Goal: Task Accomplishment & Management: Manage account settings

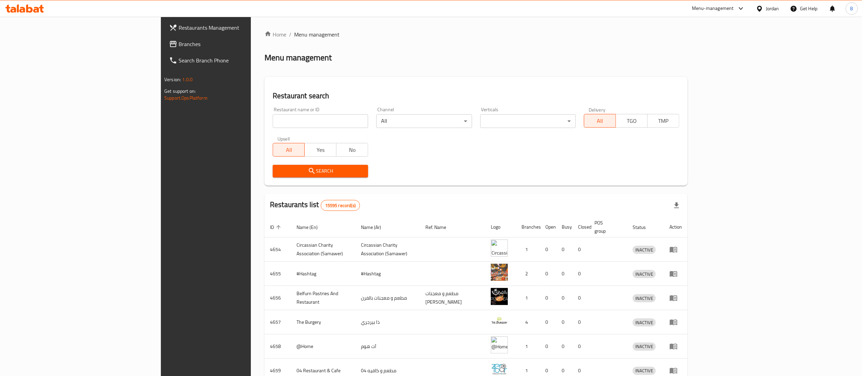
click at [179, 41] on span "Branches" at bounding box center [239, 44] width 121 height 8
click at [172, 45] on span "Branches" at bounding box center [235, 44] width 127 height 8
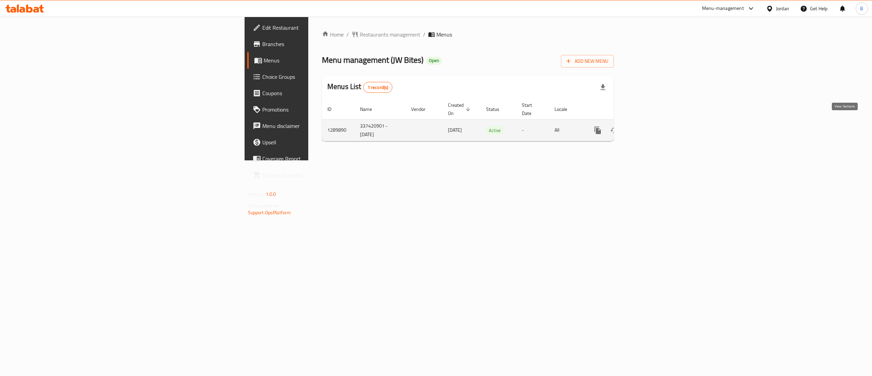
click at [655, 129] on link "enhanced table" at bounding box center [647, 130] width 16 height 16
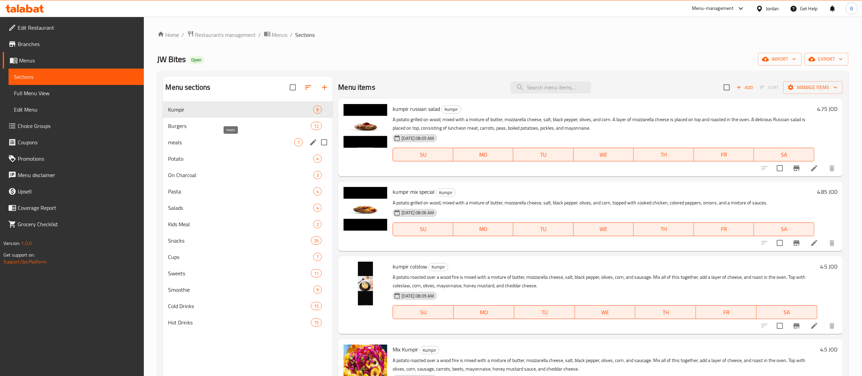
click at [211, 141] on span "meals" at bounding box center [231, 142] width 126 height 8
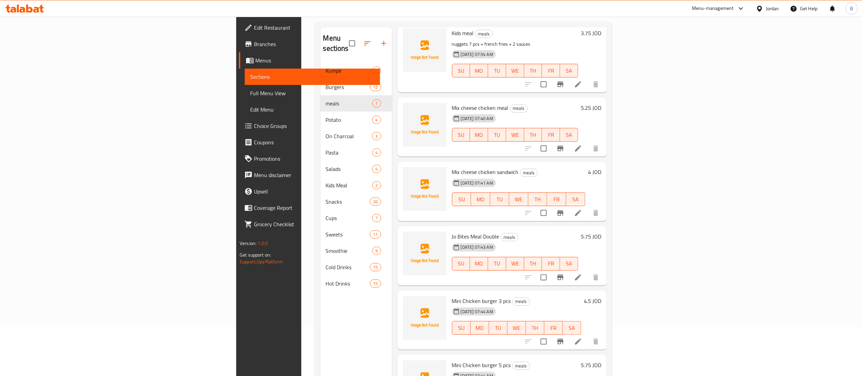
scroll to position [28, 0]
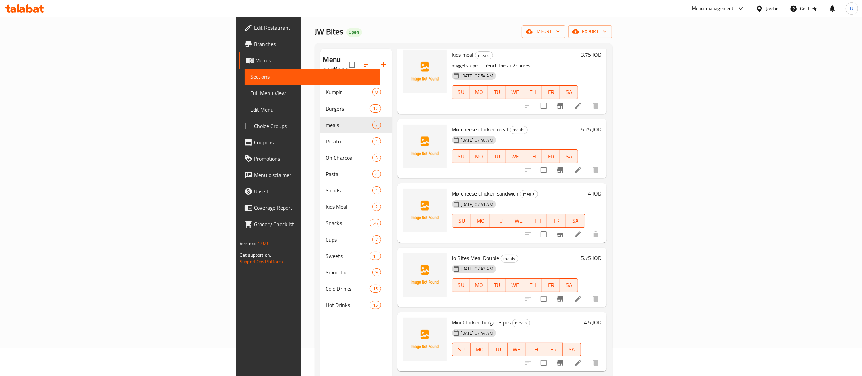
click at [380, 62] on icon "button" at bounding box center [384, 65] width 8 height 8
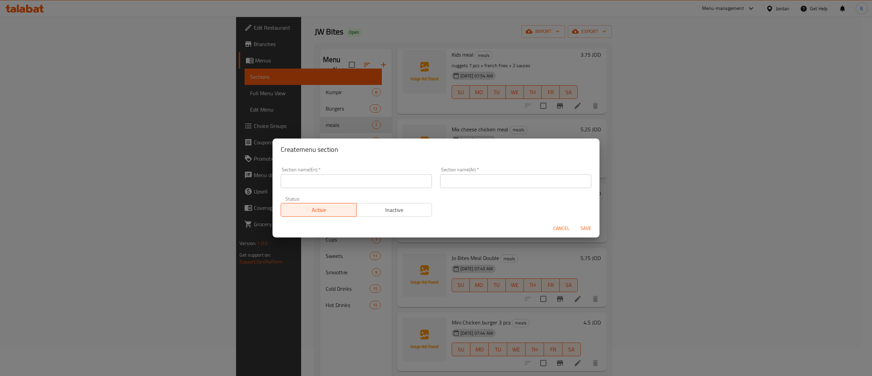
click at [381, 180] on input "text" at bounding box center [356, 181] width 151 height 14
type input "Beef Burgers"
click at [459, 182] on input "text" at bounding box center [515, 181] width 151 height 14
type input "برجر لحم"
click at [442, 208] on div "Section name(En)   * Beef Burgers Section name(En) * Section name(Ar)   * برجر …" at bounding box center [436, 192] width 319 height 58
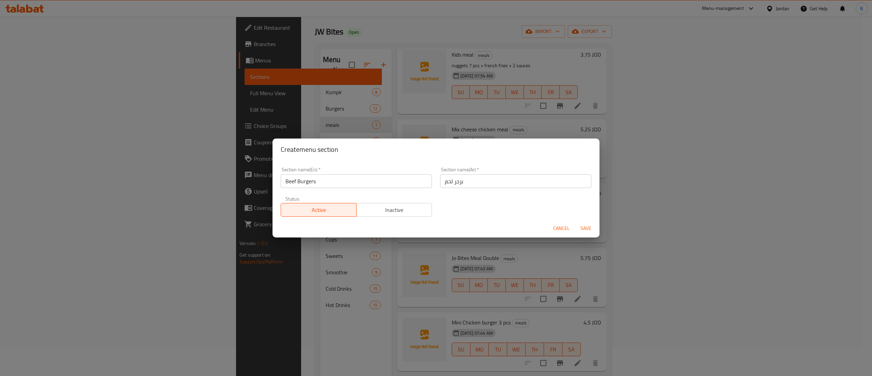
click at [581, 230] on span "Save" at bounding box center [586, 228] width 16 height 9
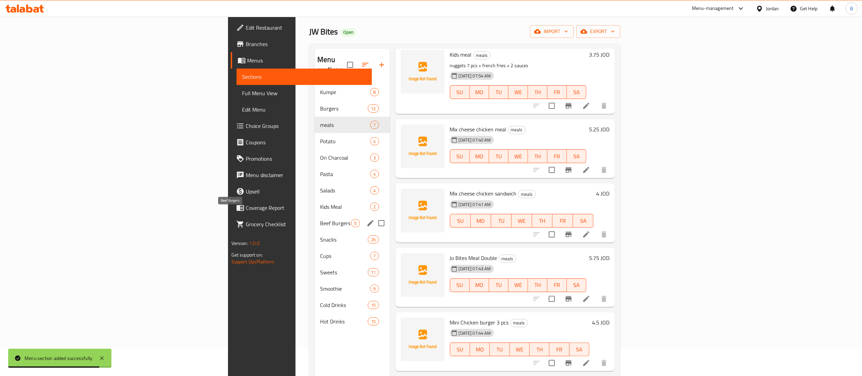
click at [320, 219] on span "Beef Burgers" at bounding box center [335, 223] width 31 height 8
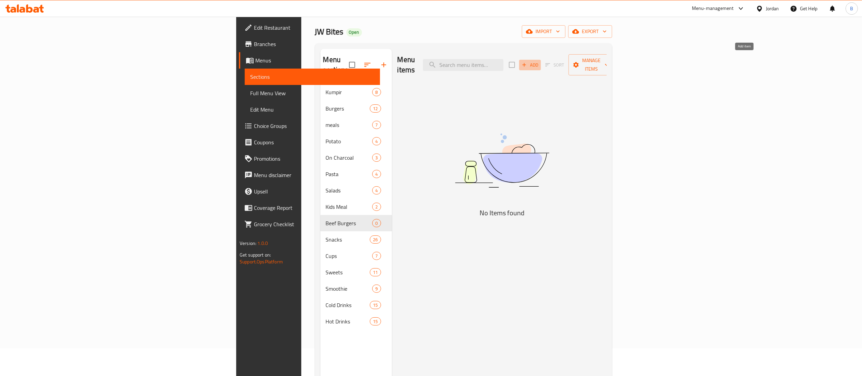
click at [539, 62] on span "Add" at bounding box center [530, 65] width 18 height 8
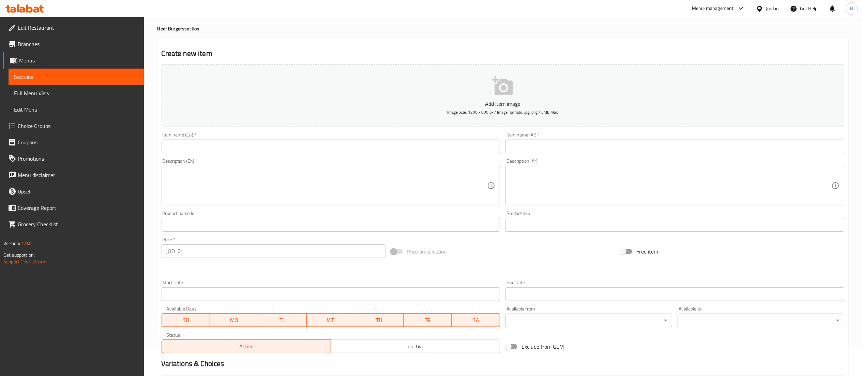
click at [655, 143] on input "text" at bounding box center [674, 146] width 339 height 14
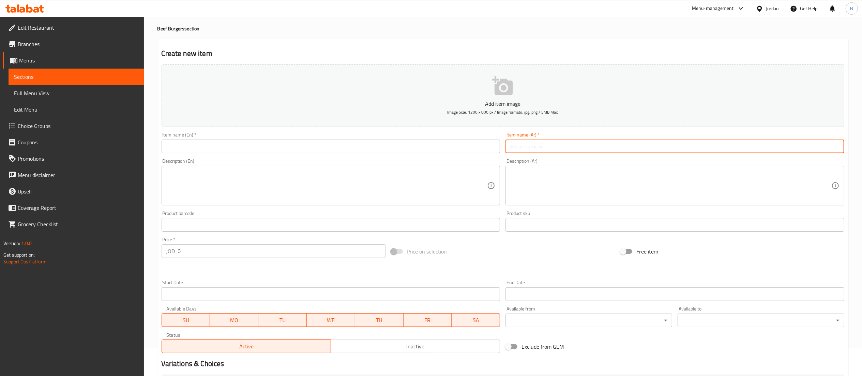
paste input "وجبة كلاسك برغر"
type input "وجبة كلاسك برغر"
click at [429, 151] on input "text" at bounding box center [331, 146] width 339 height 14
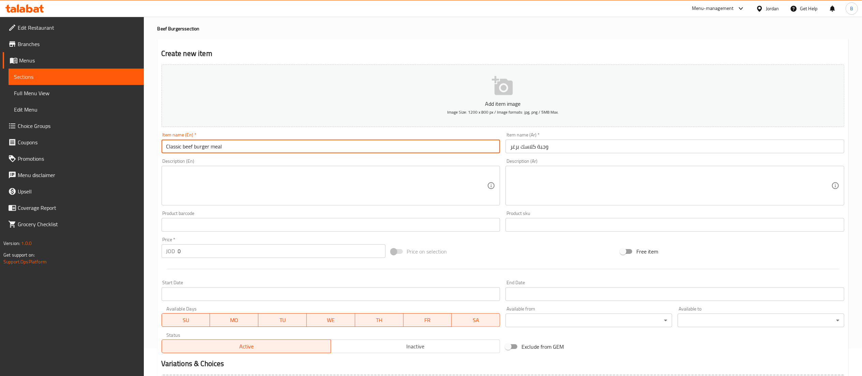
type input "Classic beef burger meal"
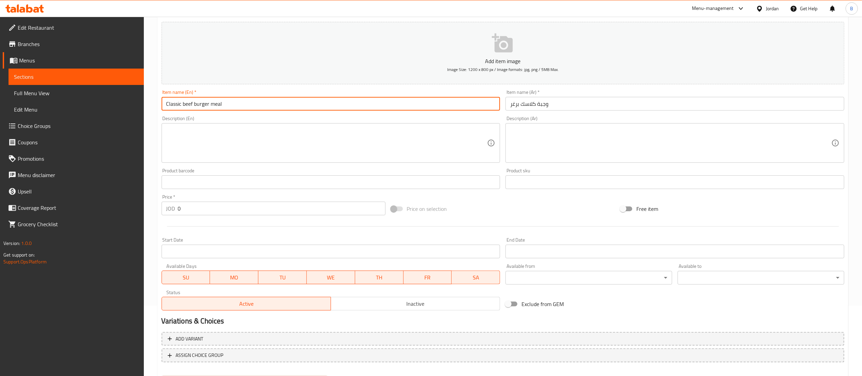
scroll to position [105, 0]
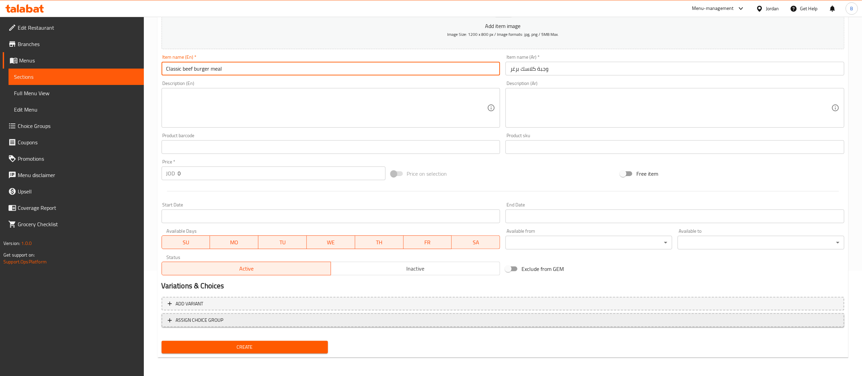
click at [210, 320] on span "ASSIGN CHOICE GROUP" at bounding box center [200, 320] width 48 height 9
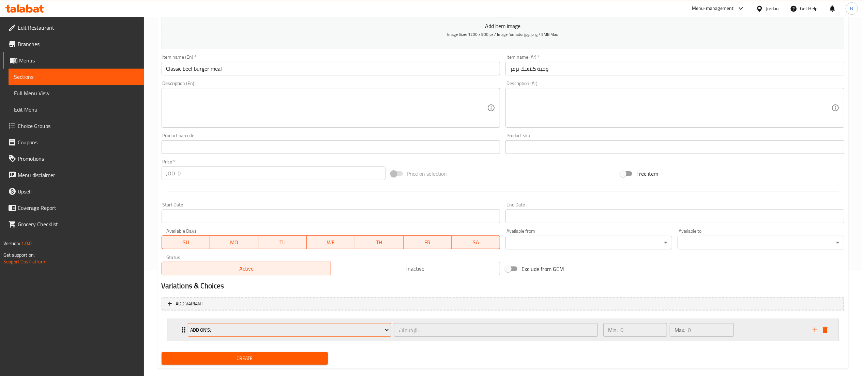
click at [250, 330] on span "Add On's:" at bounding box center [289, 329] width 199 height 9
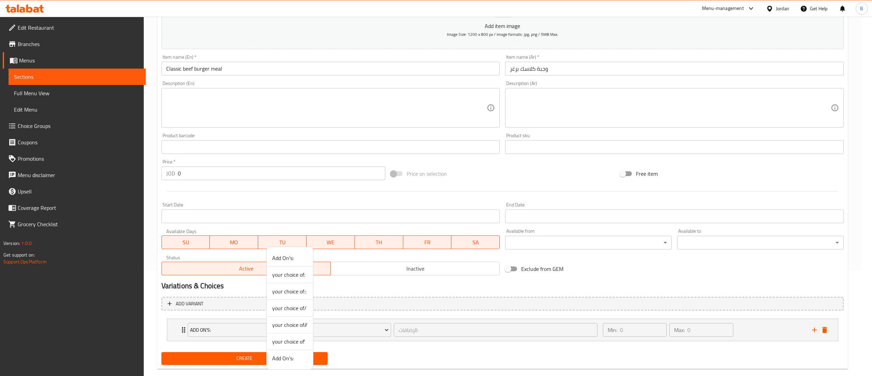
click at [296, 291] on span "your choice of::" at bounding box center [289, 291] width 35 height 8
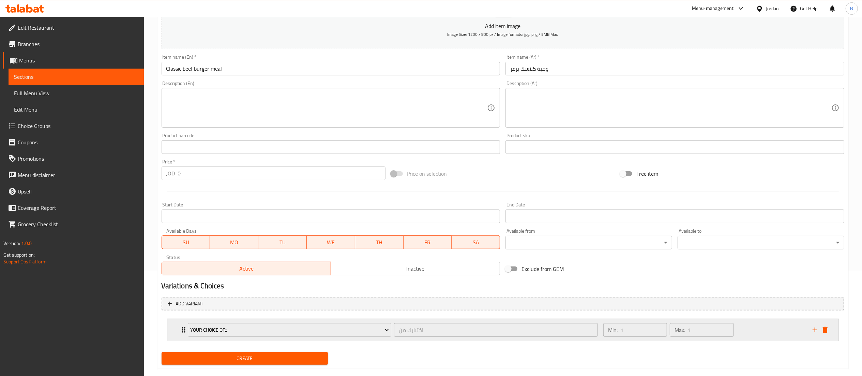
drag, startPoint x: 772, startPoint y: 324, endPoint x: 768, endPoint y: 324, distance: 3.8
click at [772, 324] on div "Min: 1 ​ Max: 1 ​" at bounding box center [703, 330] width 209 height 22
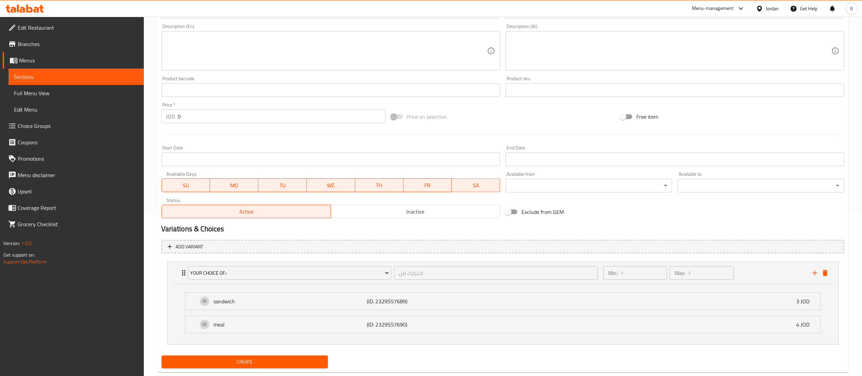
scroll to position [179, 0]
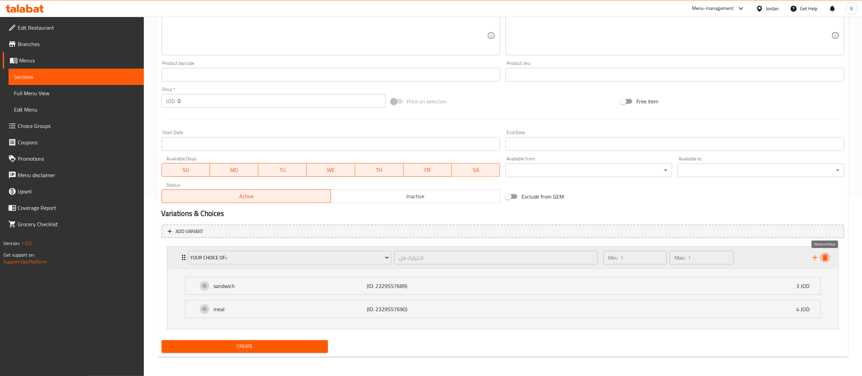
click at [825, 258] on icon "delete" at bounding box center [825, 257] width 5 height 6
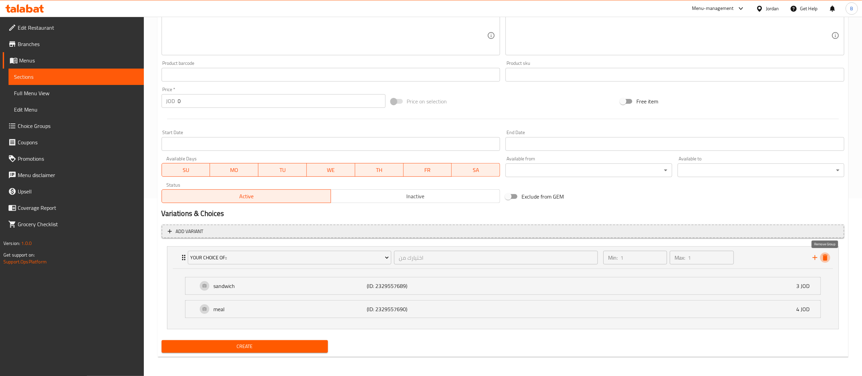
scroll to position [105, 0]
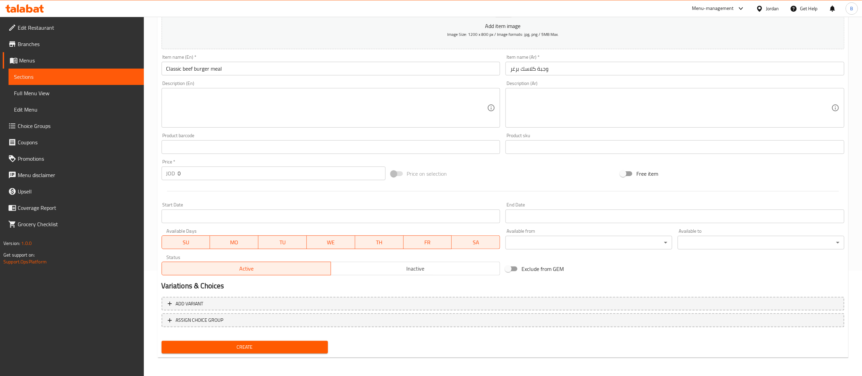
click at [247, 349] on span "Create" at bounding box center [245, 346] width 156 height 9
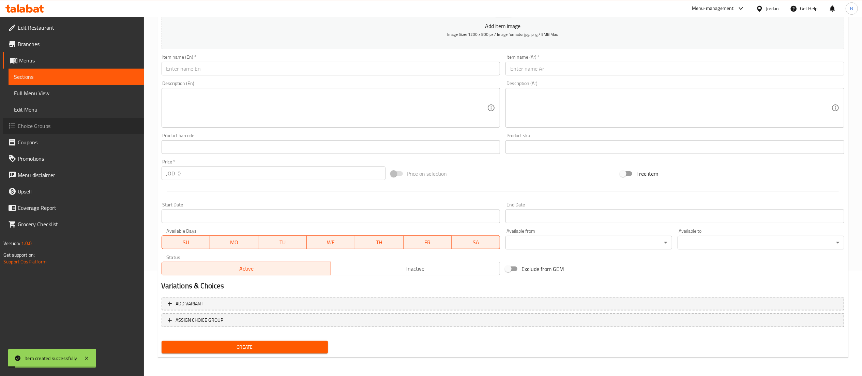
click at [36, 119] on link "Choice Groups" at bounding box center [73, 126] width 141 height 16
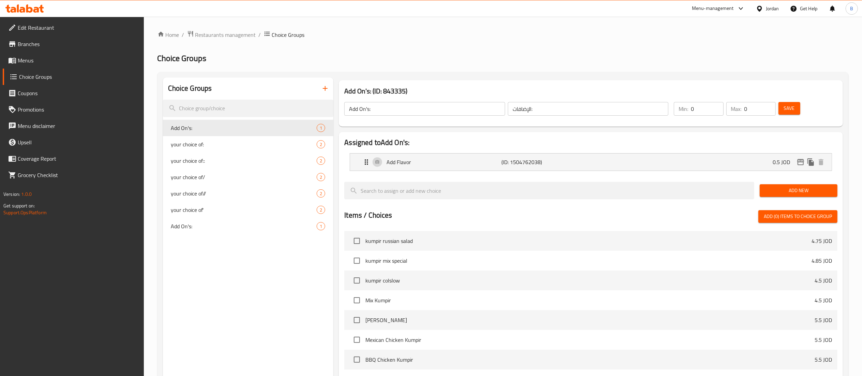
click at [324, 89] on icon "button" at bounding box center [325, 88] width 5 height 5
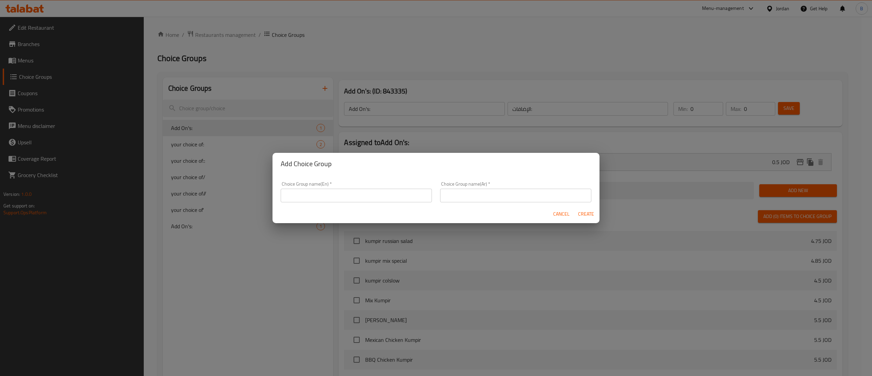
click at [351, 197] on input "text" at bounding box center [356, 195] width 151 height 14
type input "y"
type input "YOUR CHOICE OF:"
click at [478, 193] on input "text" at bounding box center [515, 195] width 151 height 14
type input "اختيارك من"
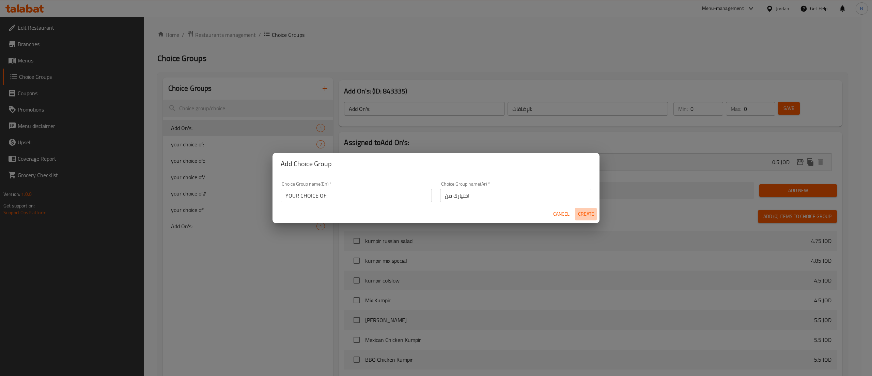
click at [585, 216] on span "Create" at bounding box center [586, 214] width 16 height 9
type input "YOUR CHOICE OF:"
type input "اختيارك من"
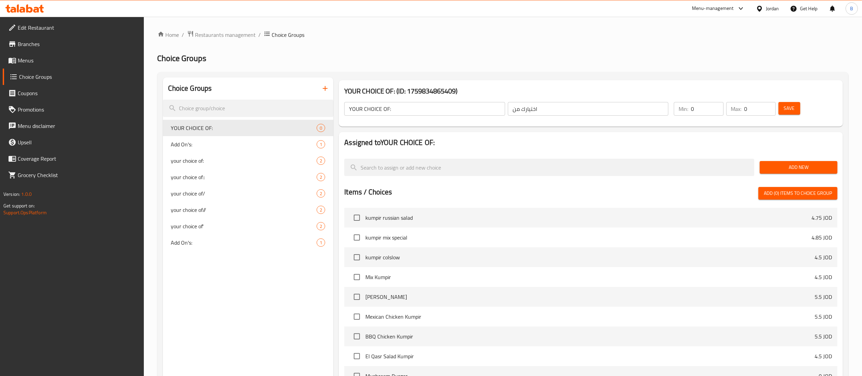
click at [709, 104] on input "0" at bounding box center [707, 109] width 32 height 14
type input "1"
click at [718, 106] on input "1" at bounding box center [707, 109] width 32 height 14
type input "1"
click at [766, 105] on input "1" at bounding box center [759, 109] width 31 height 14
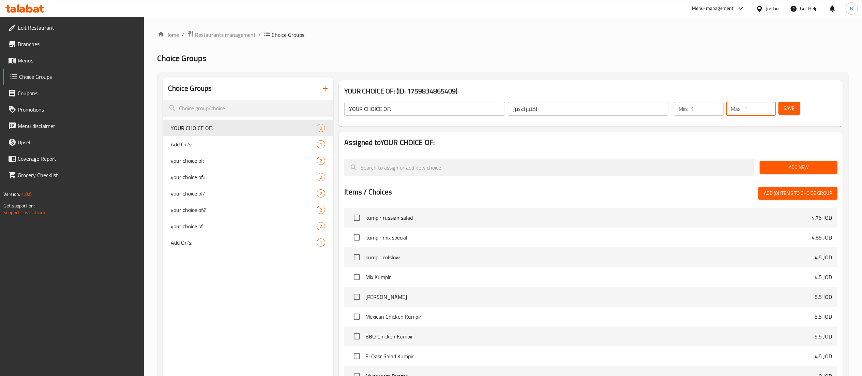
click at [795, 104] on span "Save" at bounding box center [789, 108] width 11 height 9
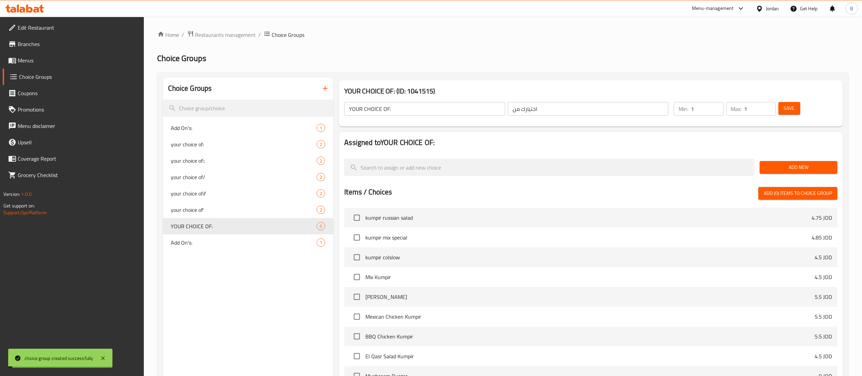
click at [798, 174] on div "Add New" at bounding box center [798, 167] width 83 height 23
click at [789, 168] on span "Add New" at bounding box center [798, 167] width 67 height 9
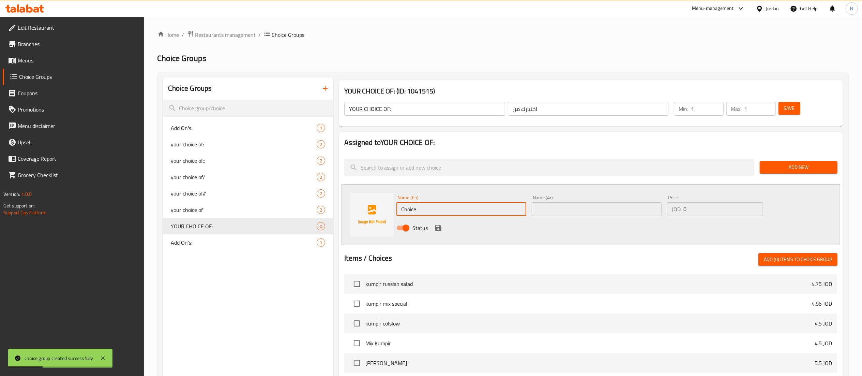
drag, startPoint x: 427, startPoint y: 208, endPoint x: 316, endPoint y: 219, distance: 111.6
click at [335, 217] on div "YOUR CHOICE OF: (ID: 1041515) YOUR CHOICE OF: ​ اختيارك من ​ Min: 1 ​ Max: 1 ​ …" at bounding box center [589, 314] width 512 height 475
type input "S"
type input "sandwich"
click at [614, 212] on input "text" at bounding box center [597, 209] width 130 height 14
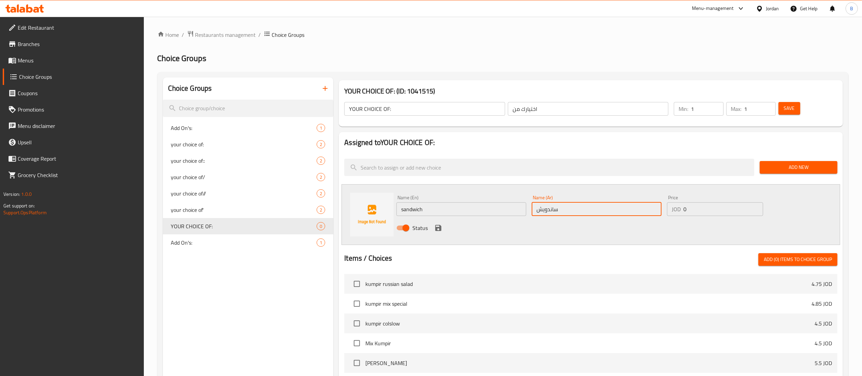
type input "ساندويش"
drag, startPoint x: 694, startPoint y: 212, endPoint x: 597, endPoint y: 215, distance: 97.2
click at [604, 215] on div "Name (En) sandwich Name (En) Name (Ar) ساندويش Name (Ar) Price JOD 0 Price Stat…" at bounding box center [597, 214] width 406 height 45
type input "4.25"
click at [438, 227] on icon "save" at bounding box center [438, 228] width 6 height 6
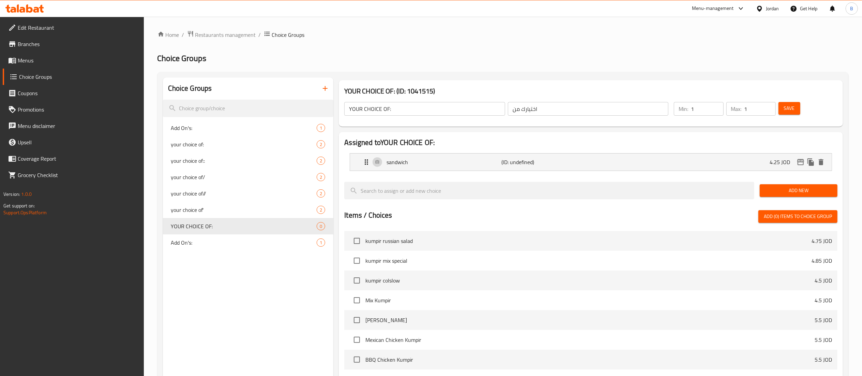
click at [769, 189] on span "Add New" at bounding box center [798, 190] width 67 height 9
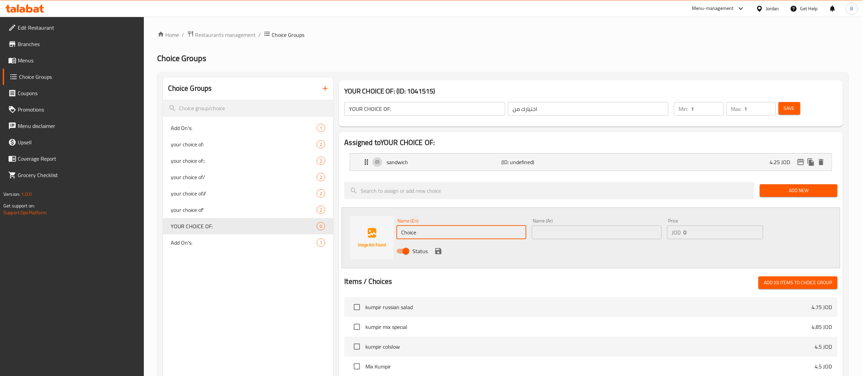
drag, startPoint x: 451, startPoint y: 236, endPoint x: 123, endPoint y: 243, distance: 328.6
click at [183, 238] on div "Choice Groups Add On's: 1 your choice of: 2 your choice of:: 2 your choice of/ …" at bounding box center [504, 326] width 683 height 498
type input "meal"
click at [621, 231] on input "text" at bounding box center [597, 232] width 130 height 14
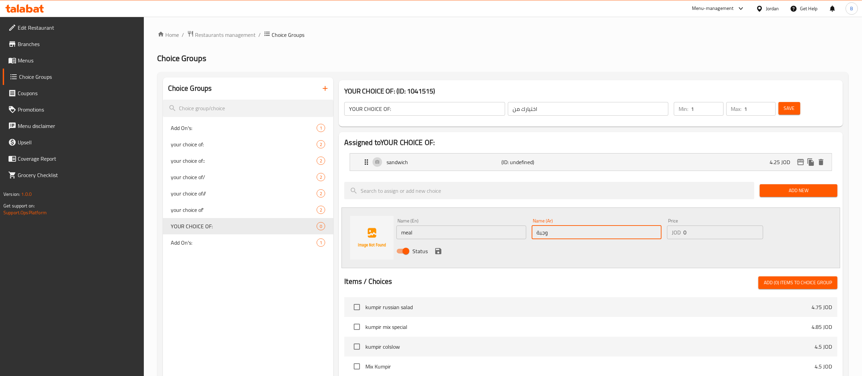
type input "وجبة"
drag, startPoint x: 700, startPoint y: 233, endPoint x: 473, endPoint y: 245, distance: 226.9
click at [533, 242] on div "Name (En) meal Name (En) Name (Ar) وجبة Name (Ar) Price JOD 0 Price Status" at bounding box center [597, 237] width 406 height 45
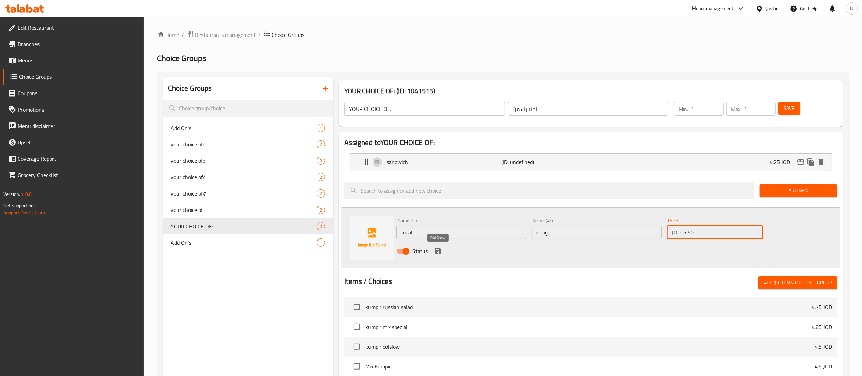
type input "5.50"
click at [442, 252] on icon "save" at bounding box center [438, 251] width 8 height 8
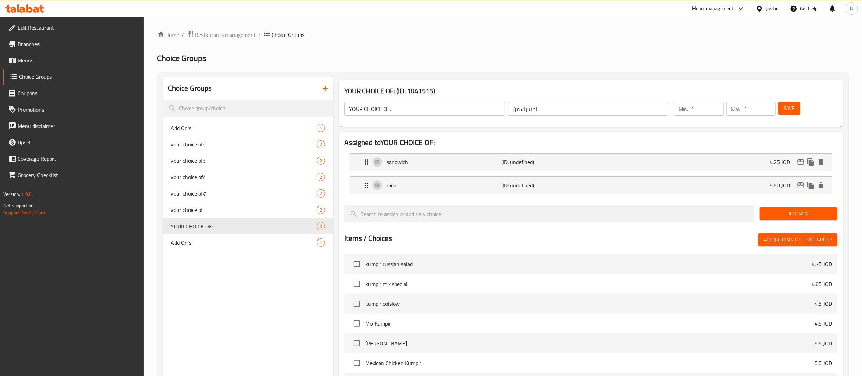
click at [795, 109] on button "Save" at bounding box center [789, 108] width 22 height 13
click at [49, 57] on span "Menus" at bounding box center [78, 60] width 121 height 8
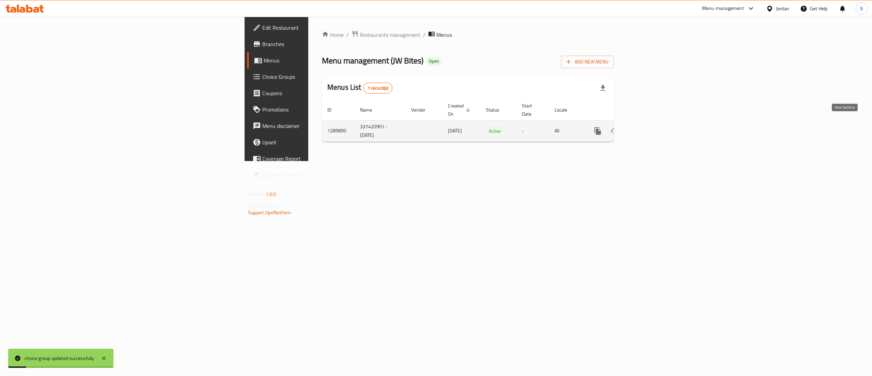
click at [651, 127] on icon "enhanced table" at bounding box center [647, 131] width 8 height 8
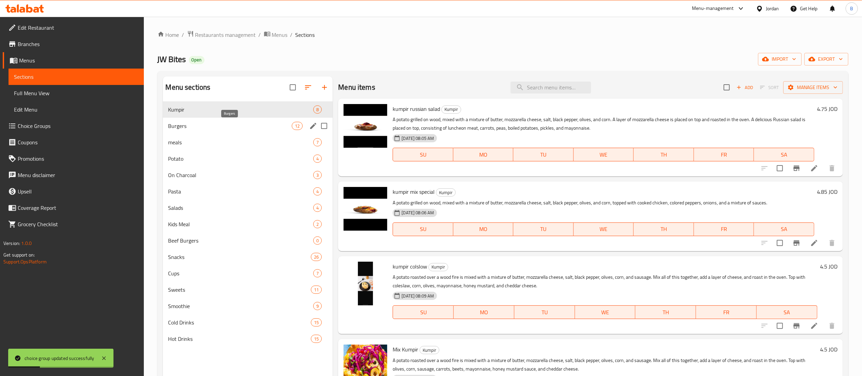
click at [202, 128] on span "Burgers" at bounding box center [230, 126] width 124 height 8
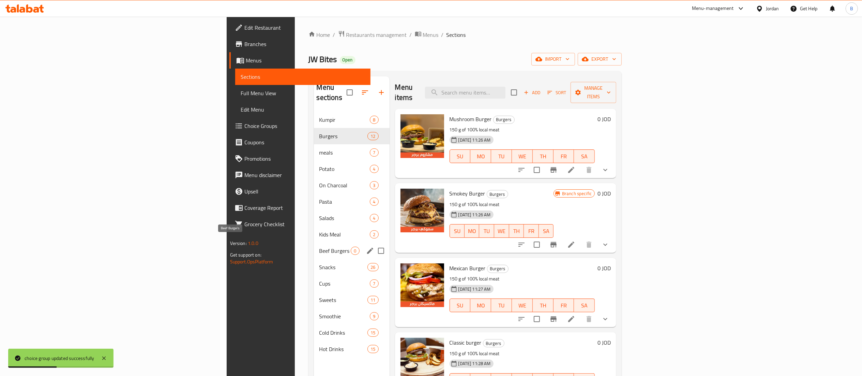
click at [319, 246] on span "Beef Burgers" at bounding box center [335, 250] width 32 height 8
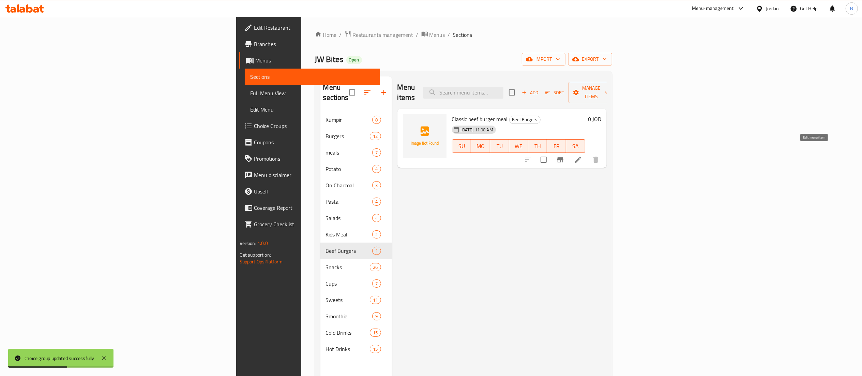
click at [582, 155] on icon at bounding box center [578, 159] width 8 height 8
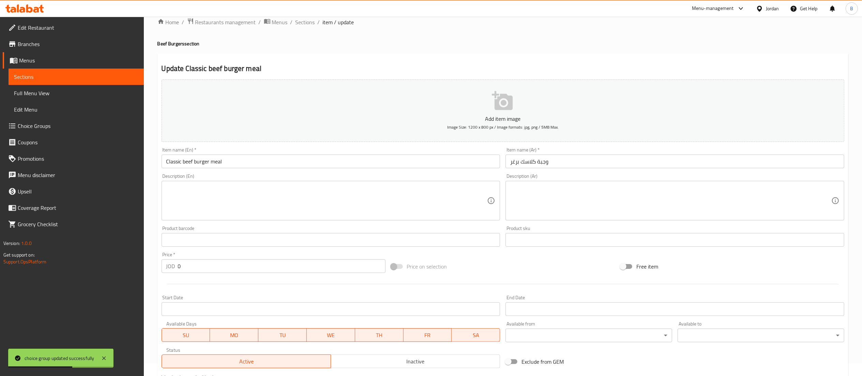
scroll to position [105, 0]
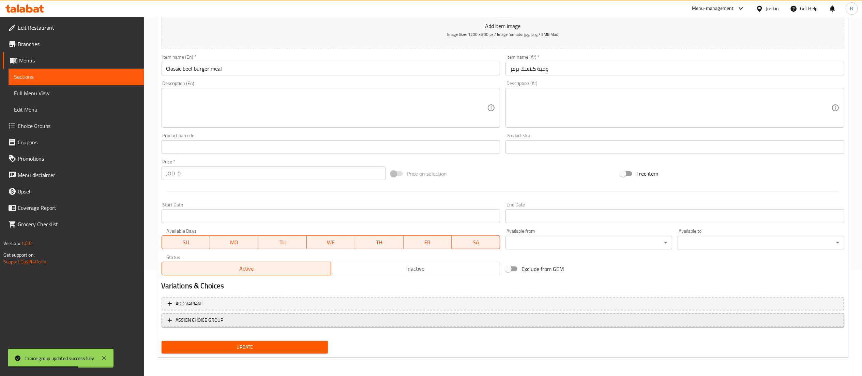
click at [219, 322] on span "ASSIGN CHOICE GROUP" at bounding box center [200, 320] width 48 height 9
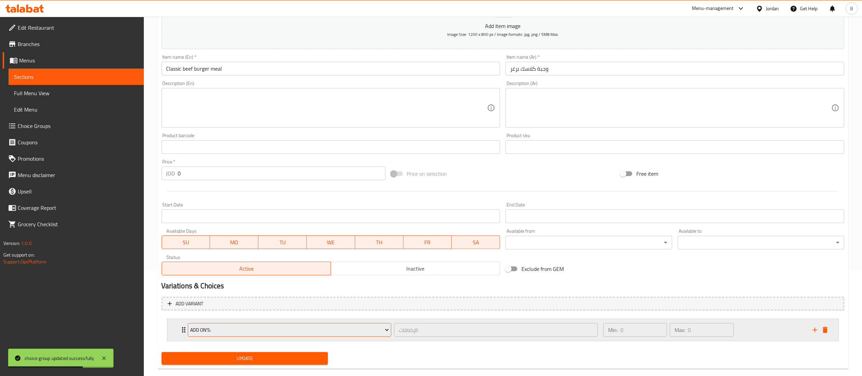
click at [236, 329] on span "Add On's:" at bounding box center [289, 329] width 199 height 9
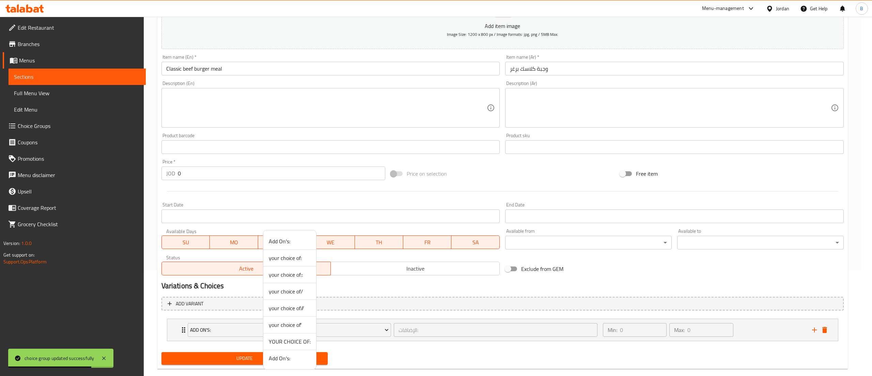
click at [292, 345] on span "YOUR CHOICE OF:" at bounding box center [290, 341] width 42 height 8
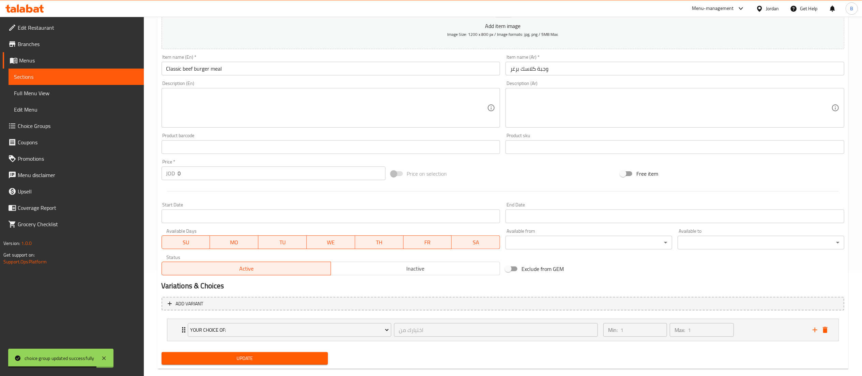
click at [275, 361] on span "Update" at bounding box center [245, 358] width 156 height 9
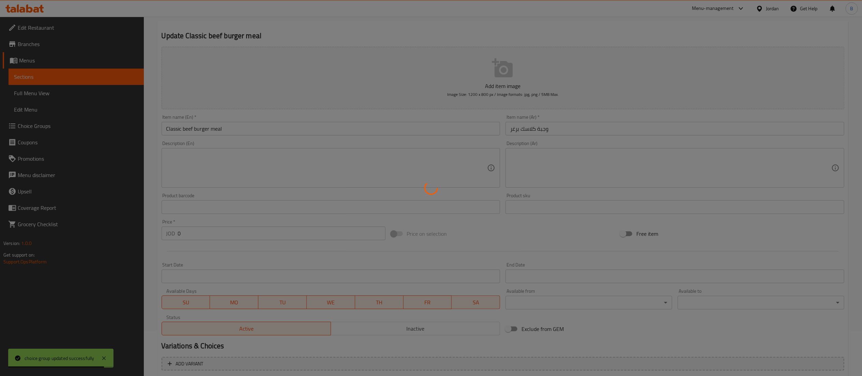
scroll to position [0, 0]
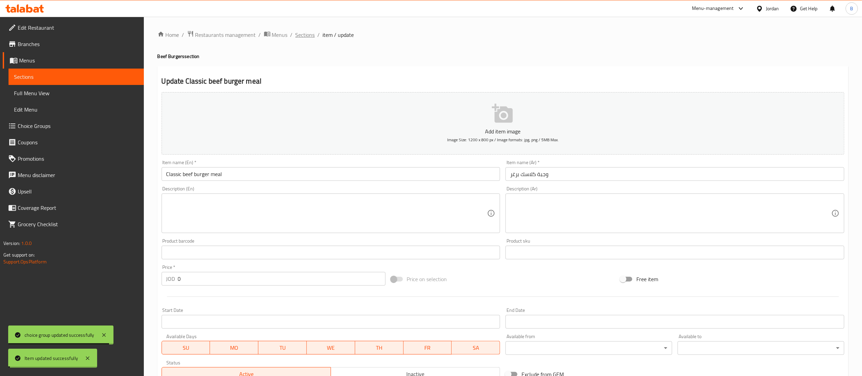
click at [309, 31] on span "Sections" at bounding box center [304, 35] width 19 height 8
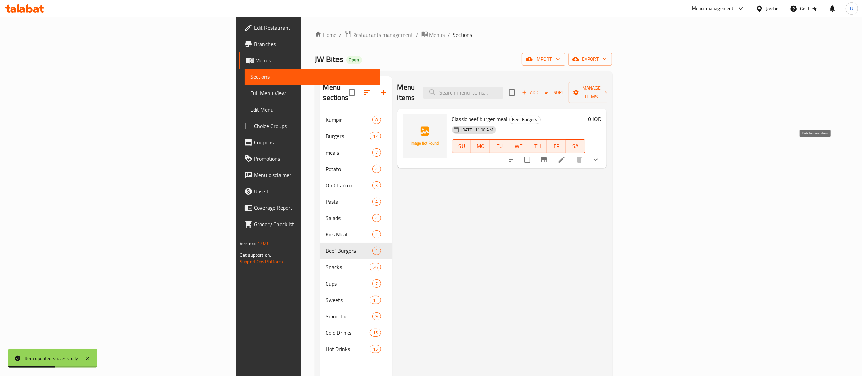
click at [571, 153] on li at bounding box center [561, 159] width 19 height 12
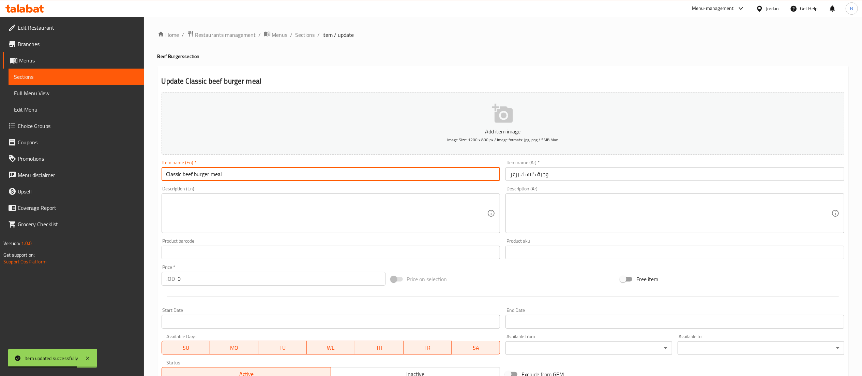
drag, startPoint x: 256, startPoint y: 180, endPoint x: 212, endPoint y: 180, distance: 44.0
click at [212, 180] on input "Classic beef burger meal" at bounding box center [331, 174] width 339 height 14
type input "Classic beef burger"
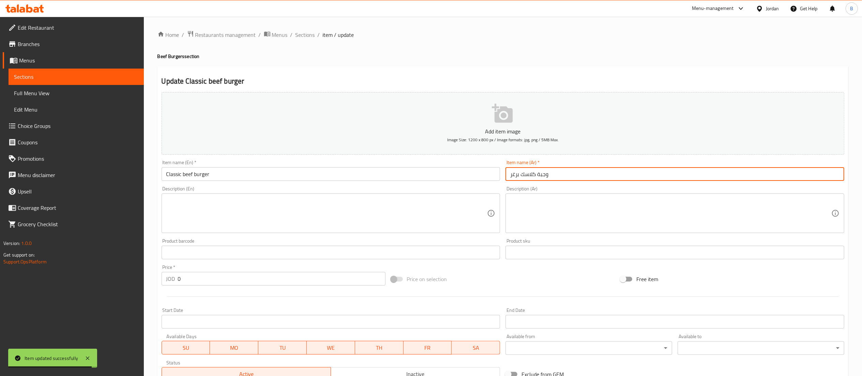
drag, startPoint x: 552, startPoint y: 177, endPoint x: 537, endPoint y: 174, distance: 15.1
click at [537, 174] on input "وجبة كلاسك برغر" at bounding box center [674, 174] width 339 height 14
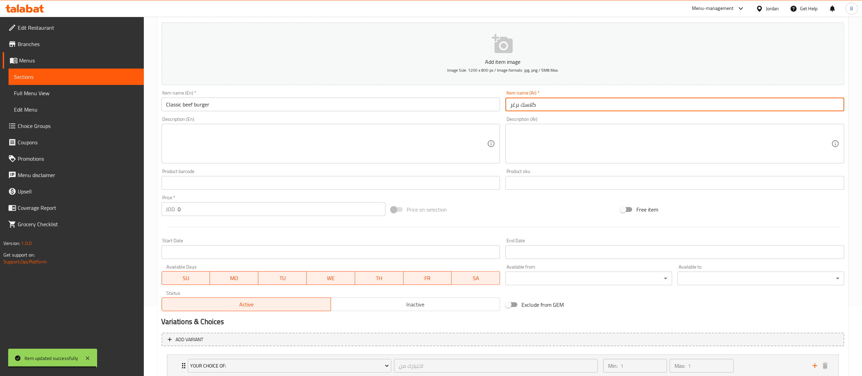
scroll to position [118, 0]
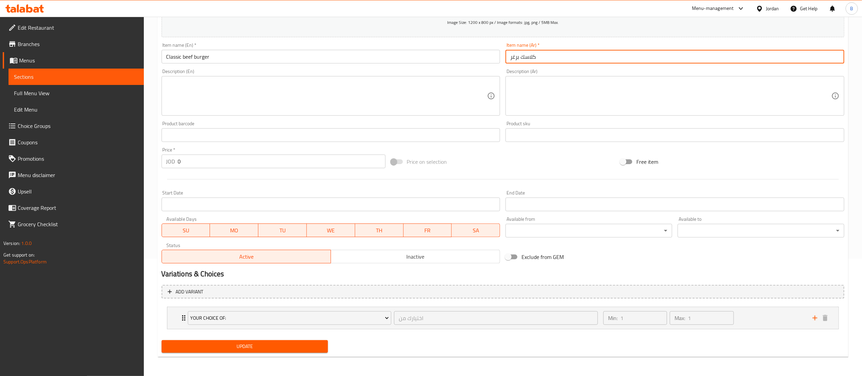
click at [265, 352] on button "Update" at bounding box center [245, 346] width 167 height 13
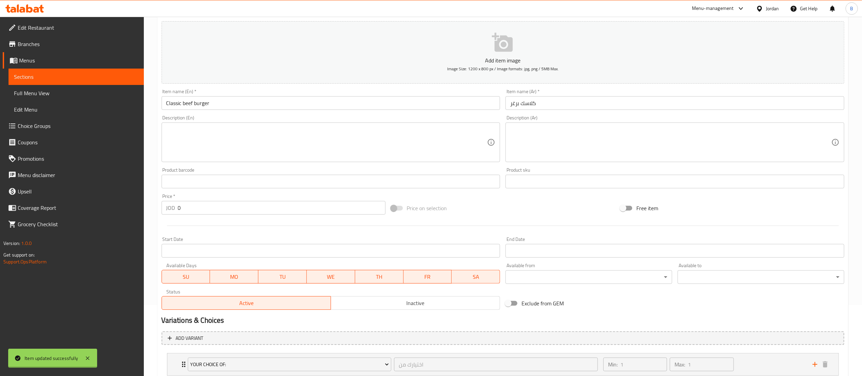
scroll to position [49, 0]
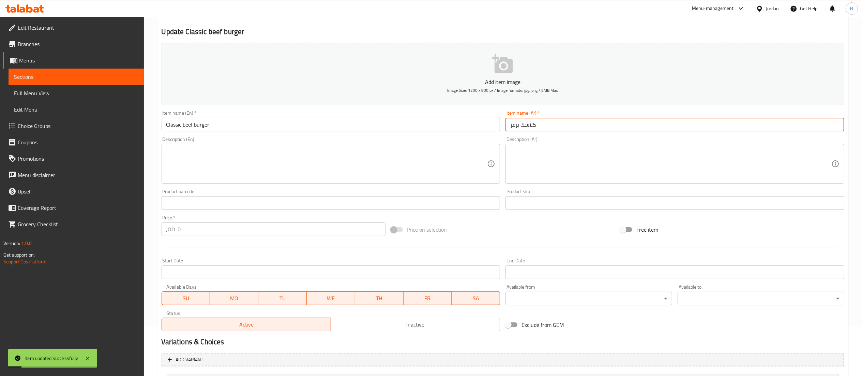
click at [548, 121] on input "كلاسك برغر" at bounding box center [674, 125] width 339 height 14
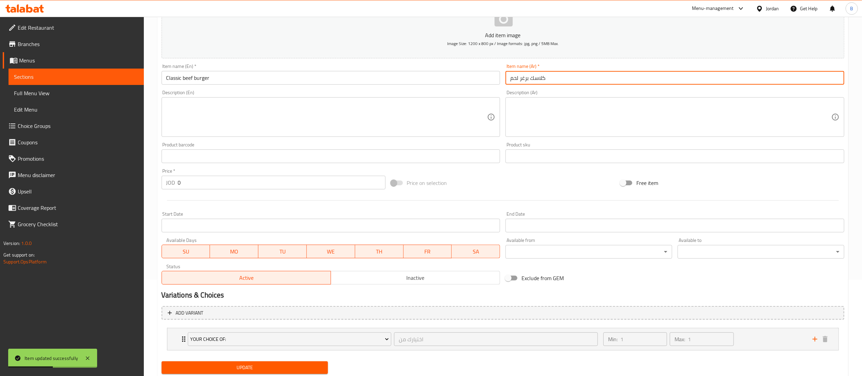
scroll to position [118, 0]
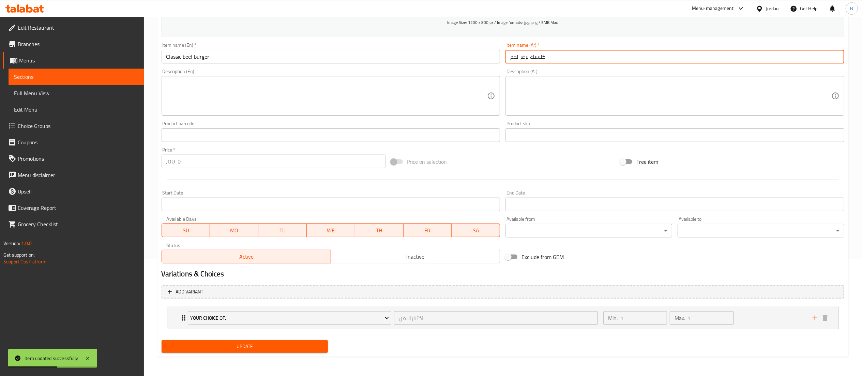
type input "كلاسك برغر لحم"
click at [280, 342] on span "Update" at bounding box center [245, 346] width 156 height 9
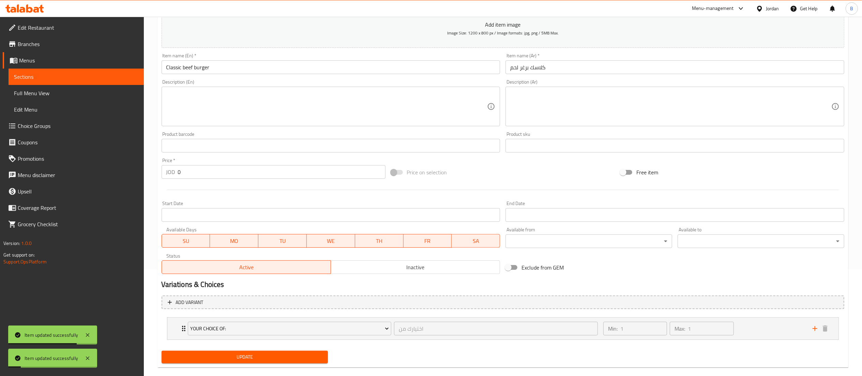
scroll to position [0, 0]
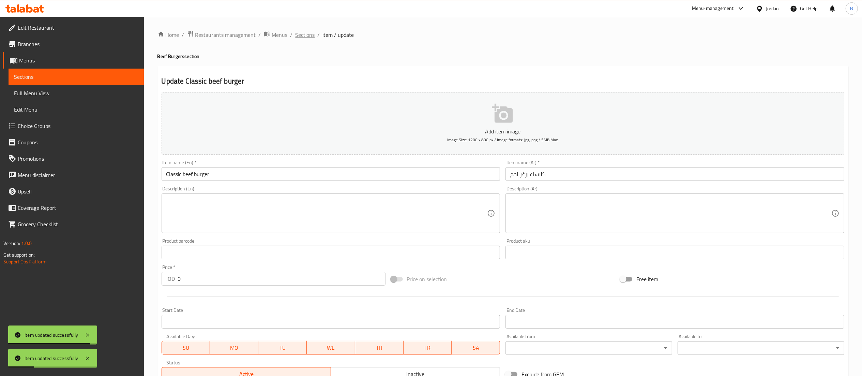
click at [303, 31] on span "Sections" at bounding box center [304, 35] width 19 height 8
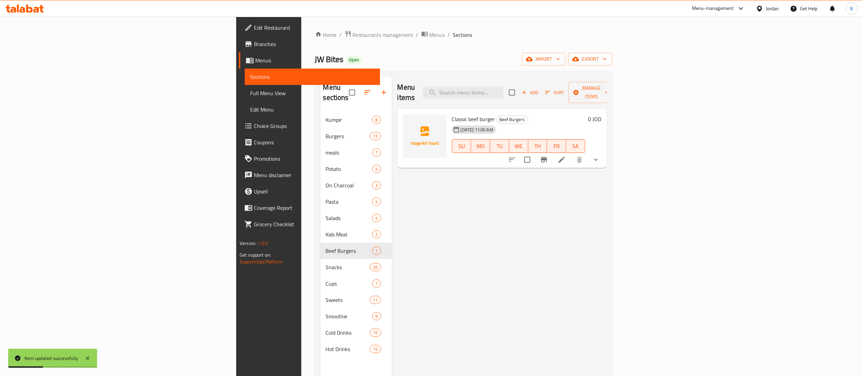
click at [539, 89] on span "Add" at bounding box center [530, 93] width 18 height 8
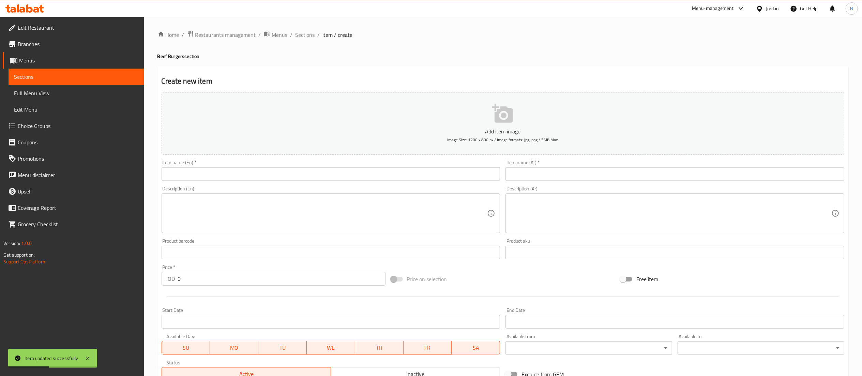
click at [622, 174] on input "text" at bounding box center [674, 174] width 339 height 14
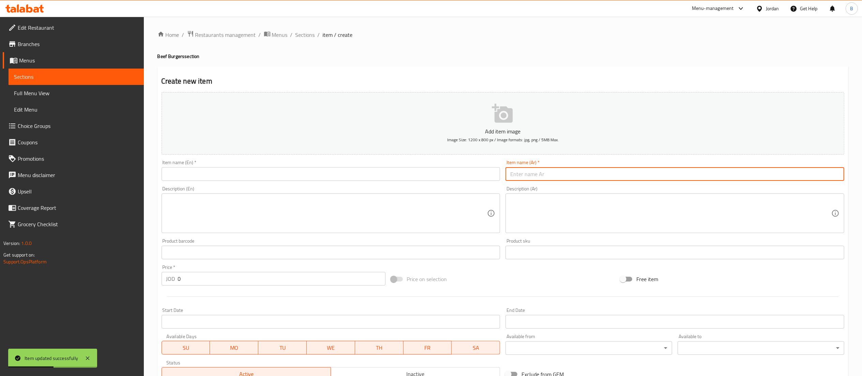
paste input "ماشرم برغر لحم"
type input "ماشرم برغر لحم"
click at [450, 169] on input "text" at bounding box center [331, 174] width 339 height 14
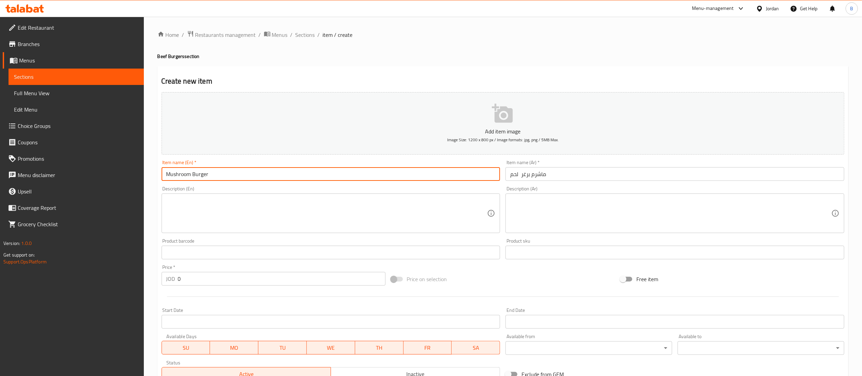
click at [191, 176] on input "Mushroom Burger" at bounding box center [331, 174] width 339 height 14
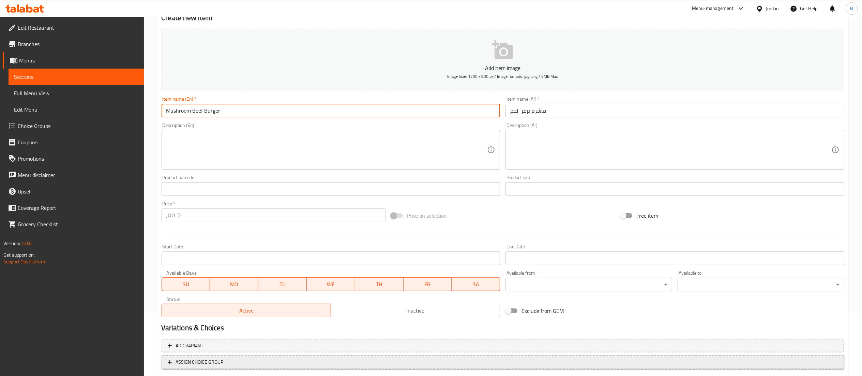
scroll to position [105, 0]
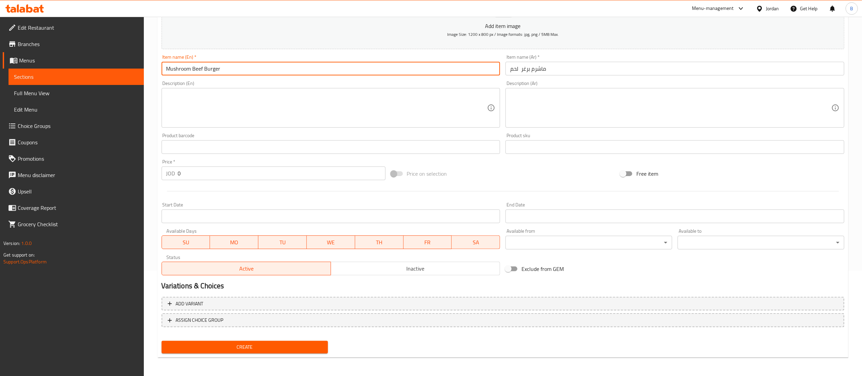
type input "Mushroom Beef Burger"
click at [272, 343] on span "Create" at bounding box center [245, 346] width 156 height 9
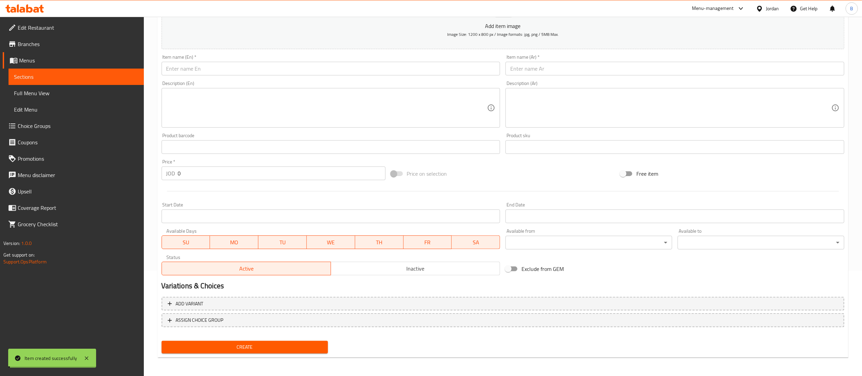
click at [48, 125] on span "Choice Groups" at bounding box center [78, 126] width 121 height 8
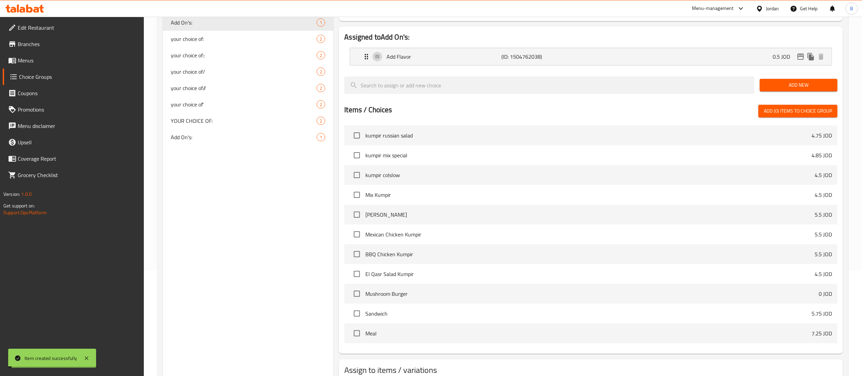
scroll to position [97, 0]
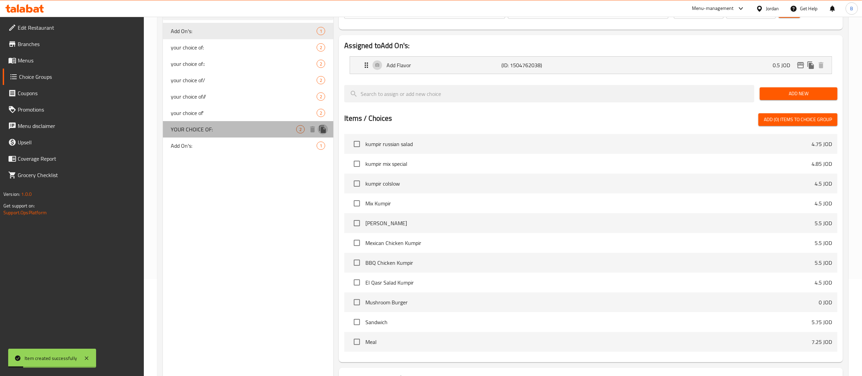
click at [322, 129] on icon "duplicate" at bounding box center [322, 128] width 6 height 7
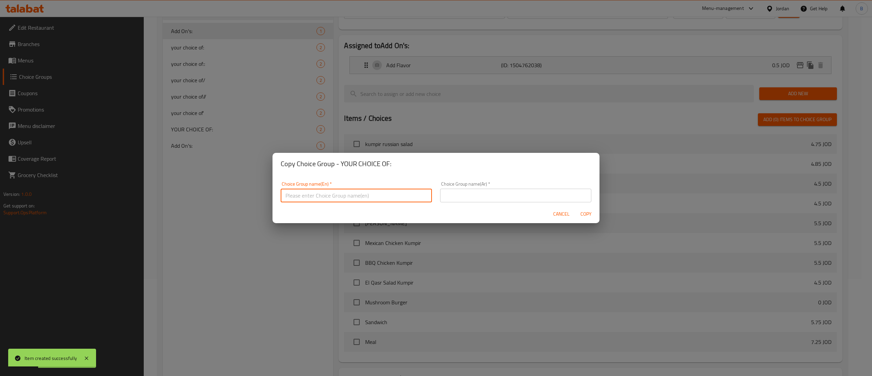
click at [363, 197] on input "text" at bounding box center [356, 195] width 151 height 14
type input "YOUR CHOICE OF'"
click at [478, 197] on input "text" at bounding box center [515, 195] width 151 height 14
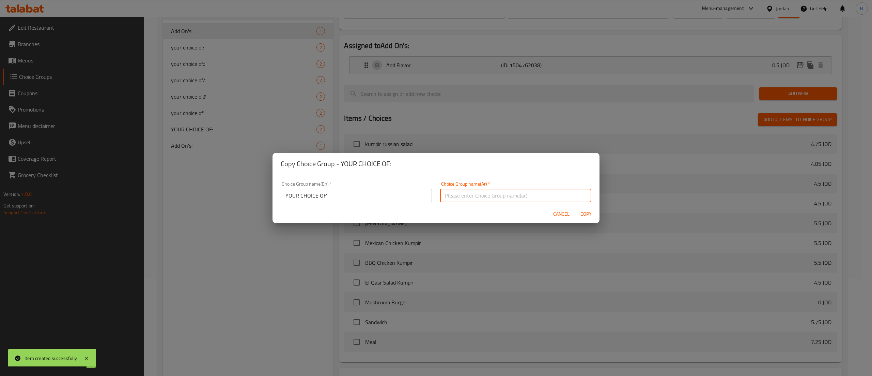
type input "اختيارك من"
click at [577, 215] on button "Copy" at bounding box center [586, 214] width 22 height 13
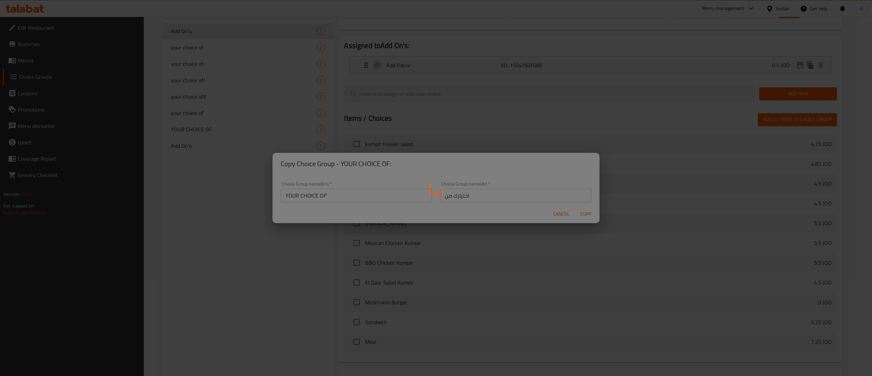
type input "YOUR CHOICE OF'"
type input "اختيارك من"
type input "1"
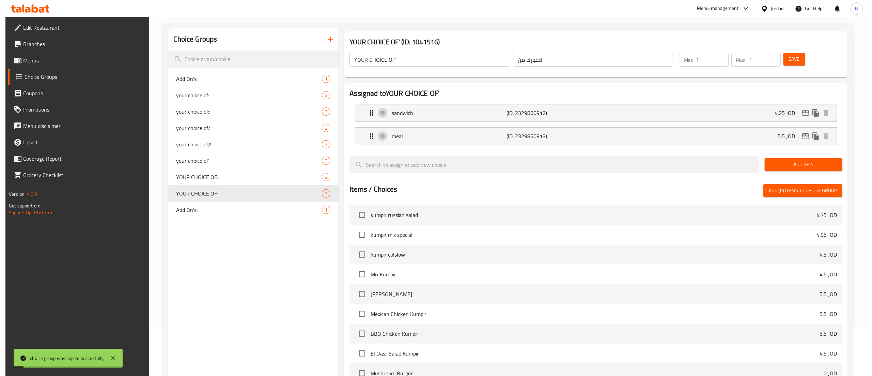
scroll to position [0, 0]
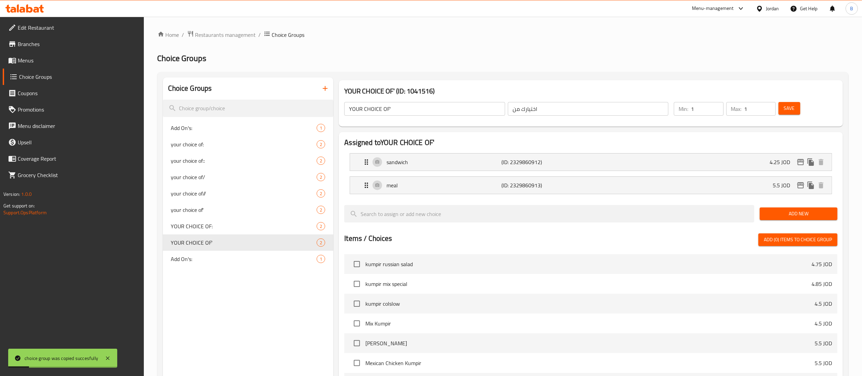
click at [530, 196] on li "meal (ID: 2329860913) 5.5 JOD Name (En) meal Name (En) Name (Ar) وجبة Name (Ar)…" at bounding box center [590, 184] width 493 height 23
click at [609, 179] on div "meal (ID: 2329860913) 5.5 JOD" at bounding box center [592, 185] width 461 height 17
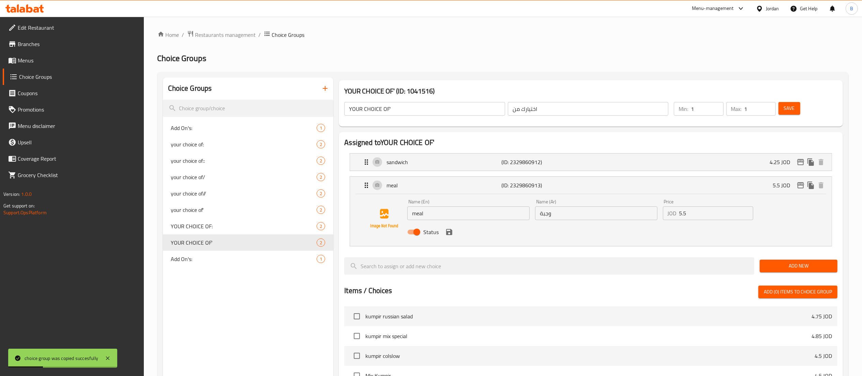
drag, startPoint x: 694, startPoint y: 216, endPoint x: 564, endPoint y: 216, distance: 130.2
click at [574, 216] on div "Name (En) meal Name (En) Name (Ar) وجبة Name (Ar) Price JOD 5.5 Price Status" at bounding box center [595, 218] width 383 height 45
drag, startPoint x: 449, startPoint y: 232, endPoint x: 633, endPoint y: 159, distance: 197.6
click at [450, 232] on icon "save" at bounding box center [449, 232] width 6 height 6
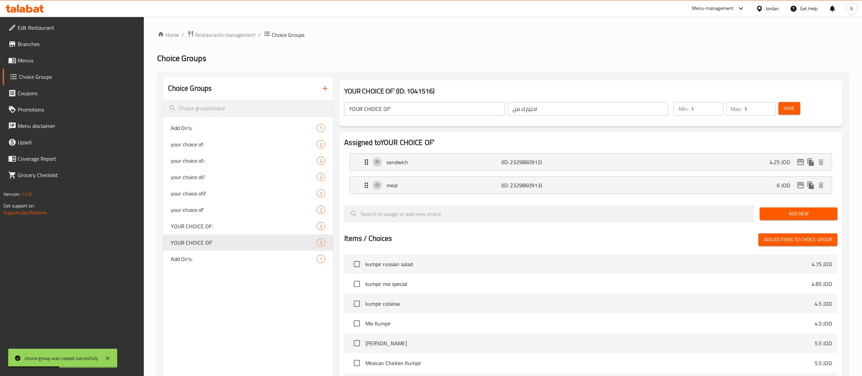
type input "6"
click at [793, 109] on span "Save" at bounding box center [789, 108] width 11 height 9
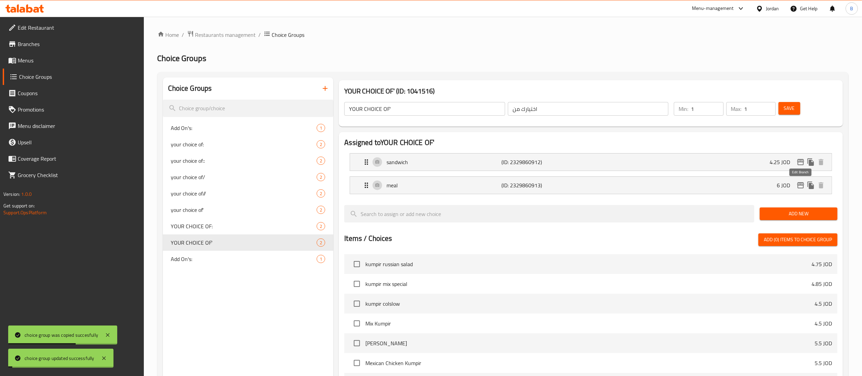
click at [799, 185] on icon "edit" at bounding box center [800, 185] width 7 height 6
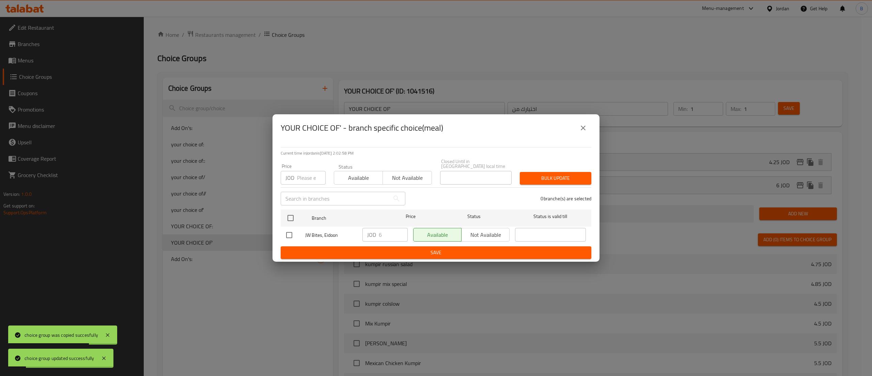
click at [576, 129] on button "close" at bounding box center [583, 128] width 16 height 16
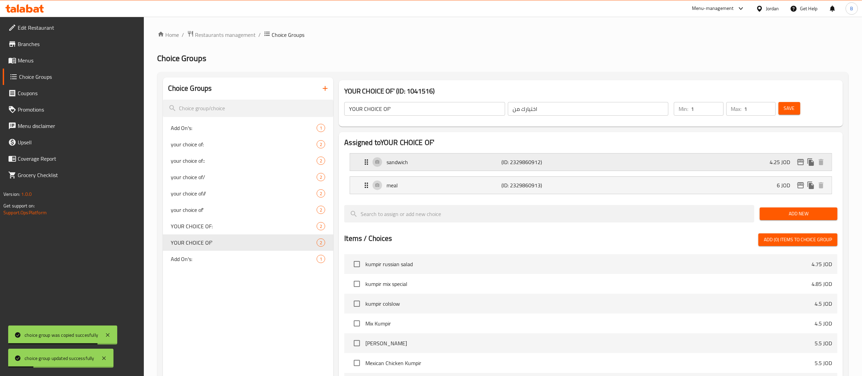
drag, startPoint x: 671, startPoint y: 158, endPoint x: 666, endPoint y: 184, distance: 26.4
click at [671, 159] on div "sandwich (ID: 2329860912) 4.25 JOD" at bounding box center [592, 161] width 461 height 17
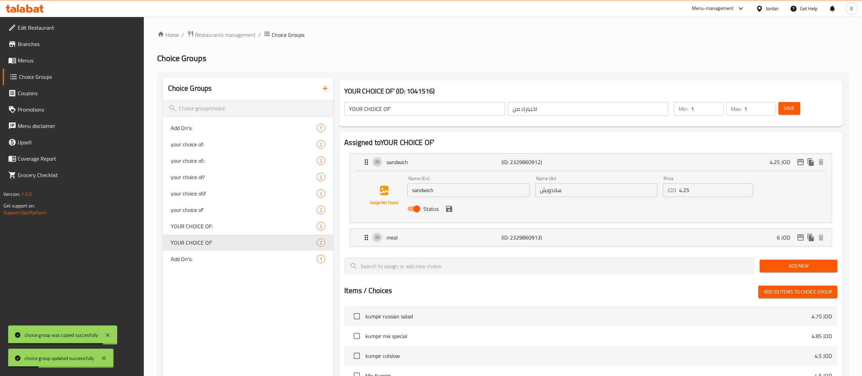
drag, startPoint x: 709, startPoint y: 184, endPoint x: 712, endPoint y: 187, distance: 3.9
click at [712, 187] on input "4.25" at bounding box center [716, 190] width 74 height 14
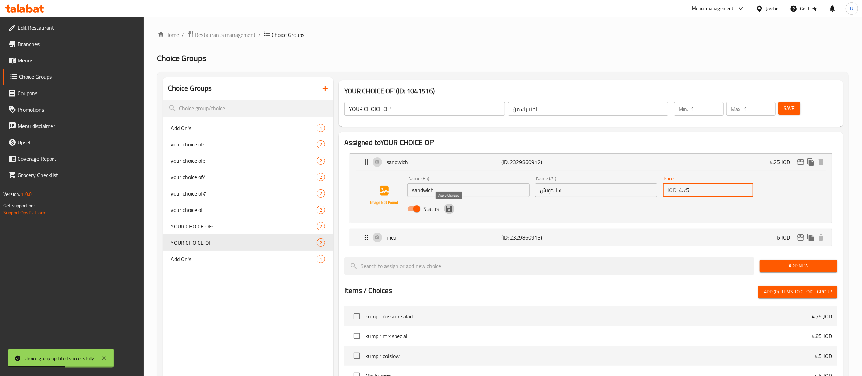
click at [448, 208] on icon "save" at bounding box center [449, 208] width 6 height 6
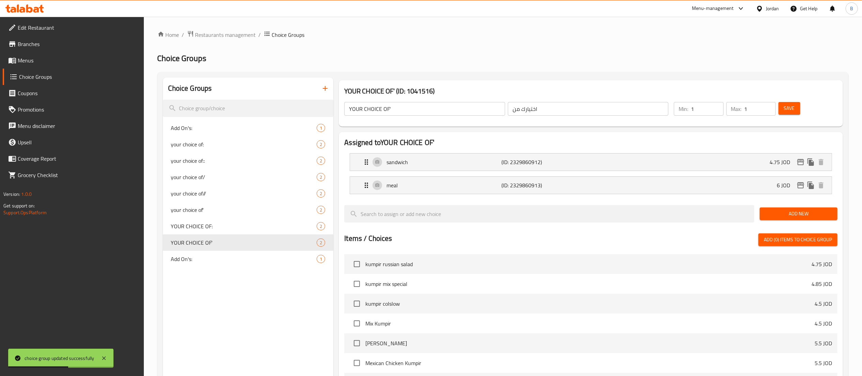
type input "4.75"
click at [787, 108] on span "Save" at bounding box center [789, 108] width 11 height 9
click at [800, 162] on icon "edit" at bounding box center [800, 162] width 8 height 8
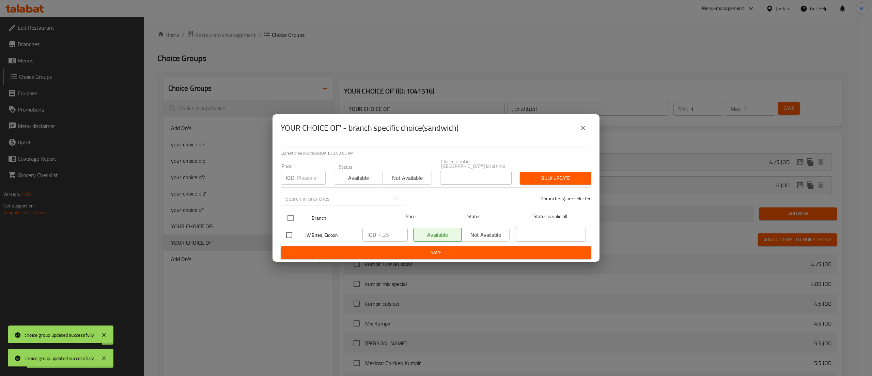
click at [292, 211] on input "checkbox" at bounding box center [291, 218] width 14 height 14
checkbox input "true"
click at [392, 234] on input "4.25" at bounding box center [393, 235] width 29 height 14
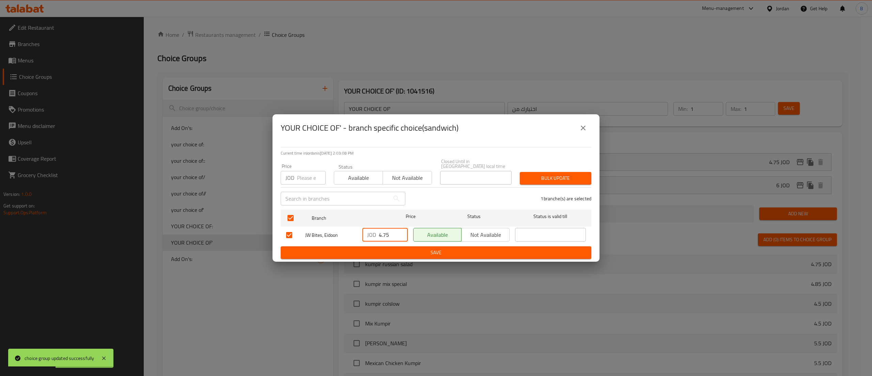
type input "4.75"
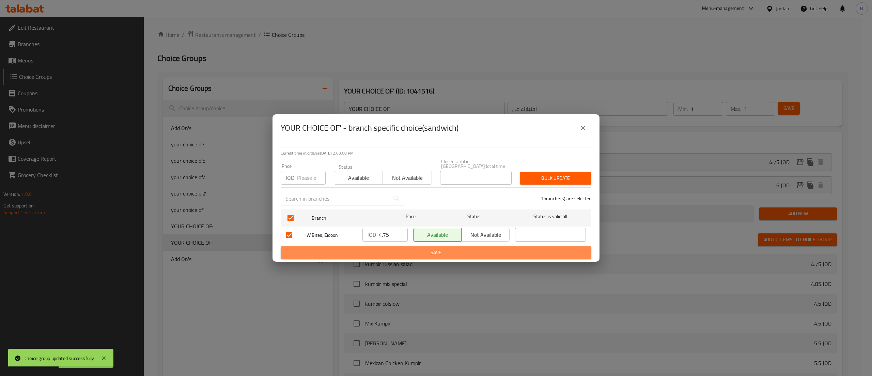
click at [405, 248] on span "Save" at bounding box center [436, 252] width 300 height 9
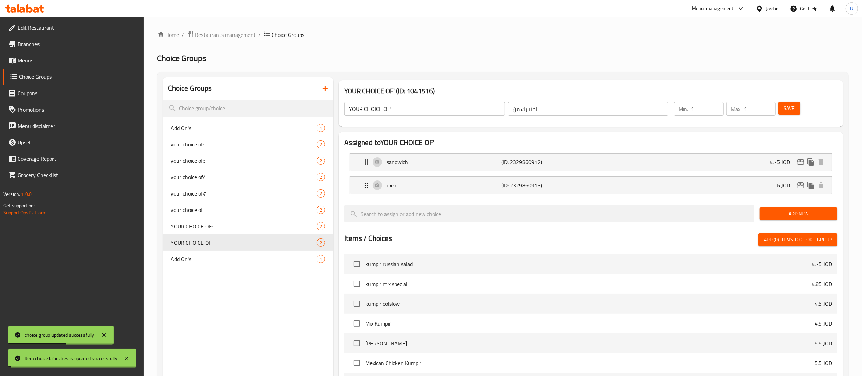
click at [791, 105] on span "Save" at bounding box center [789, 108] width 11 height 9
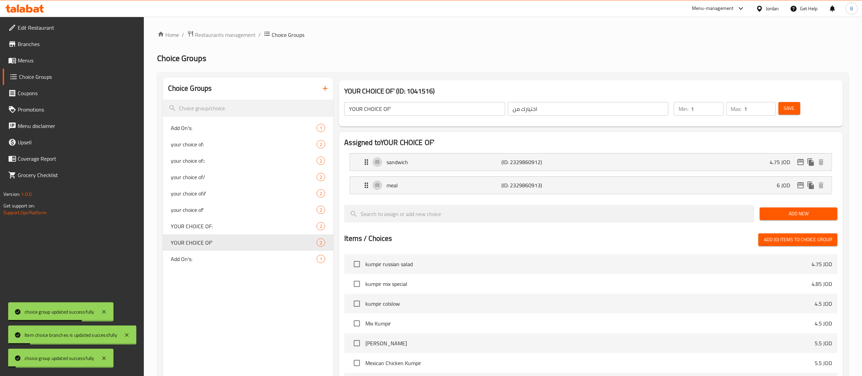
drag, startPoint x: 33, startPoint y: 61, endPoint x: 37, endPoint y: 61, distance: 4.1
click at [33, 61] on span "Menus" at bounding box center [78, 60] width 121 height 8
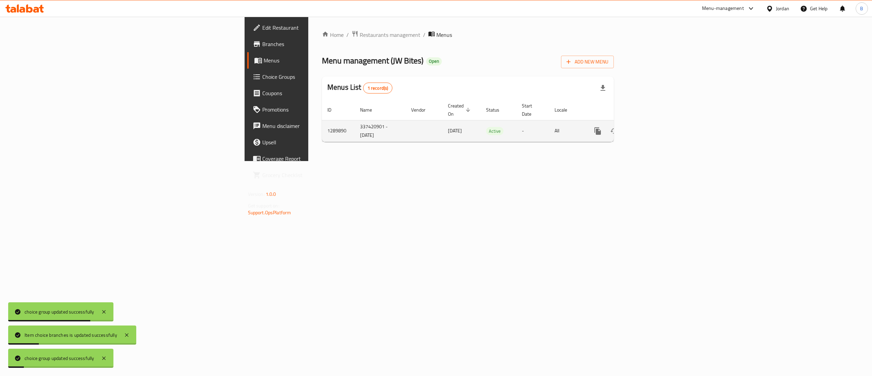
click at [651, 127] on icon "enhanced table" at bounding box center [647, 131] width 8 height 8
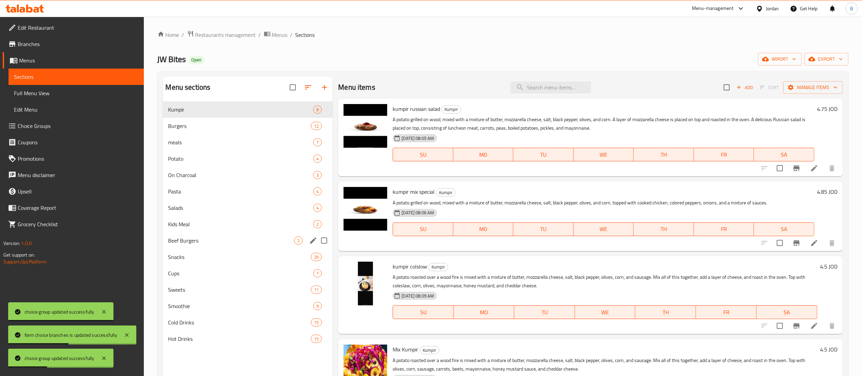
click at [192, 245] on div "Beef Burgers 2" at bounding box center [248, 240] width 170 height 16
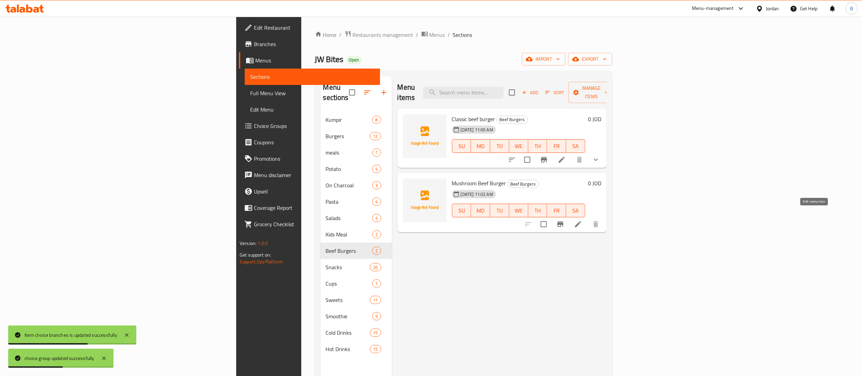
click at [581, 221] on icon at bounding box center [578, 224] width 6 height 6
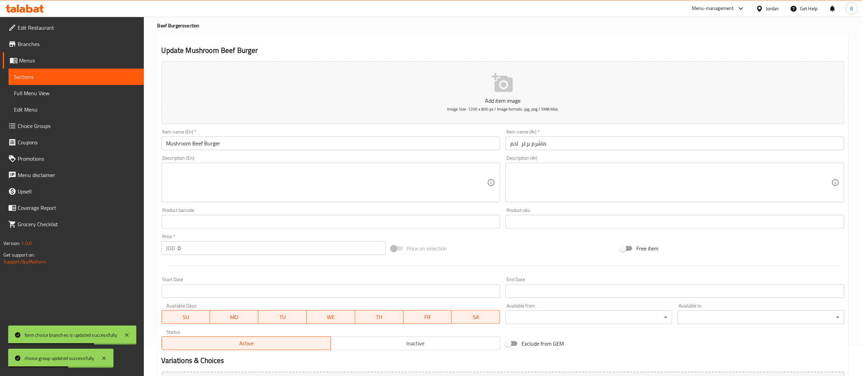
scroll to position [105, 0]
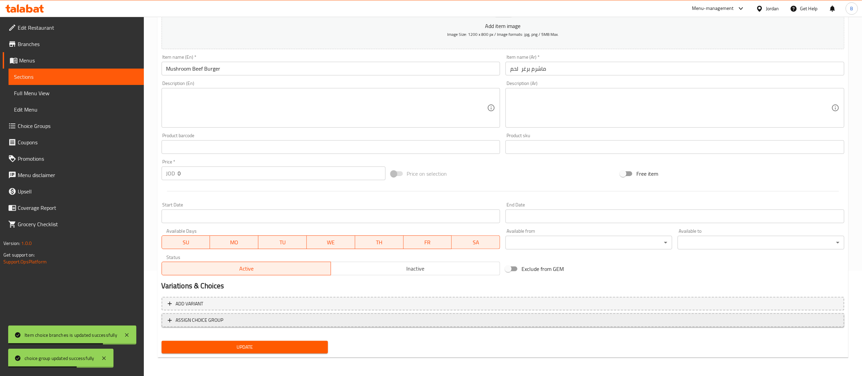
click at [235, 324] on button "ASSIGN CHOICE GROUP" at bounding box center [503, 320] width 683 height 14
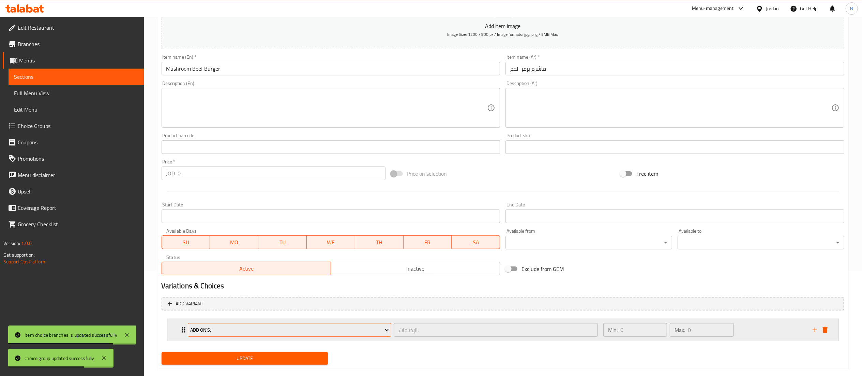
click at [261, 335] on button "Add On's:" at bounding box center [290, 330] width 204 height 14
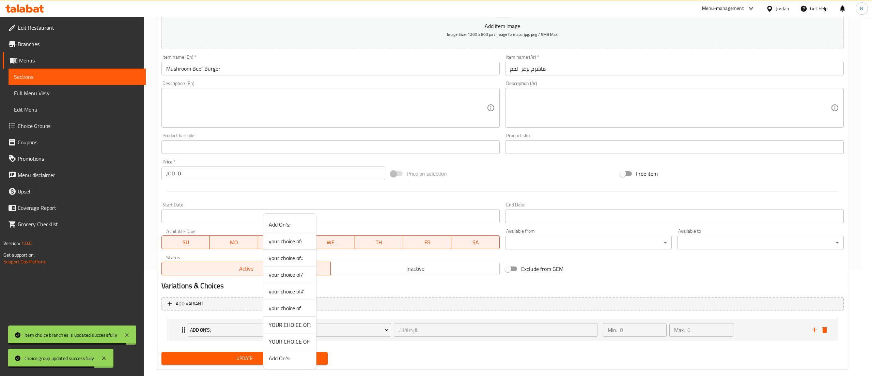
click at [297, 341] on span "YOUR CHOICE OF'" at bounding box center [290, 341] width 42 height 8
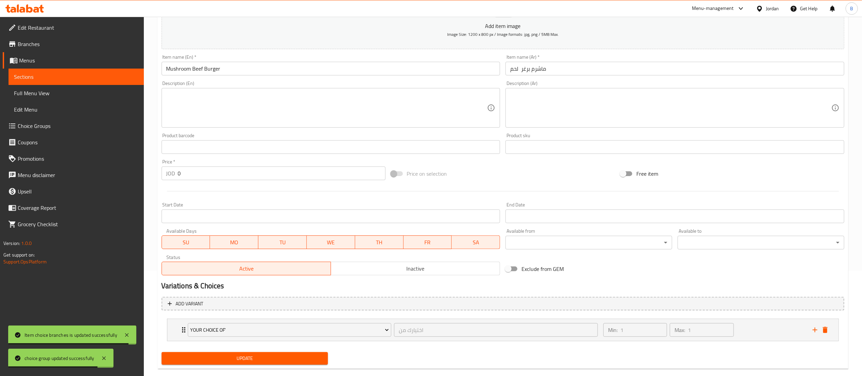
click at [261, 358] on span "Update" at bounding box center [245, 358] width 156 height 9
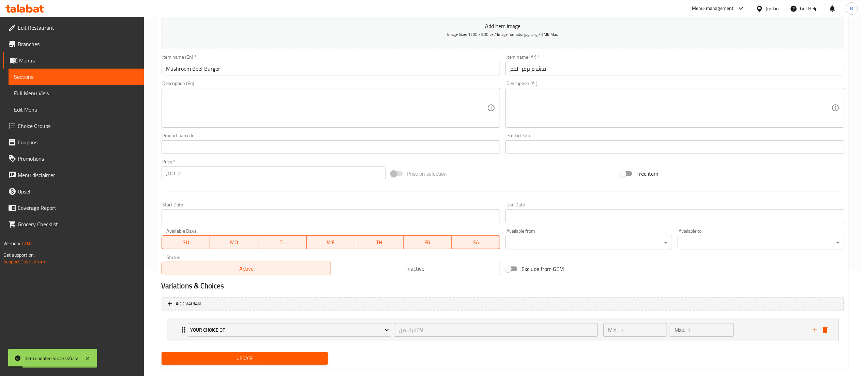
scroll to position [0, 0]
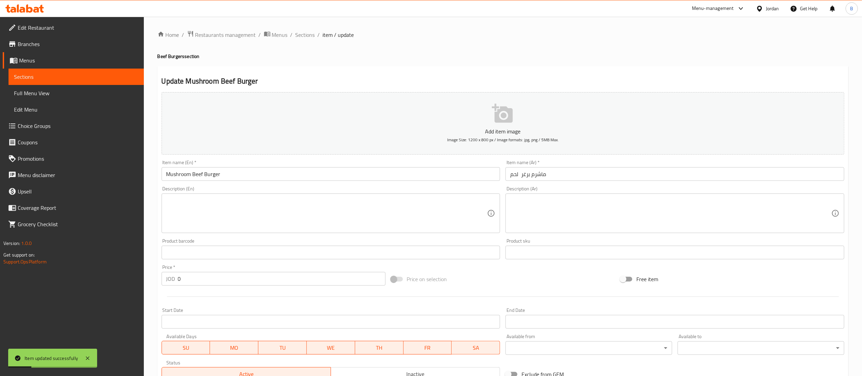
drag, startPoint x: 310, startPoint y: 35, endPoint x: 357, endPoint y: 42, distance: 48.0
click at [310, 35] on span "Sections" at bounding box center [304, 35] width 19 height 8
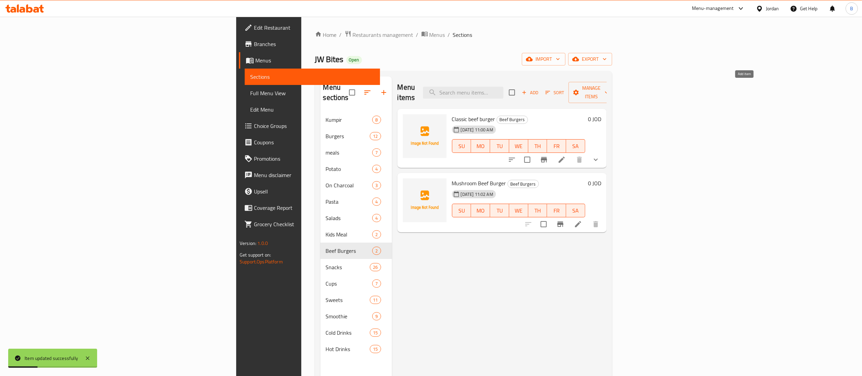
click at [539, 89] on span "Add" at bounding box center [530, 93] width 18 height 8
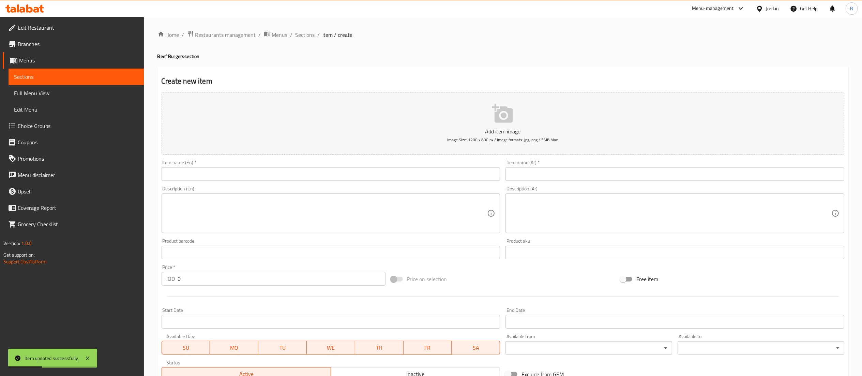
click at [624, 167] on div "Item name (Ar)   * Item name (Ar) *" at bounding box center [674, 170] width 339 height 21
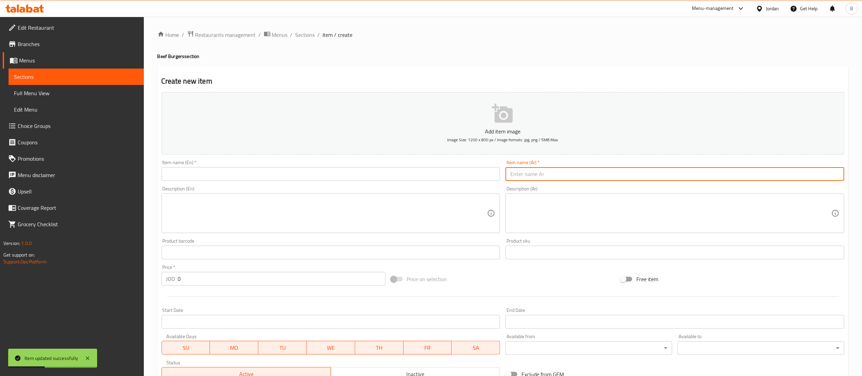
click at [621, 175] on input "text" at bounding box center [674, 174] width 339 height 14
paste input "ماكسيكان لحم"
type input "ماكسيكان لحم"
click at [474, 172] on input "text" at bounding box center [331, 174] width 339 height 14
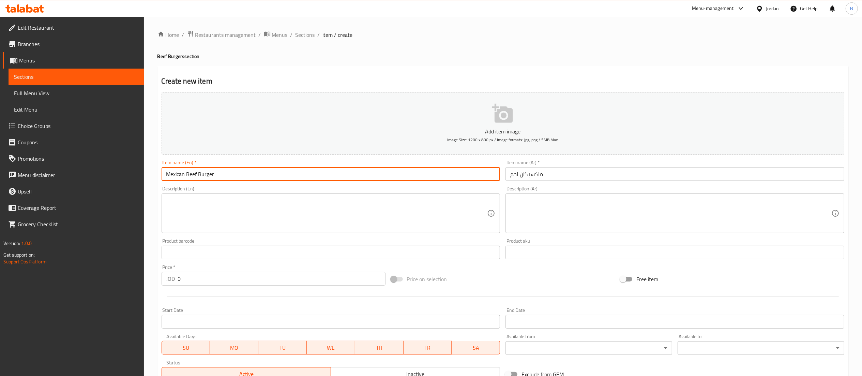
type input "Mexican Beef Burger"
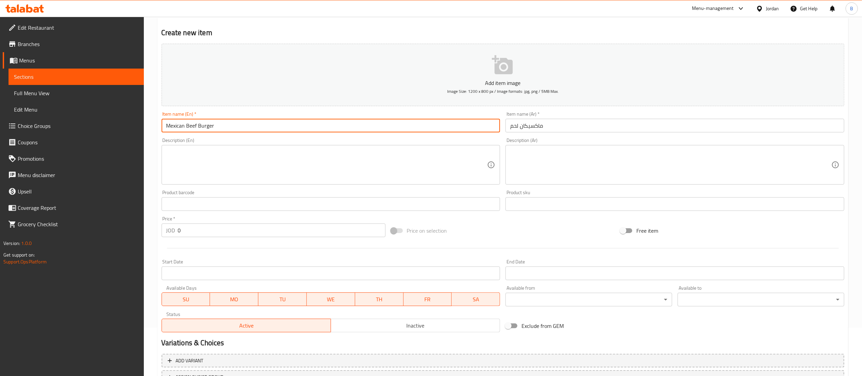
scroll to position [105, 0]
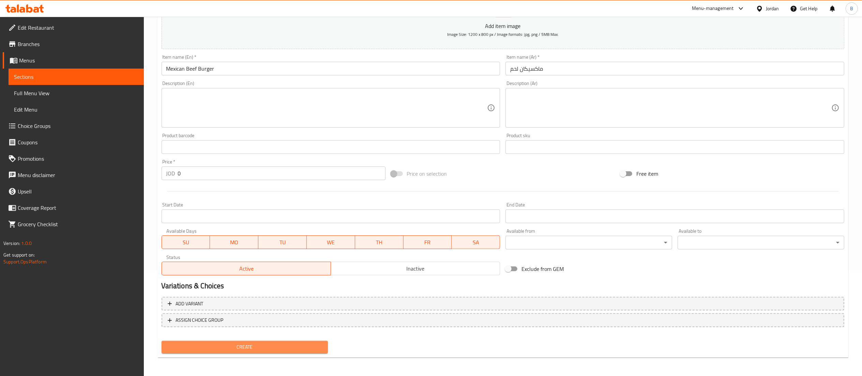
click at [222, 342] on span "Create" at bounding box center [245, 346] width 156 height 9
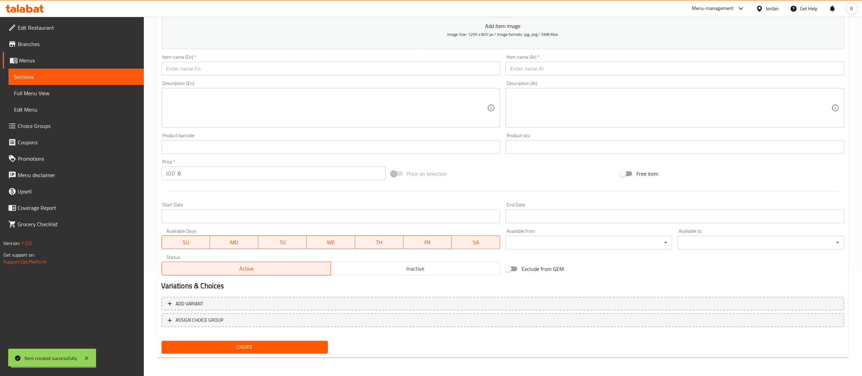
click at [59, 126] on span "Choice Groups" at bounding box center [78, 126] width 121 height 8
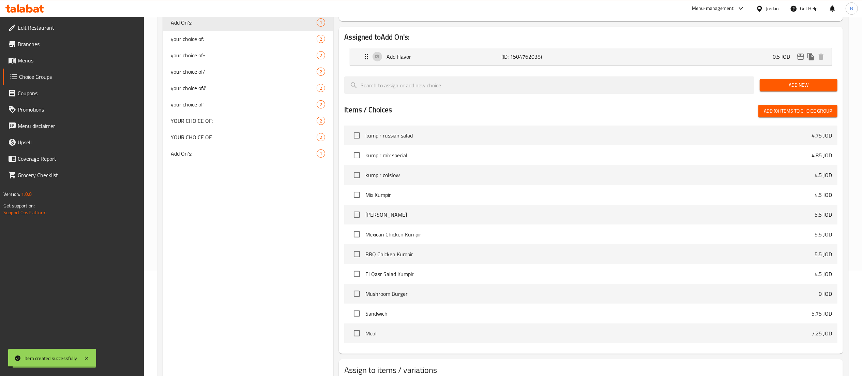
scroll to position [97, 0]
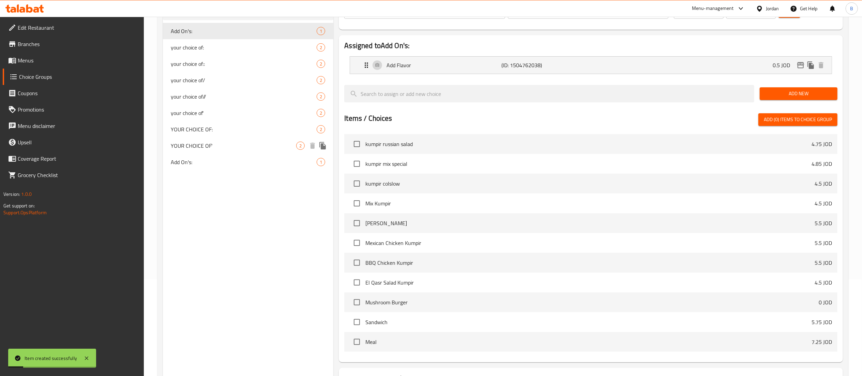
click at [321, 147] on icon "duplicate" at bounding box center [322, 145] width 6 height 7
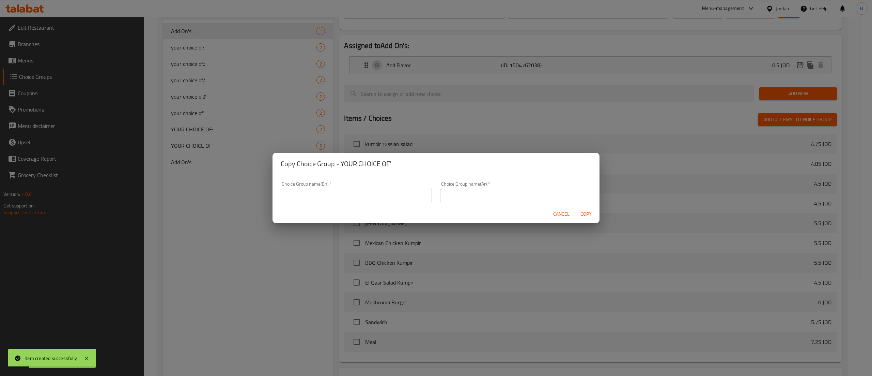
click at [392, 196] on input "text" at bounding box center [356, 195] width 151 height 14
type input "YOUR CHOICE OF ()"
click at [483, 199] on input "text" at bounding box center [515, 195] width 151 height 14
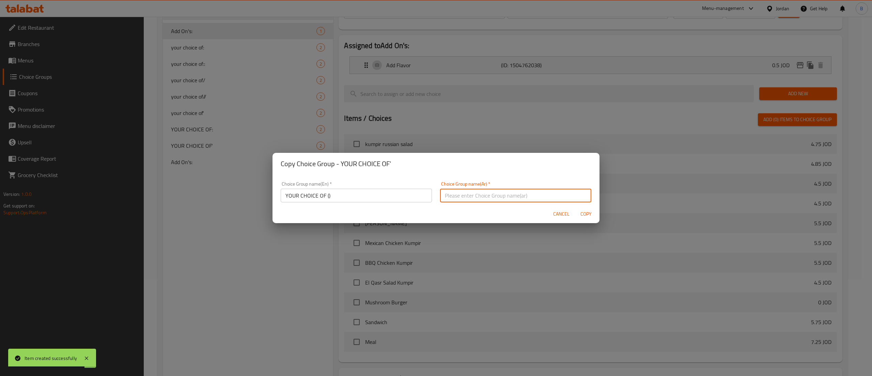
type input "اختيارك من"
click at [586, 218] on span "Copy" at bounding box center [586, 214] width 16 height 9
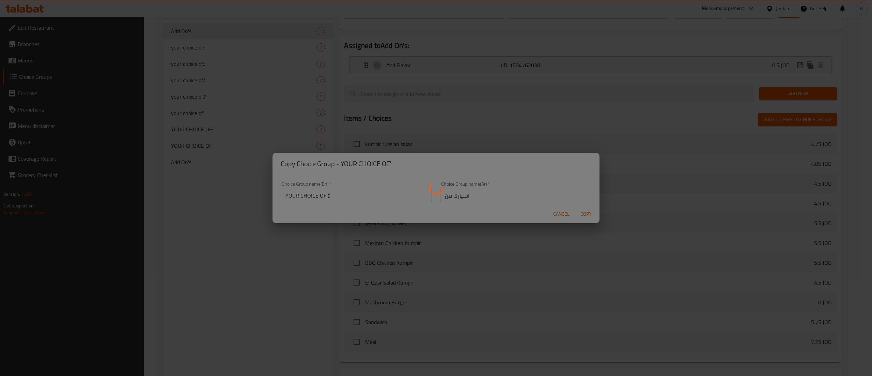
type input "YOUR CHOICE OF ()"
type input "اختيارك من"
type input "1"
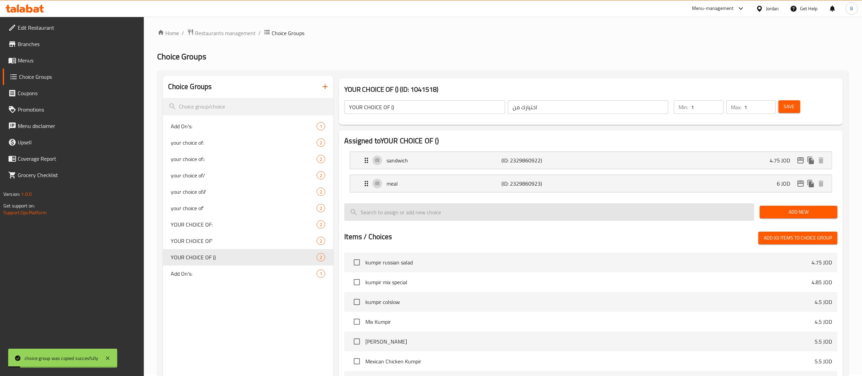
scroll to position [0, 0]
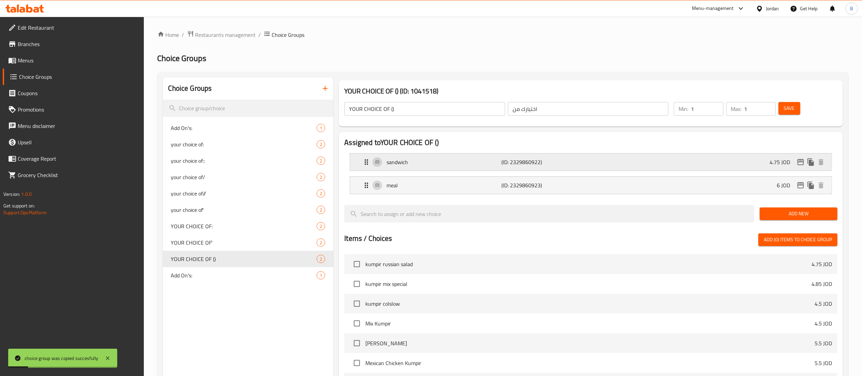
click at [506, 158] on p "(ID: 2329860922)" at bounding box center [539, 162] width 77 height 8
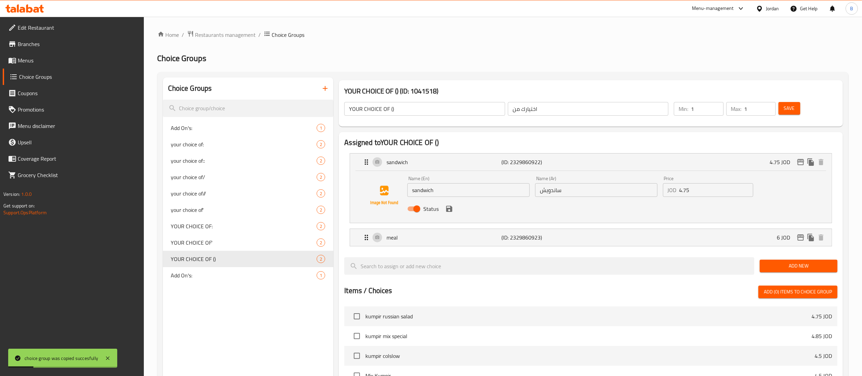
click at [702, 192] on input "4.75" at bounding box center [716, 190] width 74 height 14
drag, startPoint x: 701, startPoint y: 192, endPoint x: 563, endPoint y: 182, distance: 138.3
click at [564, 182] on div "Name (En) sandwich Name (En) Name (Ar) ساندويش Name (Ar) Price JOD 4.50 Price S…" at bounding box center [595, 195] width 383 height 45
click at [446, 210] on icon "save" at bounding box center [449, 208] width 6 height 6
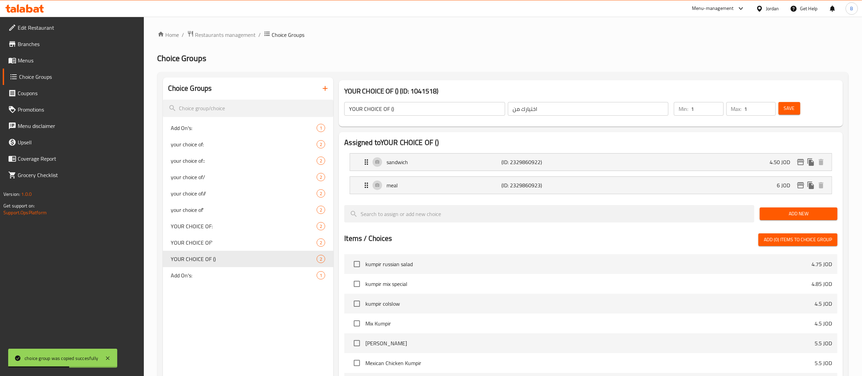
type input "4.50"
click at [790, 102] on button "Save" at bounding box center [789, 108] width 22 height 13
click at [800, 162] on icon "edit" at bounding box center [800, 162] width 7 height 6
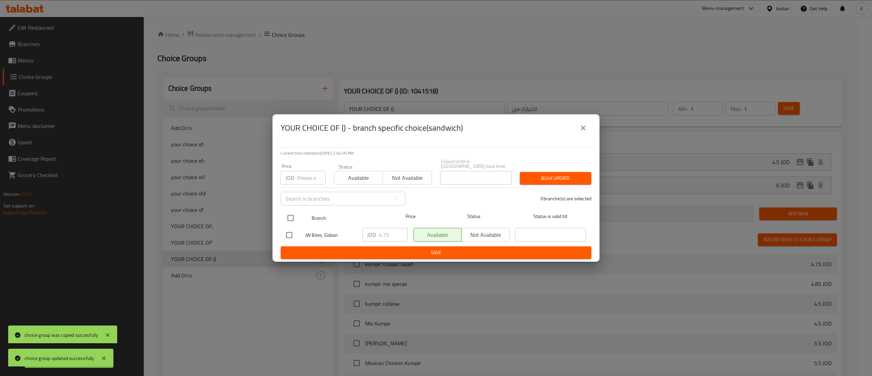
click at [292, 215] on input "checkbox" at bounding box center [291, 218] width 14 height 14
checkbox input "true"
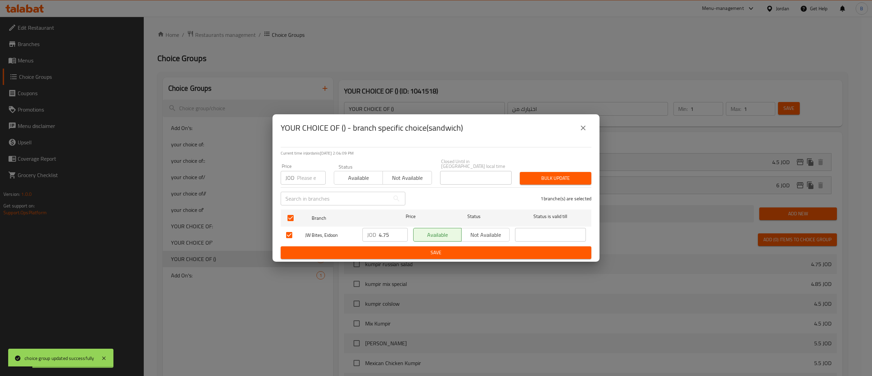
click at [397, 235] on input "4.75" at bounding box center [393, 235] width 29 height 14
drag, startPoint x: 391, startPoint y: 232, endPoint x: 318, endPoint y: 233, distance: 72.9
click at [318, 233] on div "JW Bites, Eidoon JOD 4.50 ​ Available Not available ​" at bounding box center [436, 235] width 305 height 20
type input "4.50"
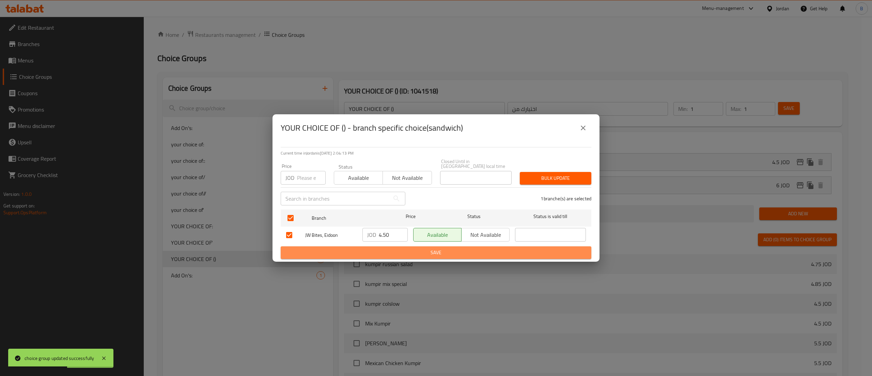
click at [406, 250] on span "Save" at bounding box center [436, 252] width 300 height 9
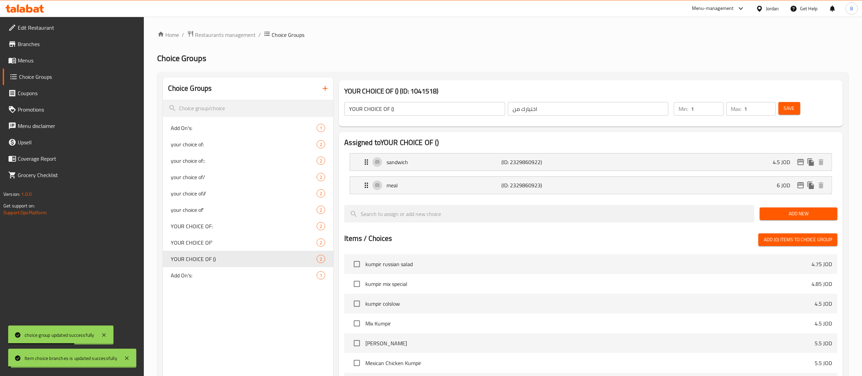
click at [786, 110] on span "Save" at bounding box center [789, 108] width 11 height 9
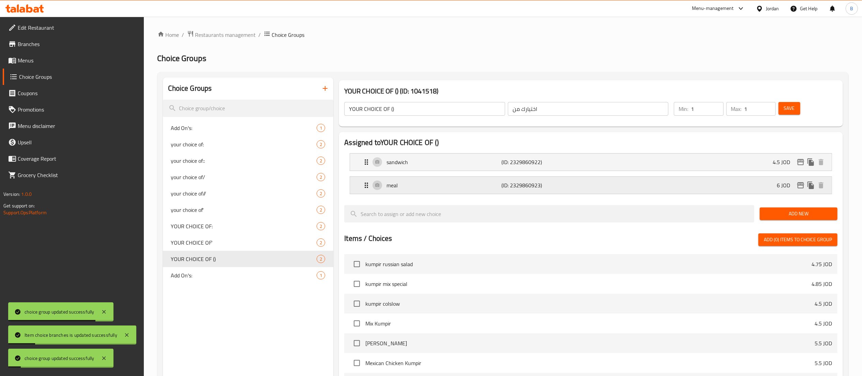
click at [693, 192] on div "meal (ID: 2329860923) 6 JOD" at bounding box center [592, 185] width 461 height 17
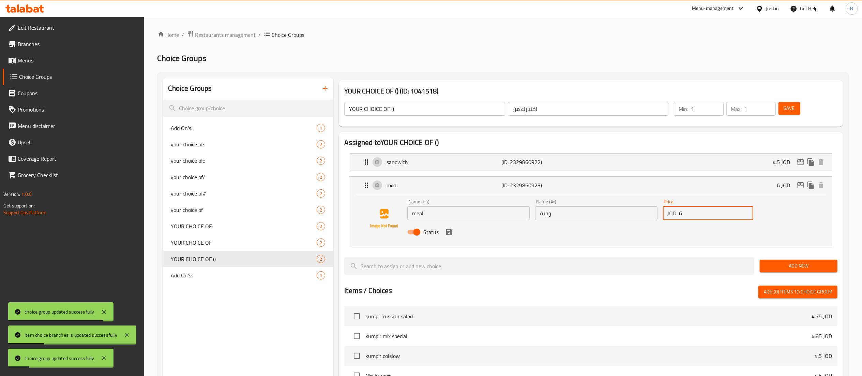
drag, startPoint x: 694, startPoint y: 210, endPoint x: 524, endPoint y: 211, distance: 170.7
click at [582, 210] on div "Name (En) meal Name (En) Name (Ar) وجبة Name (Ar) Price JOD 6 Price Status" at bounding box center [595, 218] width 383 height 45
click at [448, 233] on icon "save" at bounding box center [449, 232] width 8 height 8
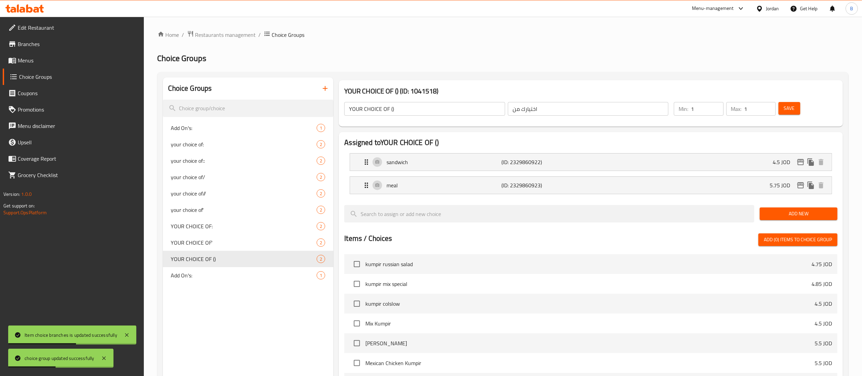
type input "5.75"
click at [790, 107] on span "Save" at bounding box center [789, 108] width 11 height 9
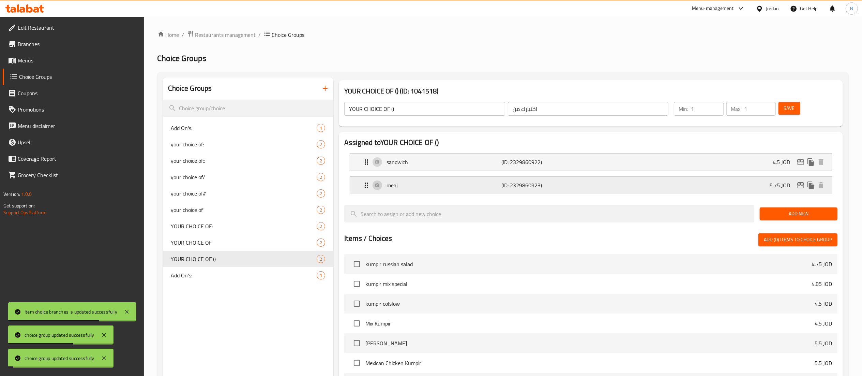
click at [803, 185] on nav "sandwich (ID: 2329860922) 4.5 JOD Name (En) sandwich Name (En) Name (Ar) ساندوي…" at bounding box center [590, 174] width 493 height 52
click at [803, 185] on icon "edit" at bounding box center [800, 185] width 7 height 6
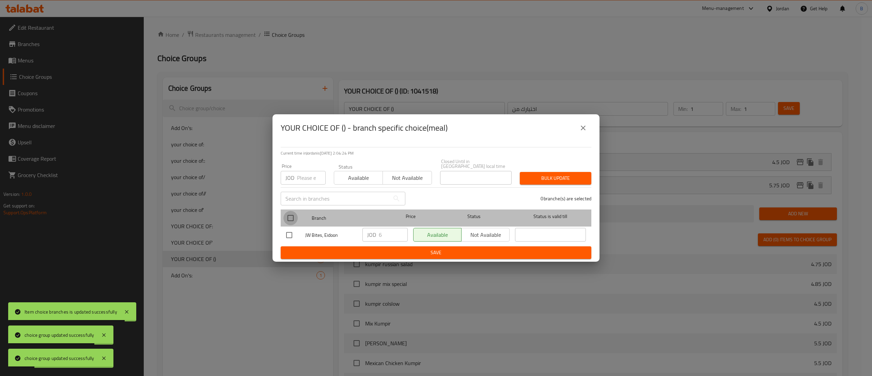
click at [285, 215] on input "checkbox" at bounding box center [291, 218] width 14 height 14
checkbox input "true"
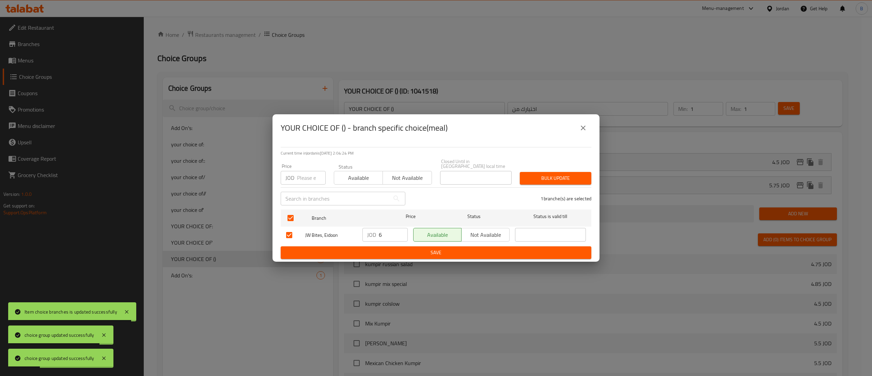
drag, startPoint x: 388, startPoint y: 230, endPoint x: 338, endPoint y: 230, distance: 49.8
click at [338, 230] on div "JW Bites, Eidoon JOD 6 ​ Available Not available ​" at bounding box center [436, 235] width 305 height 20
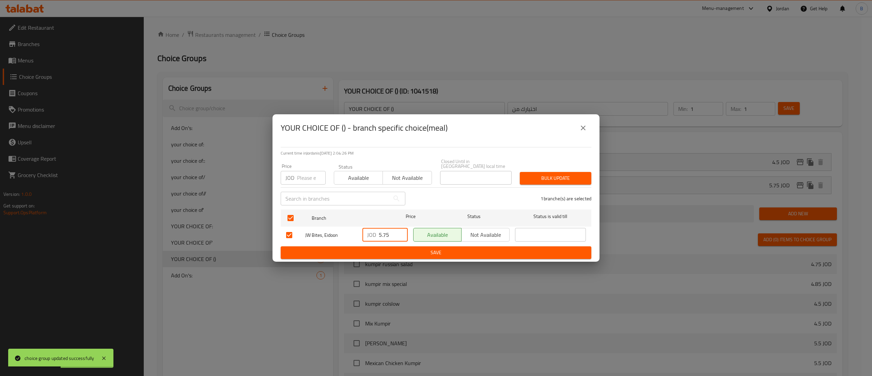
type input "5.75"
click at [447, 248] on span "Save" at bounding box center [436, 252] width 300 height 9
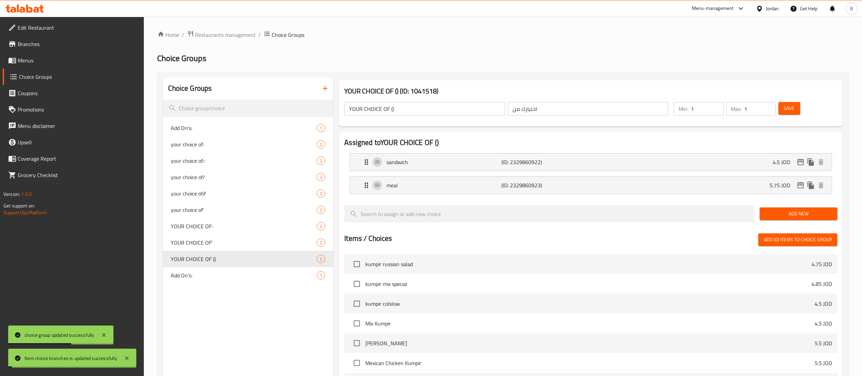
click at [798, 104] on button "Save" at bounding box center [789, 108] width 22 height 13
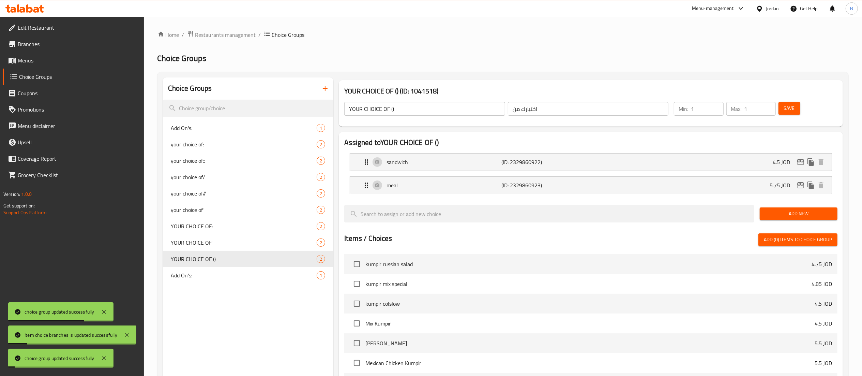
click at [29, 58] on span "Menus" at bounding box center [78, 60] width 121 height 8
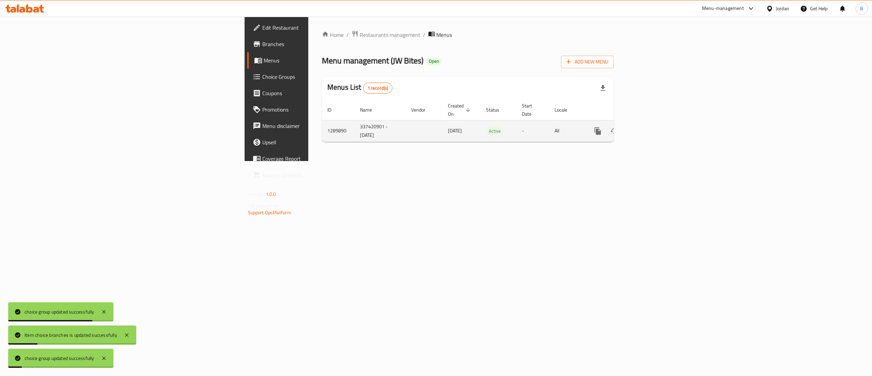
click at [650, 128] on icon "enhanced table" at bounding box center [647, 131] width 6 height 6
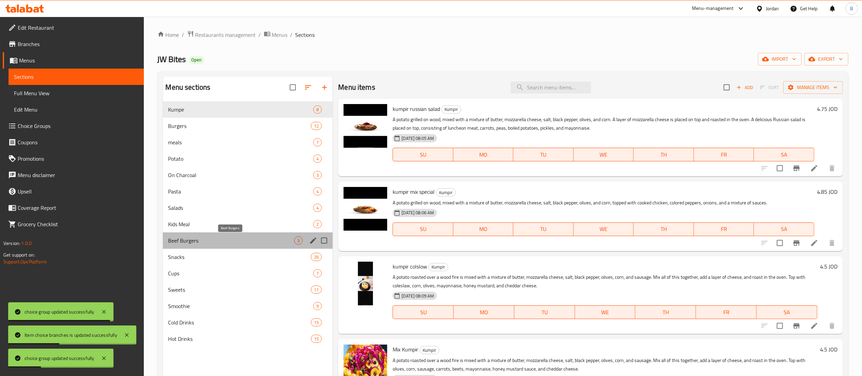
click at [192, 241] on span "Beef Burgers" at bounding box center [231, 240] width 126 height 8
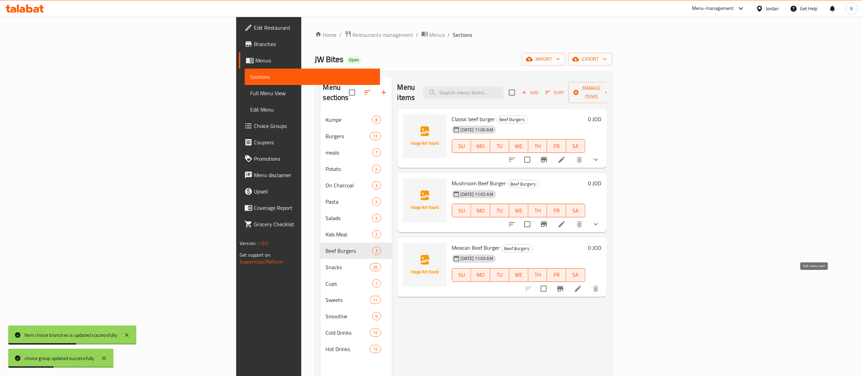
click at [582, 284] on icon at bounding box center [578, 288] width 8 height 8
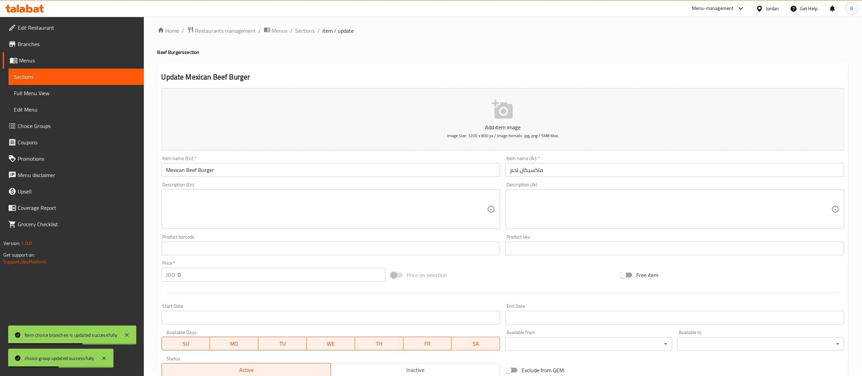
scroll to position [105, 0]
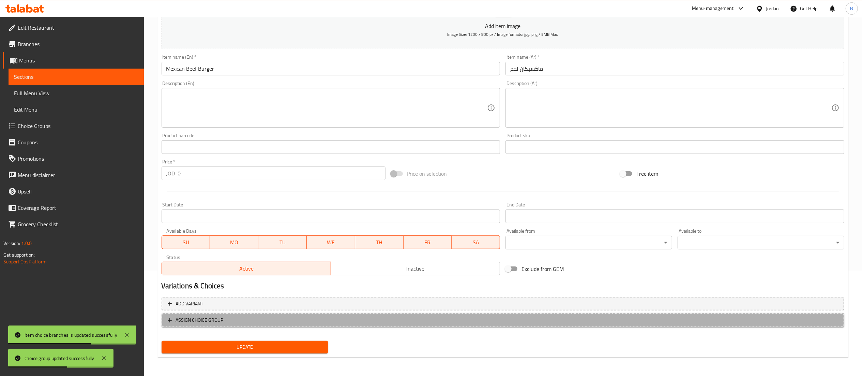
click at [211, 320] on span "ASSIGN CHOICE GROUP" at bounding box center [200, 320] width 48 height 9
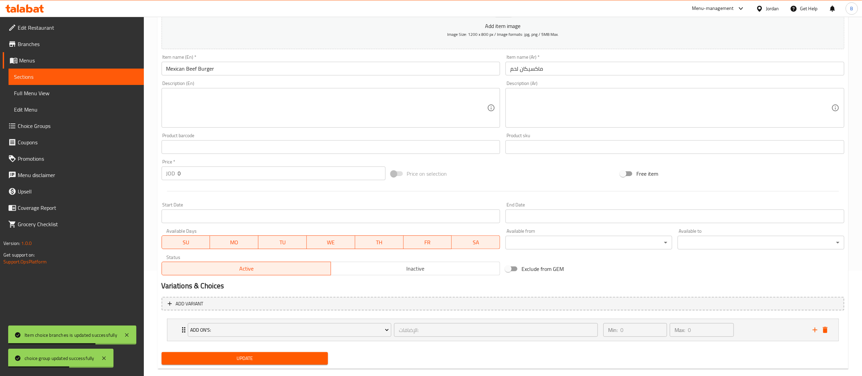
click at [261, 338] on div "Add On's:" at bounding box center [289, 329] width 207 height 16
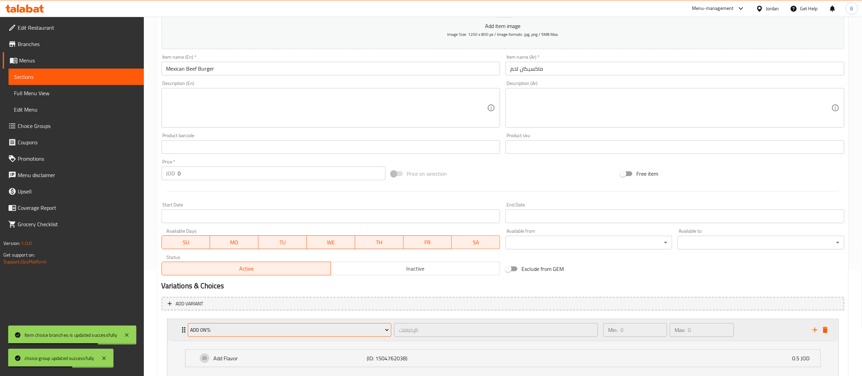
click at [270, 333] on span "Add On's:" at bounding box center [289, 329] width 199 height 9
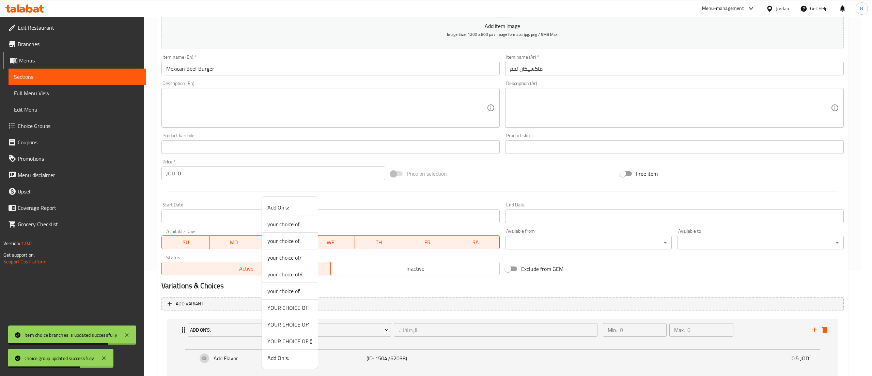
click at [297, 342] on span "YOUR CHOICE OF ()" at bounding box center [290, 341] width 45 height 8
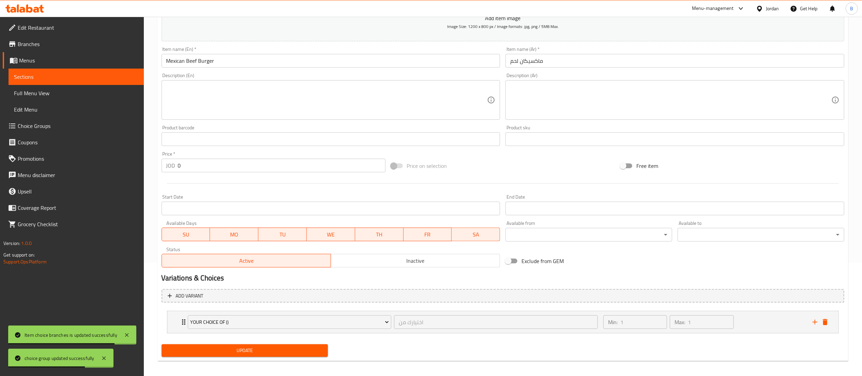
scroll to position [118, 0]
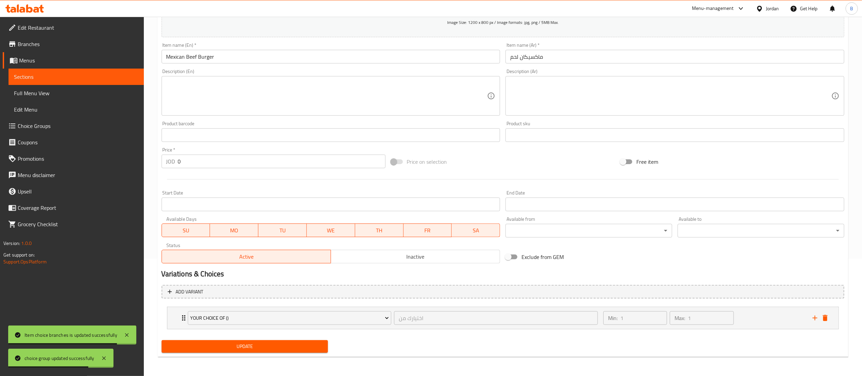
click at [277, 350] on span "Update" at bounding box center [245, 346] width 156 height 9
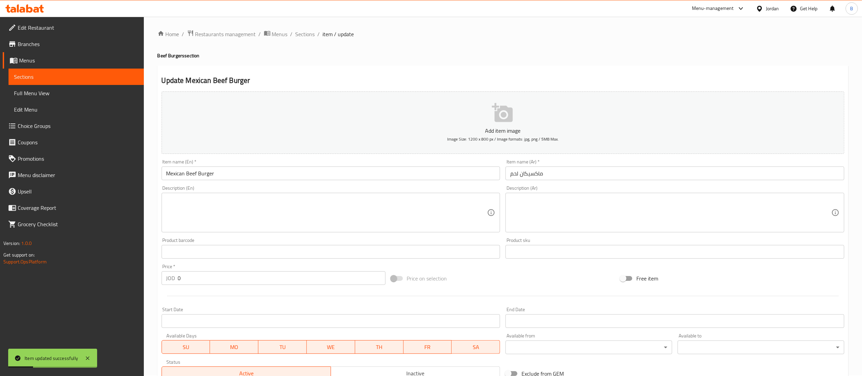
scroll to position [0, 0]
click at [301, 35] on span "Sections" at bounding box center [304, 35] width 19 height 8
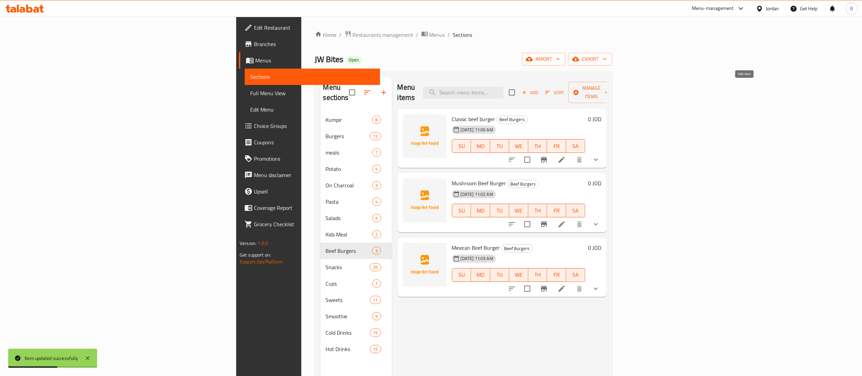
click at [539, 89] on span "Add" at bounding box center [530, 93] width 18 height 8
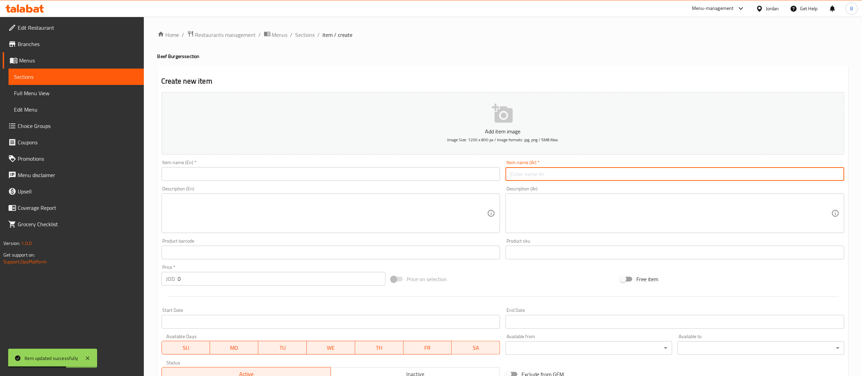
click at [586, 173] on input "text" at bounding box center [674, 174] width 339 height 14
paste input "وجبة جو بايت لحم دبل"
type input "وجبة جو بايت لحم دبل"
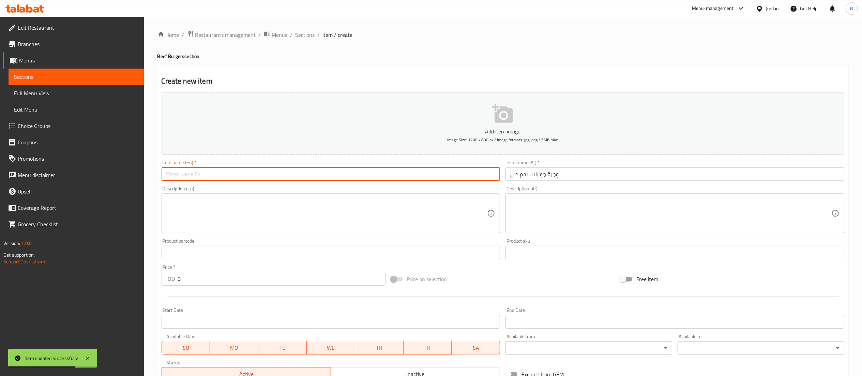
click at [432, 174] on input "text" at bounding box center [331, 174] width 339 height 14
type input "ت"
type input "j"
type input "Jo Bite Beef Meal Double"
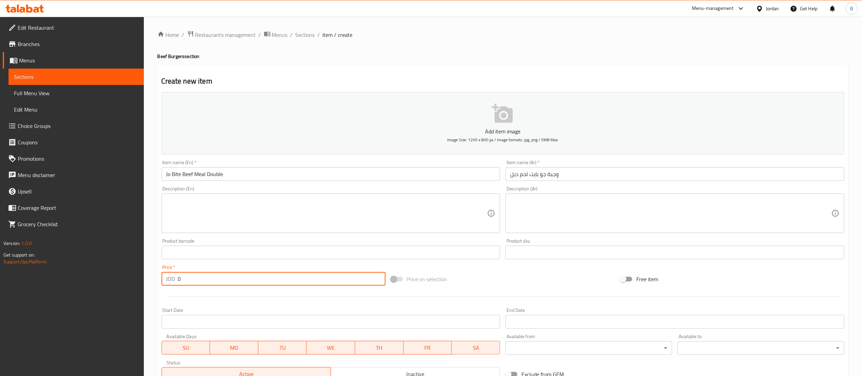
drag, startPoint x: 206, startPoint y: 283, endPoint x: 106, endPoint y: 269, distance: 100.9
click at [95, 264] on div "Edit Restaurant Branches Menus Sections Full Menu View Edit Menu Choice Groups …" at bounding box center [431, 249] width 862 height 465
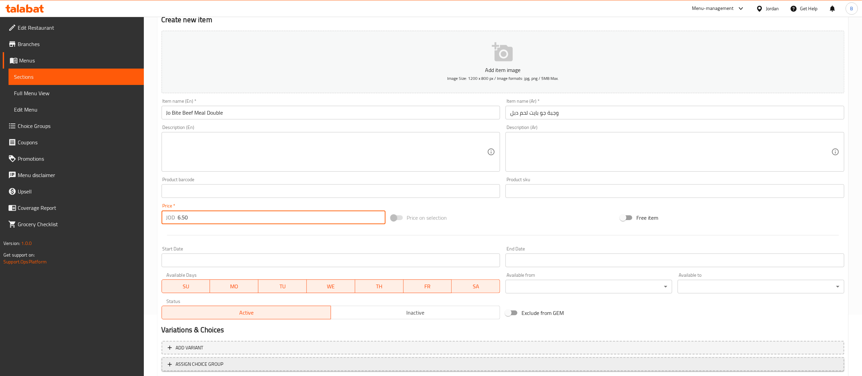
scroll to position [105, 0]
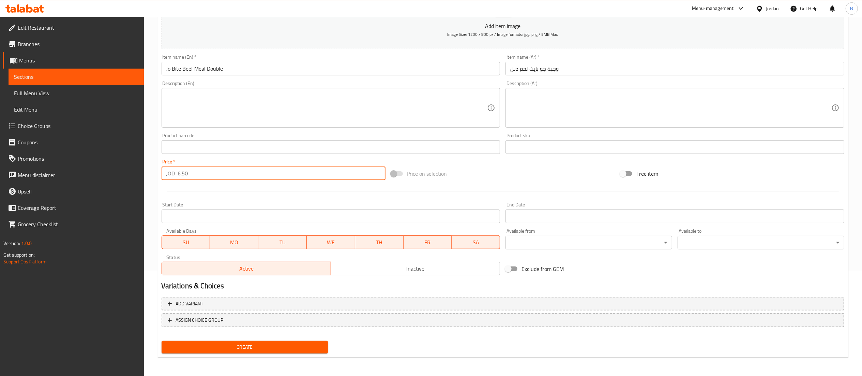
type input "6.50"
click at [286, 342] on span "Create" at bounding box center [245, 346] width 156 height 9
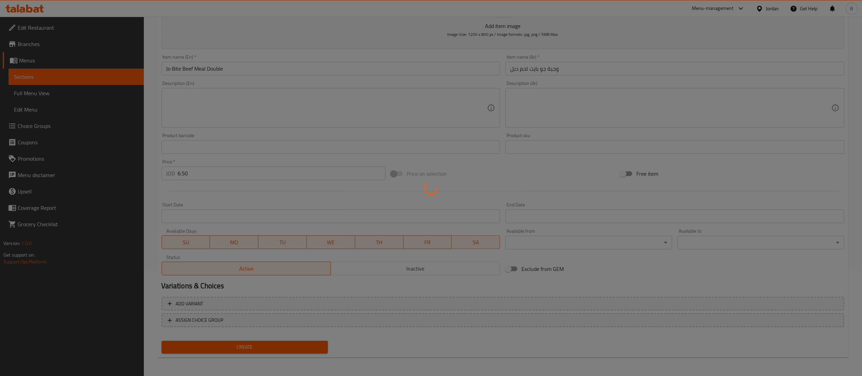
type input "0"
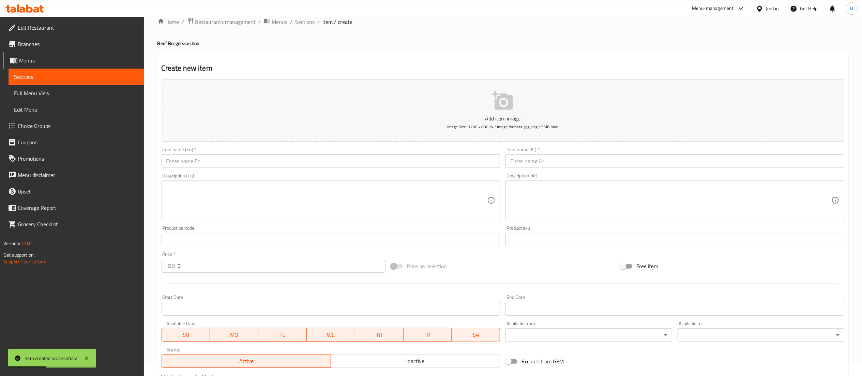
scroll to position [0, 0]
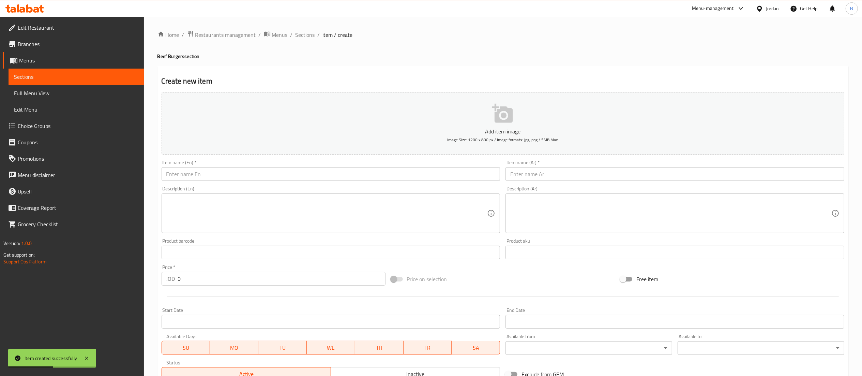
click at [556, 171] on input "text" at bounding box center [674, 174] width 339 height 14
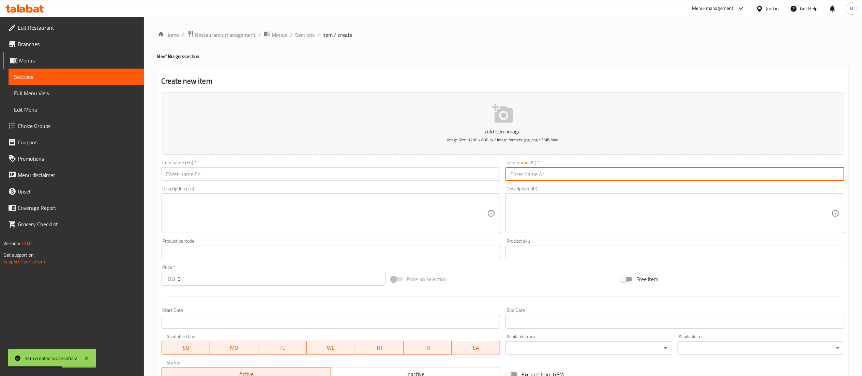
paste input "مني برغر لحم ٣ قطع وجبه"
type input "مني برغر لحم ٣ قطع وجبه"
click at [438, 177] on input "text" at bounding box center [331, 174] width 339 height 14
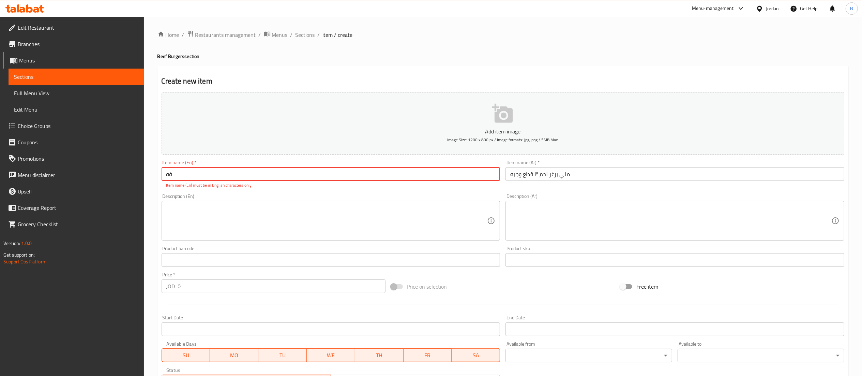
type input "ة"
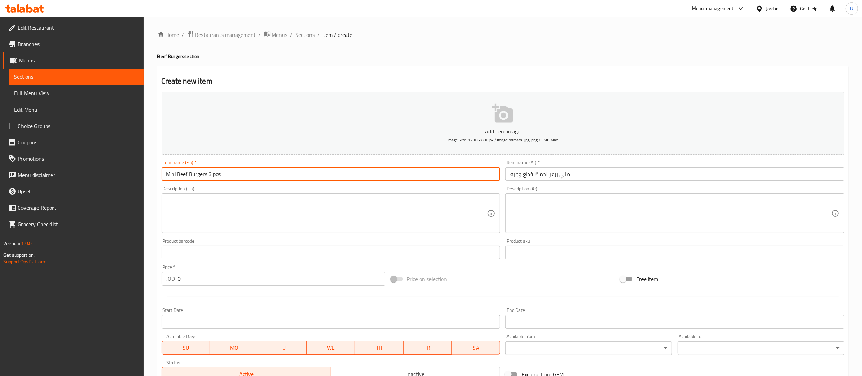
type input "Mini Beef Burgers 3 pcs"
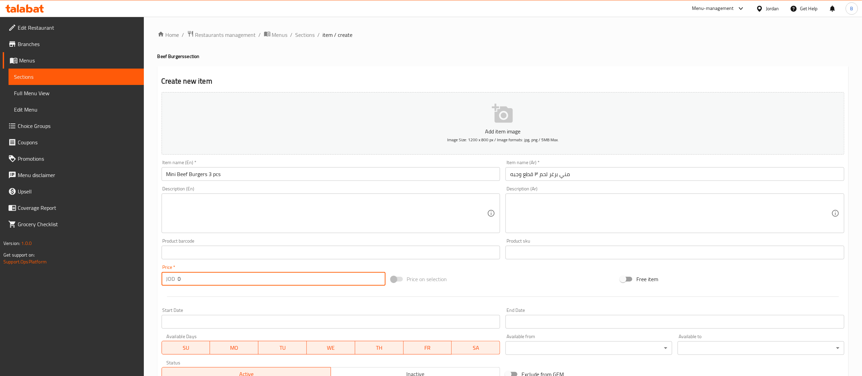
drag, startPoint x: 230, startPoint y: 284, endPoint x: 97, endPoint y: 258, distance: 134.6
click at [132, 263] on div "Edit Restaurant Branches Menus Sections Full Menu View Edit Menu Choice Groups …" at bounding box center [431, 249] width 862 height 465
type input "4"
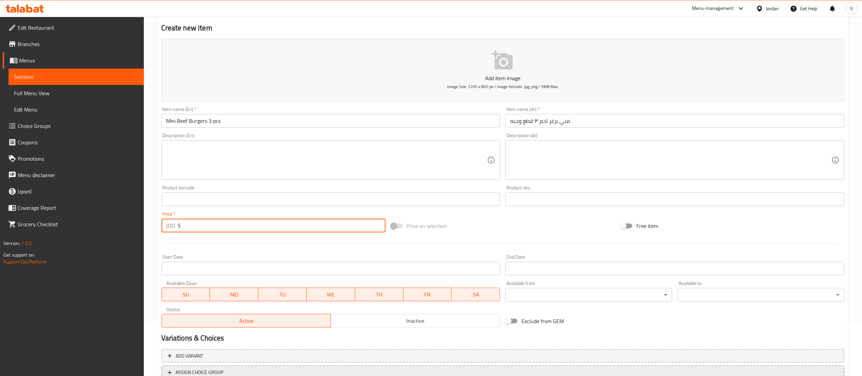
scroll to position [105, 0]
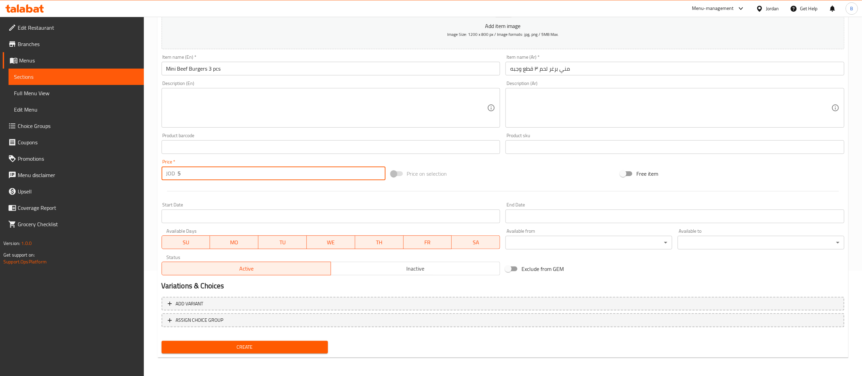
type input "5"
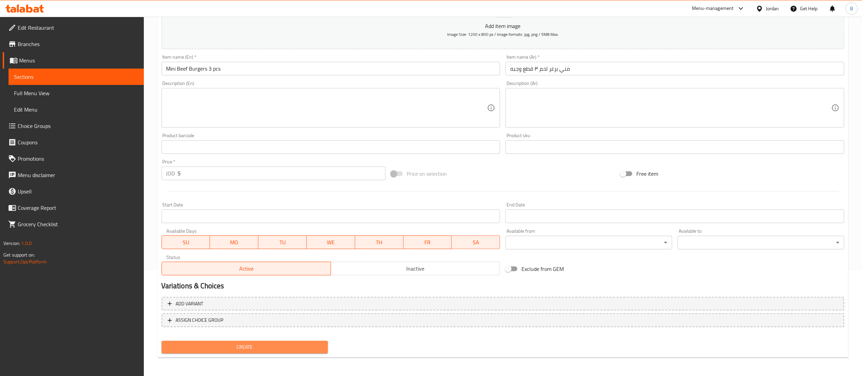
click at [283, 341] on button "Create" at bounding box center [245, 346] width 167 height 13
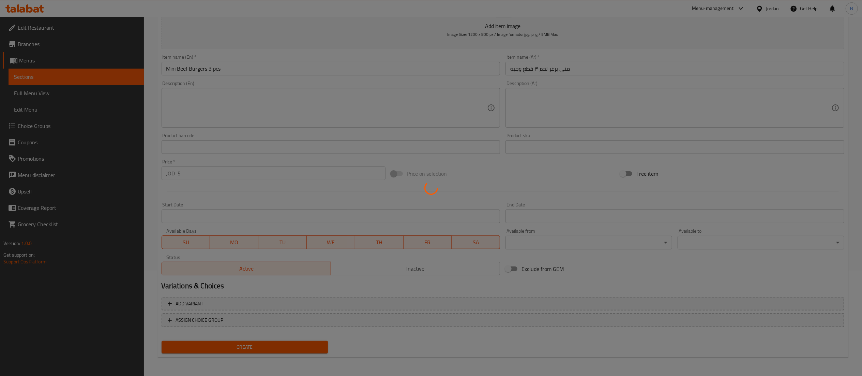
type input "0"
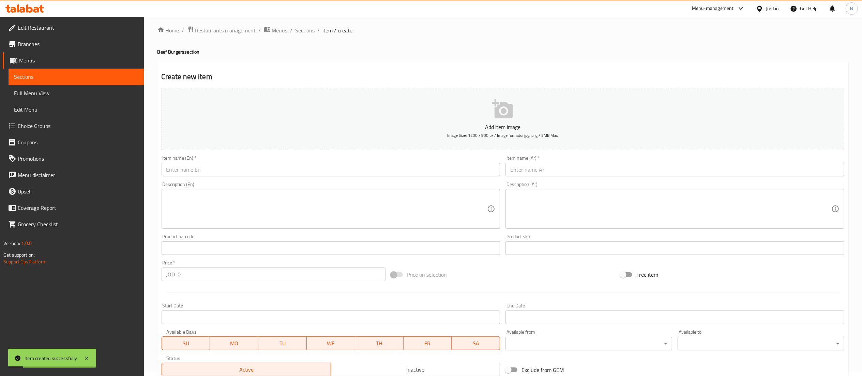
scroll to position [0, 0]
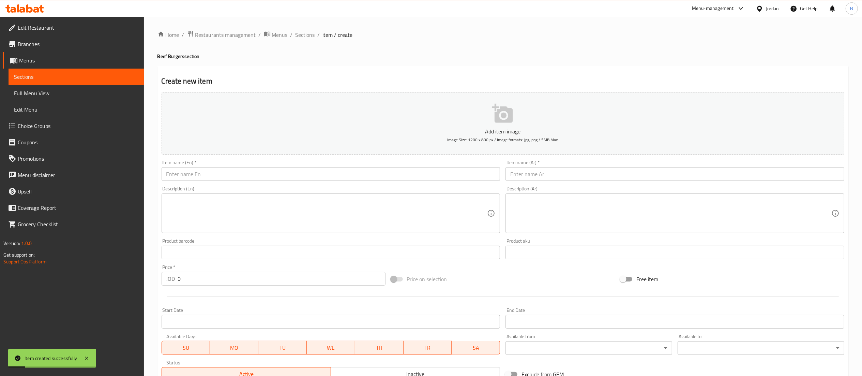
click at [558, 176] on input "text" at bounding box center [674, 174] width 339 height 14
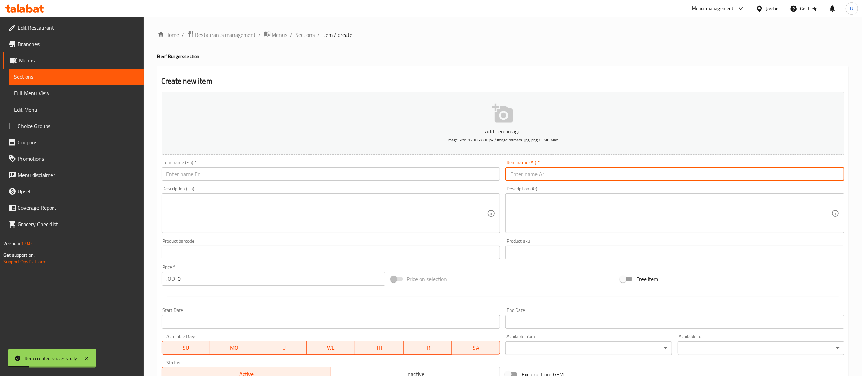
paste input "وجبة برغر لحم كومبو ميني ٥ قطع"
type input "وجبة برغر لحم كومبو ميني ٥ قطع"
click at [452, 170] on input "text" at bounding box center [331, 174] width 339 height 14
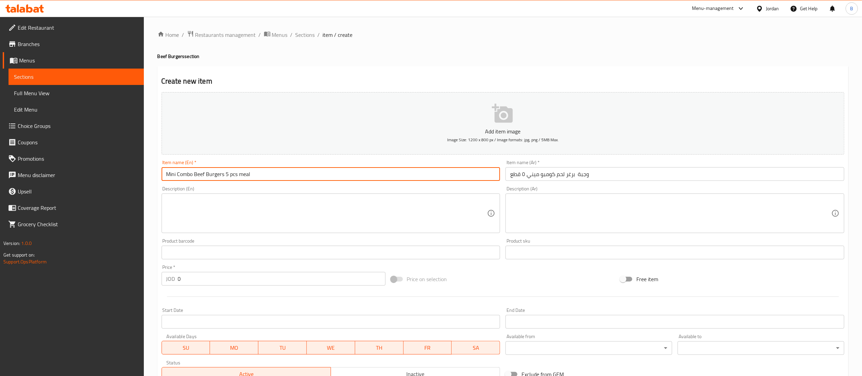
type input "Mini Combo Beef Burgers 5 pcs meal"
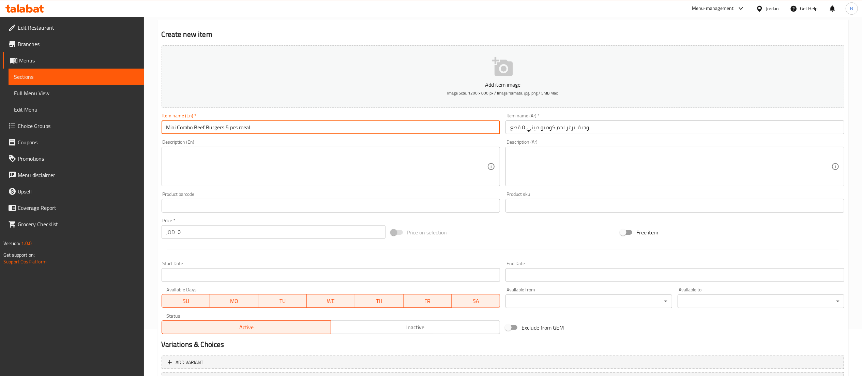
scroll to position [68, 0]
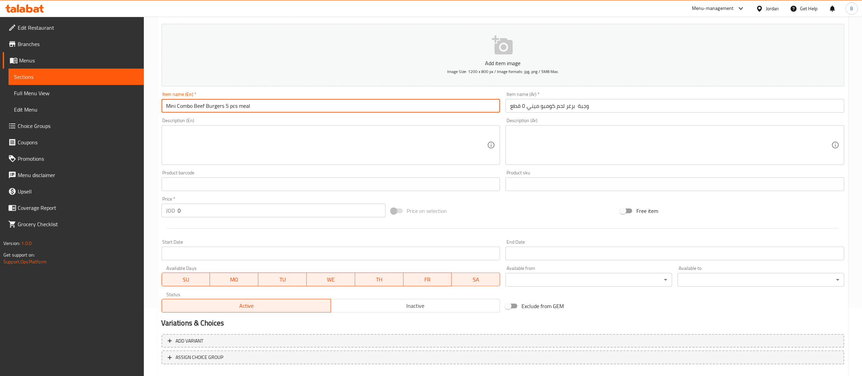
drag, startPoint x: 180, startPoint y: 215, endPoint x: 108, endPoint y: 208, distance: 72.6
click at [113, 208] on div "Edit Restaurant Branches Menus Sections Full Menu View Edit Menu Choice Groups …" at bounding box center [431, 181] width 862 height 465
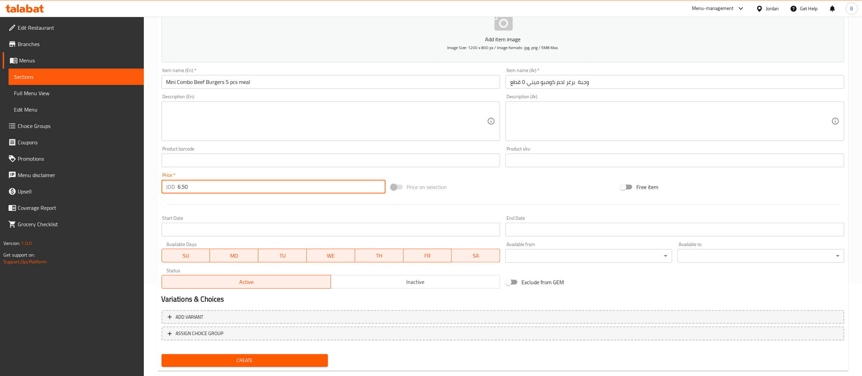
scroll to position [105, 0]
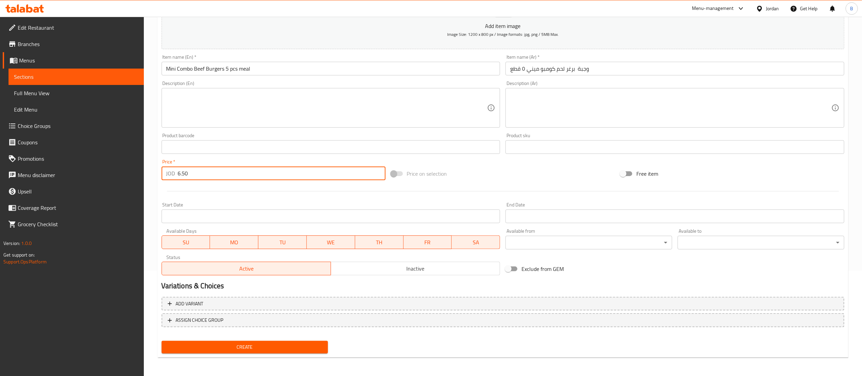
type input "6.50"
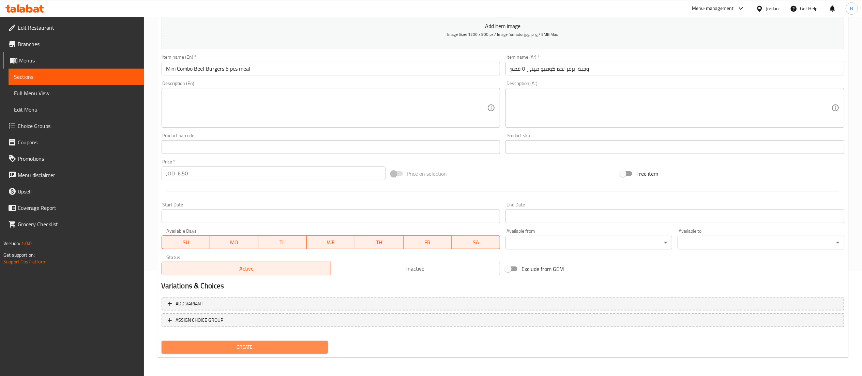
click at [284, 348] on span "Create" at bounding box center [245, 346] width 156 height 9
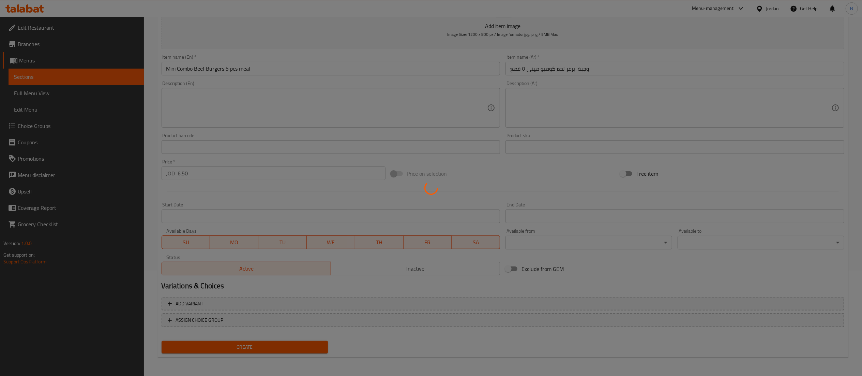
type input "0"
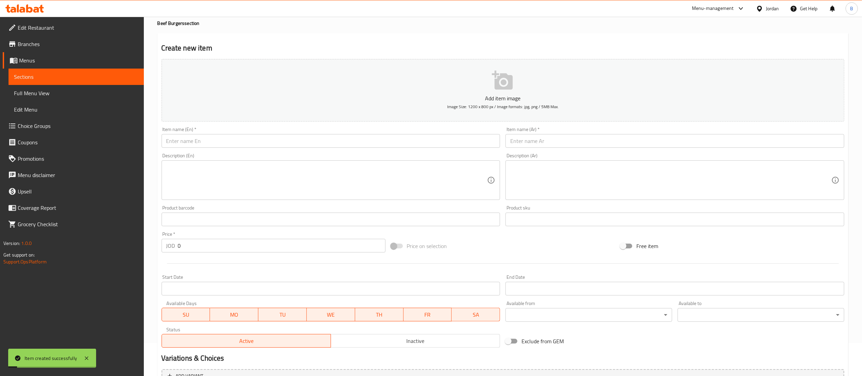
scroll to position [0, 0]
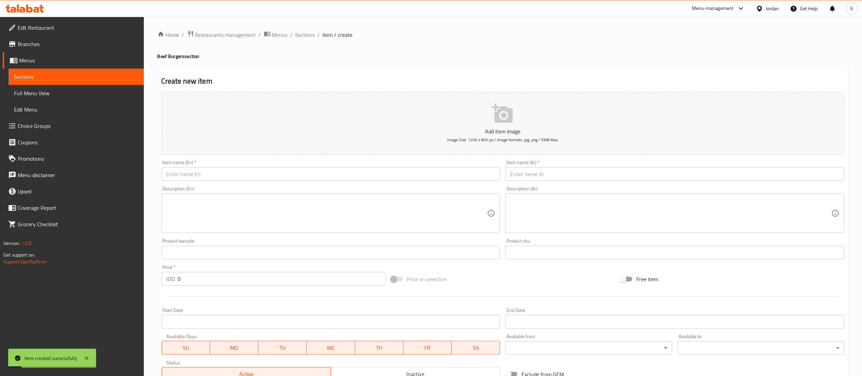
click at [297, 32] on span "Sections" at bounding box center [304, 35] width 19 height 8
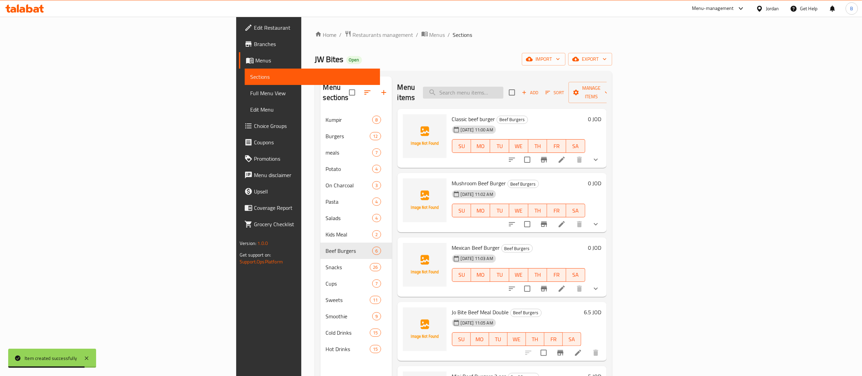
click at [503, 87] on input "search" at bounding box center [463, 93] width 80 height 12
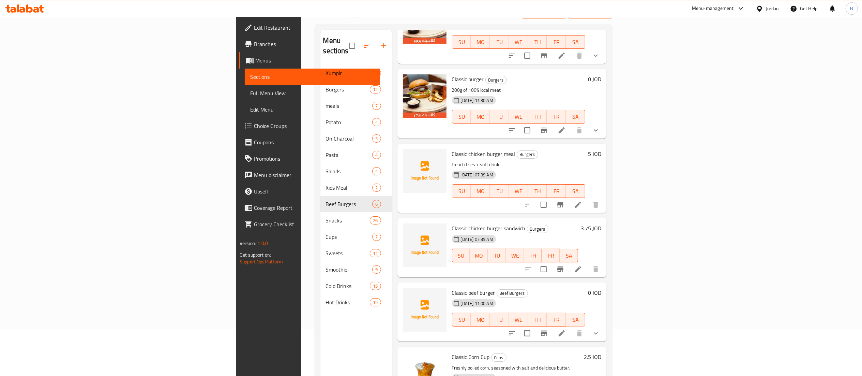
scroll to position [68, 0]
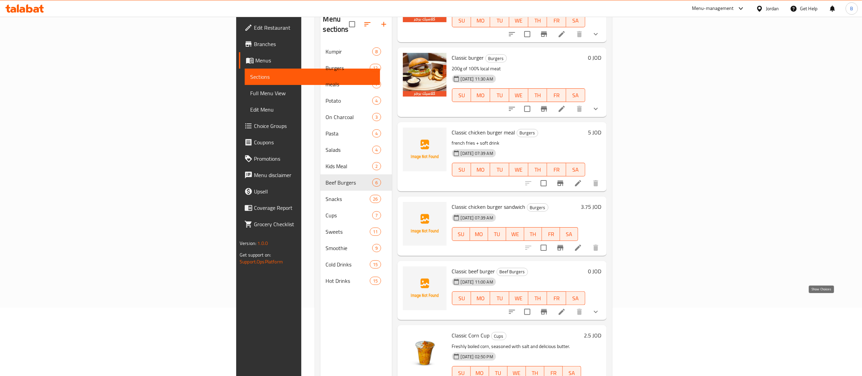
type input "classic"
click at [600, 307] on icon "show more" at bounding box center [596, 311] width 8 height 8
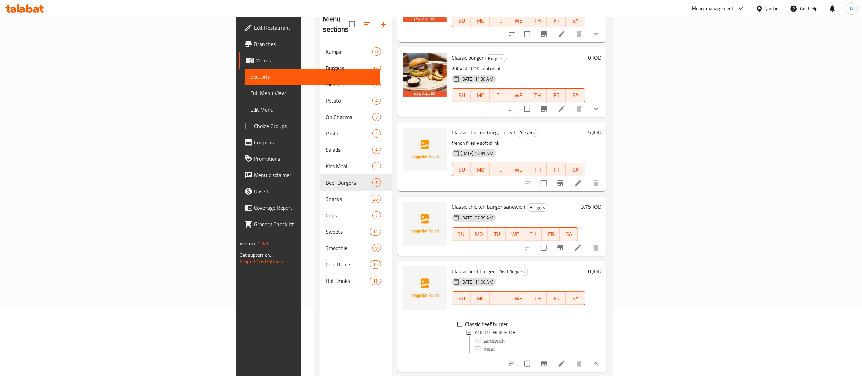
scroll to position [130, 0]
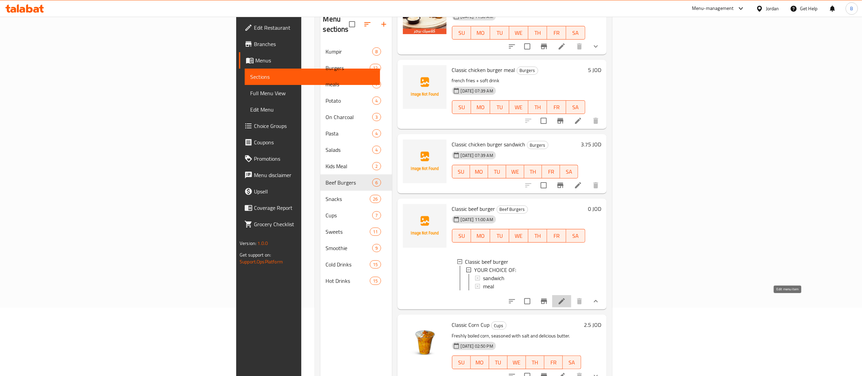
click at [565, 301] on icon at bounding box center [562, 301] width 6 height 6
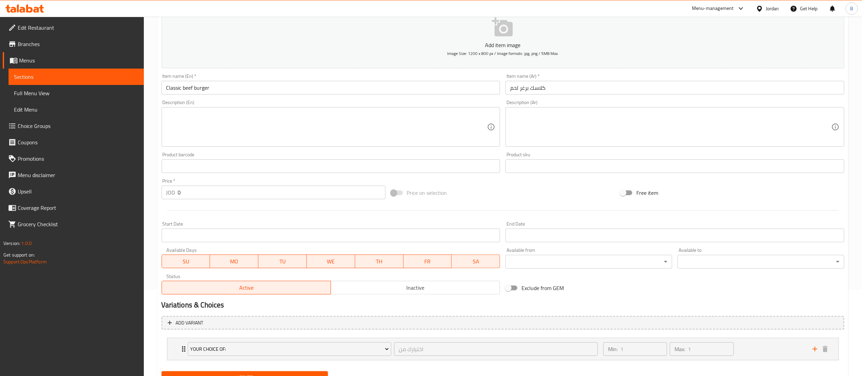
scroll to position [118, 0]
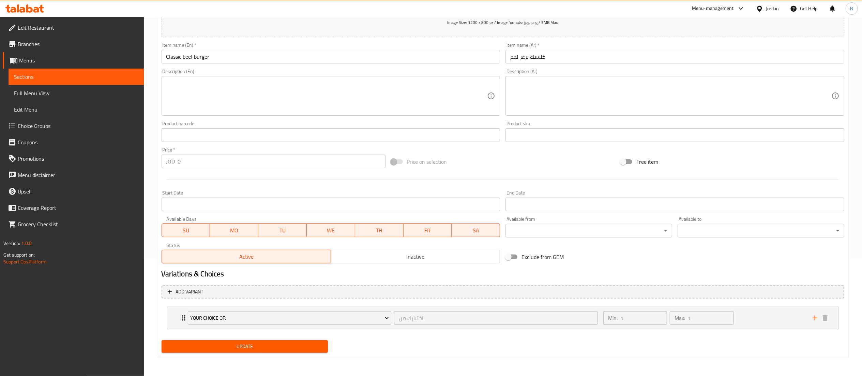
click at [411, 260] on span "Inactive" at bounding box center [416, 256] width 164 height 10
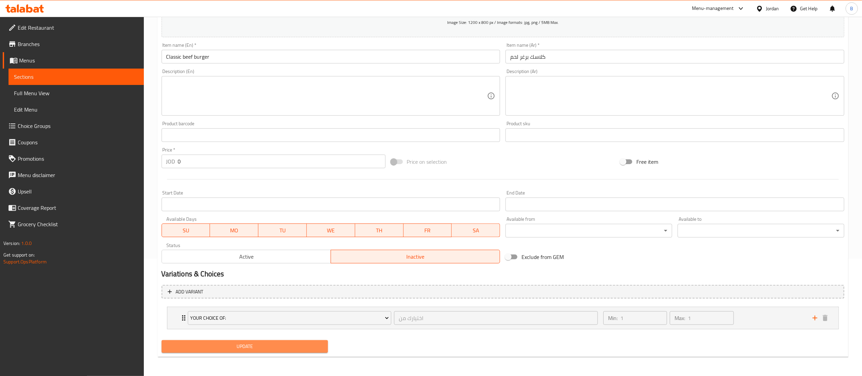
click at [288, 343] on span "Update" at bounding box center [245, 346] width 156 height 9
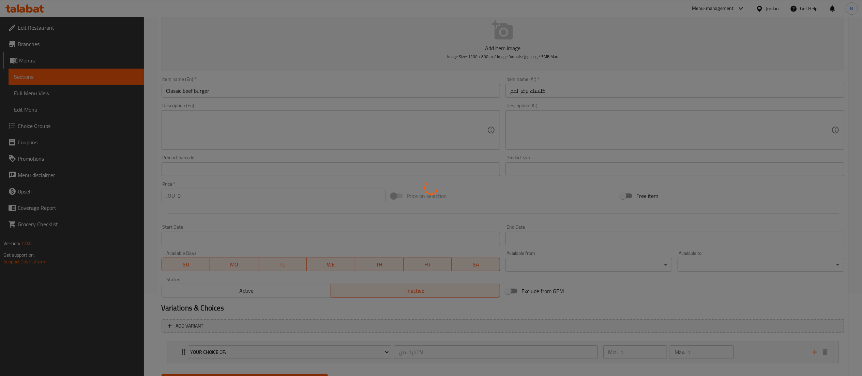
scroll to position [0, 0]
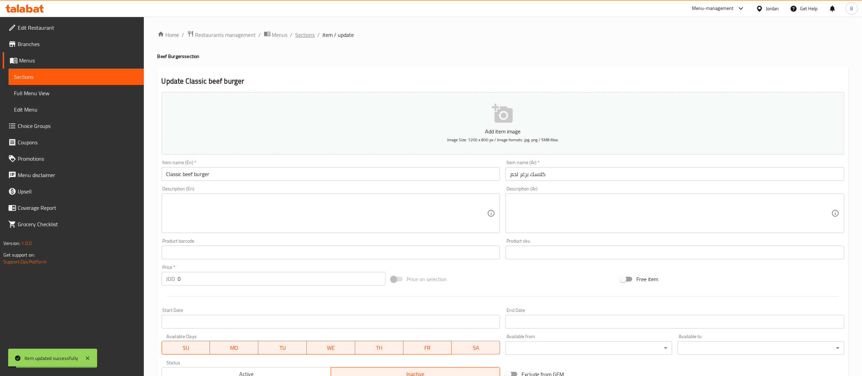
click at [310, 35] on span "Sections" at bounding box center [304, 35] width 19 height 8
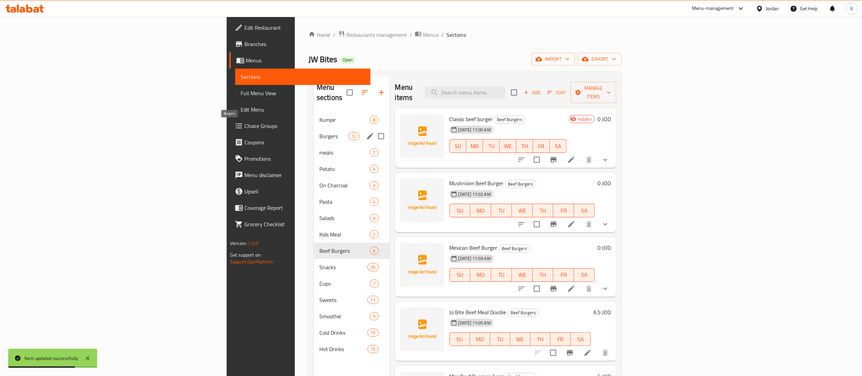
click at [319, 132] on span "Burgers" at bounding box center [333, 136] width 29 height 8
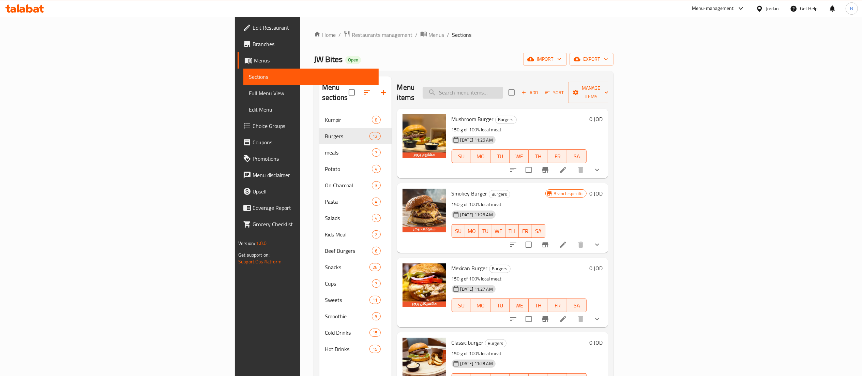
click at [503, 91] on input "search" at bounding box center [463, 93] width 80 height 12
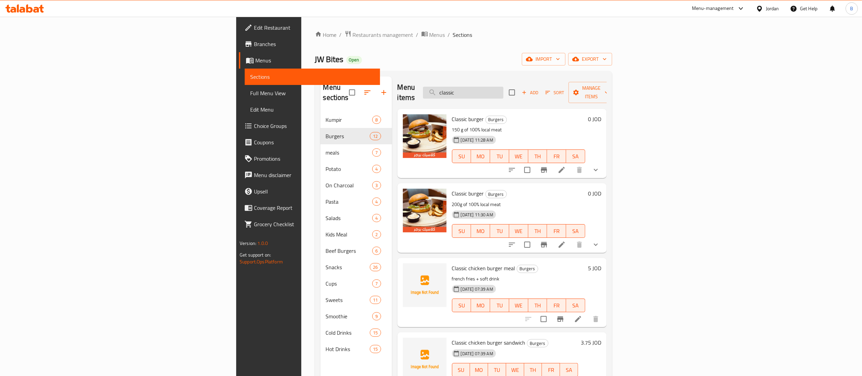
type input "classic"
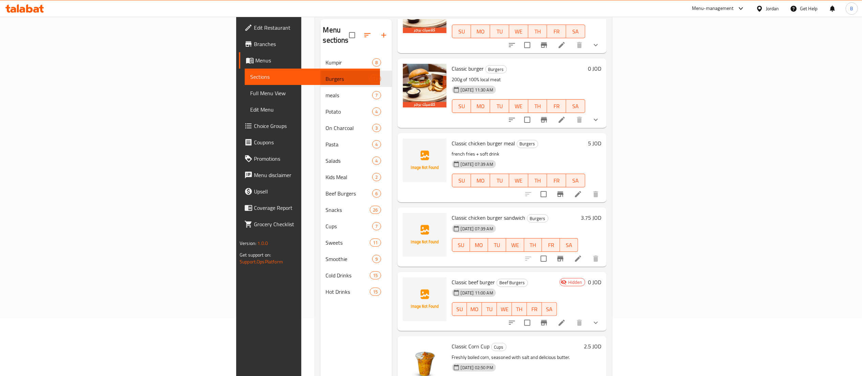
scroll to position [96, 0]
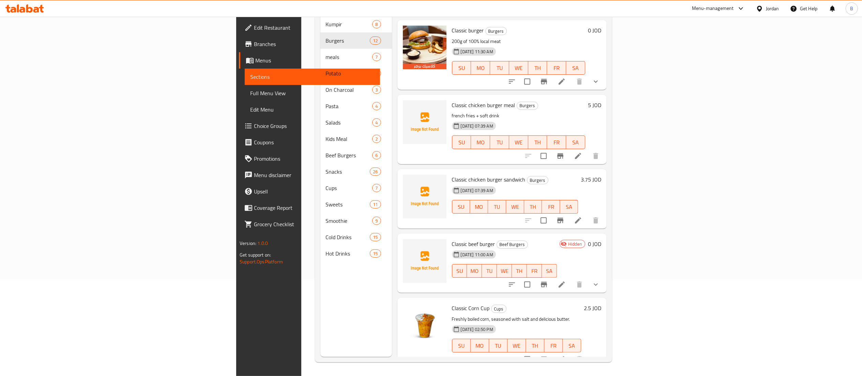
click at [571, 278] on li at bounding box center [561, 284] width 19 height 12
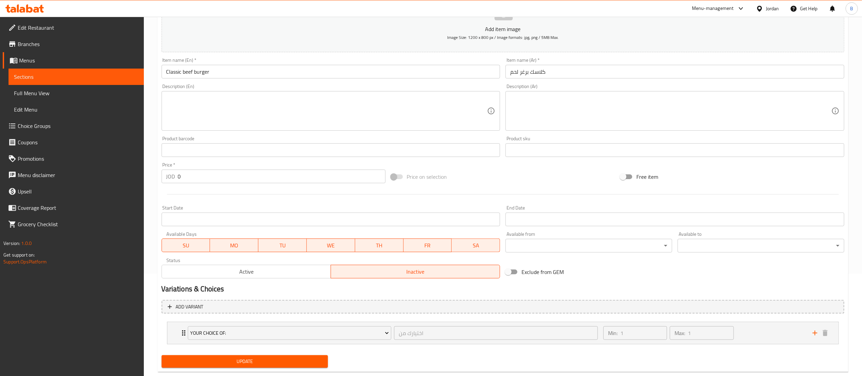
scroll to position [118, 0]
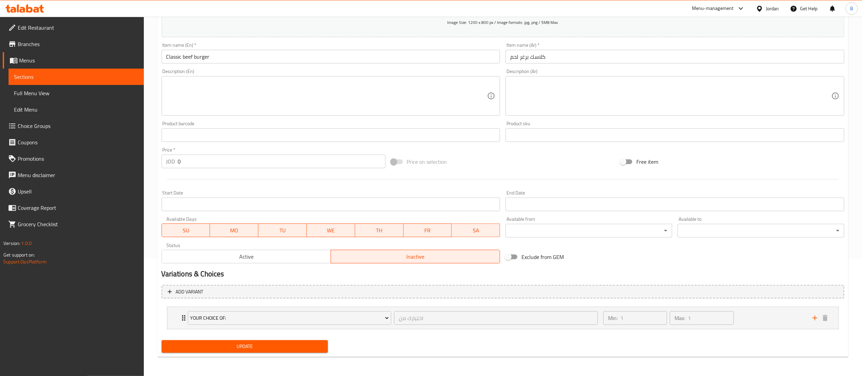
drag, startPoint x: 312, startPoint y: 264, endPoint x: 309, endPoint y: 261, distance: 4.6
click at [312, 264] on div "Status Active Inactive" at bounding box center [331, 253] width 344 height 26
click at [307, 256] on span "Active" at bounding box center [247, 256] width 164 height 10
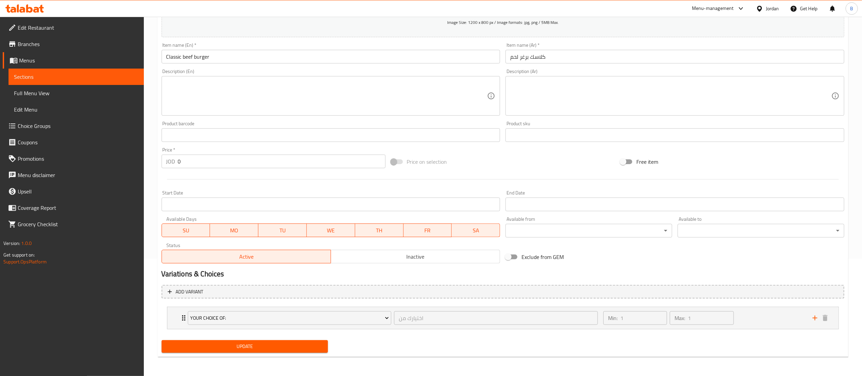
click at [265, 347] on span "Update" at bounding box center [245, 346] width 156 height 9
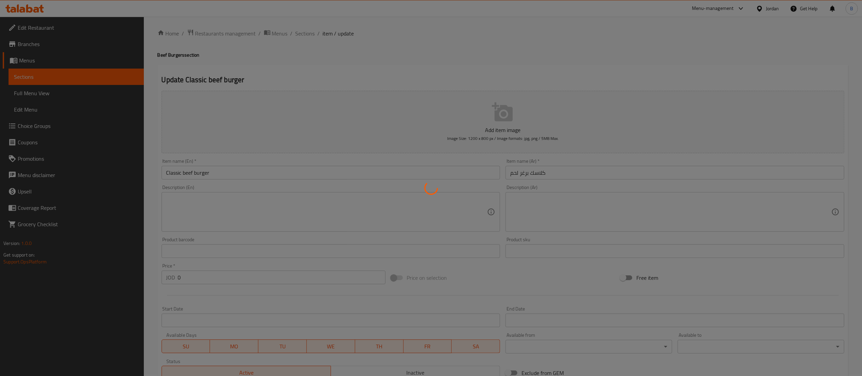
scroll to position [0, 0]
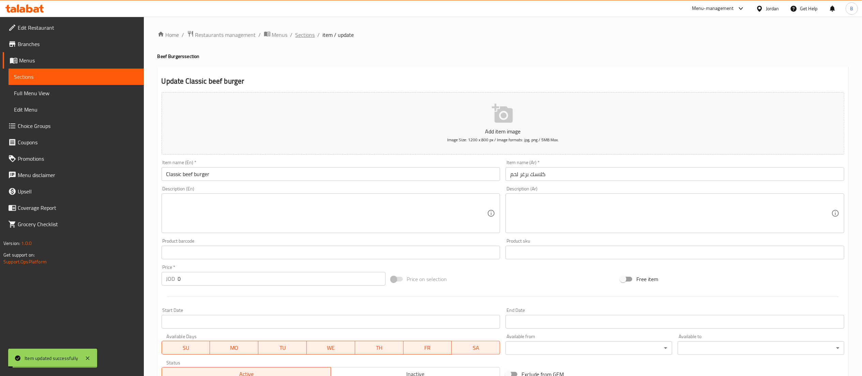
click at [304, 36] on span "Sections" at bounding box center [304, 35] width 19 height 8
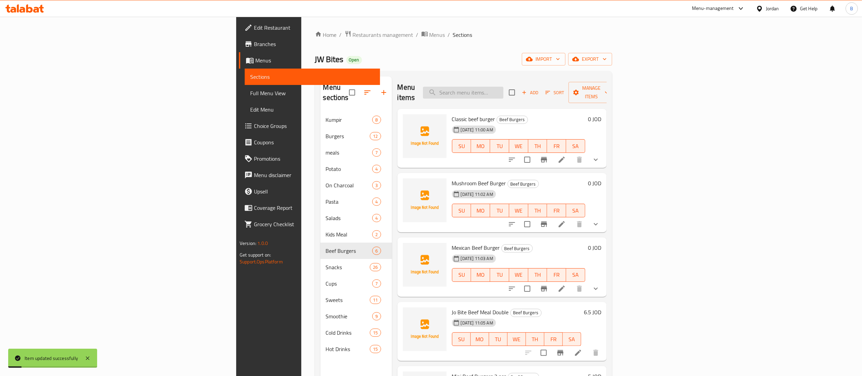
click at [503, 87] on input "search" at bounding box center [463, 93] width 80 height 12
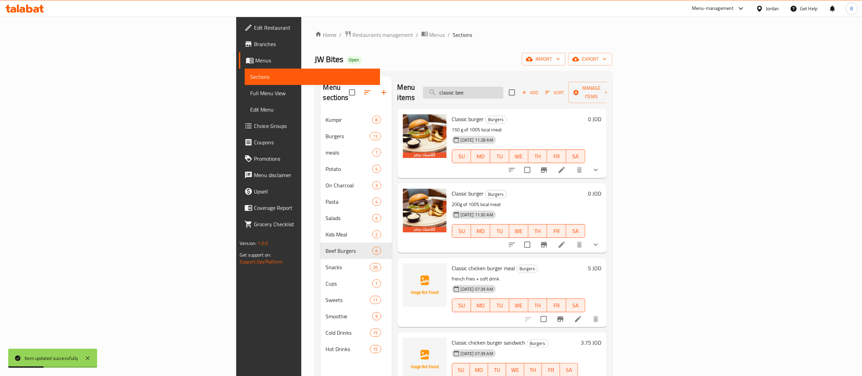
type input "classic beef"
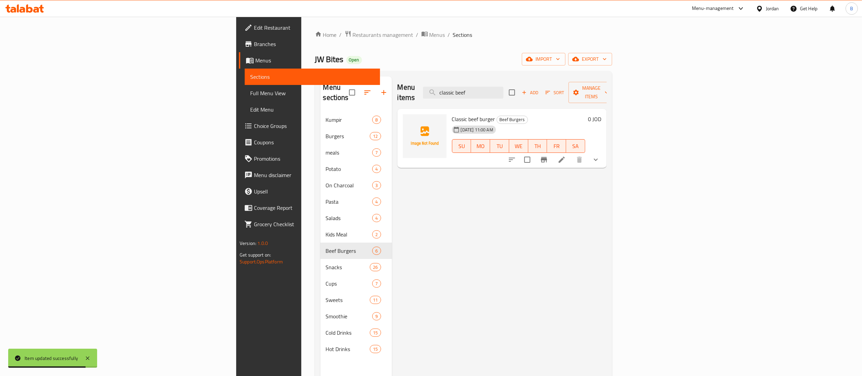
drag, startPoint x: 570, startPoint y: 87, endPoint x: 443, endPoint y: 77, distance: 126.8
click at [444, 77] on div "Menu items classic beef Add Sort Manage items" at bounding box center [501, 92] width 209 height 32
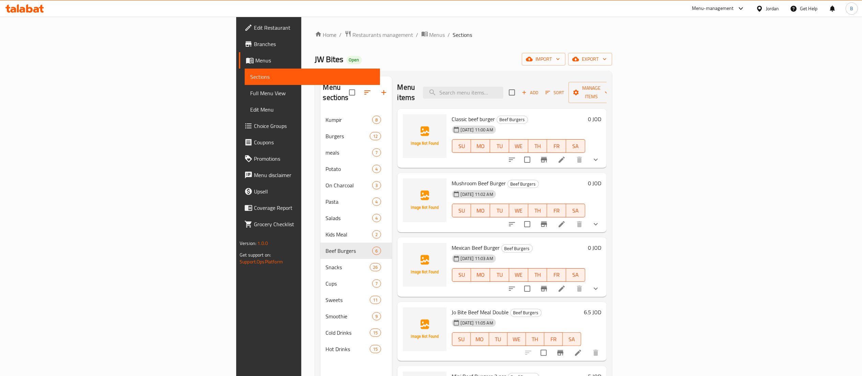
click at [380, 88] on icon "button" at bounding box center [384, 92] width 8 height 8
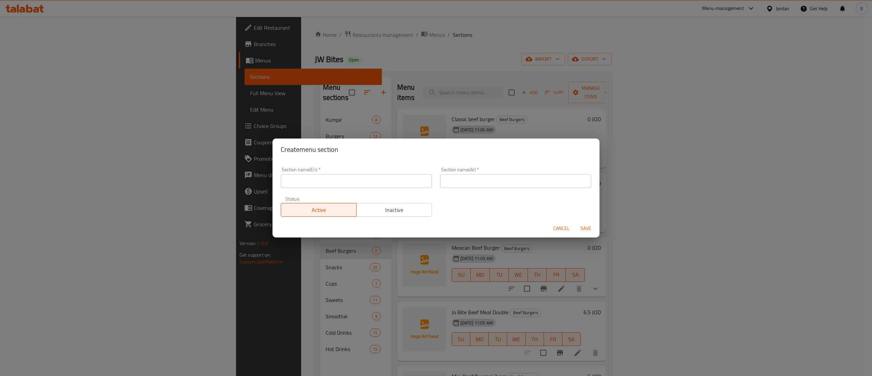
click at [351, 183] on input "text" at bounding box center [356, 181] width 151 height 14
type input "Chicken Burgers"
drag, startPoint x: 501, startPoint y: 174, endPoint x: 499, endPoint y: 181, distance: 6.4
click at [500, 177] on input "text" at bounding box center [515, 181] width 151 height 14
type input "برجر دجاج"
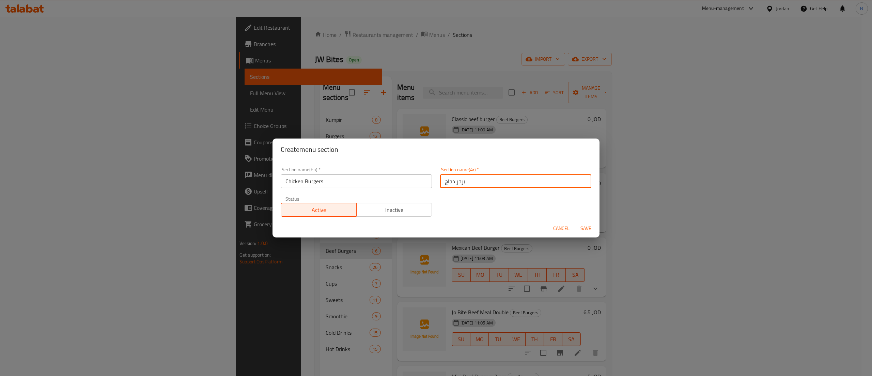
click at [448, 208] on div "Section name(En)   * Chicken Burgers Section name(En) * Section name(Ar)   * بر…" at bounding box center [436, 192] width 319 height 58
click at [586, 228] on span "Save" at bounding box center [586, 228] width 16 height 9
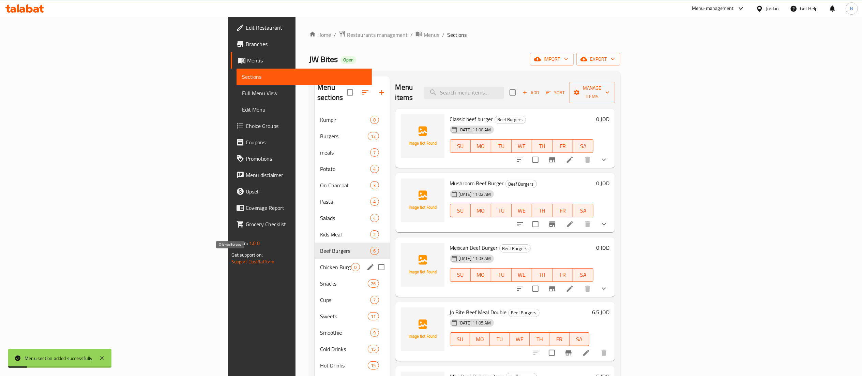
click at [320, 263] on span "Chicken Burgers" at bounding box center [335, 267] width 31 height 8
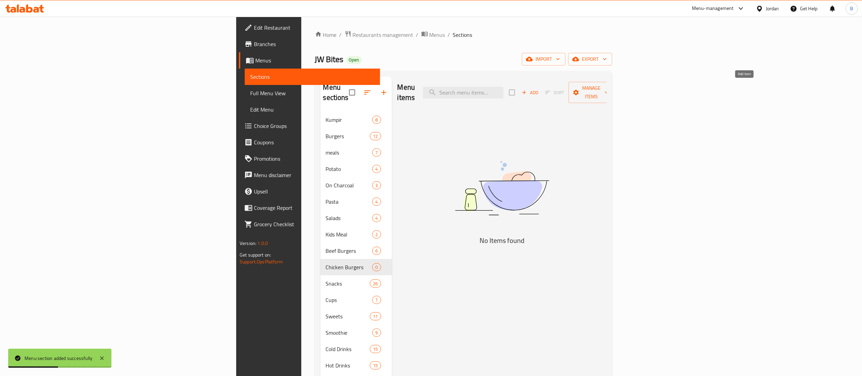
click at [539, 89] on span "Add" at bounding box center [530, 93] width 18 height 8
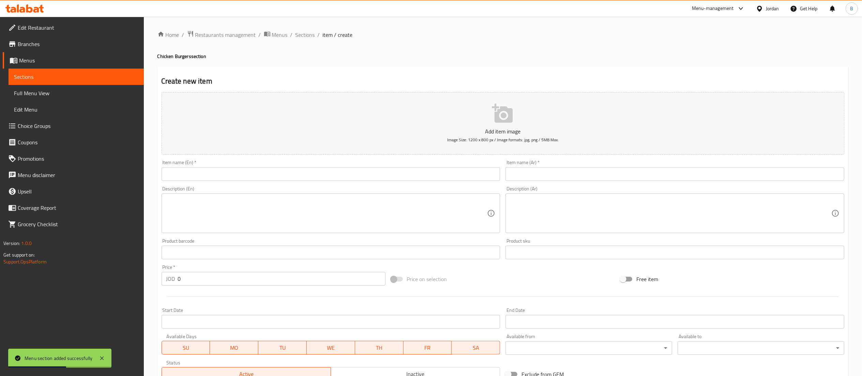
click at [608, 170] on input "text" at bounding box center [674, 174] width 339 height 14
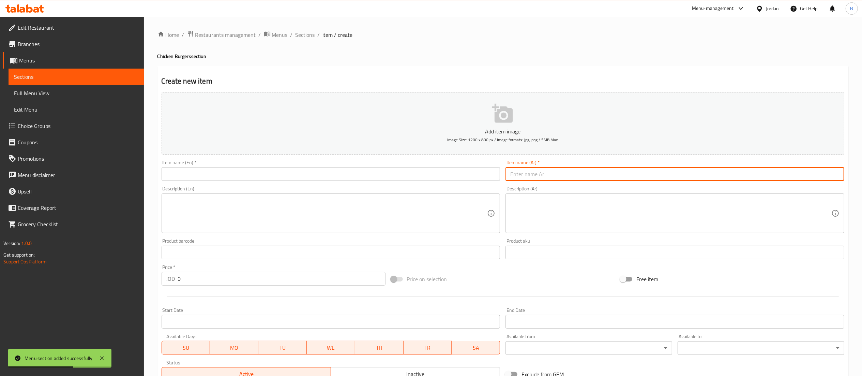
paste input "برجر دجاج كلاسك"
type input "برجر دجاج كلاسك"
click at [449, 166] on div "Item name (En)   * Item name (En) *" at bounding box center [331, 170] width 339 height 21
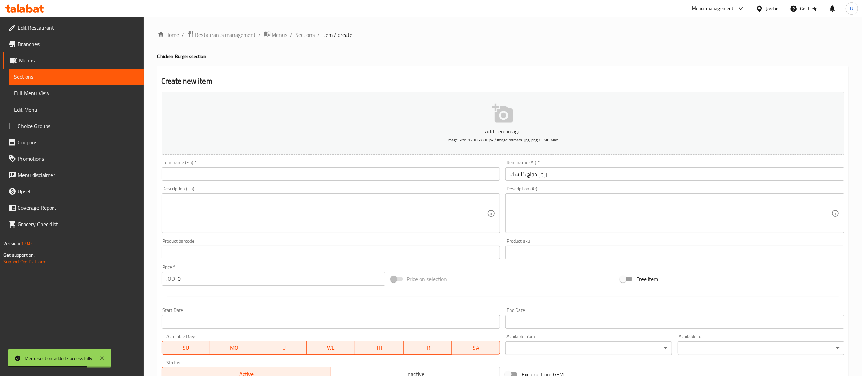
click at [449, 172] on input "text" at bounding box center [331, 174] width 339 height 14
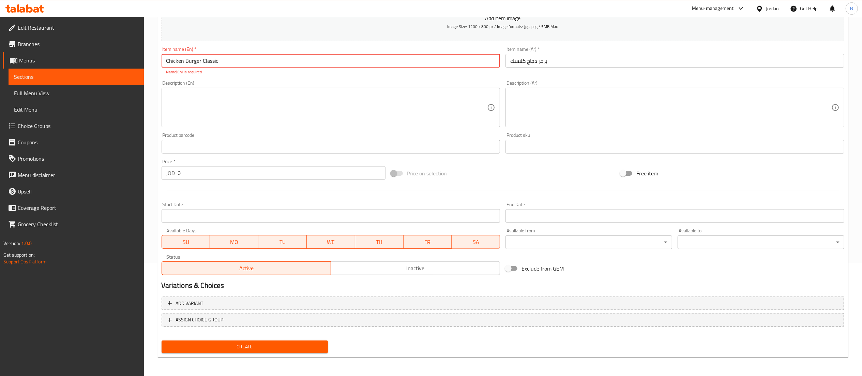
type input "Chicken Burger Classic"
click at [260, 350] on span "Create" at bounding box center [245, 346] width 156 height 9
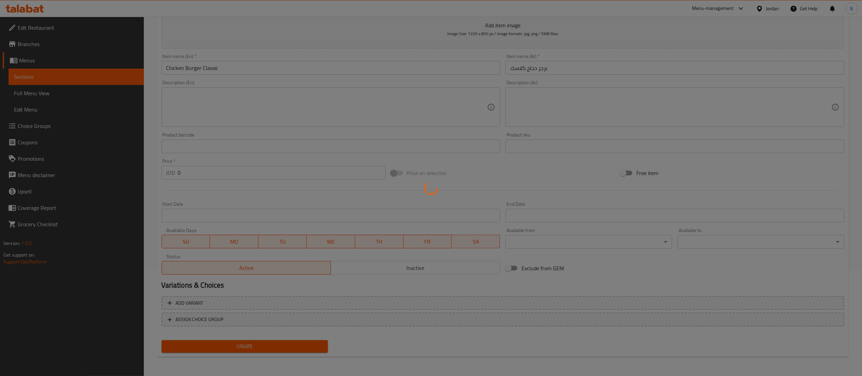
scroll to position [105, 0]
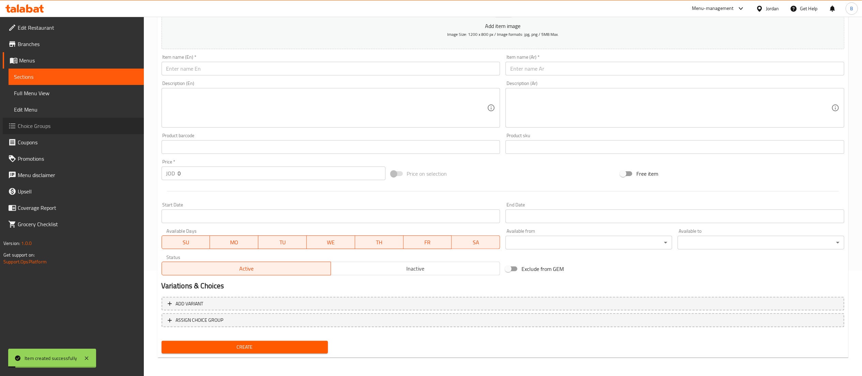
click at [34, 123] on span "Choice Groups" at bounding box center [78, 126] width 121 height 8
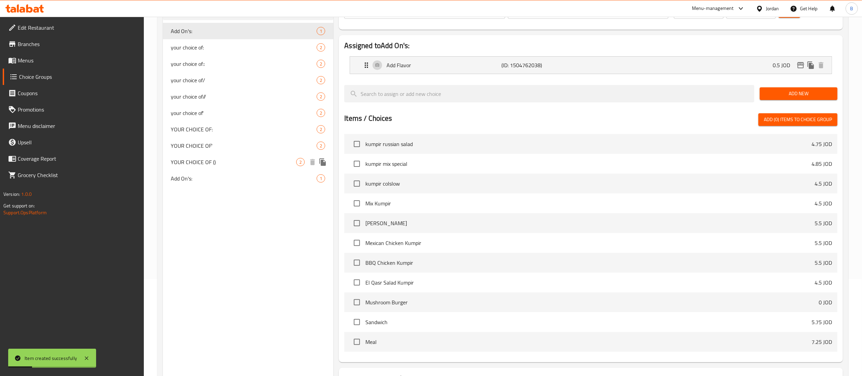
click at [326, 162] on icon "duplicate" at bounding box center [323, 162] width 8 height 8
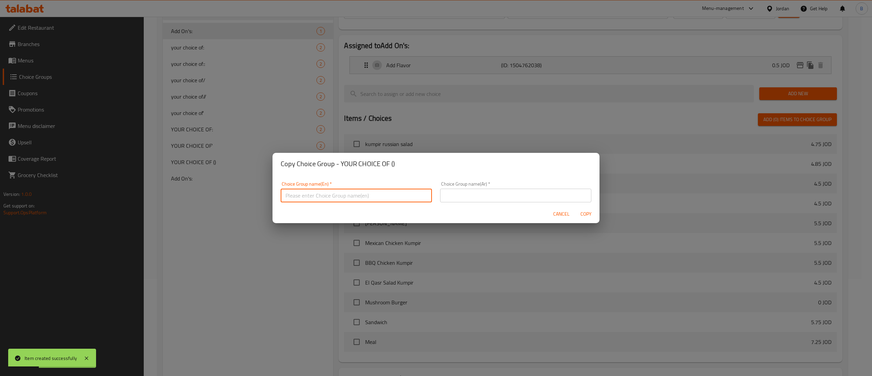
click at [382, 197] on input "text" at bounding box center [356, 195] width 151 height 14
type input "your choice of."
click at [444, 194] on input "text" at bounding box center [515, 195] width 151 height 14
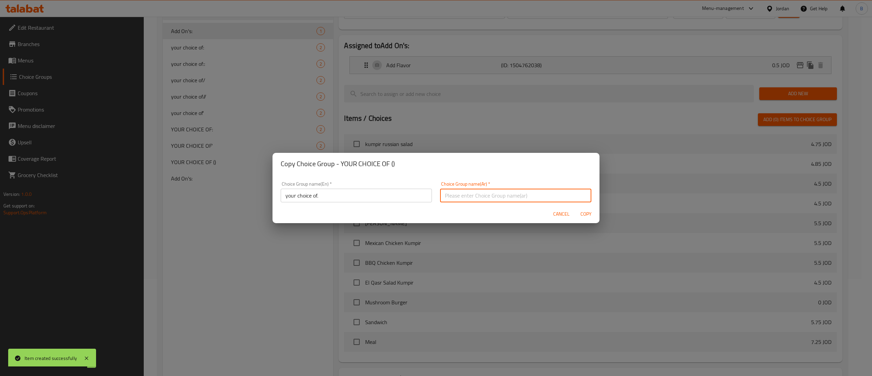
type input "اختيارك من"
click at [587, 215] on span "Copy" at bounding box center [586, 214] width 16 height 9
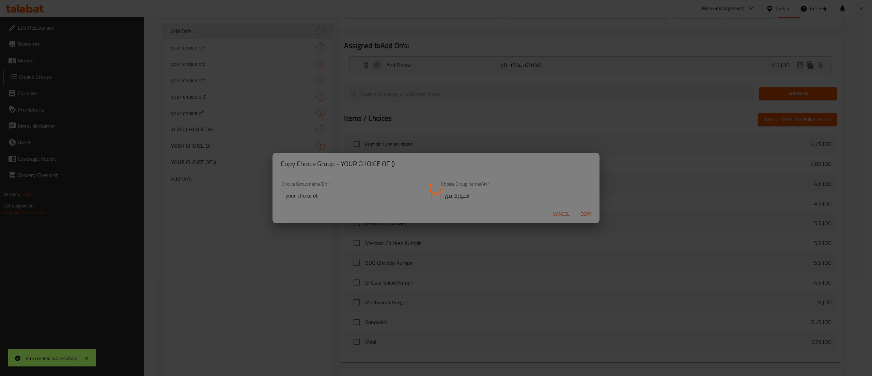
type input "your choice of."
type input "اختيارك من"
type input "1"
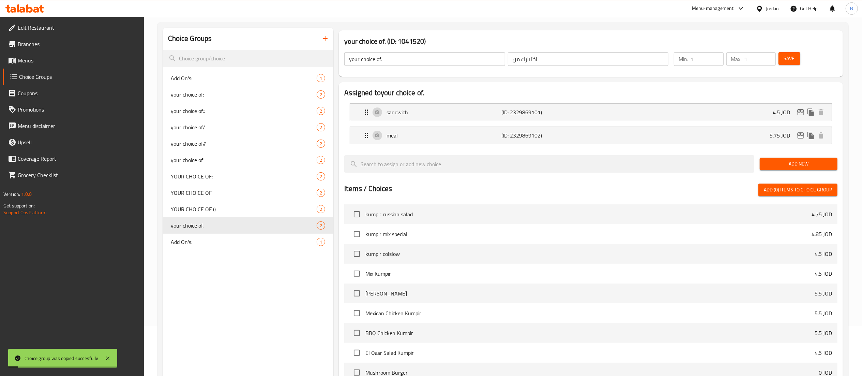
scroll to position [29, 0]
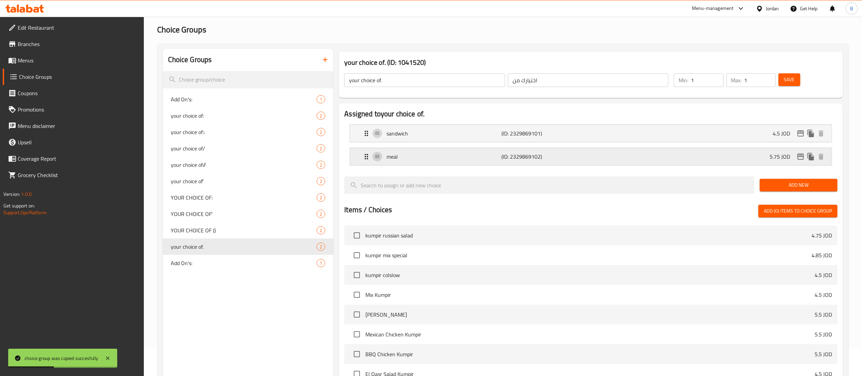
click at [605, 155] on div "meal (ID: 2329869102) 5.75 JOD" at bounding box center [592, 156] width 461 height 17
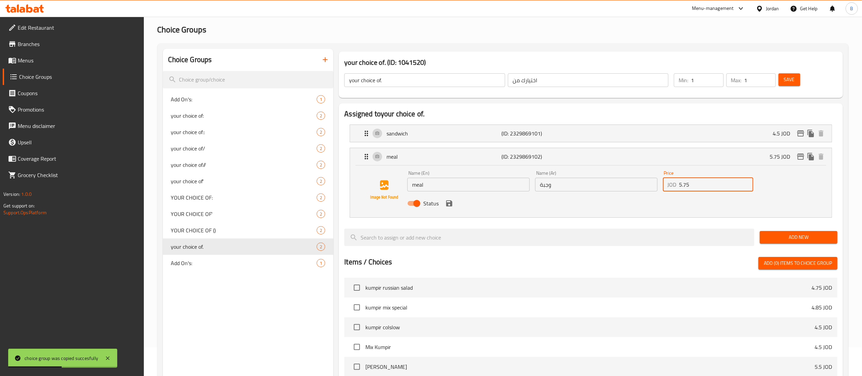
drag, startPoint x: 702, startPoint y: 185, endPoint x: 586, endPoint y: 184, distance: 115.9
click at [587, 184] on div "Name (En) meal Name (En) Name (Ar) وجبة Name (Ar) Price JOD 5.75 Price Status" at bounding box center [595, 190] width 383 height 45
click at [446, 204] on icon "save" at bounding box center [449, 203] width 8 height 8
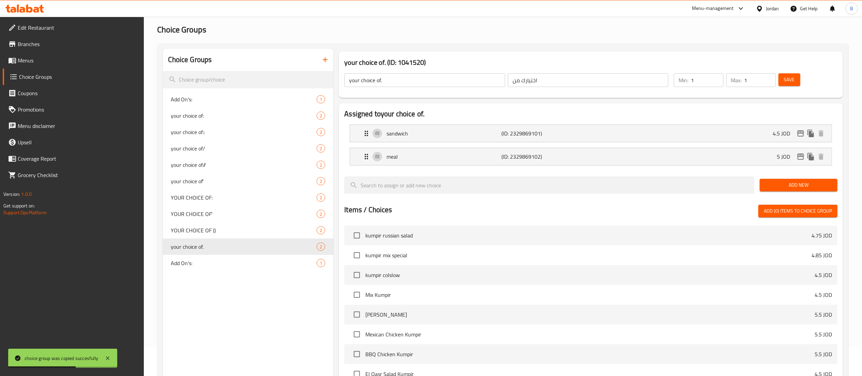
type input "5"
click at [786, 79] on span "Save" at bounding box center [789, 79] width 11 height 9
click at [799, 156] on icon "edit" at bounding box center [800, 156] width 8 height 8
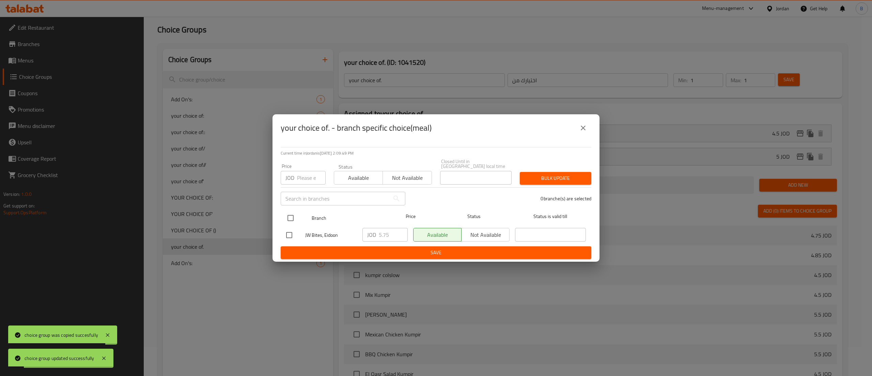
drag, startPoint x: 287, startPoint y: 214, endPoint x: 291, endPoint y: 215, distance: 4.0
click at [288, 214] on input "checkbox" at bounding box center [291, 218] width 14 height 14
checkbox input "true"
click at [363, 230] on div "JOD 5.75 ​" at bounding box center [385, 235] width 45 height 14
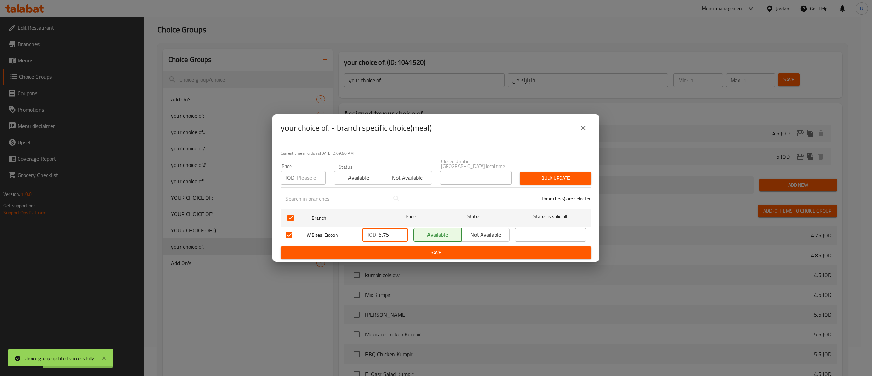
drag, startPoint x: 392, startPoint y: 232, endPoint x: 324, endPoint y: 231, distance: 67.5
click at [324, 231] on div "JW Bites, Eidoon JOD 5.75 ​ Available Not available ​" at bounding box center [436, 235] width 305 height 20
type input "5"
click at [382, 252] on span "Save" at bounding box center [436, 252] width 300 height 9
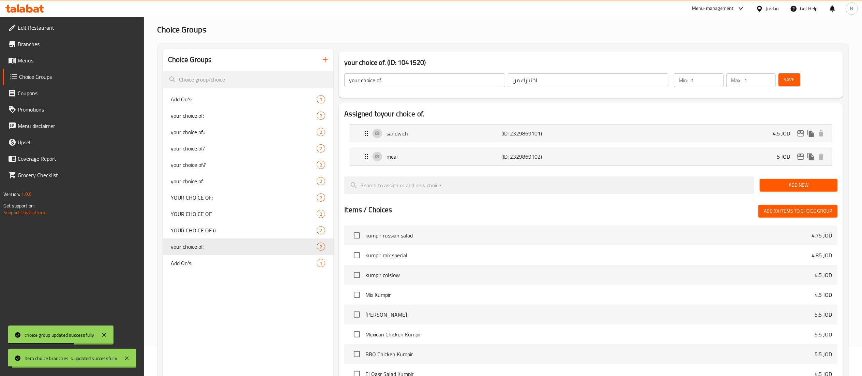
click at [791, 79] on span "Save" at bounding box center [789, 79] width 11 height 9
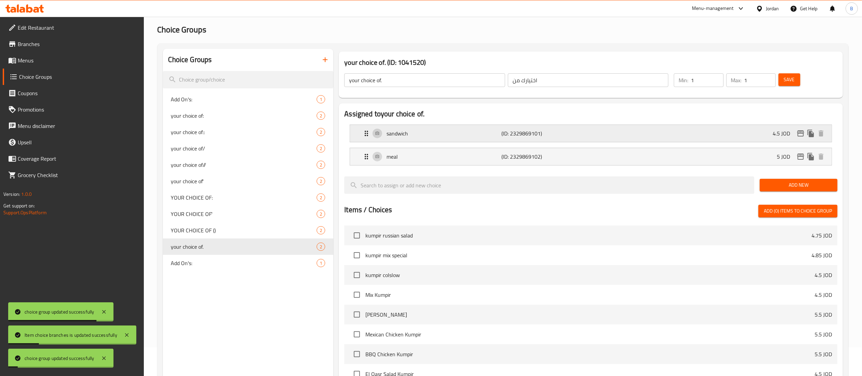
click at [607, 133] on div "sandwich (ID: 2329869101) 4.5 JOD" at bounding box center [592, 133] width 461 height 17
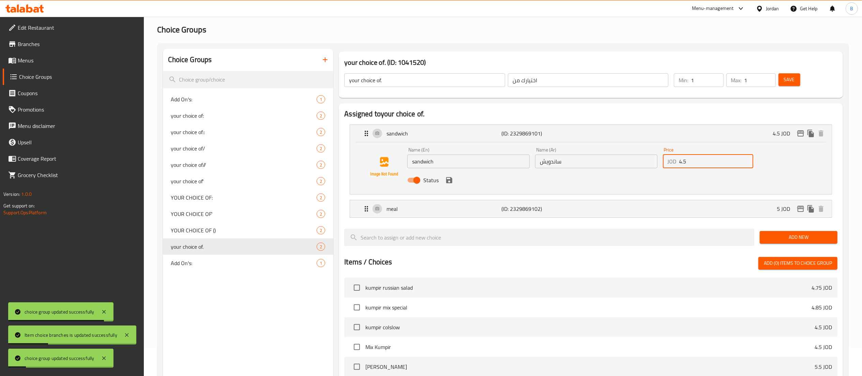
drag, startPoint x: 692, startPoint y: 167, endPoint x: 599, endPoint y: 159, distance: 94.1
click at [615, 160] on div "Name (En) sandwich Name (En) Name (Ar) ساندويش Name (Ar) Price JOD 4.5 Price St…" at bounding box center [595, 166] width 383 height 45
click at [452, 177] on icon "save" at bounding box center [449, 180] width 8 height 8
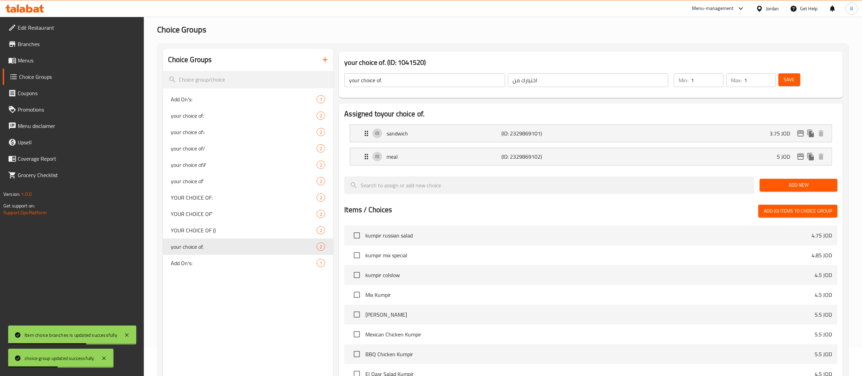
type input "3.75"
click at [791, 80] on span "Save" at bounding box center [789, 79] width 11 height 9
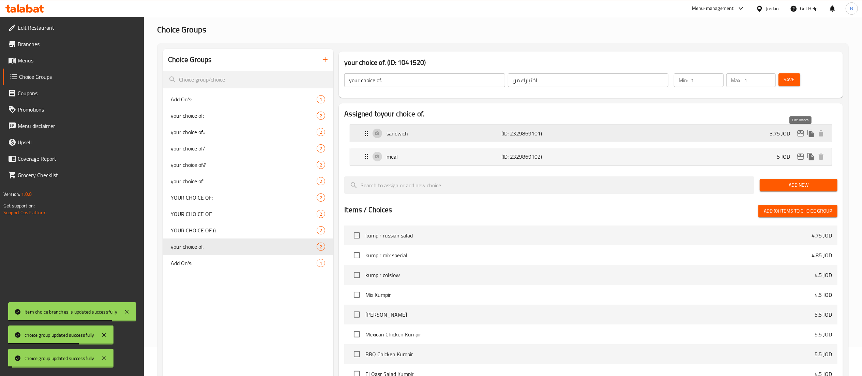
click at [800, 134] on icon "edit" at bounding box center [800, 133] width 8 height 8
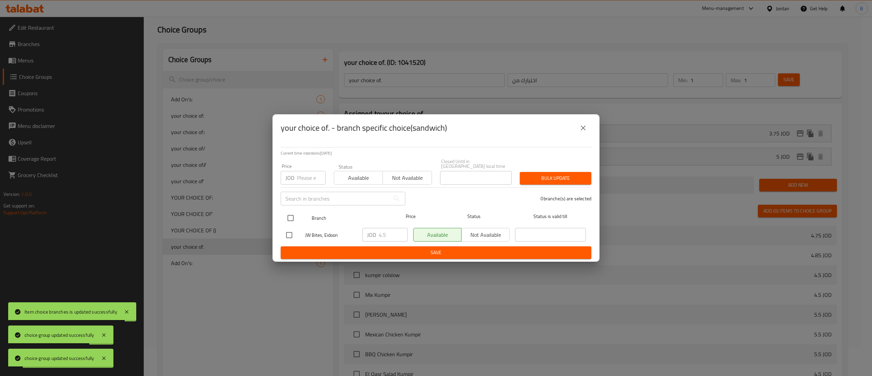
click at [292, 213] on input "checkbox" at bounding box center [291, 218] width 14 height 14
checkbox input "true"
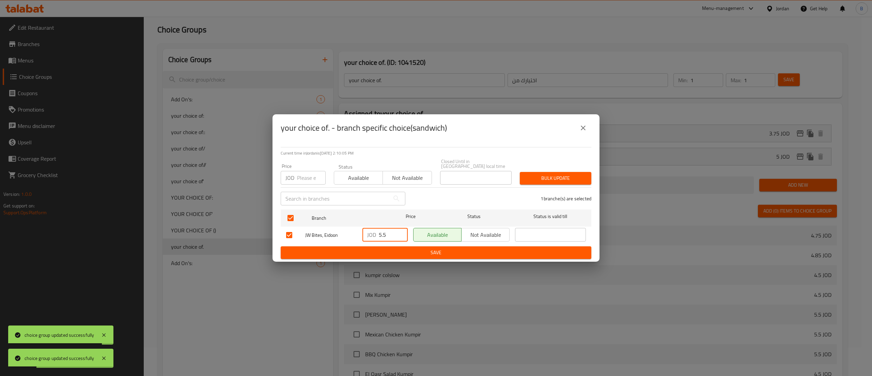
drag, startPoint x: 399, startPoint y: 233, endPoint x: 339, endPoint y: 230, distance: 60.1
click at [379, 230] on input "5.5" at bounding box center [393, 235] width 29 height 14
drag, startPoint x: 391, startPoint y: 235, endPoint x: 321, endPoint y: 232, distance: 70.6
click at [334, 231] on div "JW Bites, Eidoon JOD 5.5 ​ Available Not available ​" at bounding box center [436, 235] width 305 height 20
type input "3.75"
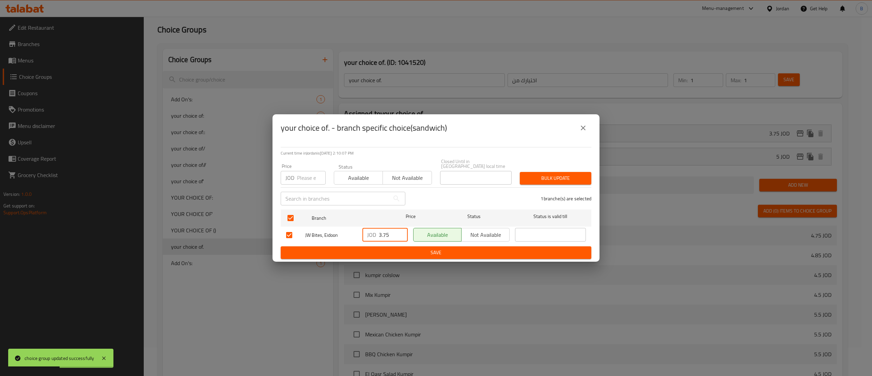
click at [376, 258] on div "Current time in Jordan is 07 Oct 2025 2:10:07 PM Price JOD Price Status Availab…" at bounding box center [436, 201] width 327 height 120
click at [378, 255] on button "Save" at bounding box center [436, 252] width 311 height 13
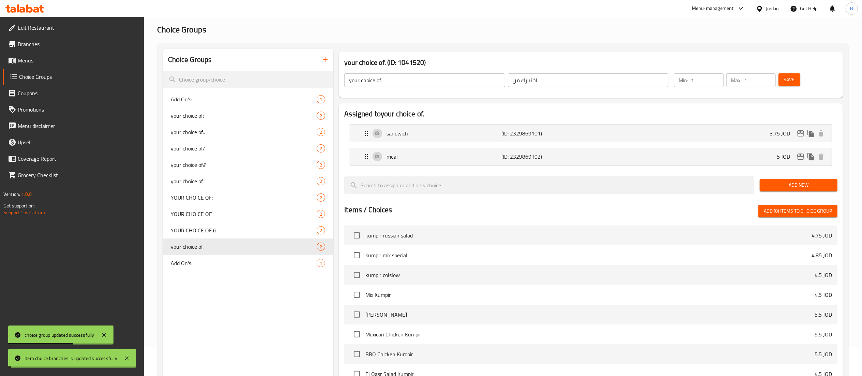
click at [793, 80] on span "Save" at bounding box center [789, 79] width 11 height 9
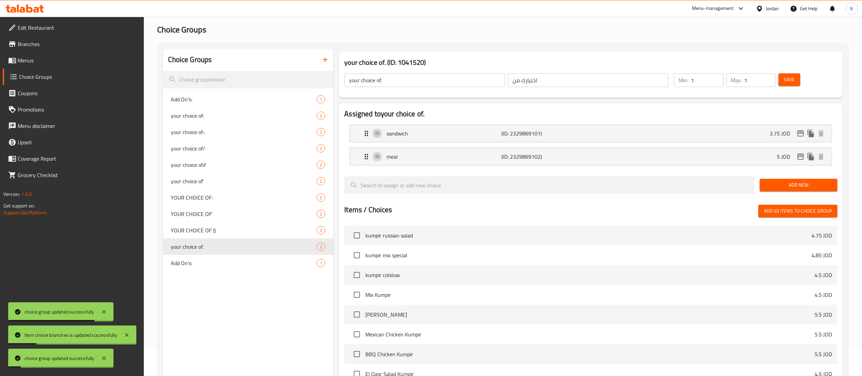
drag, startPoint x: 31, startPoint y: 62, endPoint x: 96, endPoint y: 74, distance: 66.5
click at [31, 62] on span "Menus" at bounding box center [78, 60] width 121 height 8
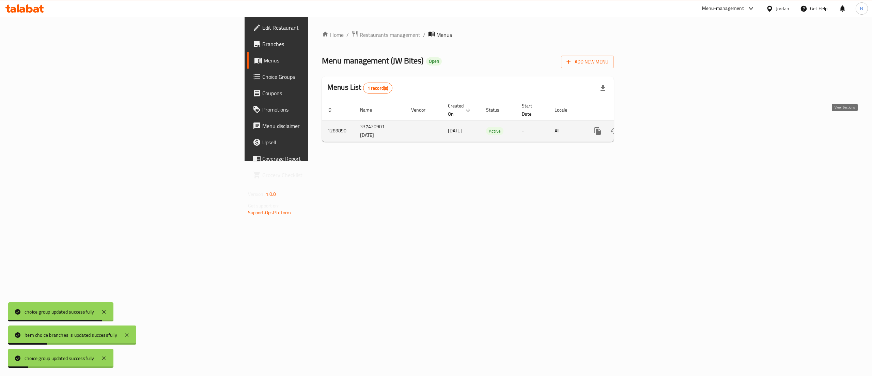
click at [655, 128] on link "enhanced table" at bounding box center [647, 131] width 16 height 16
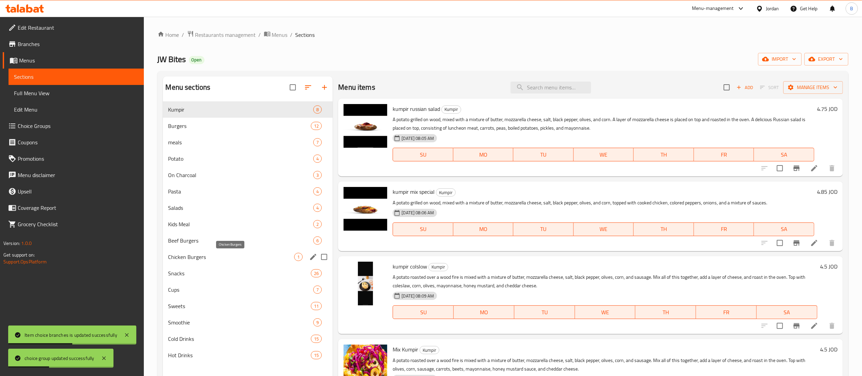
click at [194, 256] on span "Chicken Burgers" at bounding box center [231, 257] width 126 height 8
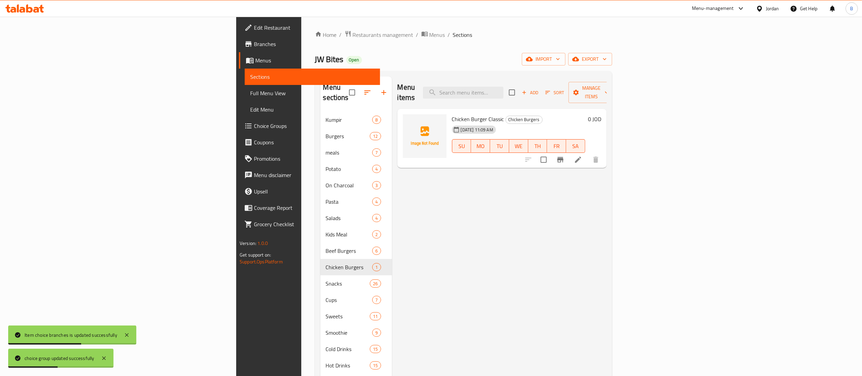
click at [604, 151] on div at bounding box center [562, 159] width 84 height 16
click at [582, 155] on icon at bounding box center [578, 159] width 8 height 8
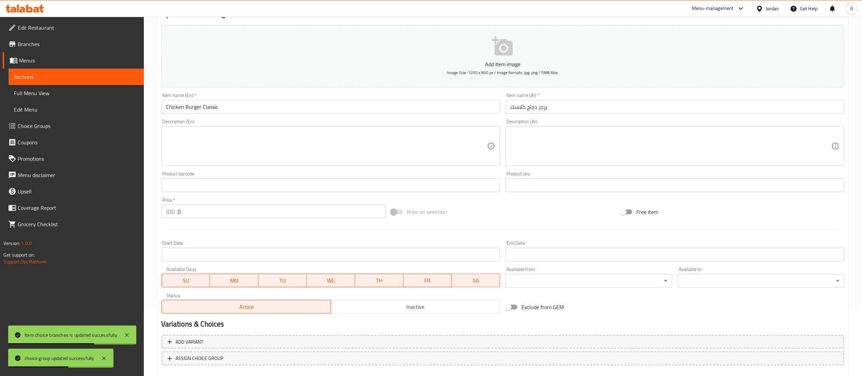
scroll to position [105, 0]
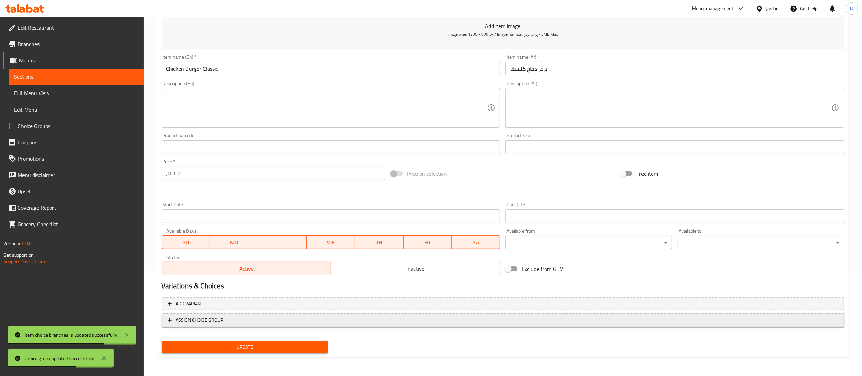
click at [213, 322] on span "ASSIGN CHOICE GROUP" at bounding box center [200, 320] width 48 height 9
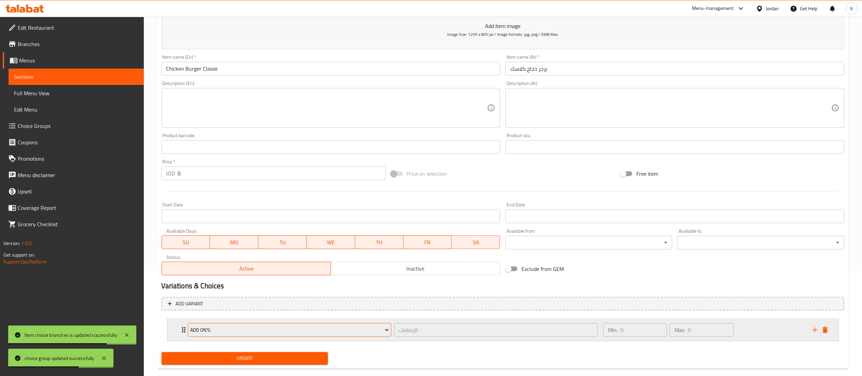
click at [247, 331] on span "Add On's:" at bounding box center [289, 329] width 199 height 9
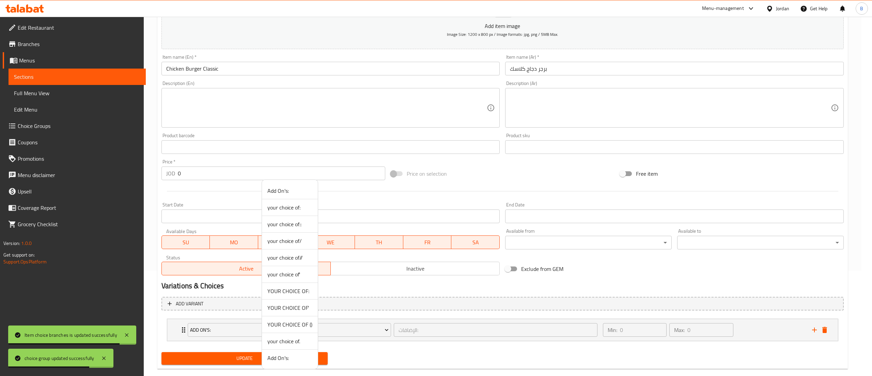
click at [295, 341] on span "your choice of." at bounding box center [290, 341] width 45 height 8
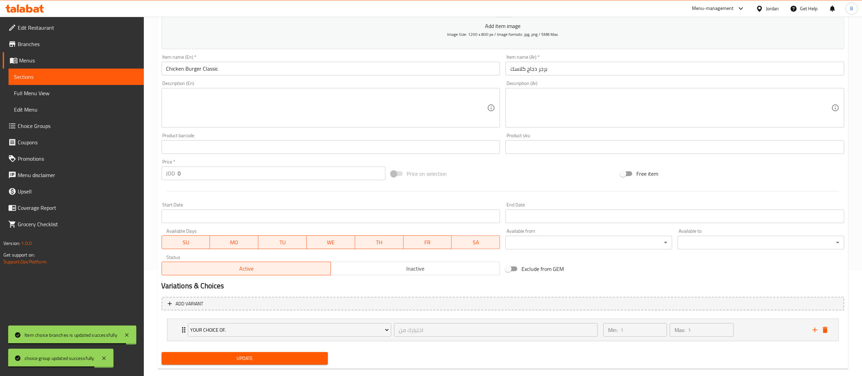
click at [273, 351] on div "Update" at bounding box center [245, 358] width 172 height 18
click at [274, 358] on span "Update" at bounding box center [245, 358] width 156 height 9
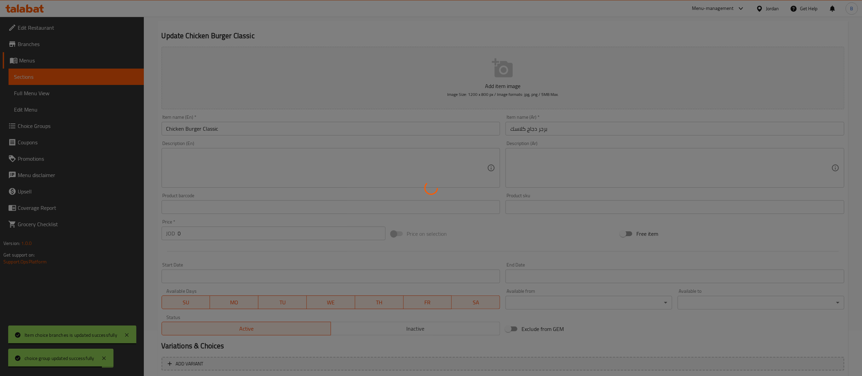
scroll to position [0, 0]
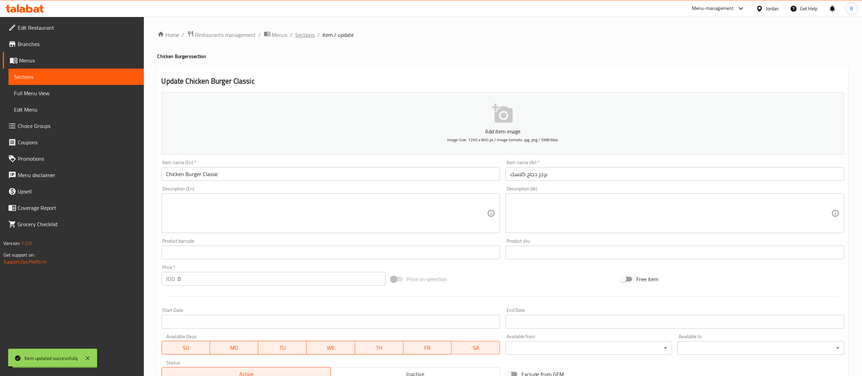
click at [301, 33] on span "Sections" at bounding box center [304, 35] width 19 height 8
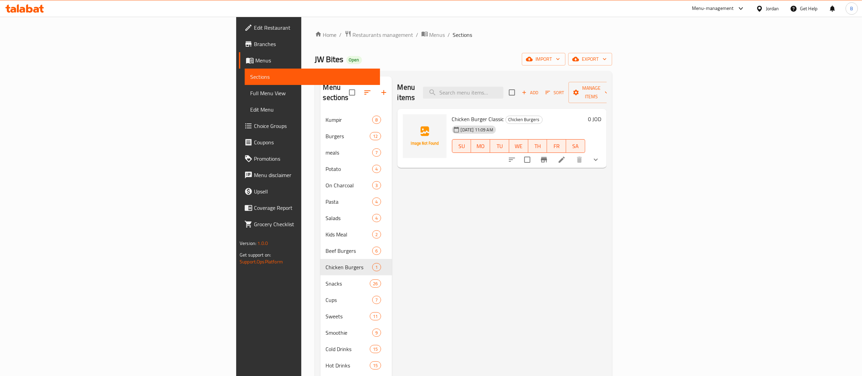
click at [571, 153] on li at bounding box center [561, 159] width 19 height 12
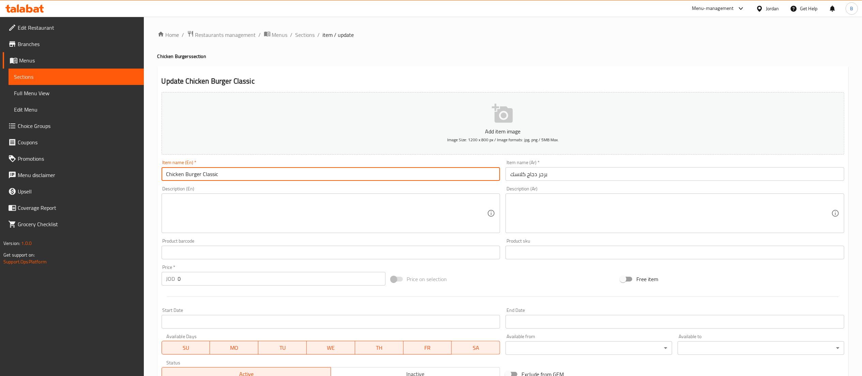
drag, startPoint x: 228, startPoint y: 177, endPoint x: 201, endPoint y: 177, distance: 27.3
click at [201, 177] on input "Chicken Burger Classic" at bounding box center [331, 174] width 339 height 14
drag, startPoint x: 164, startPoint y: 174, endPoint x: 201, endPoint y: 190, distance: 40.7
click at [164, 174] on input "Chicken Burger" at bounding box center [331, 174] width 339 height 14
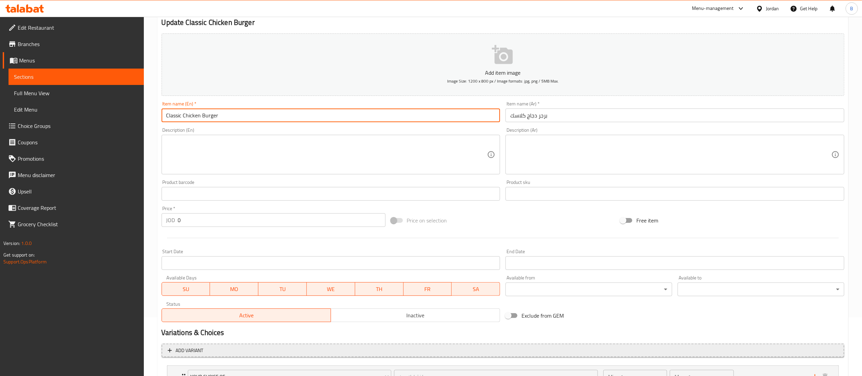
scroll to position [118, 0]
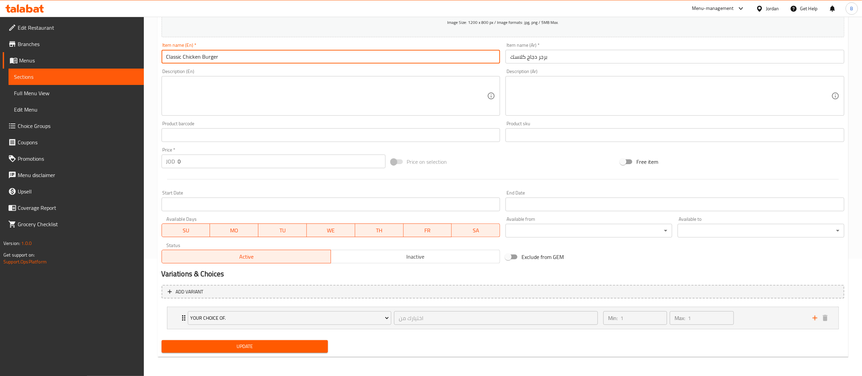
type input "Classic Chicken Burger"
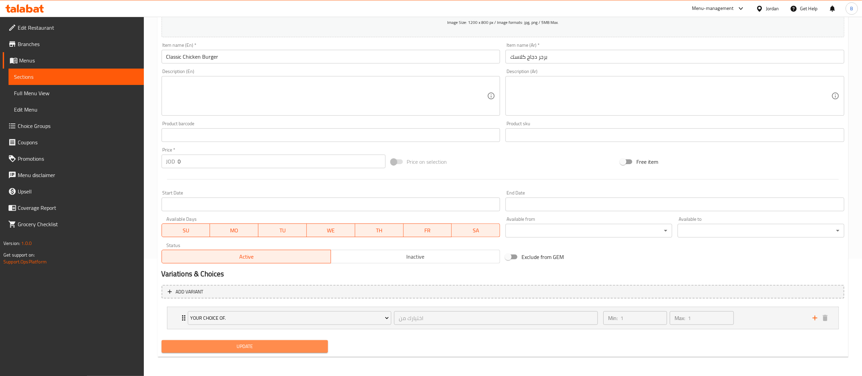
click at [282, 344] on span "Update" at bounding box center [245, 346] width 156 height 9
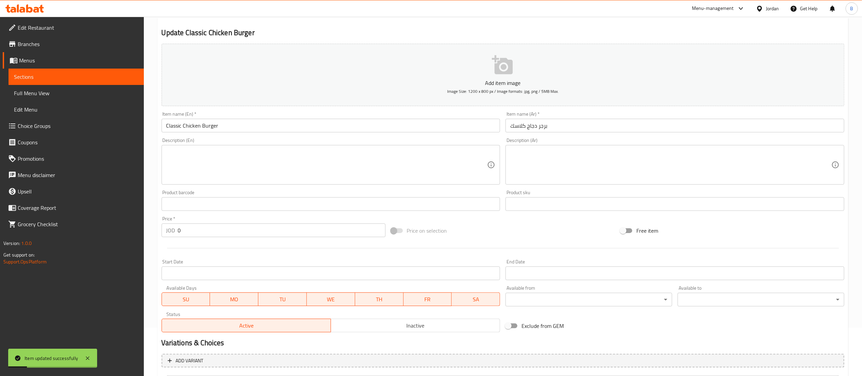
scroll to position [0, 0]
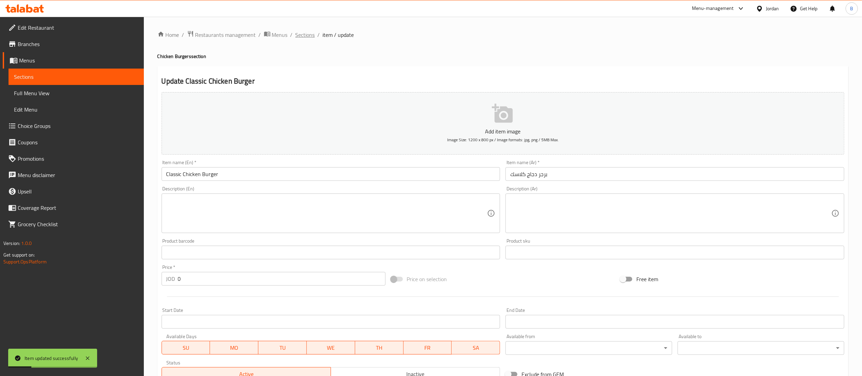
click at [310, 33] on span "Sections" at bounding box center [304, 35] width 19 height 8
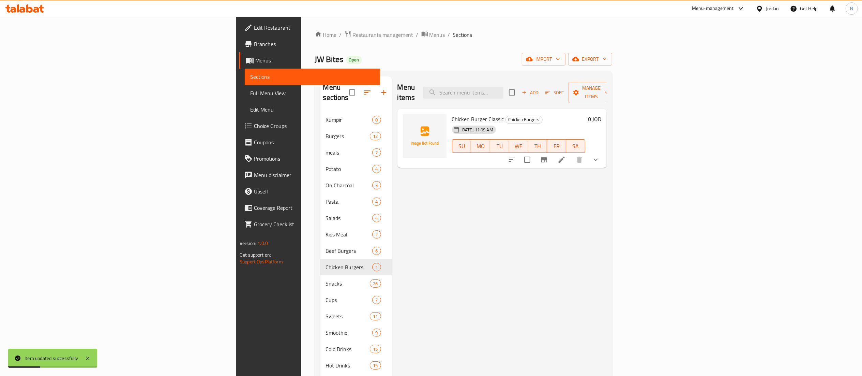
click at [539, 89] on span "Add" at bounding box center [530, 93] width 18 height 8
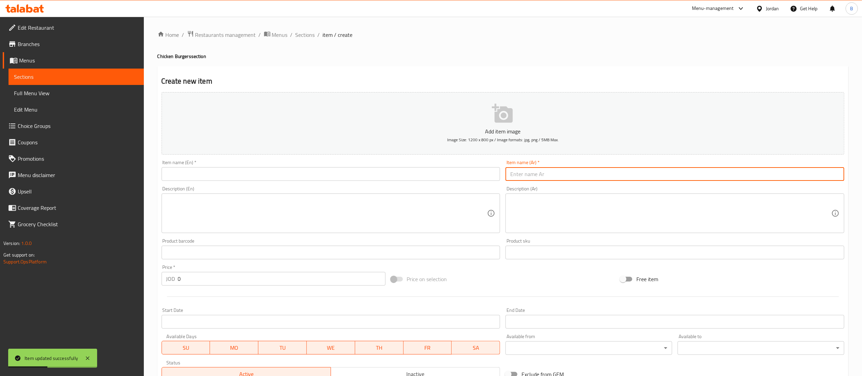
click at [596, 175] on input "text" at bounding box center [674, 174] width 339 height 14
paste input "مكس تشيز دجاج"
type input "مكس تشيز دجاج"
click at [469, 174] on input "text" at bounding box center [331, 174] width 339 height 14
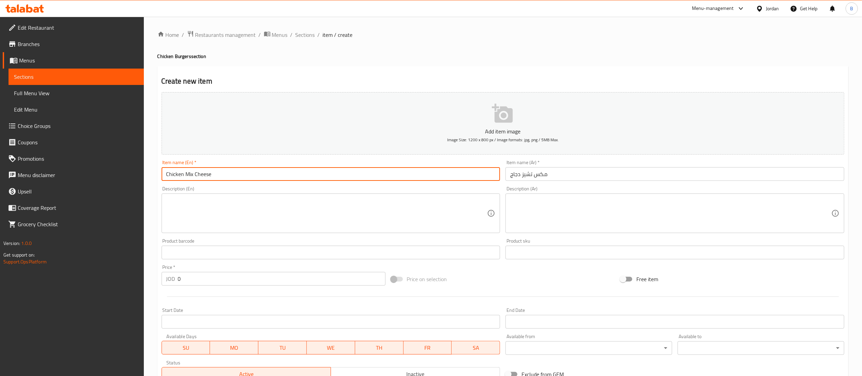
type input "Chicken Mix Cheese"
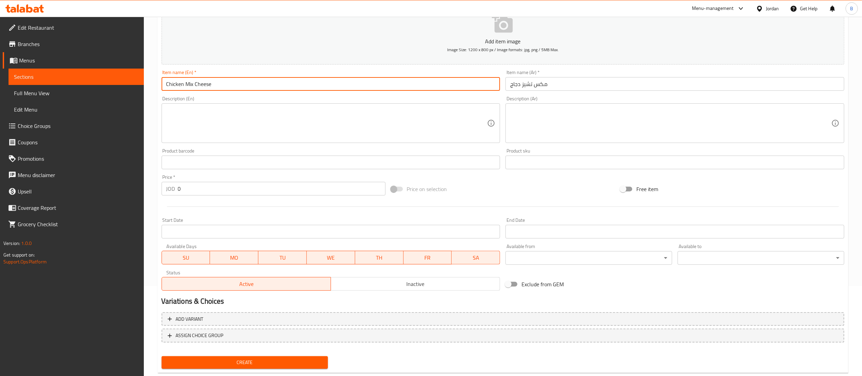
scroll to position [105, 0]
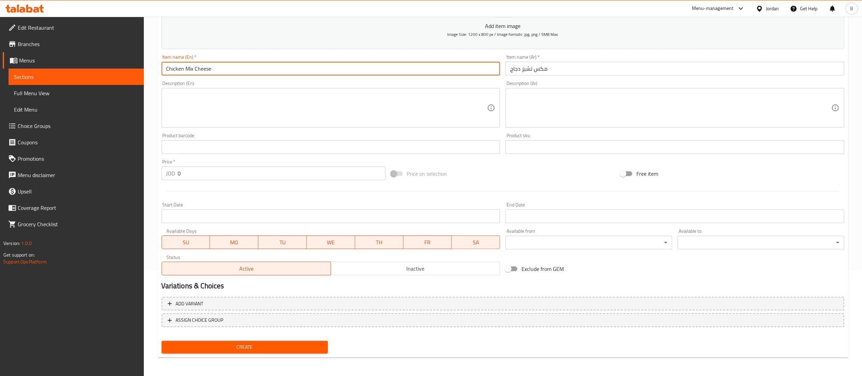
click at [287, 350] on span "Create" at bounding box center [245, 346] width 156 height 9
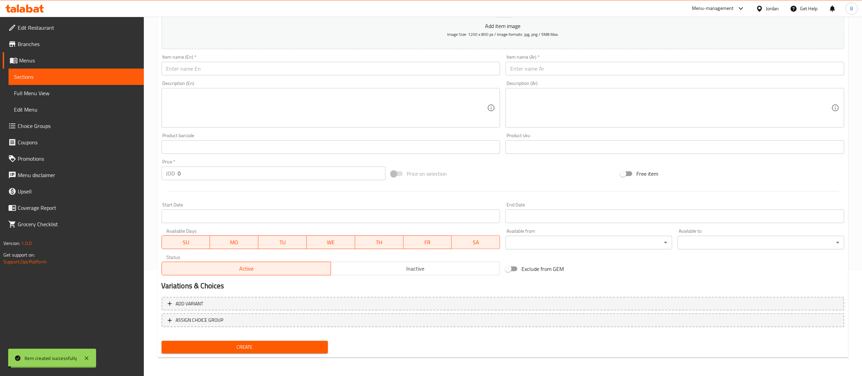
click at [49, 127] on span "Choice Groups" at bounding box center [78, 126] width 121 height 8
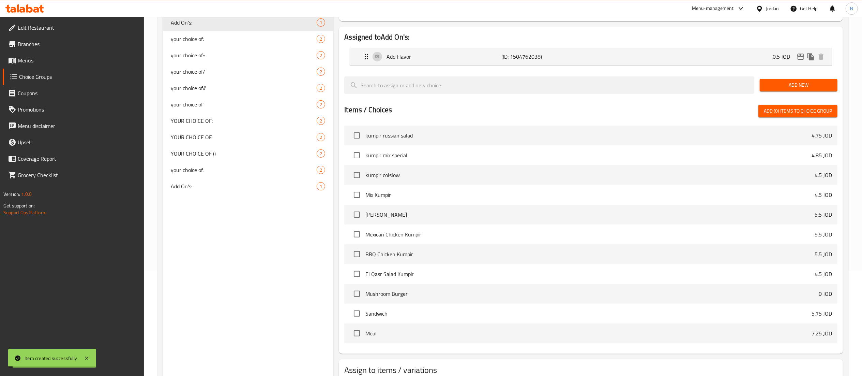
scroll to position [97, 0]
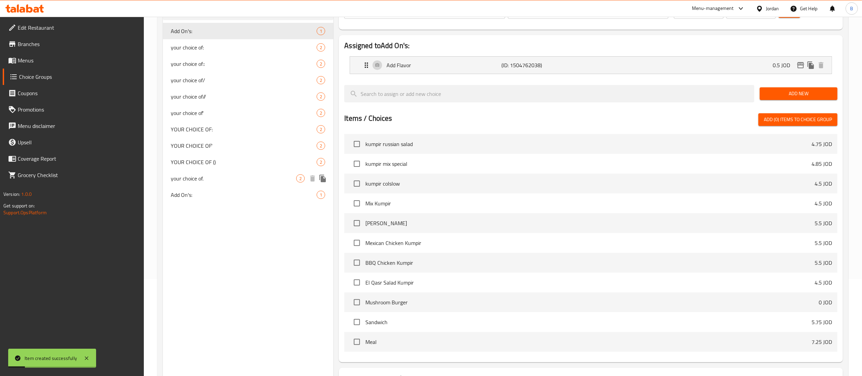
click at [321, 179] on icon "duplicate" at bounding box center [322, 177] width 6 height 7
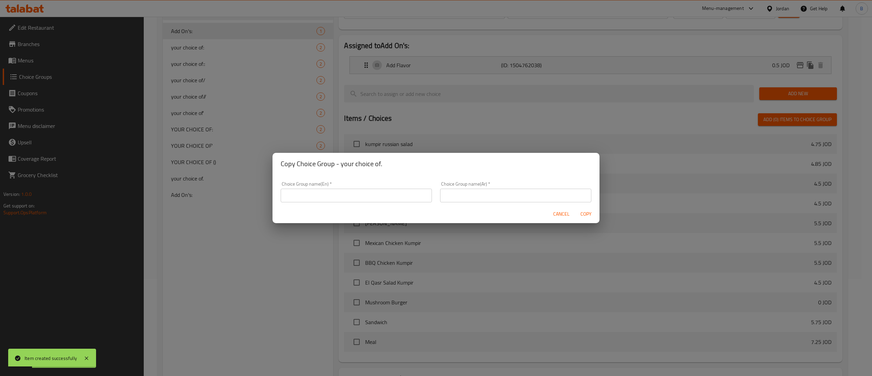
click at [384, 194] on input "text" at bounding box center [356, 195] width 151 height 14
type input "your choice of.."
click at [480, 196] on input "text" at bounding box center [515, 195] width 151 height 14
type input "اختيارك من"
click at [592, 214] on span "Copy" at bounding box center [586, 214] width 16 height 9
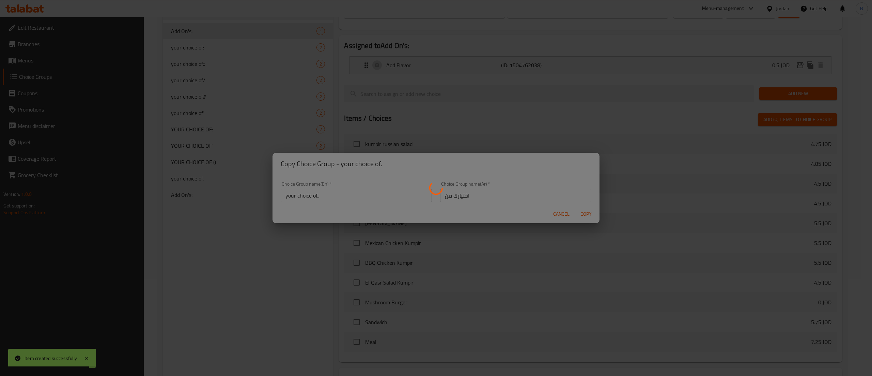
type input "your choice of.."
type input "اختيارك من"
type input "1"
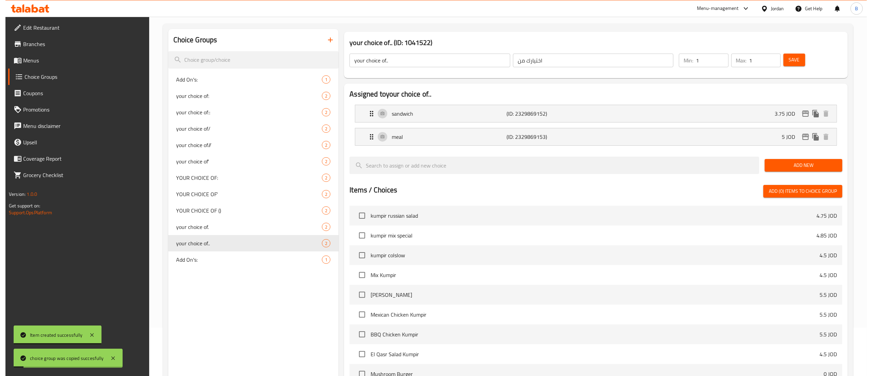
scroll to position [0, 0]
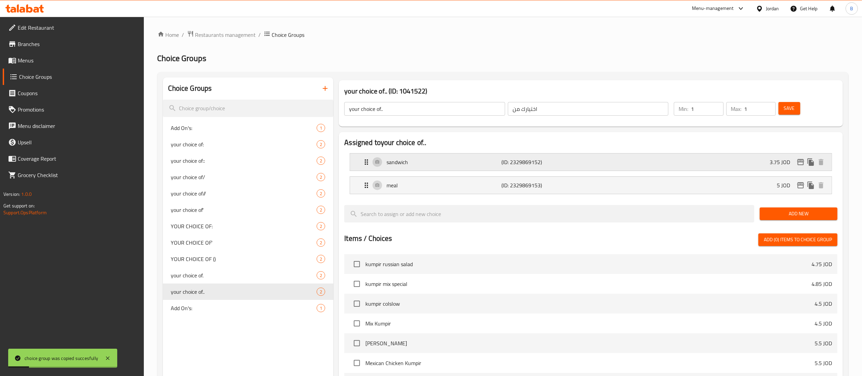
click at [511, 166] on p "(ID: 2329869152)" at bounding box center [539, 162] width 77 height 8
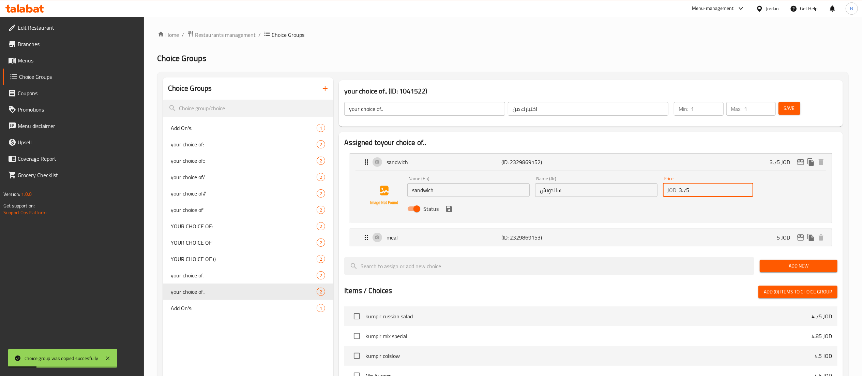
drag, startPoint x: 717, startPoint y: 189, endPoint x: 607, endPoint y: 189, distance: 110.1
click at [607, 189] on div "Name (En) sandwich Name (En) Name (Ar) ساندويش Name (Ar) Price JOD 3.75 Price S…" at bounding box center [595, 195] width 383 height 45
click at [447, 210] on icon "save" at bounding box center [449, 208] width 6 height 6
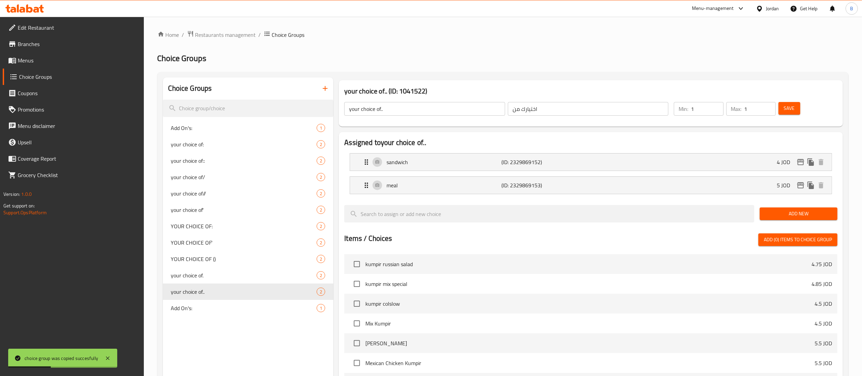
type input "4"
click at [774, 110] on input "1" at bounding box center [759, 109] width 31 height 14
click at [786, 109] on span "Save" at bounding box center [789, 108] width 11 height 9
click at [802, 161] on icon "edit" at bounding box center [800, 162] width 7 height 6
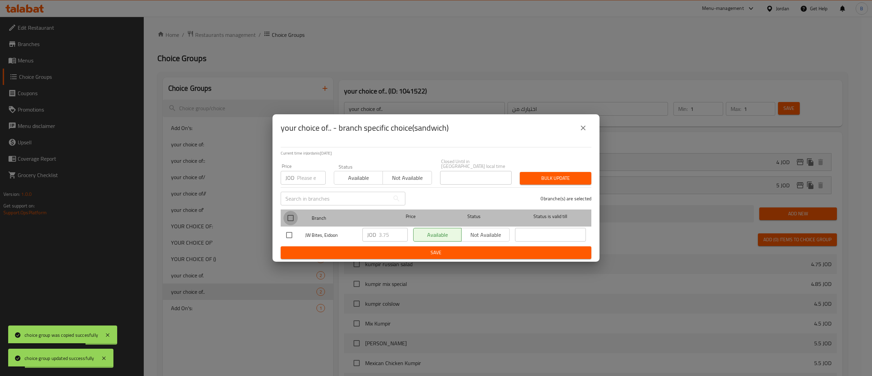
click at [287, 214] on input "checkbox" at bounding box center [291, 218] width 14 height 14
checkbox input "true"
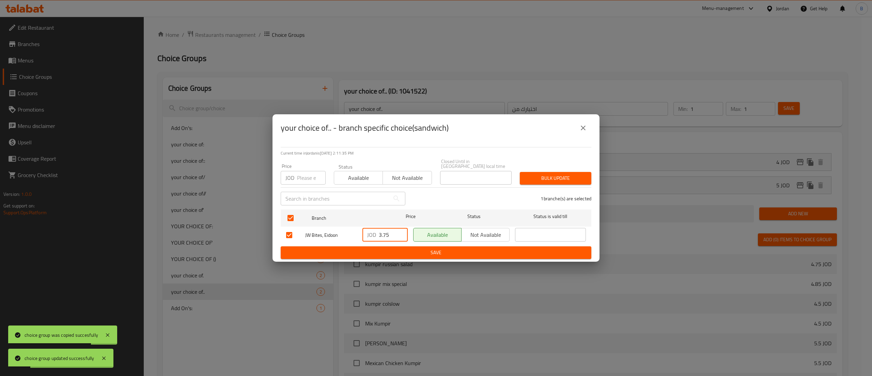
drag, startPoint x: 382, startPoint y: 232, endPoint x: 365, endPoint y: 242, distance: 19.1
click at [346, 232] on div "JW Bites, Eidoon JOD 3.75 ​ Available Not available ​" at bounding box center [436, 235] width 305 height 20
type input "4"
click at [382, 248] on span "Save" at bounding box center [436, 252] width 300 height 9
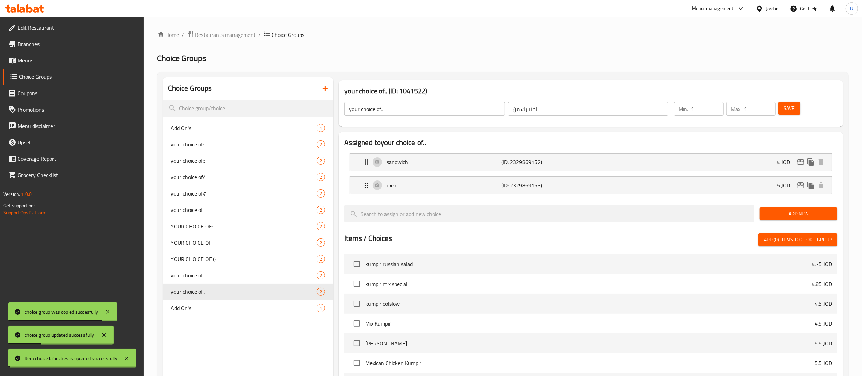
click at [791, 109] on span "Save" at bounding box center [789, 108] width 11 height 9
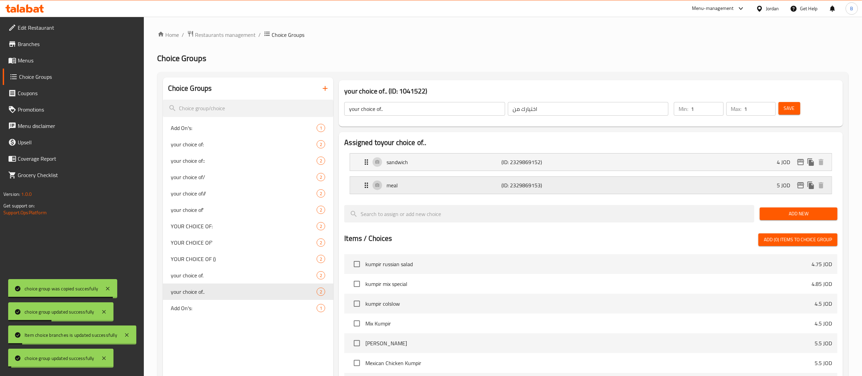
click at [731, 181] on div "meal (ID: 2329869153) 5 JOD" at bounding box center [592, 185] width 461 height 17
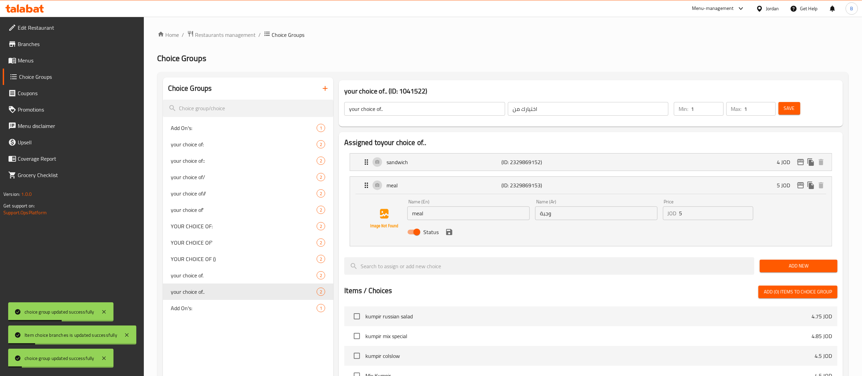
click at [696, 213] on input "5" at bounding box center [716, 213] width 74 height 14
click at [450, 238] on div "Status" at bounding box center [595, 232] width 383 height 18
click at [447, 230] on icon "save" at bounding box center [449, 232] width 8 height 8
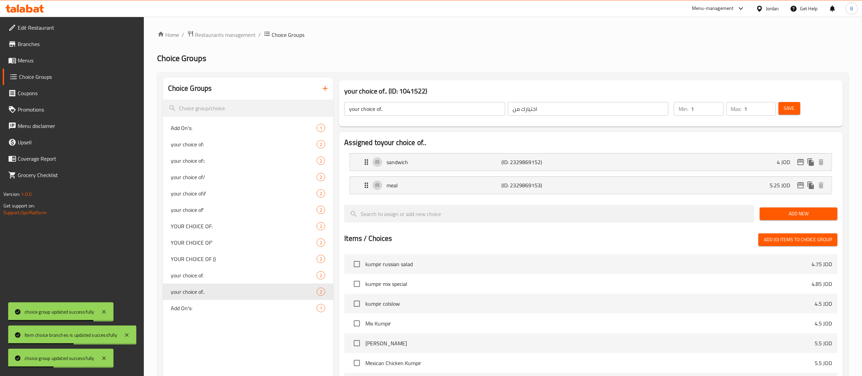
type input "5.25"
click at [786, 109] on span "Save" at bounding box center [789, 108] width 11 height 9
click at [800, 187] on icon "edit" at bounding box center [800, 185] width 8 height 8
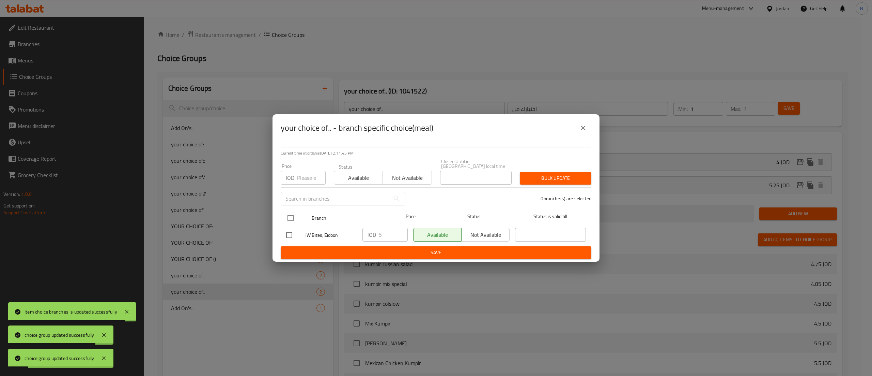
click at [289, 214] on input "checkbox" at bounding box center [291, 218] width 14 height 14
checkbox input "true"
click at [392, 231] on input "5" at bounding box center [393, 235] width 29 height 14
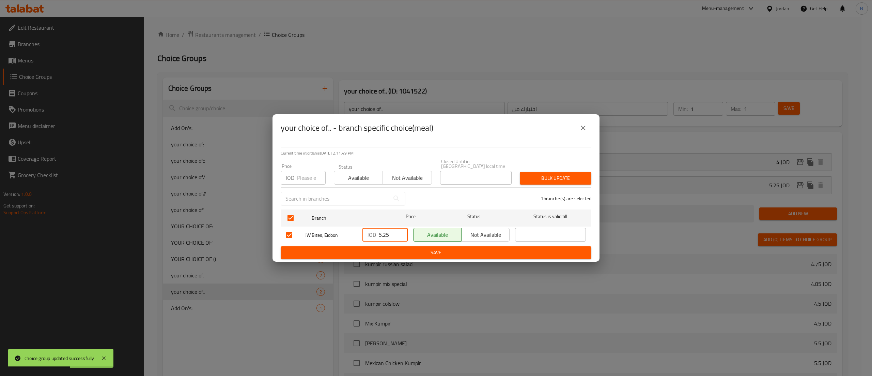
type input "5.25"
click at [395, 248] on span "Save" at bounding box center [436, 252] width 300 height 9
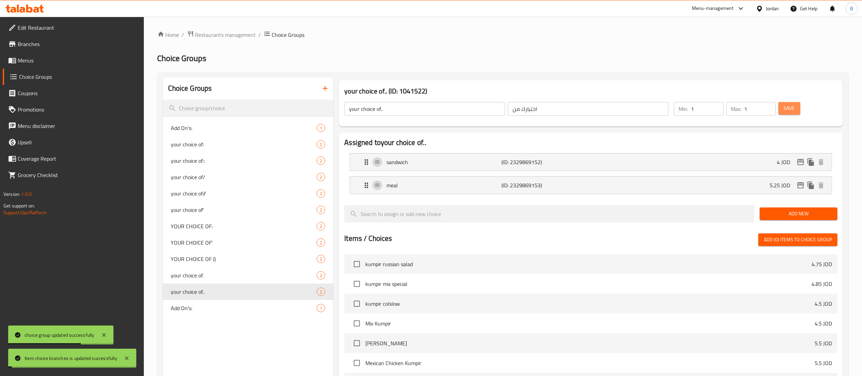
click at [792, 108] on span "Save" at bounding box center [789, 108] width 11 height 9
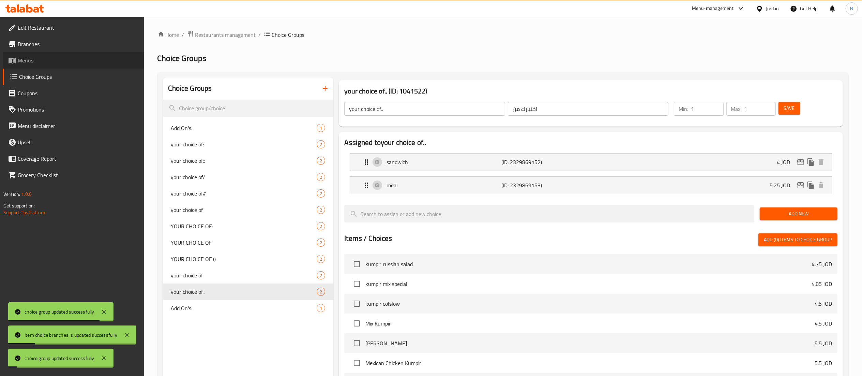
click at [40, 65] on link "Menus" at bounding box center [73, 60] width 141 height 16
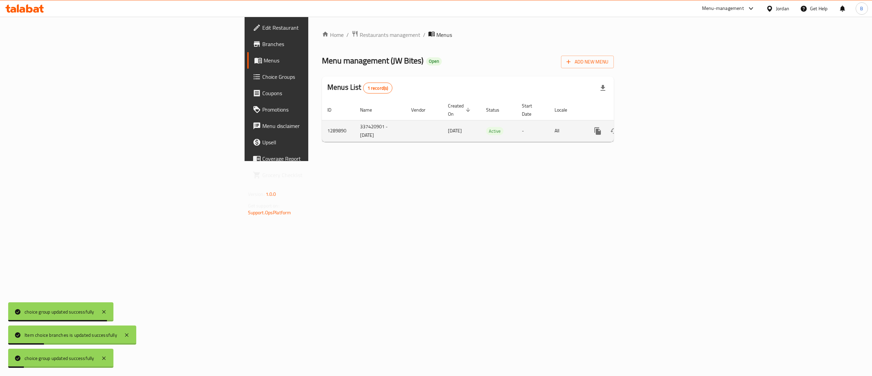
click at [655, 127] on link "enhanced table" at bounding box center [647, 131] width 16 height 16
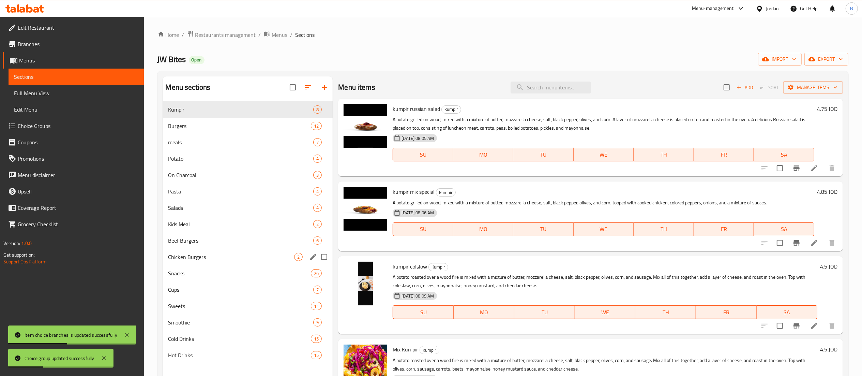
click at [233, 257] on span "Chicken Burgers" at bounding box center [231, 257] width 126 height 8
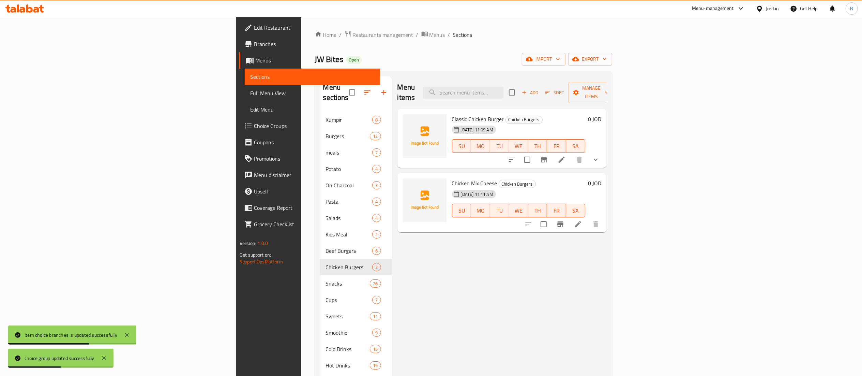
click at [587, 218] on li at bounding box center [577, 224] width 19 height 12
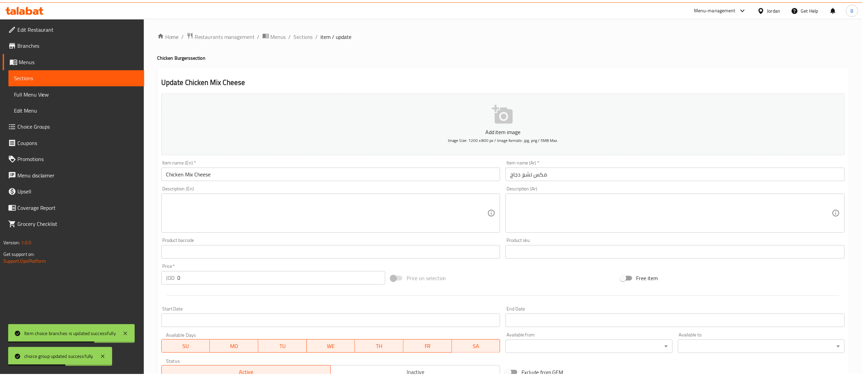
scroll to position [105, 0]
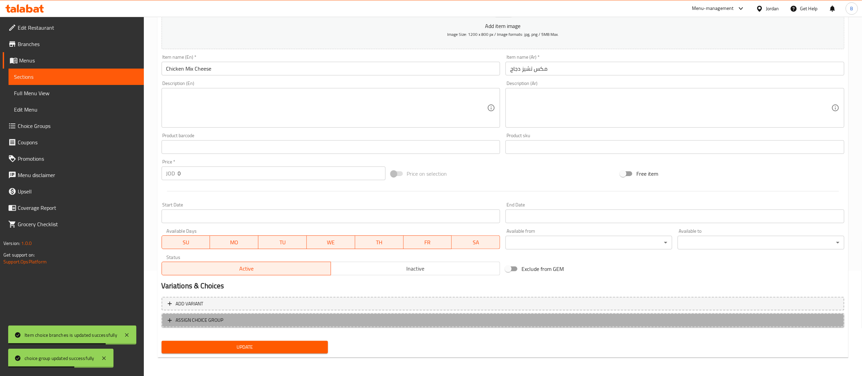
click at [228, 324] on button "ASSIGN CHOICE GROUP" at bounding box center [503, 320] width 683 height 14
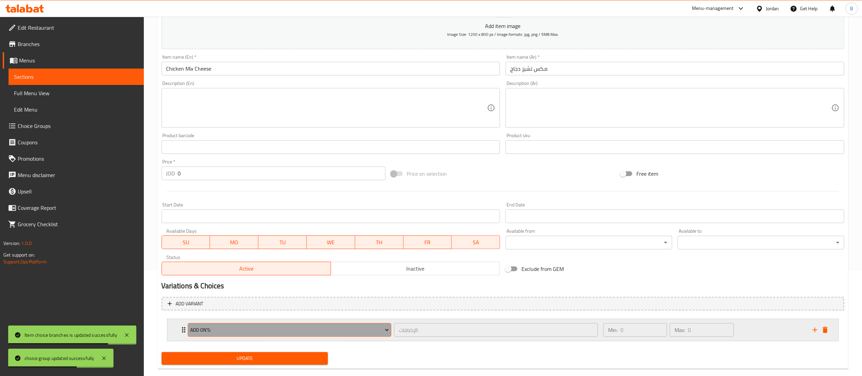
click at [254, 335] on button "Add On's:" at bounding box center [290, 330] width 204 height 14
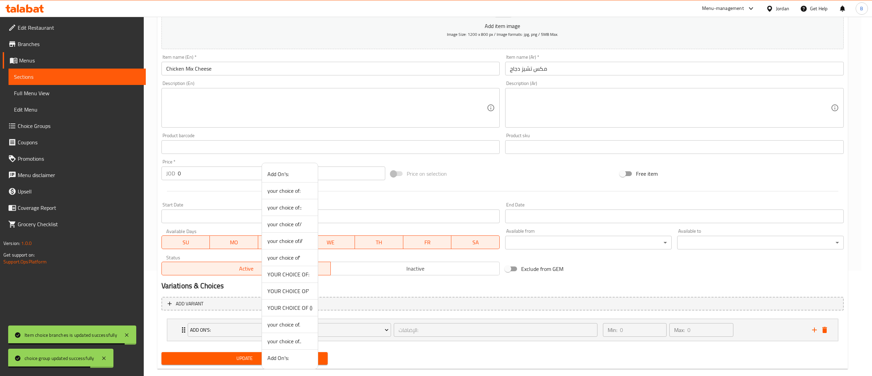
click at [303, 340] on span "your choice of.." at bounding box center [290, 341] width 45 height 8
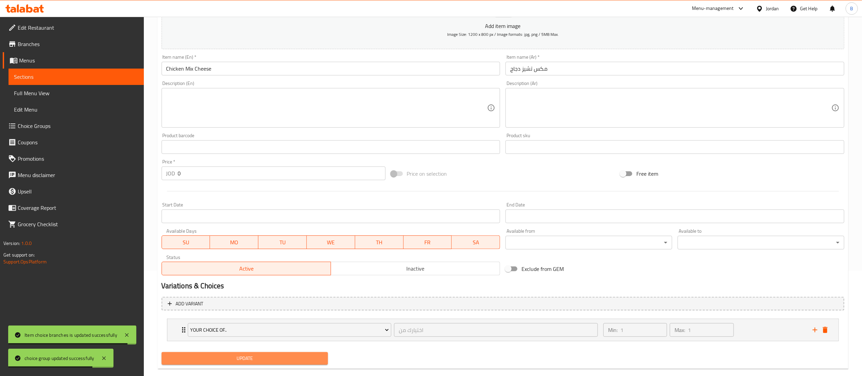
click at [277, 354] on button "Update" at bounding box center [245, 358] width 167 height 13
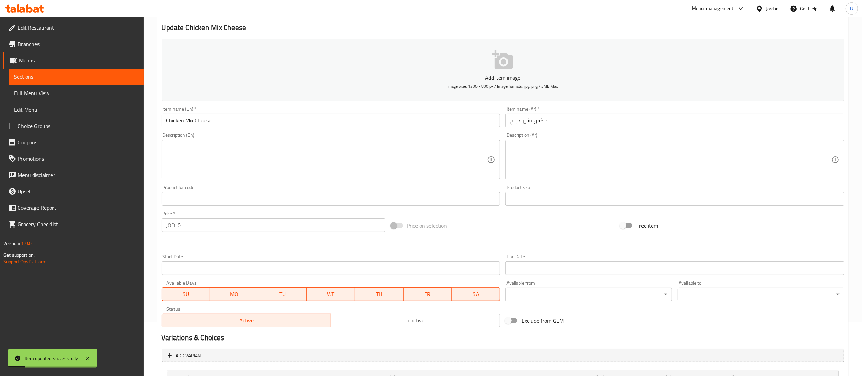
scroll to position [0, 0]
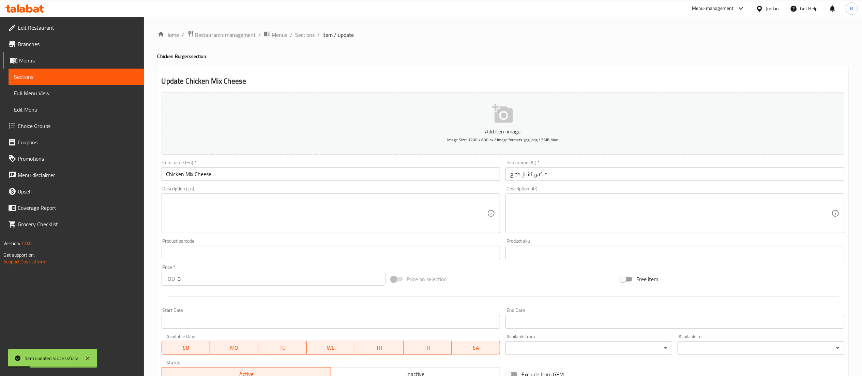
click at [292, 34] on ol "Home / Restaurants management / Menus / Sections / item / update" at bounding box center [502, 34] width 691 height 9
click at [297, 33] on span "Sections" at bounding box center [304, 35] width 19 height 8
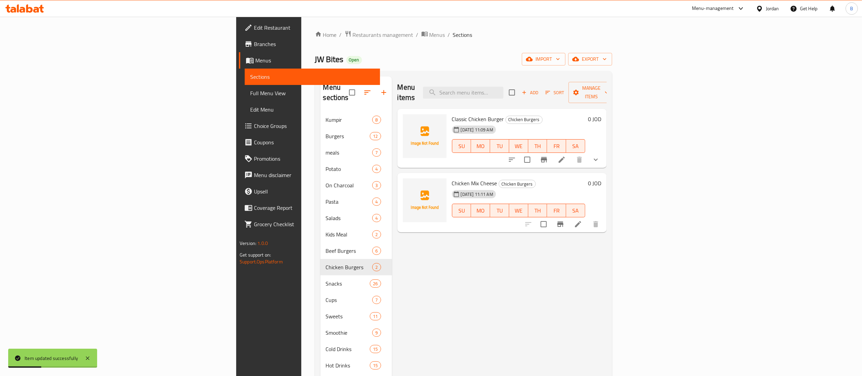
click at [527, 89] on icon "button" at bounding box center [524, 92] width 6 height 6
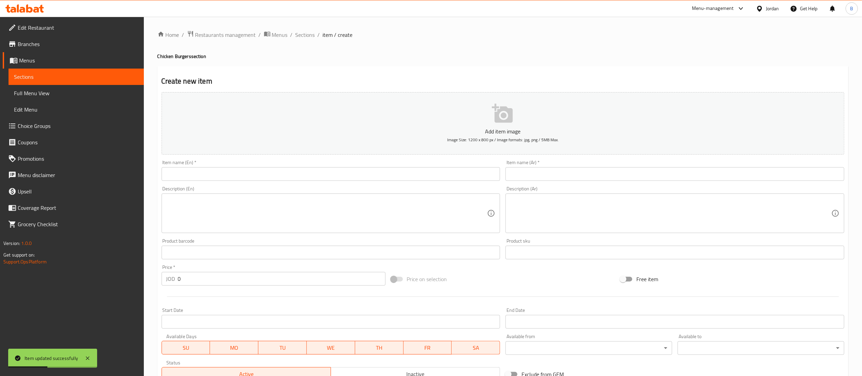
click at [602, 173] on div "Item name (Ar)   * Item name (Ar) *" at bounding box center [674, 170] width 339 height 21
click at [602, 177] on input "text" at bounding box center [674, 174] width 339 height 14
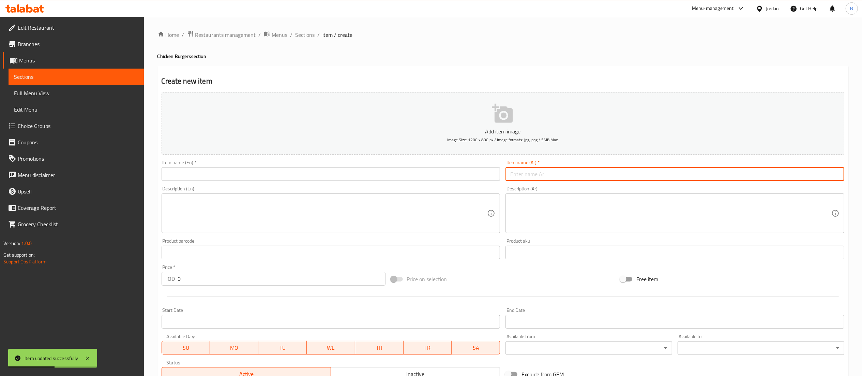
paste input "مشروم برجر دجاج"
type input "مشروم برجر دجاج"
click at [438, 174] on input "text" at bounding box center [331, 174] width 339 height 14
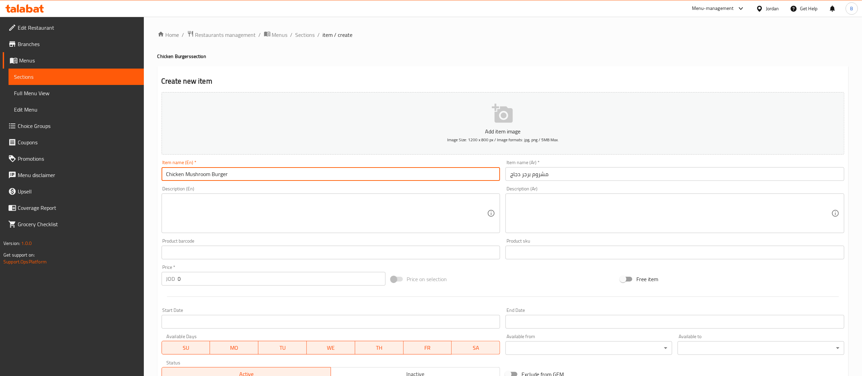
type input "Chicken Mushroom Burger"
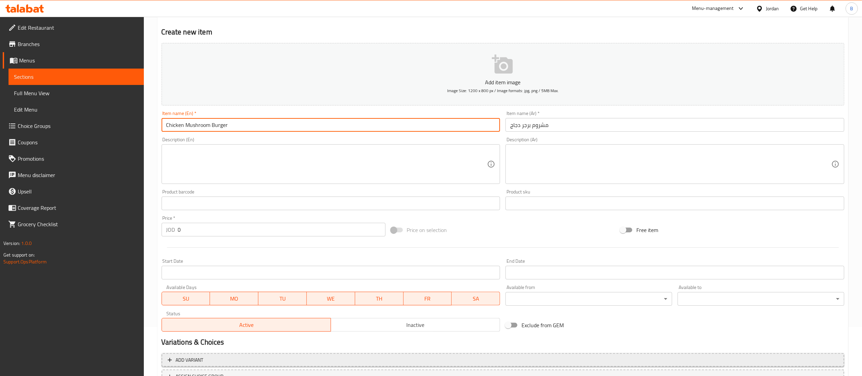
scroll to position [105, 0]
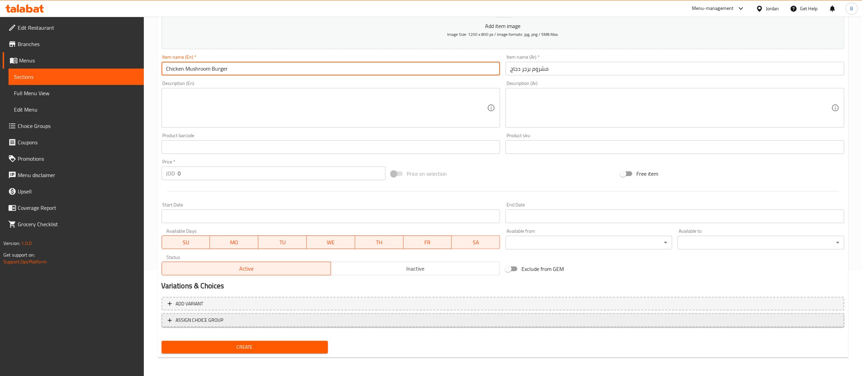
click at [200, 321] on span "ASSIGN CHOICE GROUP" at bounding box center [200, 320] width 48 height 9
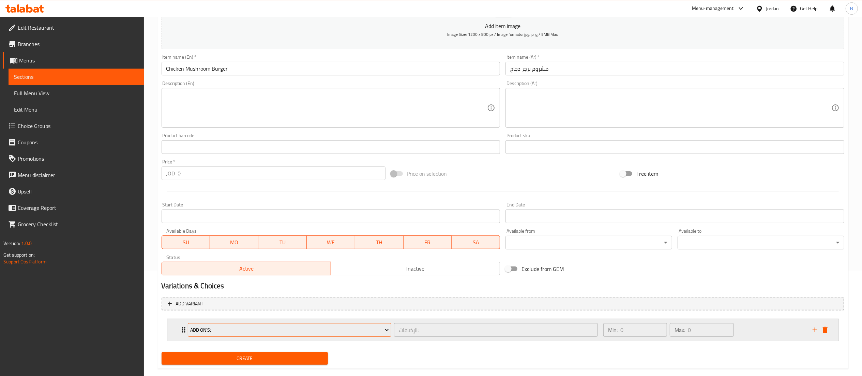
click at [243, 328] on span "Add On's:" at bounding box center [289, 329] width 199 height 9
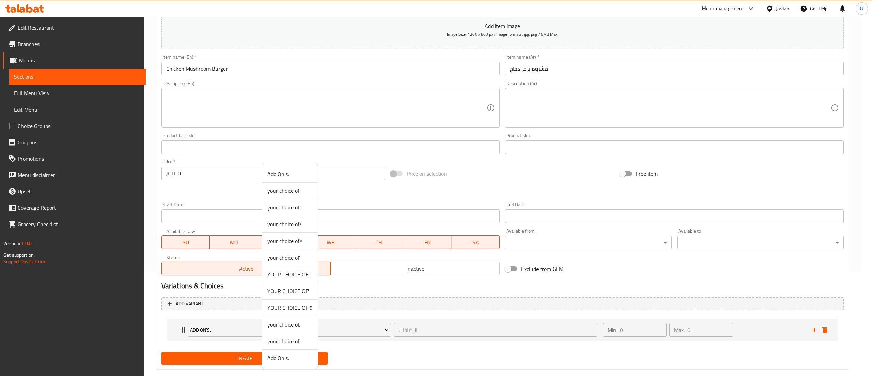
click at [297, 194] on span "your choice of:" at bounding box center [290, 190] width 45 height 8
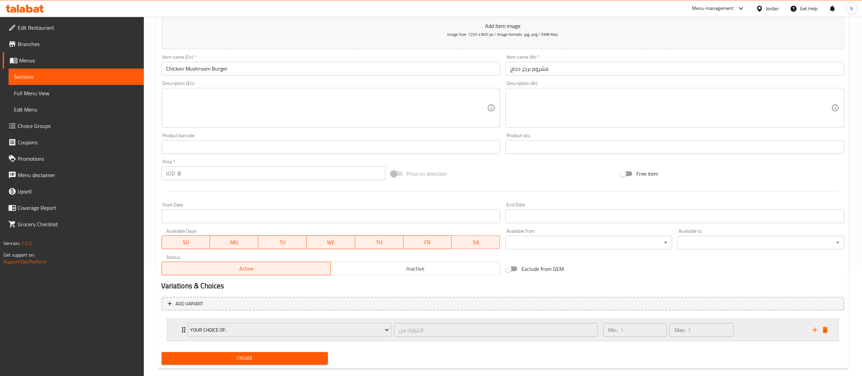
click at [763, 330] on div "Min: 1 ​ Max: 1 ​" at bounding box center [703, 330] width 209 height 22
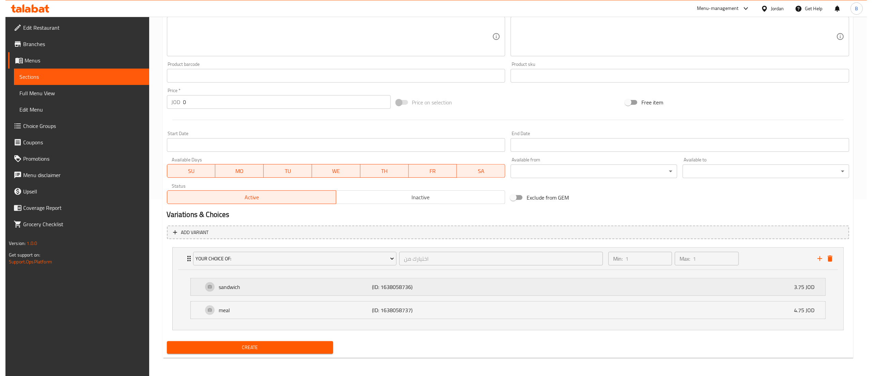
scroll to position [179, 0]
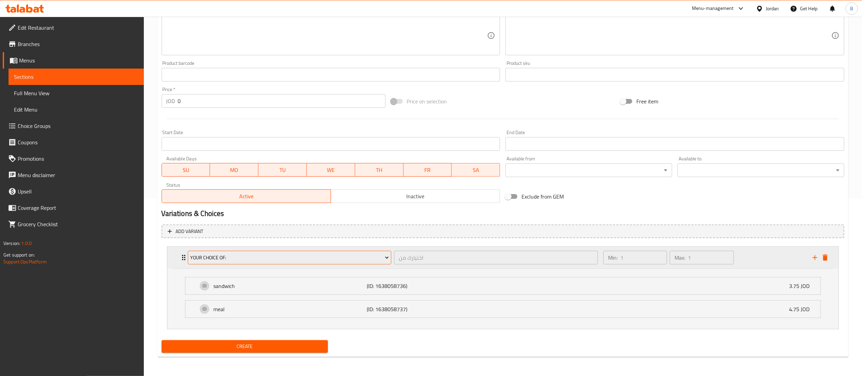
click at [303, 253] on span "your choice of:" at bounding box center [289, 257] width 199 height 9
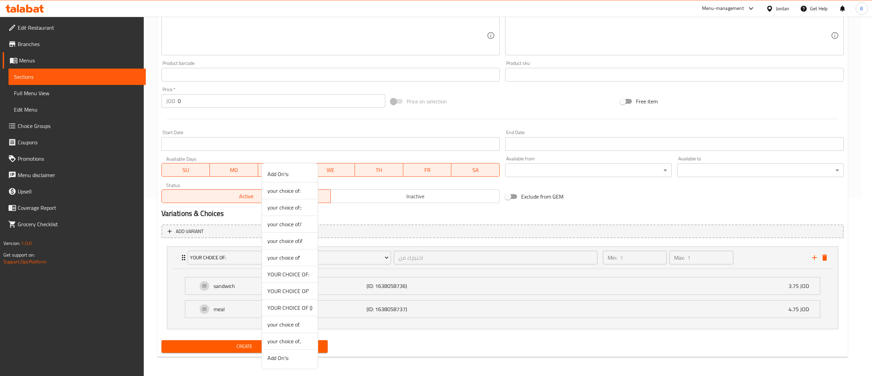
click at [302, 204] on span "your choice of::" at bounding box center [290, 207] width 45 height 8
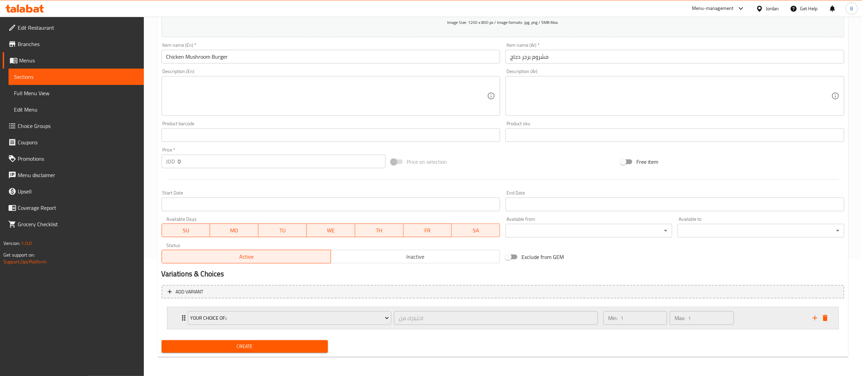
click at [770, 323] on div "Min: 1 ​ Max: 1 ​" at bounding box center [703, 318] width 209 height 22
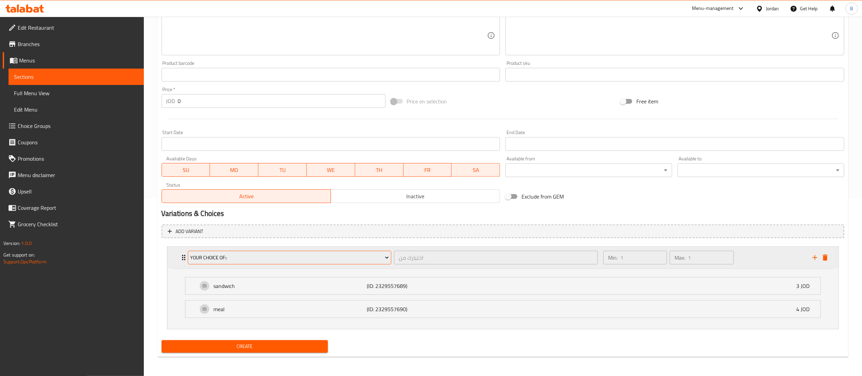
click at [301, 257] on span "your choice of::" at bounding box center [289, 257] width 199 height 9
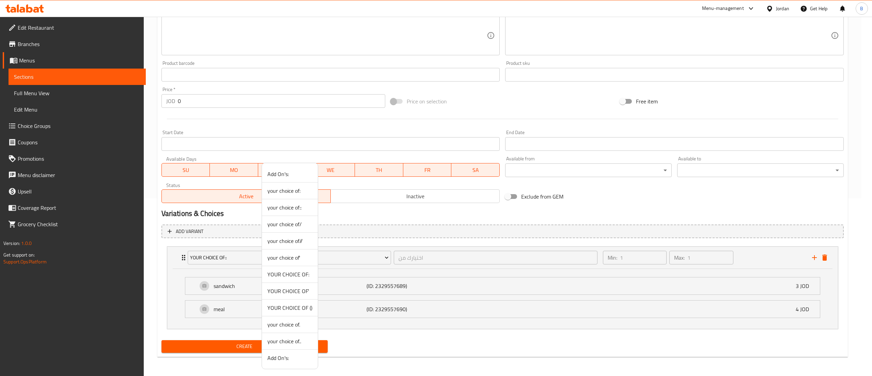
click at [301, 225] on span "your choice of/" at bounding box center [290, 224] width 45 height 8
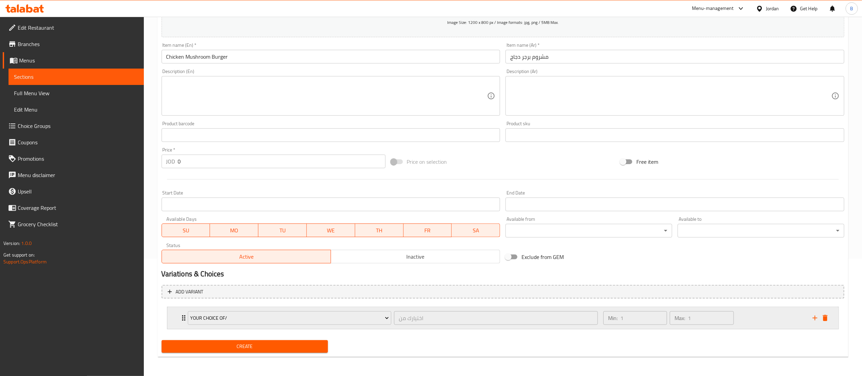
click at [751, 316] on div "Min: 1 ​ Max: 1 ​" at bounding box center [703, 318] width 209 height 22
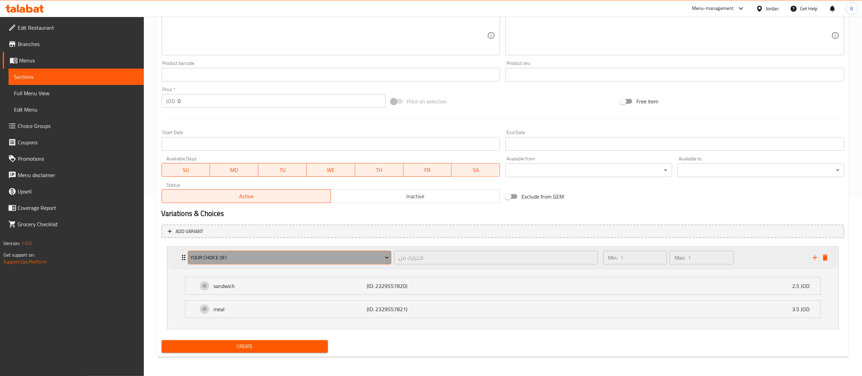
click at [337, 258] on span "your choice of/" at bounding box center [289, 257] width 199 height 9
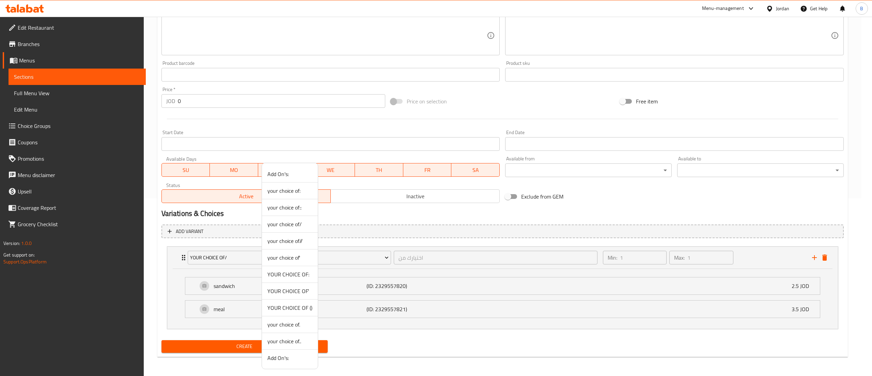
click at [300, 241] on span "your choice of//" at bounding box center [290, 240] width 45 height 8
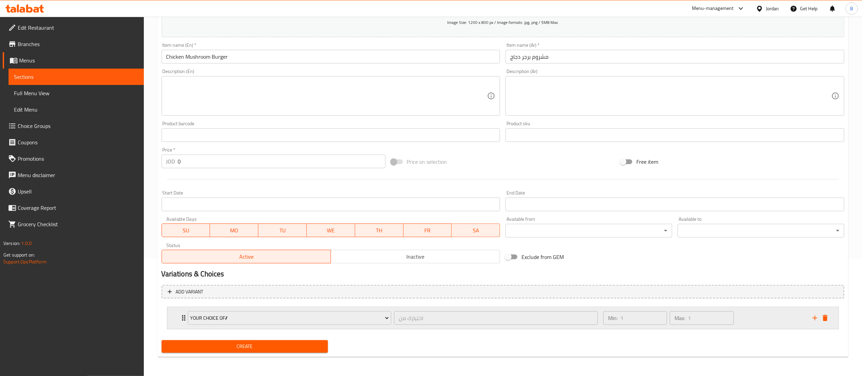
click at [774, 320] on div "Min: 1 ​ Max: 1 ​" at bounding box center [703, 318] width 209 height 22
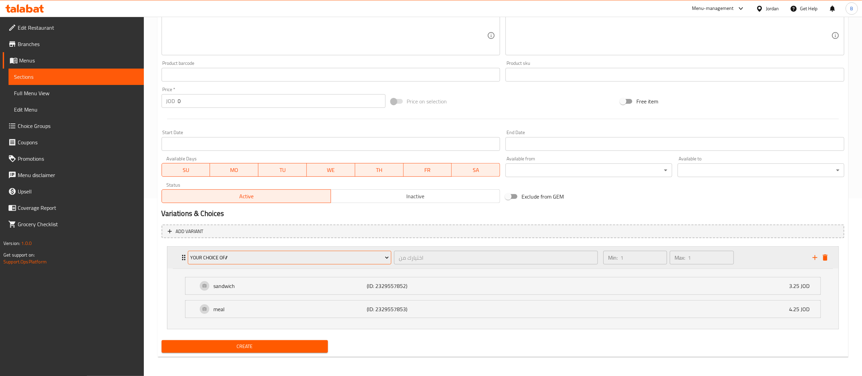
click at [348, 256] on span "your choice of//" at bounding box center [289, 257] width 199 height 9
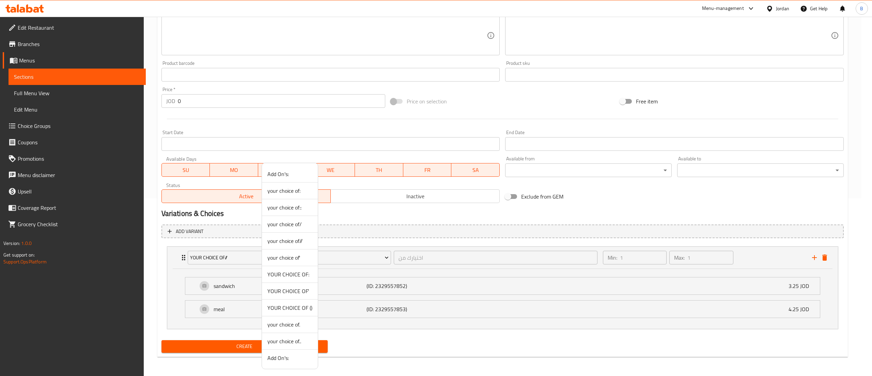
click at [296, 260] on span "your choice of'" at bounding box center [290, 257] width 45 height 8
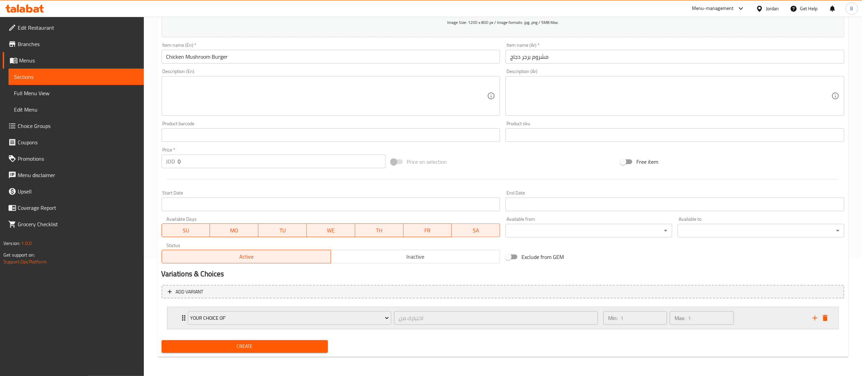
click at [761, 322] on div "Min: 1 ​ Max: 1 ​" at bounding box center [703, 318] width 209 height 22
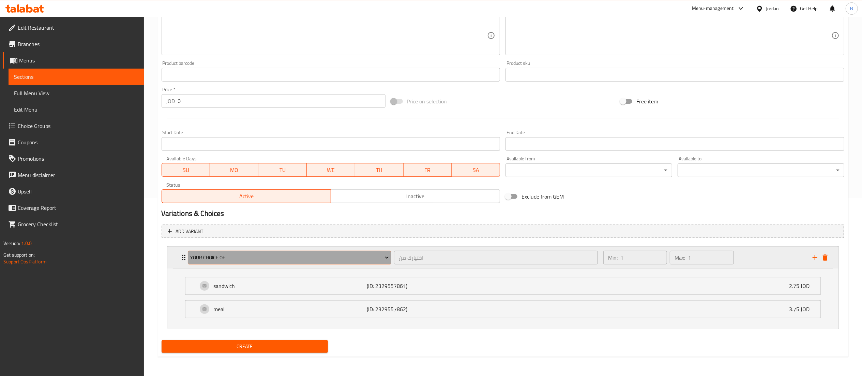
click at [346, 253] on span "your choice of'" at bounding box center [289, 257] width 199 height 9
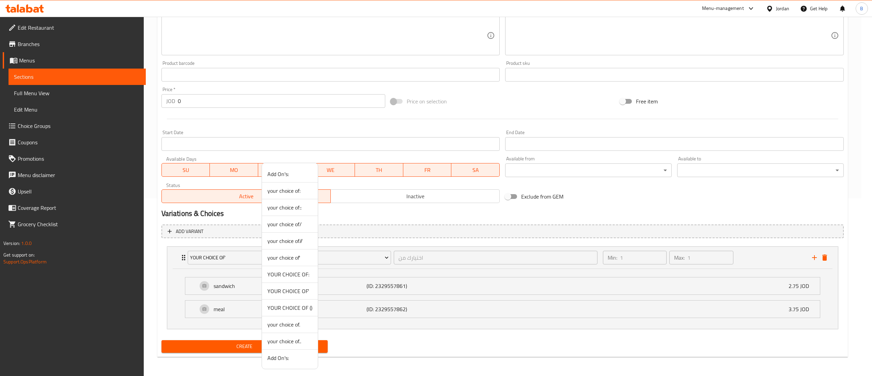
click at [311, 275] on span "YOUR CHOICE OF:" at bounding box center [290, 274] width 45 height 8
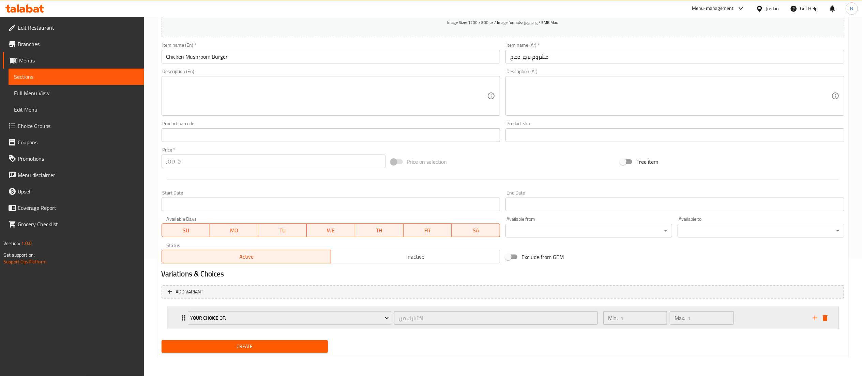
click at [765, 317] on div "Min: 1 ​ Max: 1 ​" at bounding box center [703, 318] width 209 height 22
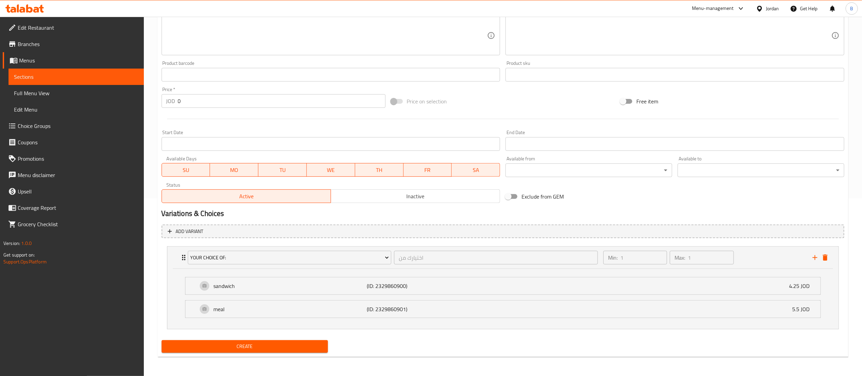
click at [266, 343] on span "Create" at bounding box center [245, 346] width 156 height 9
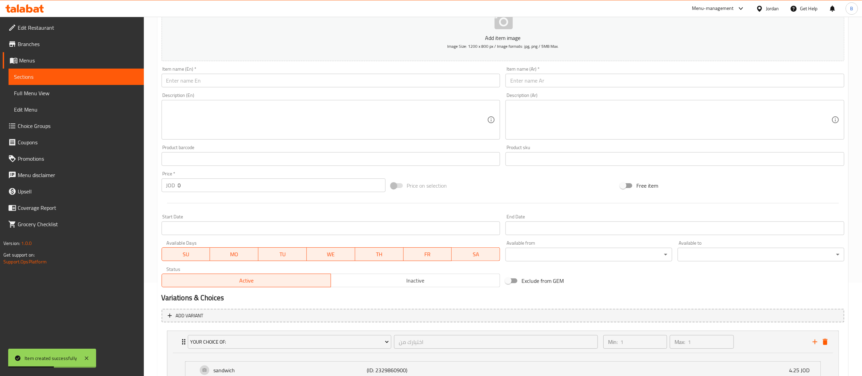
scroll to position [0, 0]
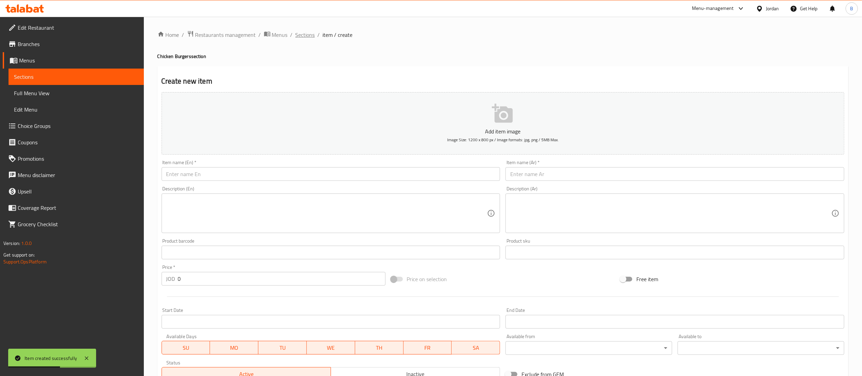
click at [305, 35] on span "Sections" at bounding box center [304, 35] width 19 height 8
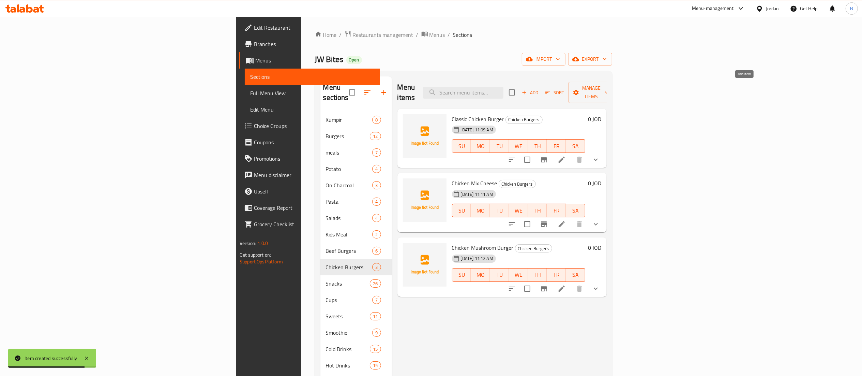
click at [539, 89] on span "Add" at bounding box center [530, 93] width 18 height 8
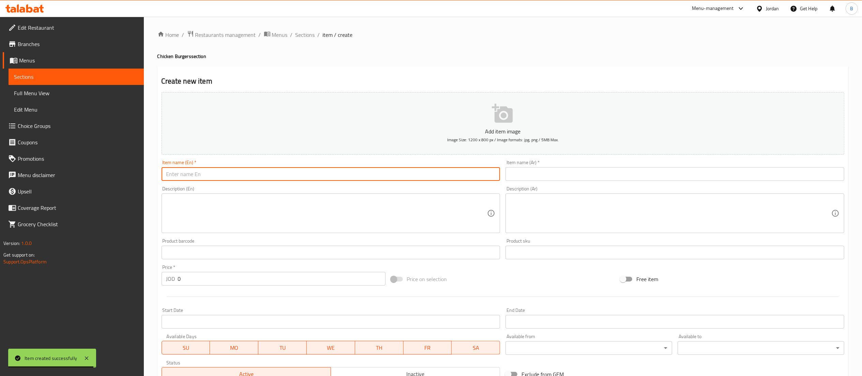
click at [302, 178] on input "text" at bounding box center [331, 174] width 339 height 14
type input "Mini Burger 3 pcs chicken"
drag, startPoint x: 514, startPoint y: 174, endPoint x: 528, endPoint y: 219, distance: 47.2
click at [514, 174] on input "text" at bounding box center [674, 174] width 339 height 14
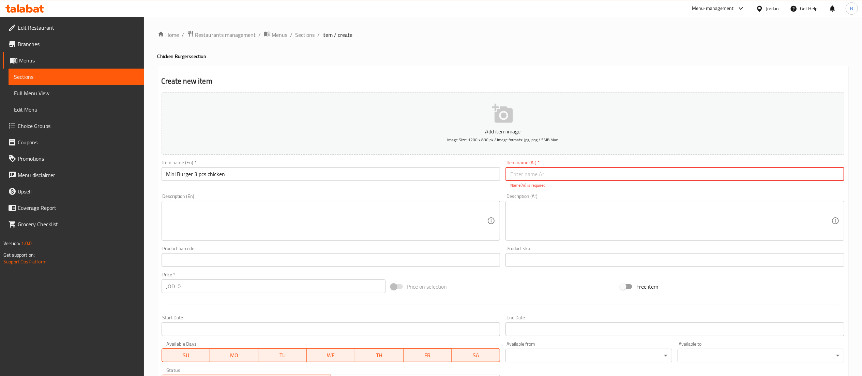
paste input "برجر ٣قطع دجاج"
drag, startPoint x: 537, startPoint y: 175, endPoint x: 563, endPoint y: 200, distance: 35.7
click at [537, 175] on input "برجر ٣قطع دجاج" at bounding box center [674, 174] width 339 height 14
click at [551, 177] on input "برجرميني ٣قطع دجاج" at bounding box center [674, 174] width 339 height 14
click at [549, 176] on input "برجرميني ٣قطع دجاج" at bounding box center [674, 174] width 339 height 14
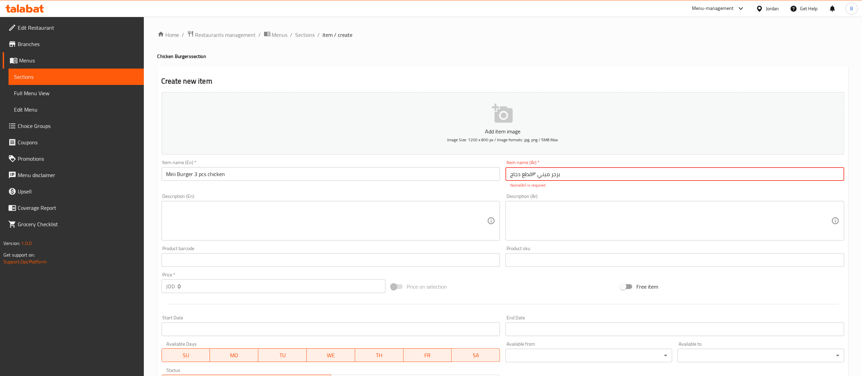
type input "برجر ميني ٣قطع دجاج"
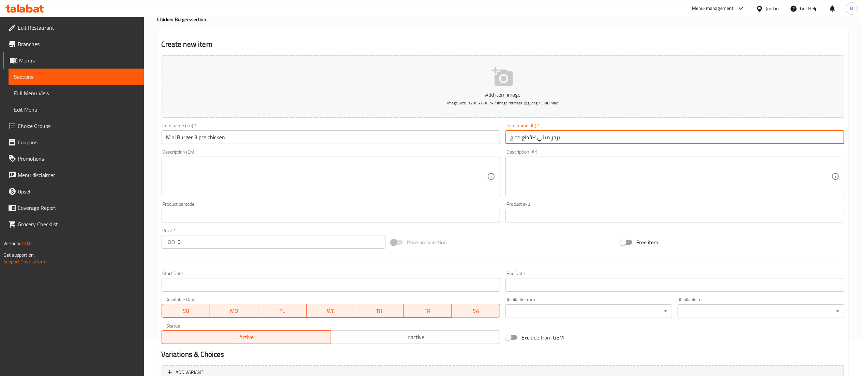
scroll to position [68, 0]
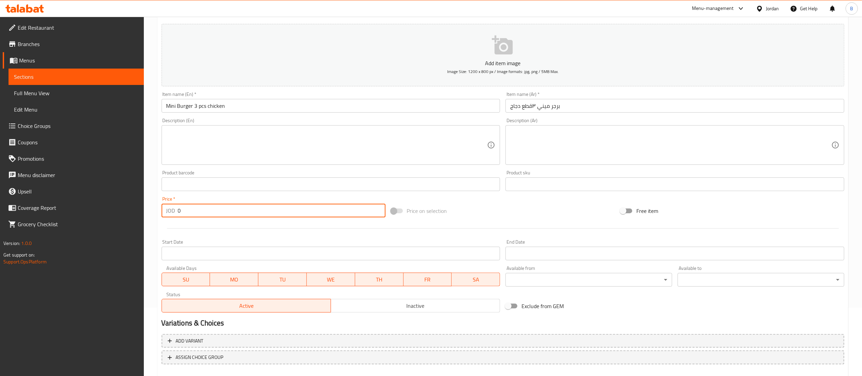
drag, startPoint x: 206, startPoint y: 215, endPoint x: 2, endPoint y: 220, distance: 204.2
click at [32, 217] on div "Edit Restaurant Branches Menus Sections Full Menu View Edit Menu Choice Groups …" at bounding box center [431, 181] width 862 height 465
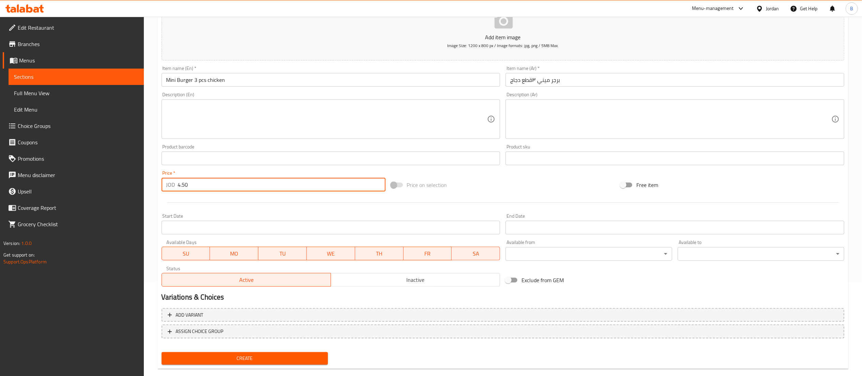
scroll to position [105, 0]
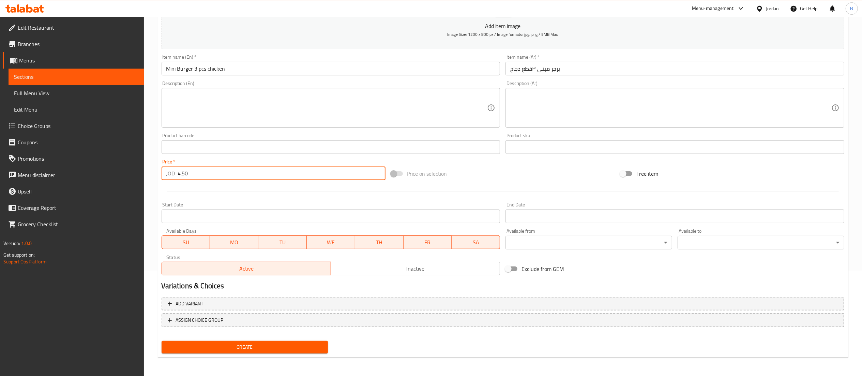
type input "4.50"
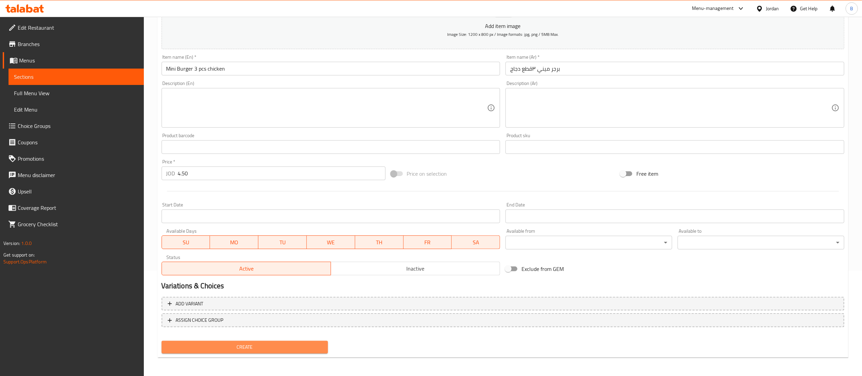
click at [266, 349] on span "Create" at bounding box center [245, 346] width 156 height 9
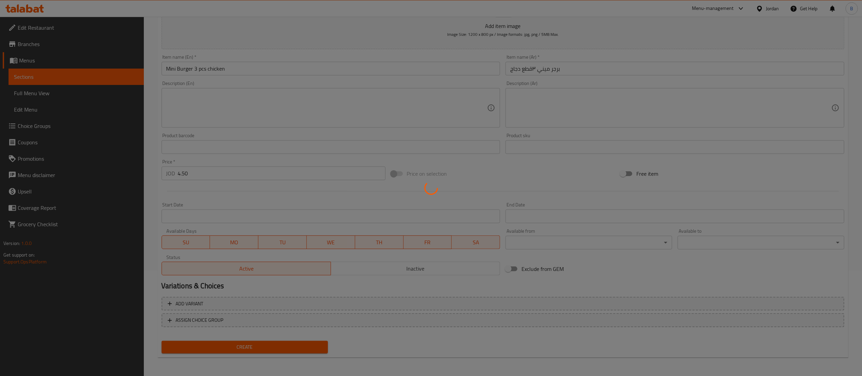
type input "0"
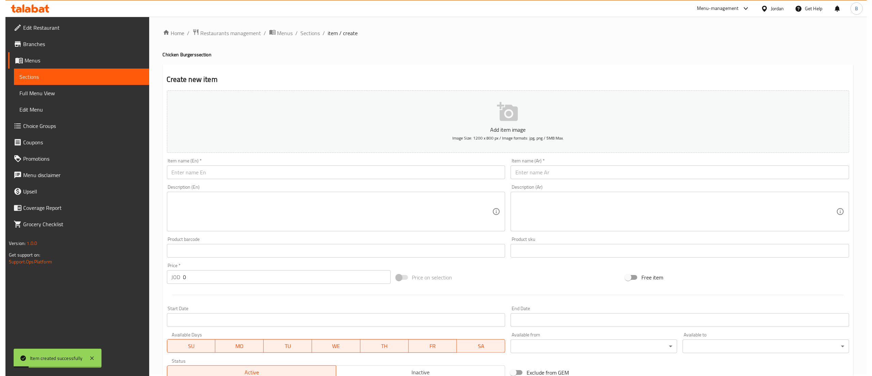
scroll to position [0, 0]
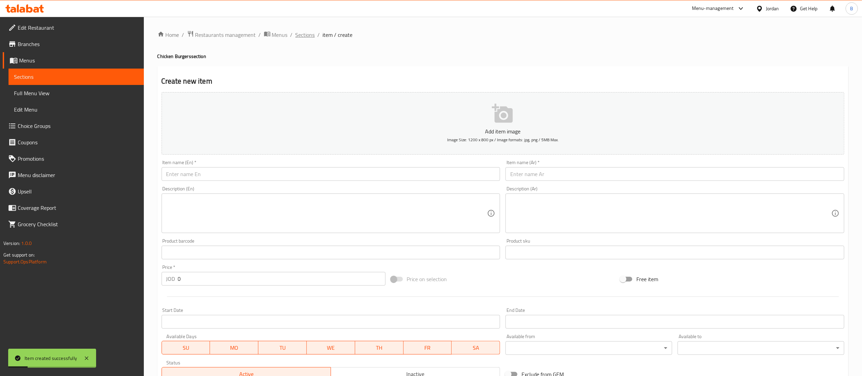
click at [307, 35] on span "Sections" at bounding box center [304, 35] width 19 height 8
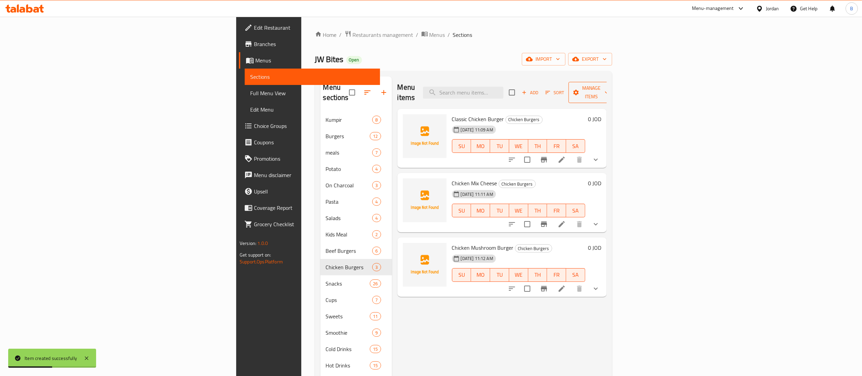
click at [609, 88] on span "Manage items" at bounding box center [591, 92] width 35 height 17
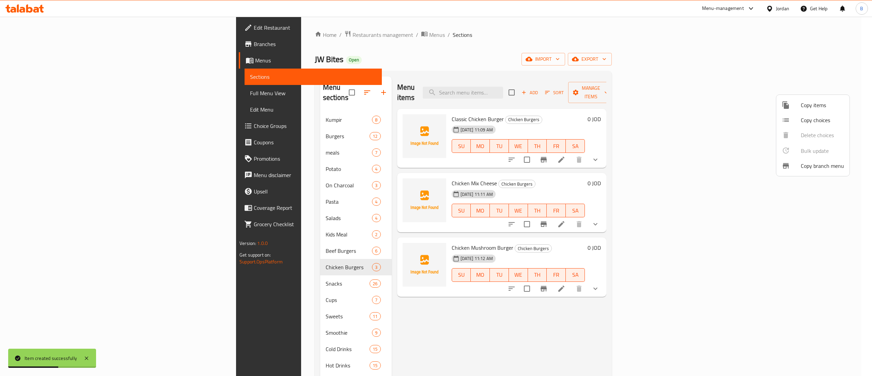
click at [816, 109] on span "Copy items" at bounding box center [822, 105] width 43 height 8
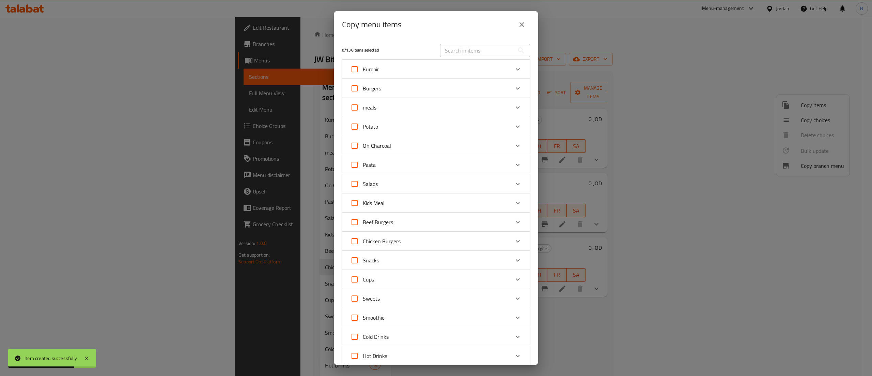
click at [447, 241] on div "Chicken Burgers" at bounding box center [429, 241] width 159 height 16
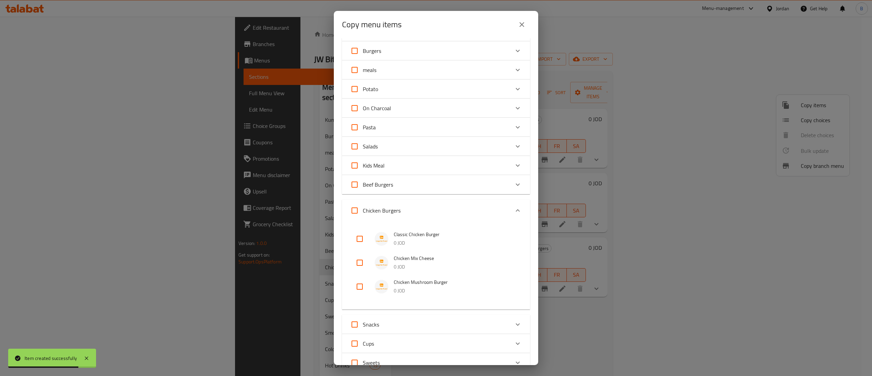
scroll to position [68, 0]
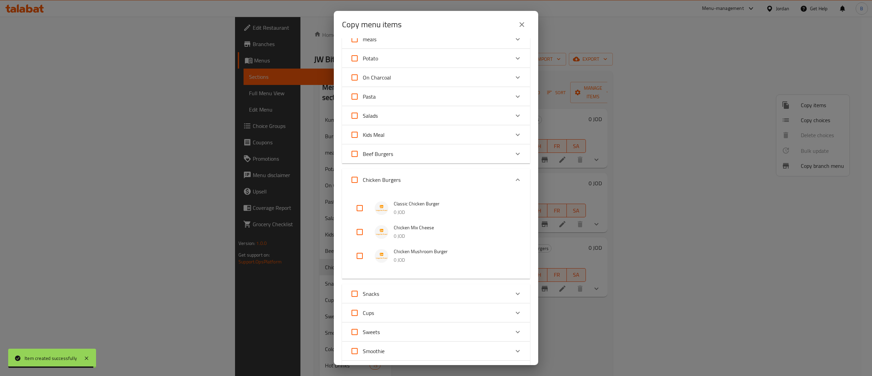
click at [521, 26] on icon "close" at bounding box center [522, 24] width 8 height 8
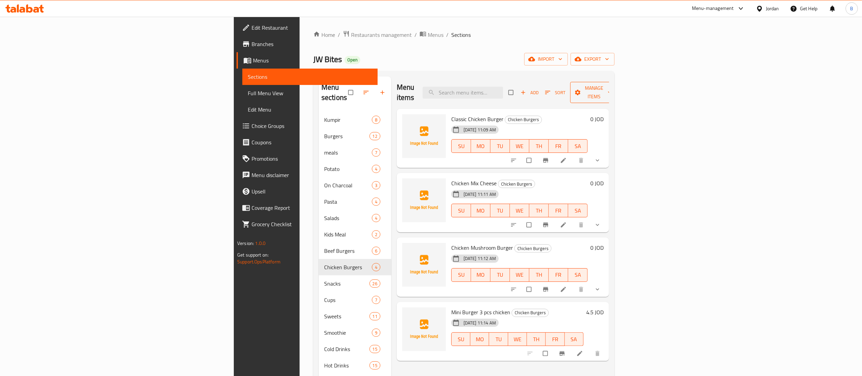
click at [618, 82] on button "Manage items" at bounding box center [594, 92] width 48 height 21
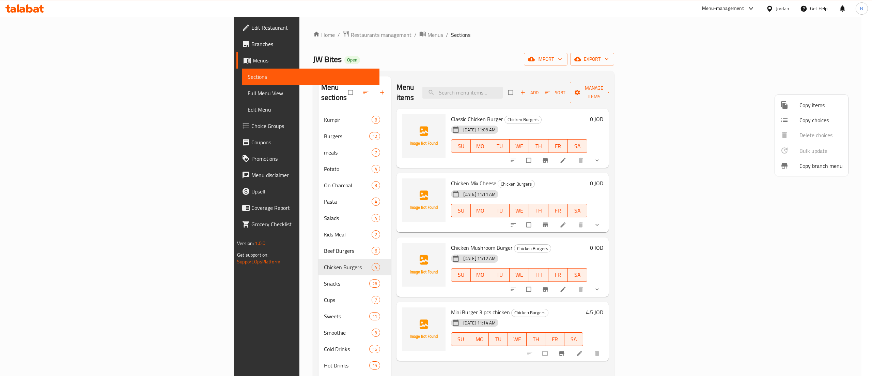
click at [805, 106] on span "Copy items" at bounding box center [821, 105] width 43 height 8
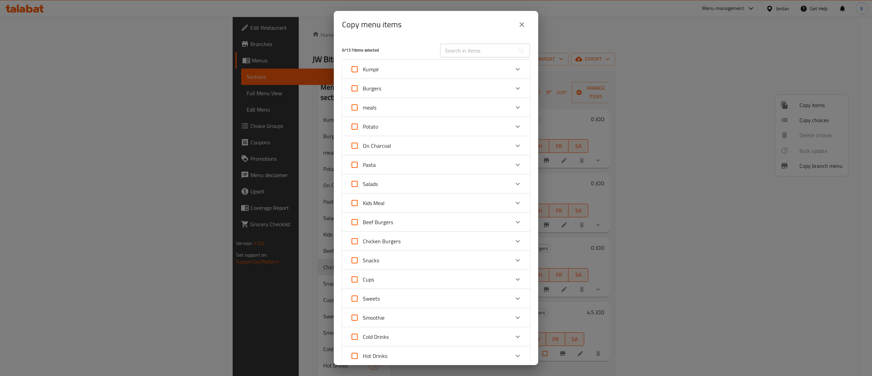
click at [415, 241] on div "Chicken Burgers" at bounding box center [429, 241] width 159 height 16
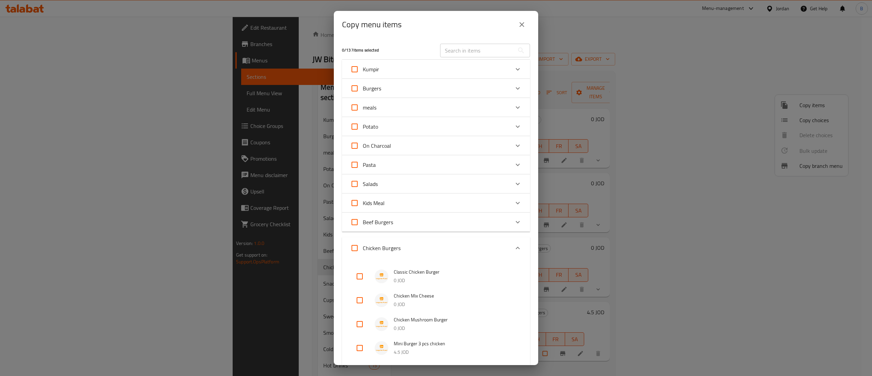
scroll to position [136, 0]
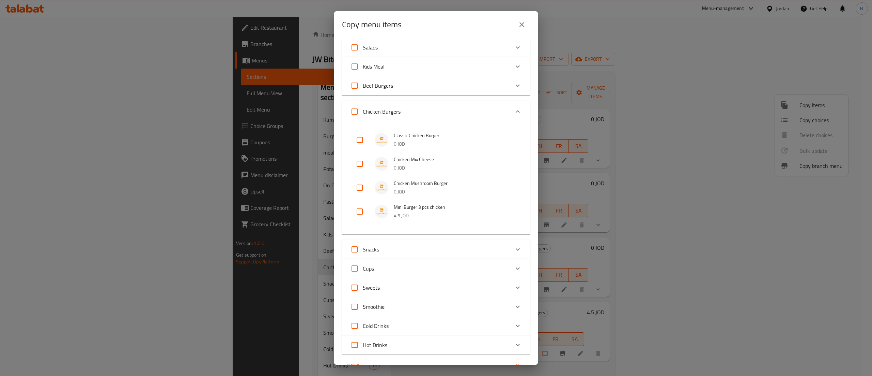
click at [360, 211] on input "checkbox" at bounding box center [360, 211] width 16 height 16
checkbox input "true"
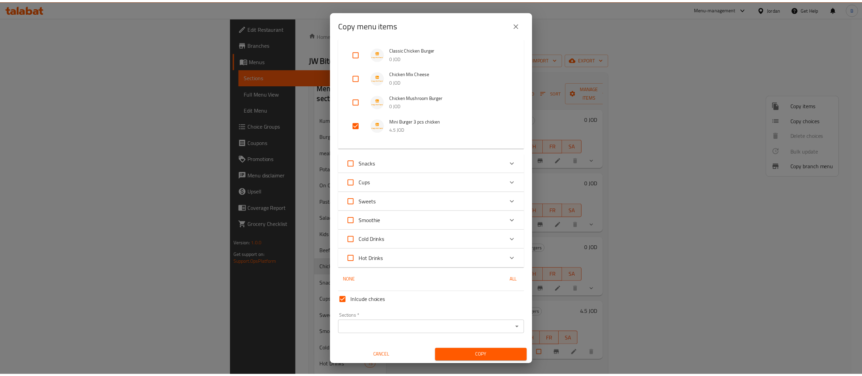
scroll to position [224, 0]
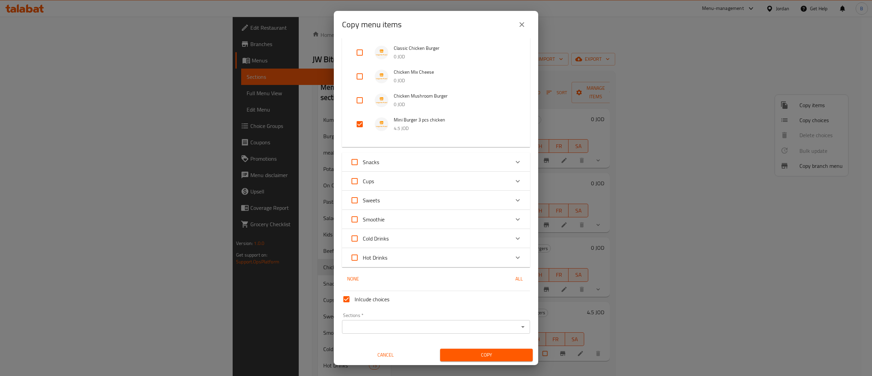
click at [343, 297] on input "Inlcude choices" at bounding box center [346, 299] width 16 height 16
checkbox input "false"
click at [365, 328] on input "Sections   *" at bounding box center [430, 327] width 173 height 10
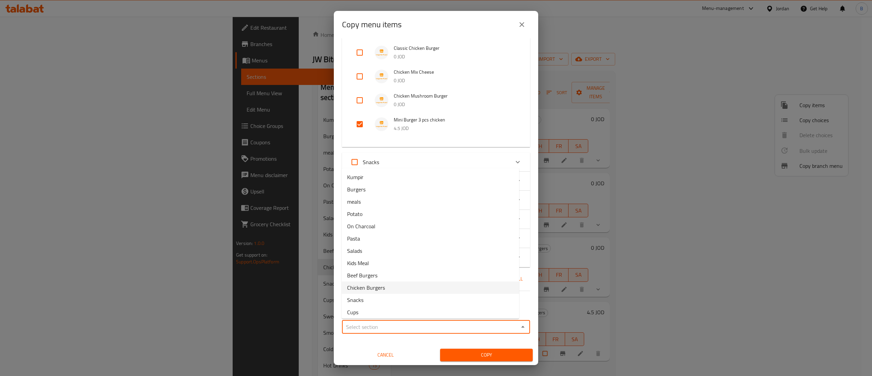
click at [377, 283] on span "Chicken Burgers" at bounding box center [366, 287] width 38 height 8
type input "Chicken Burgers"
click at [500, 352] on span "Copy" at bounding box center [487, 354] width 82 height 9
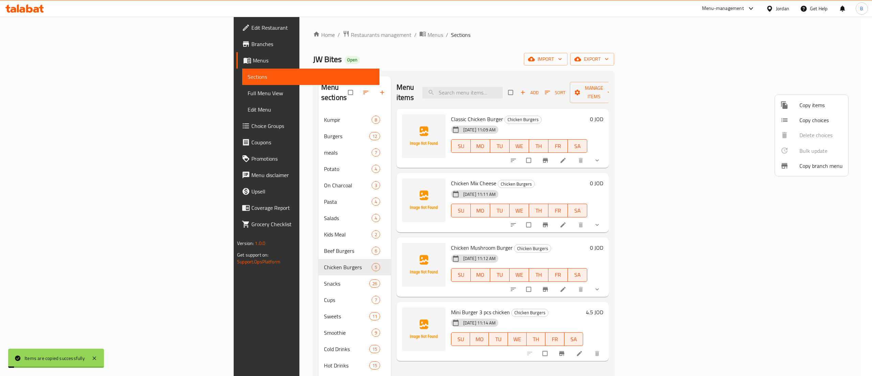
click at [570, 159] on div at bounding box center [436, 188] width 872 height 376
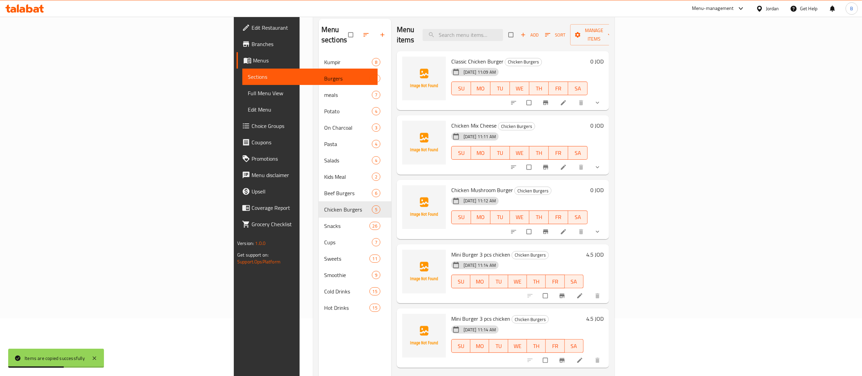
scroll to position [96, 0]
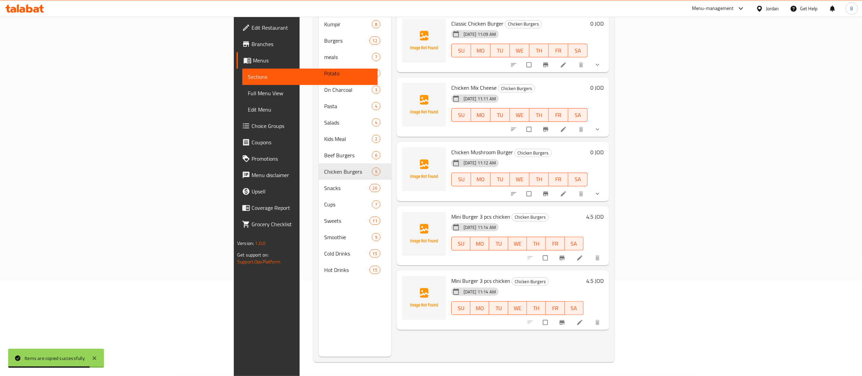
click at [590, 317] on li at bounding box center [580, 322] width 19 height 11
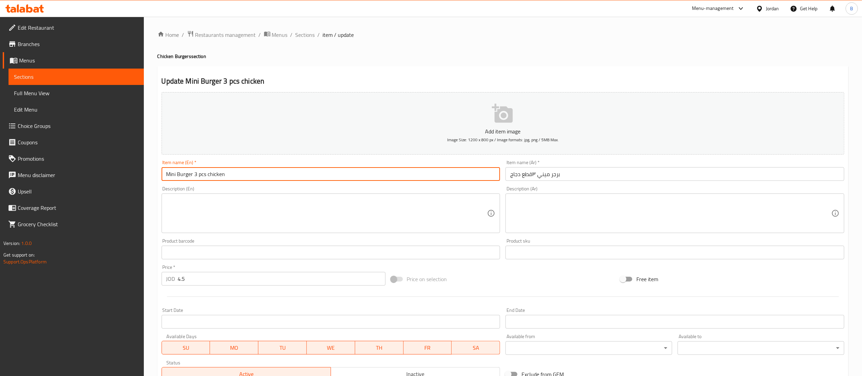
click at [195, 172] on input "Mini Burger 3 pcs chicken" at bounding box center [331, 174] width 339 height 14
type input "Mini Burger 5 pcs chicken"
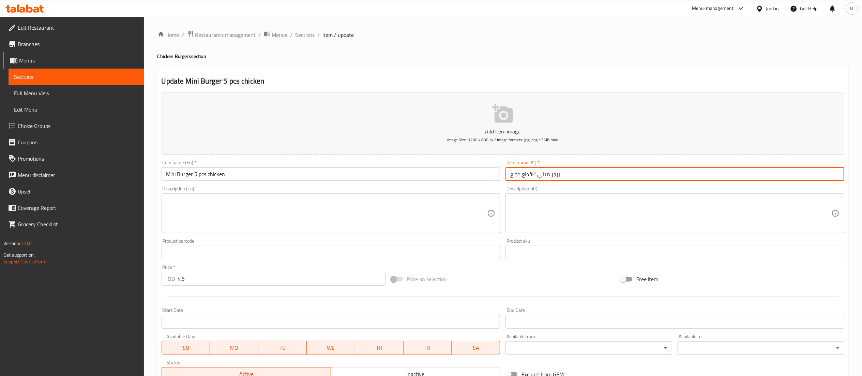
click at [535, 177] on input "برجر ميني ٣قطع دجاج" at bounding box center [674, 174] width 339 height 14
type input "برجر ميني 5قطع دجاج"
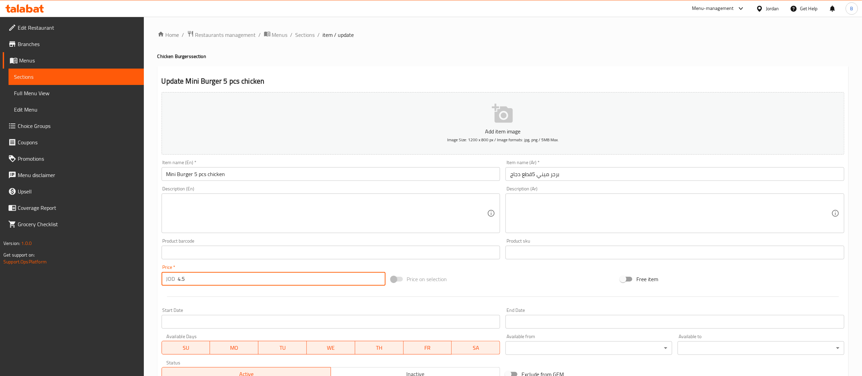
drag, startPoint x: 215, startPoint y: 282, endPoint x: 0, endPoint y: 270, distance: 215.1
click at [0, 274] on div "Edit Restaurant Branches Menus Sections Full Menu View Edit Menu Choice Groups …" at bounding box center [431, 249] width 862 height 465
type input "5.75"
click at [533, 174] on input "برجر ميني 5قطع دجاج" at bounding box center [674, 174] width 339 height 14
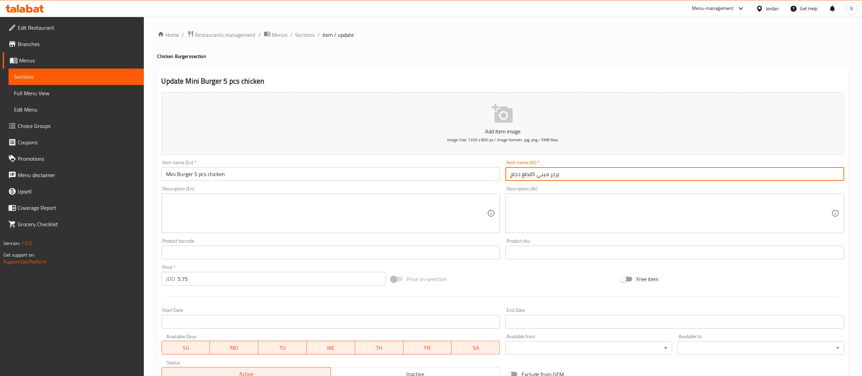
click at [536, 175] on input "برجر ميني 5قطع دجاج" at bounding box center [674, 174] width 339 height 14
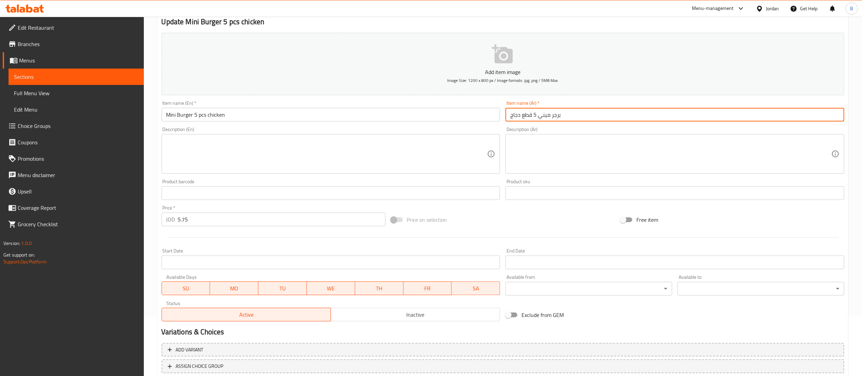
scroll to position [105, 0]
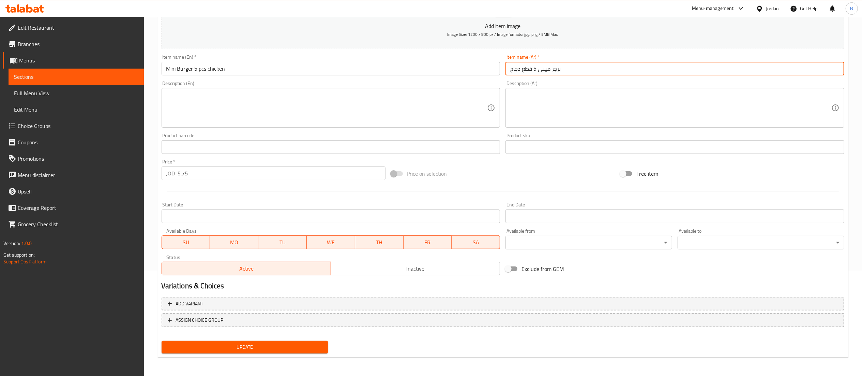
type input "برجر ميني 5 قطع دجاج"
click at [319, 346] on span "Update" at bounding box center [245, 346] width 156 height 9
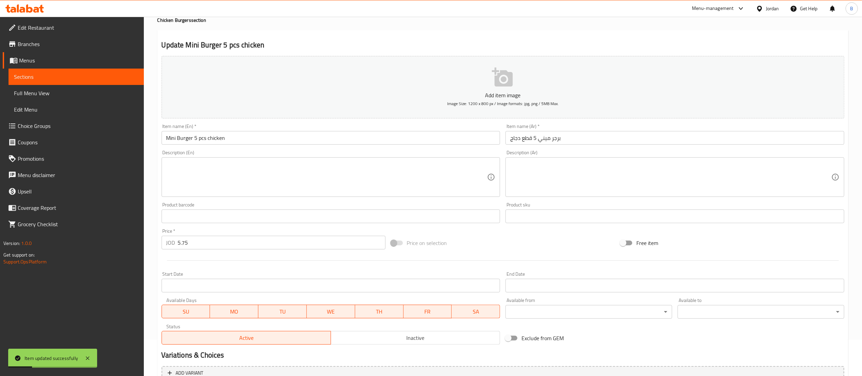
scroll to position [0, 0]
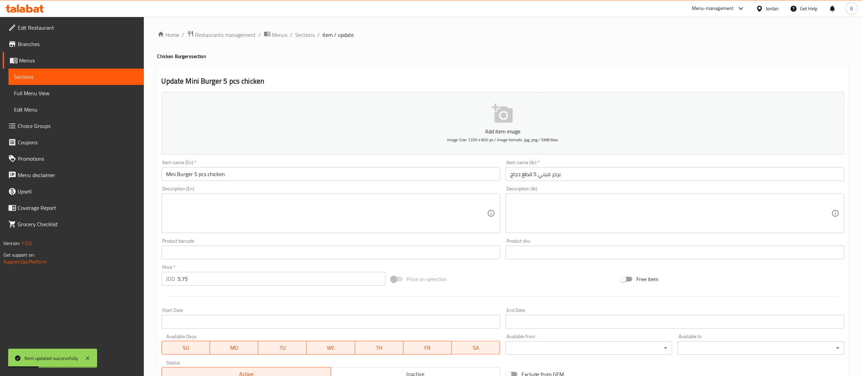
drag, startPoint x: 309, startPoint y: 38, endPoint x: 316, endPoint y: 70, distance: 32.3
click at [309, 38] on span "Sections" at bounding box center [304, 35] width 19 height 8
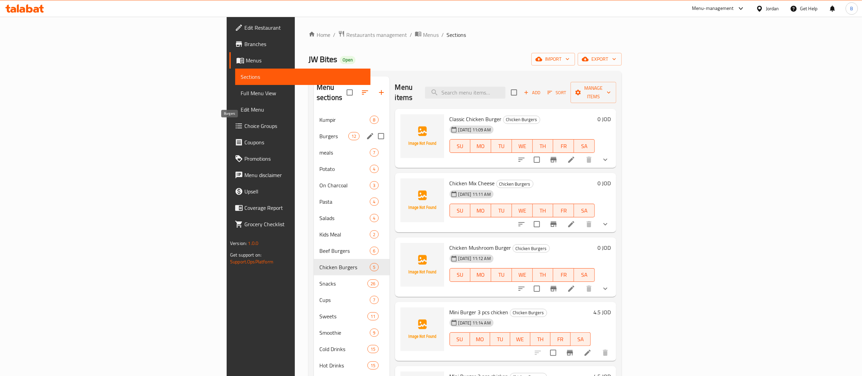
click at [319, 132] on span "Burgers" at bounding box center [333, 136] width 29 height 8
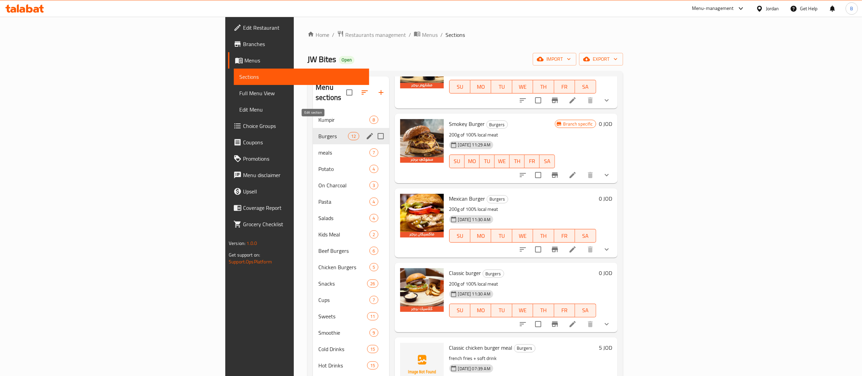
click at [366, 132] on icon "edit" at bounding box center [370, 136] width 8 height 8
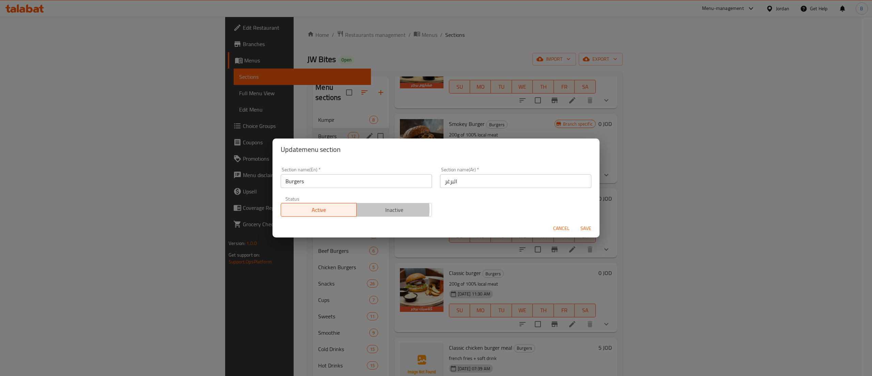
click at [372, 209] on span "Inactive" at bounding box center [395, 210] width 70 height 10
click at [582, 225] on span "Save" at bounding box center [586, 228] width 16 height 9
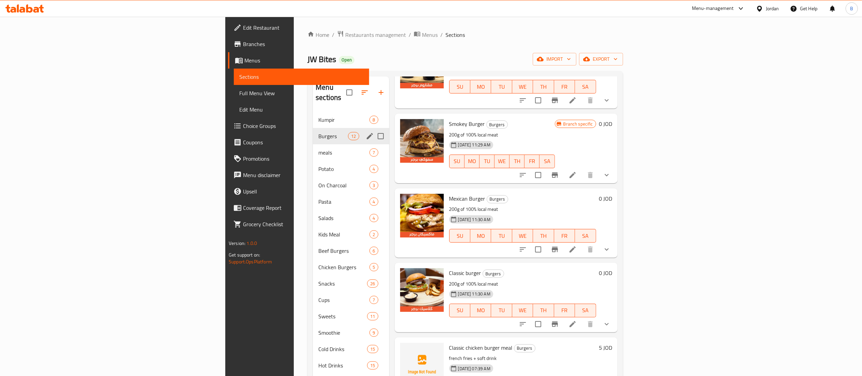
click at [366, 132] on icon "edit" at bounding box center [370, 136] width 8 height 8
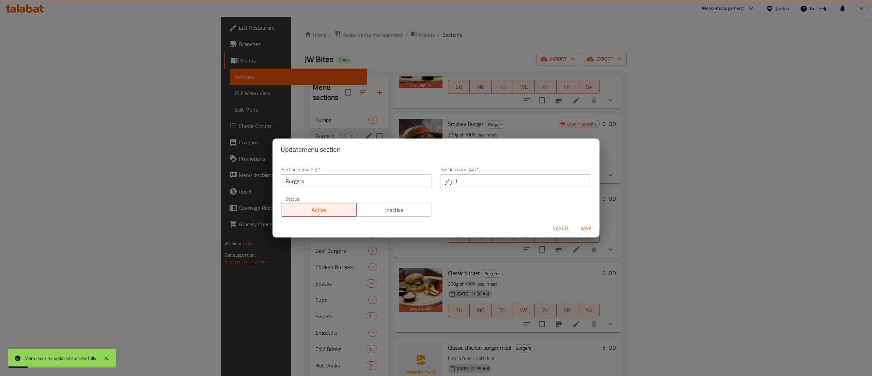
click at [558, 228] on span "Cancel" at bounding box center [561, 228] width 16 height 9
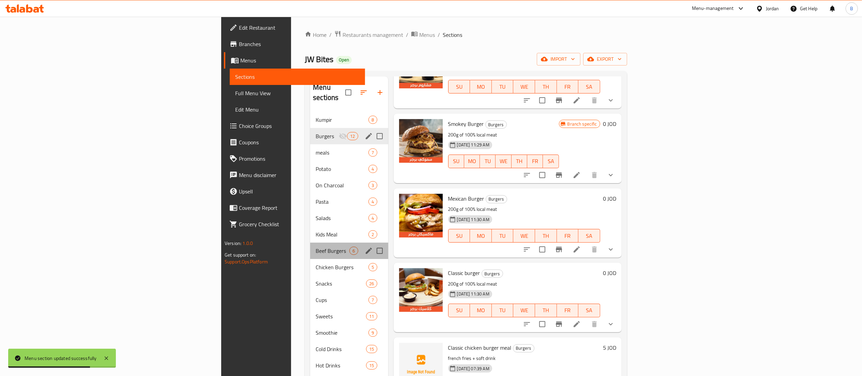
click at [310, 248] on div "Beef Burgers 6" at bounding box center [349, 250] width 78 height 16
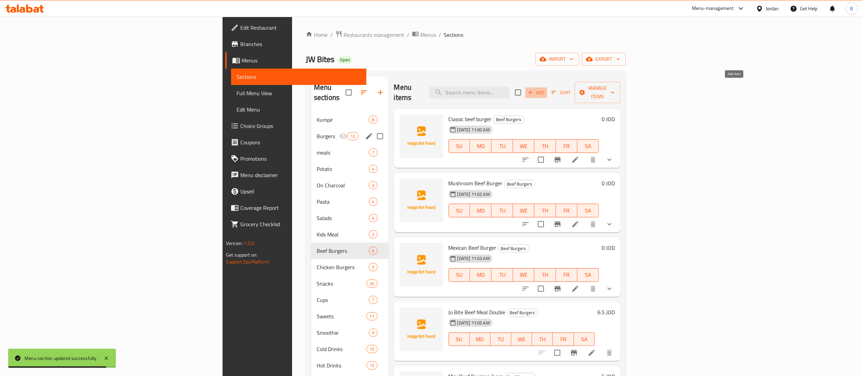
click at [545, 91] on span "Add" at bounding box center [536, 93] width 18 height 8
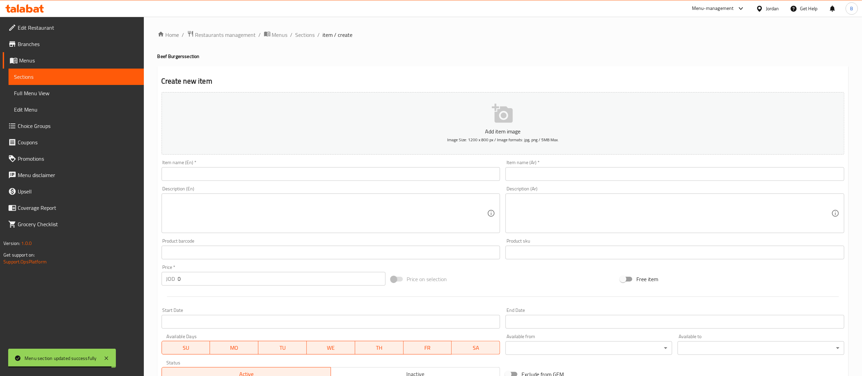
click at [608, 178] on input "text" at bounding box center [674, 174] width 339 height 14
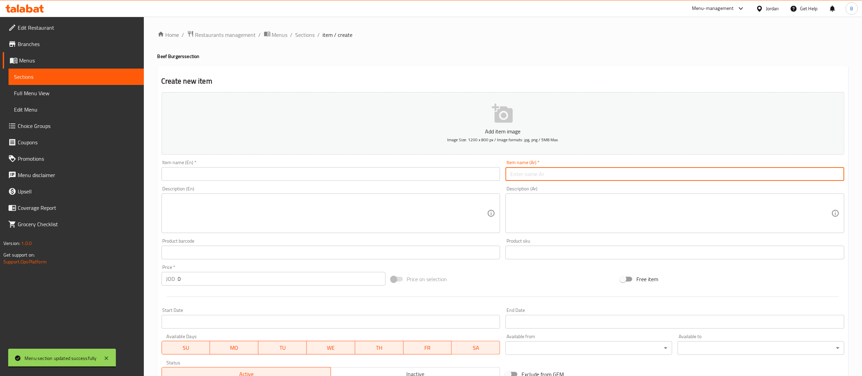
paste input "وجبة جو بايتس دبل"
type input "وجبة جو بايتس دبل"
click at [447, 174] on input "text" at bounding box center [331, 174] width 339 height 14
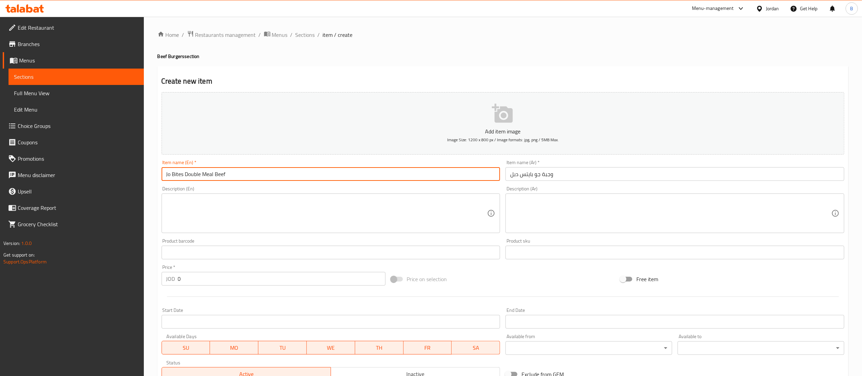
type input "Jo Bites Double Meal Beef"
click at [558, 177] on input "وجبة جو بايتس دبل" at bounding box center [674, 174] width 339 height 14
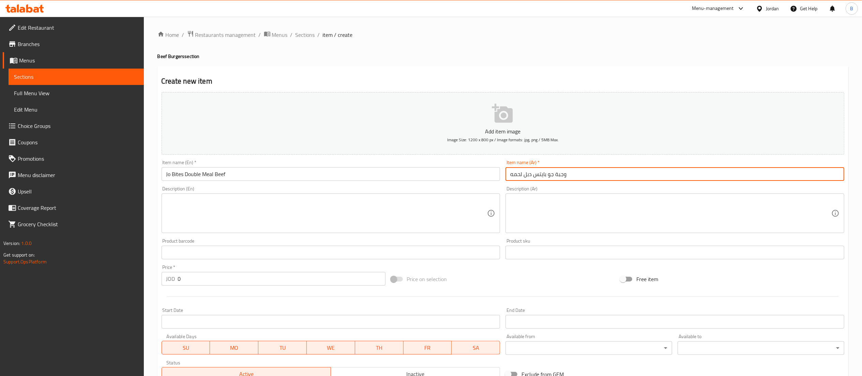
type input "وجبة جو بايتس دبل لحمه"
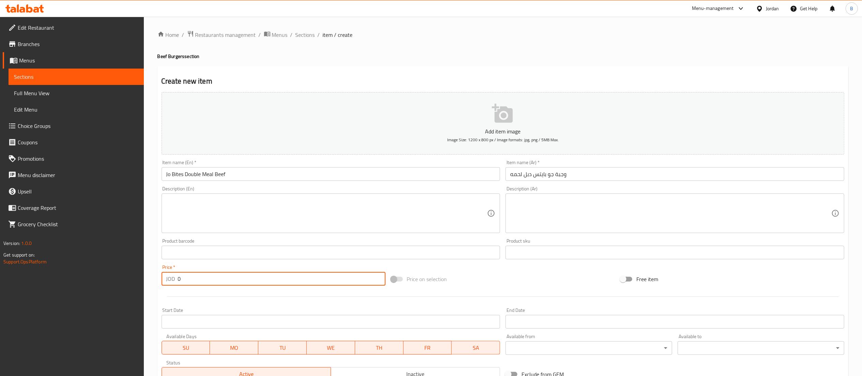
drag, startPoint x: 228, startPoint y: 275, endPoint x: 0, endPoint y: 286, distance: 228.2
click at [39, 281] on div "Edit Restaurant Branches Menus Sections Full Menu View Edit Menu Choice Groups …" at bounding box center [431, 249] width 862 height 465
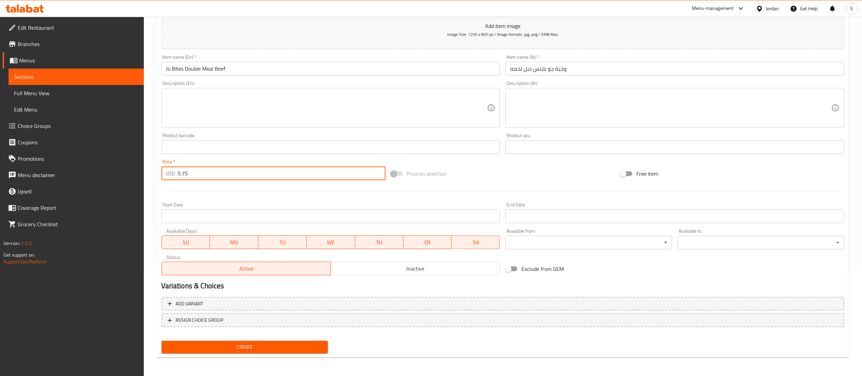
type input "5.75"
click at [248, 342] on span "Create" at bounding box center [245, 346] width 156 height 9
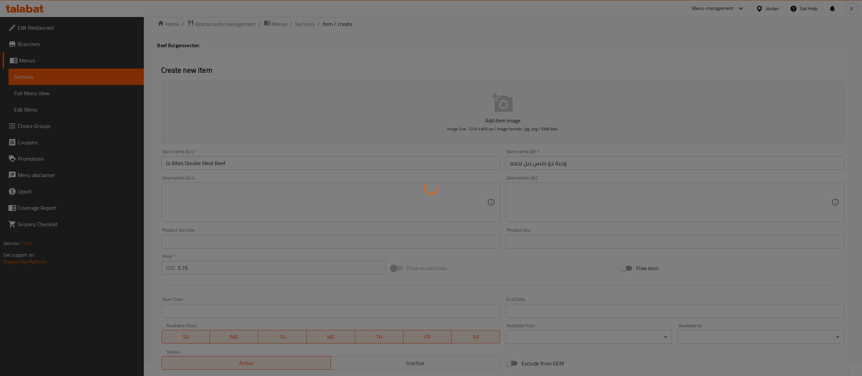
scroll to position [0, 0]
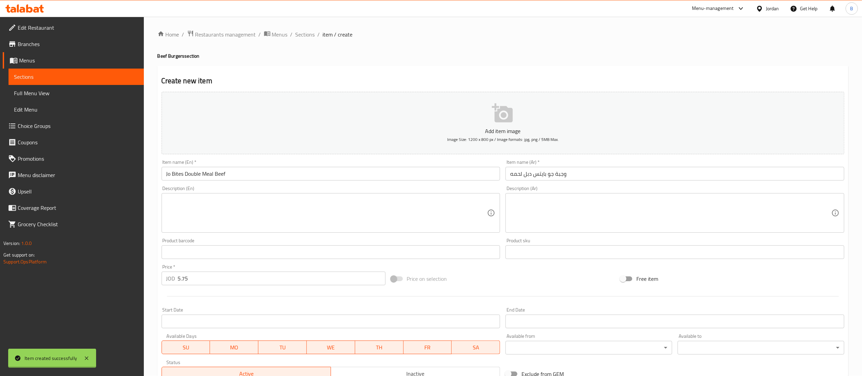
type input "0"
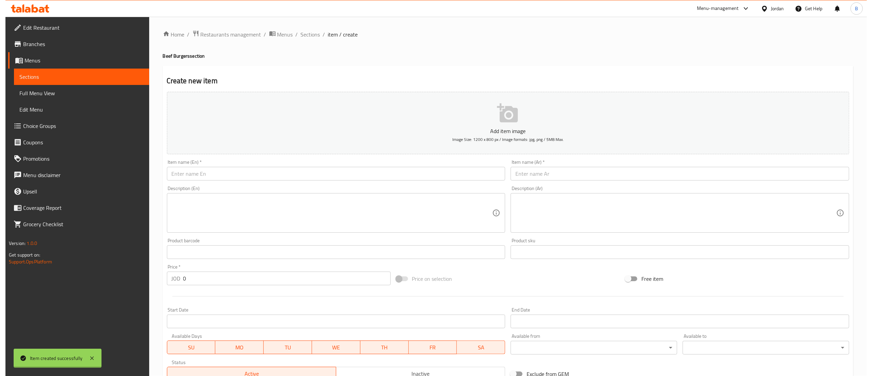
scroll to position [0, 0]
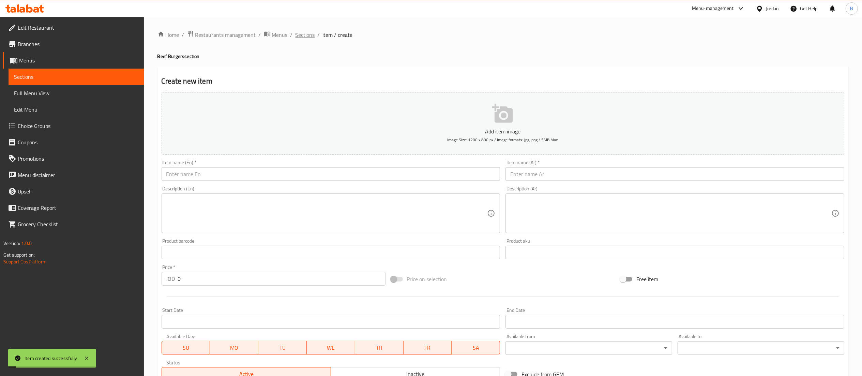
click at [308, 39] on span "Sections" at bounding box center [304, 35] width 19 height 8
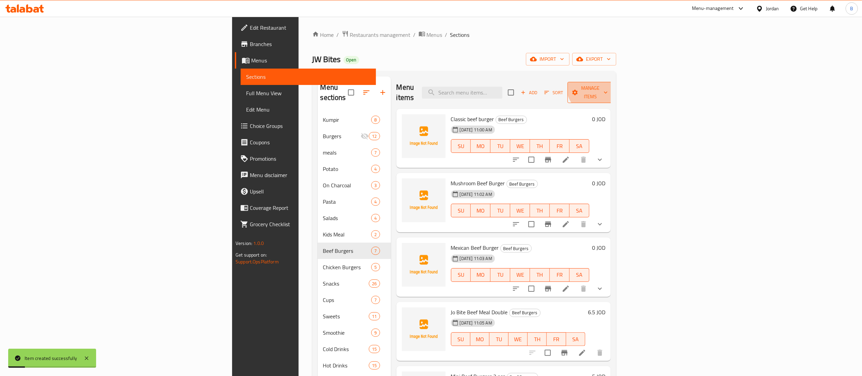
click at [608, 84] on span "Manage items" at bounding box center [590, 92] width 35 height 17
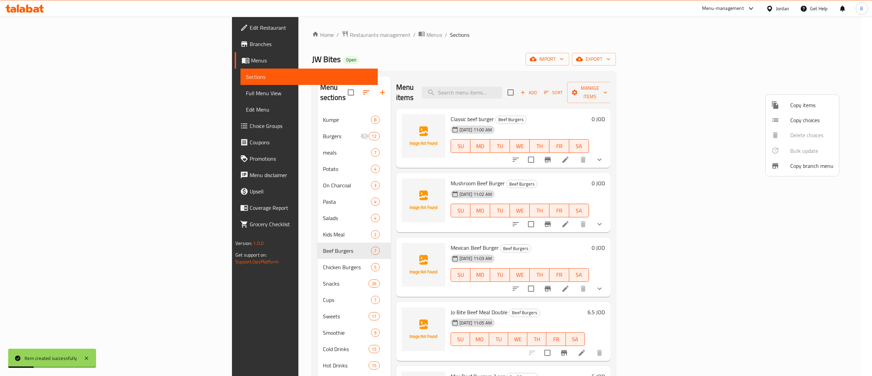
click at [809, 107] on span "Copy items" at bounding box center [812, 105] width 43 height 8
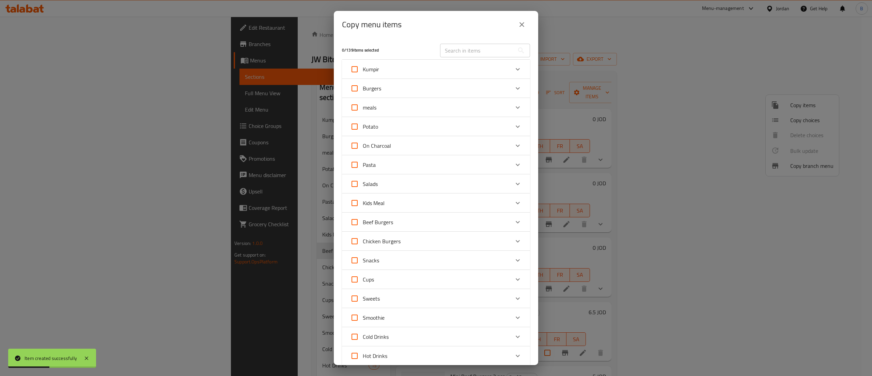
click at [514, 226] on icon "Expand" at bounding box center [518, 222] width 8 height 8
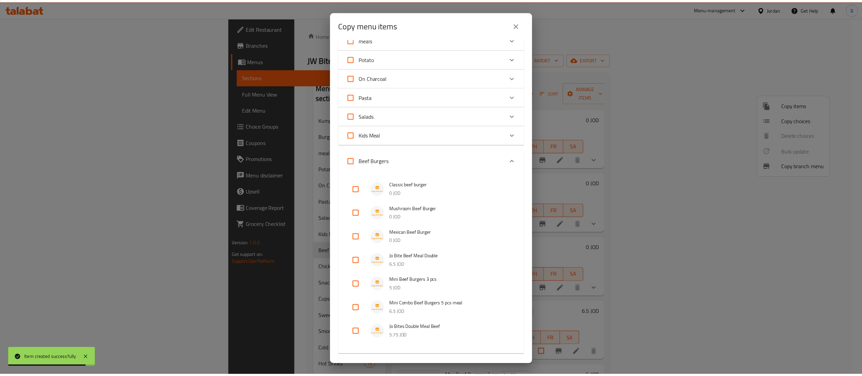
scroll to position [136, 0]
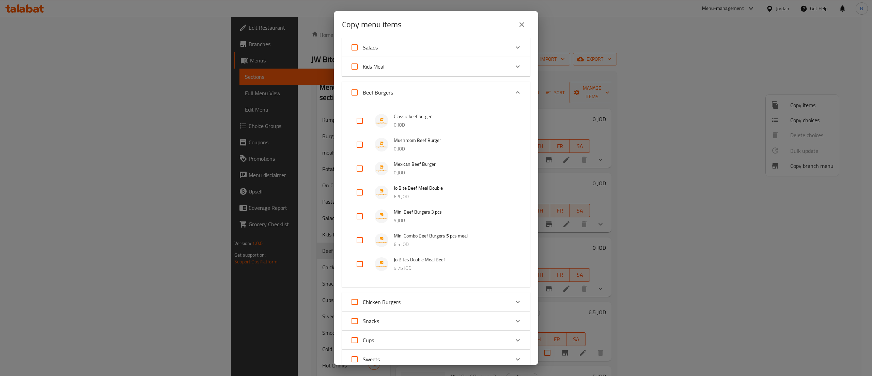
click at [624, 97] on div "Copy menu items 0 / 139 items selected ​ Kumpir kumpir russian salad 4.75 JOD k…" at bounding box center [436, 188] width 872 height 376
click at [521, 24] on icon "close" at bounding box center [522, 24] width 5 height 5
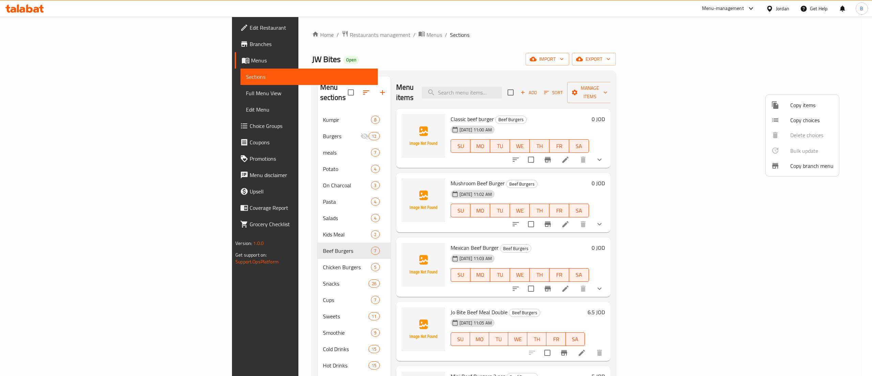
click at [230, 241] on div at bounding box center [436, 188] width 872 height 376
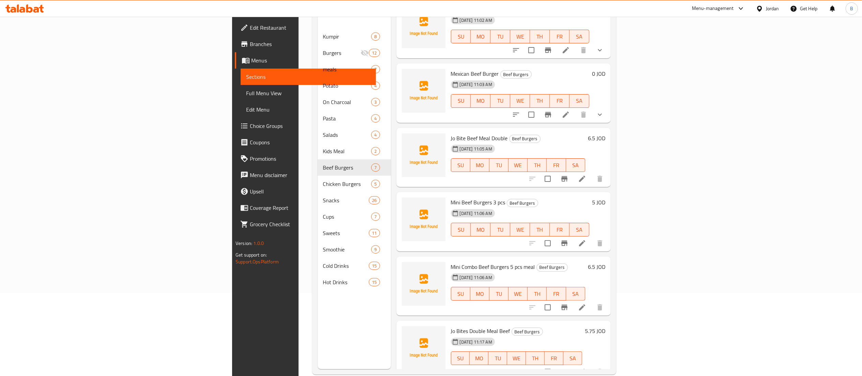
scroll to position [96, 0]
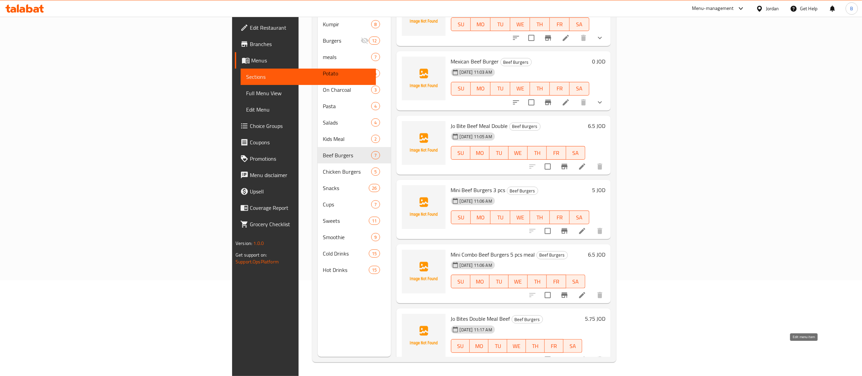
click at [585, 356] on icon at bounding box center [582, 359] width 6 height 6
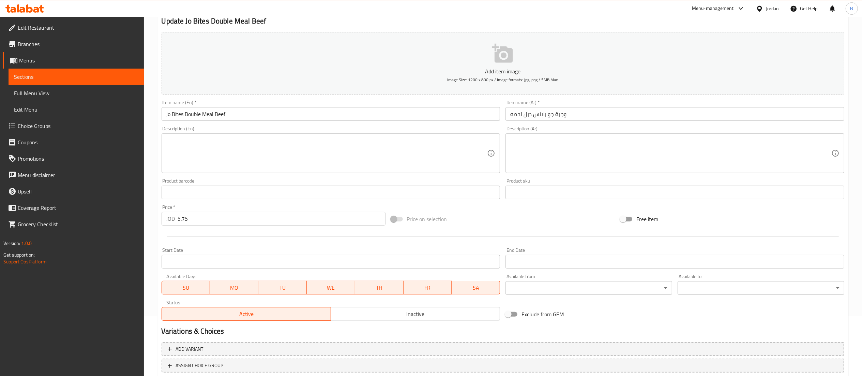
scroll to position [105, 0]
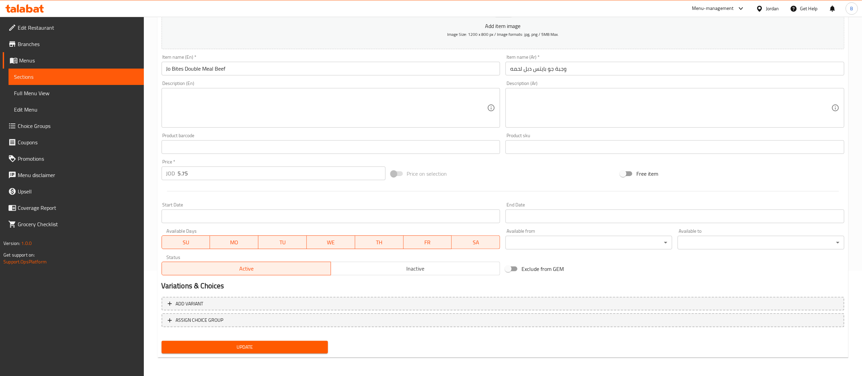
click at [405, 264] on span "Inactive" at bounding box center [416, 268] width 164 height 10
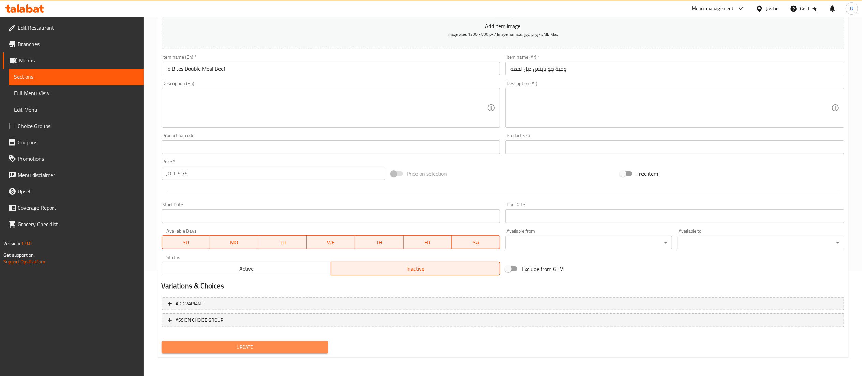
click at [310, 342] on span "Update" at bounding box center [245, 346] width 156 height 9
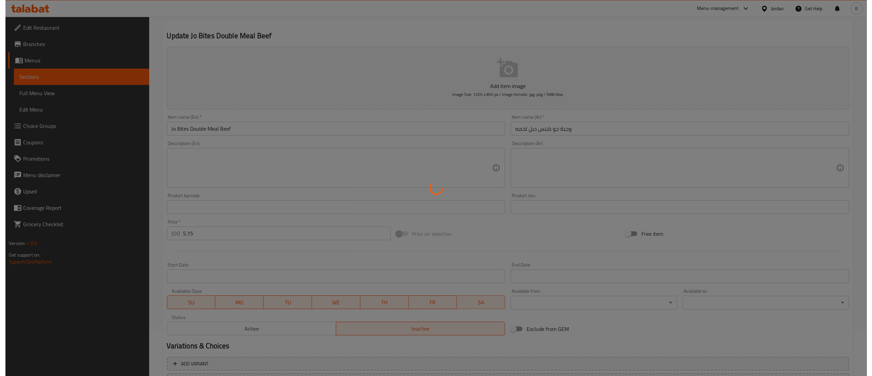
scroll to position [0, 0]
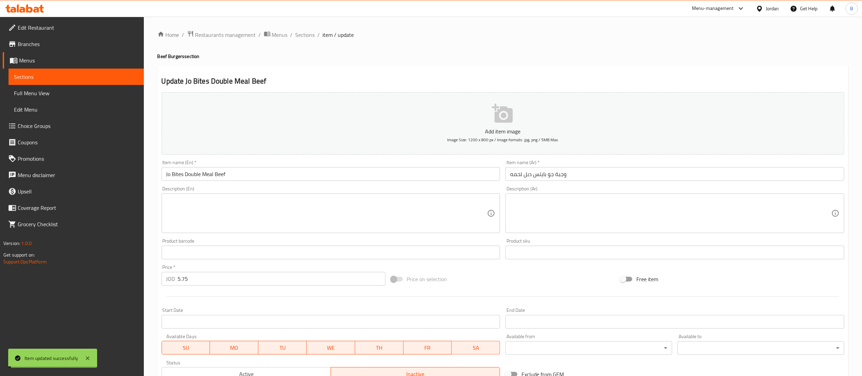
click at [312, 43] on div "Home / Restaurants management / Menus / Sections / item / update Beef Burgers s…" at bounding box center [502, 249] width 691 height 438
click at [311, 36] on span "Sections" at bounding box center [304, 35] width 19 height 8
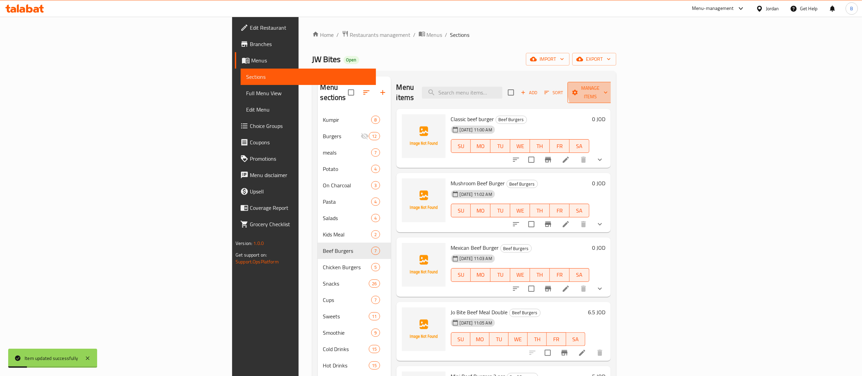
click at [609, 89] on icon "button" at bounding box center [605, 92] width 7 height 7
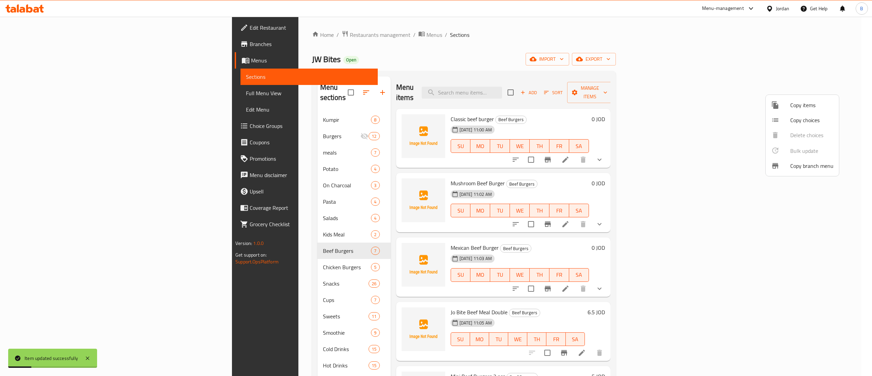
click at [794, 104] on span "Copy items" at bounding box center [812, 105] width 43 height 8
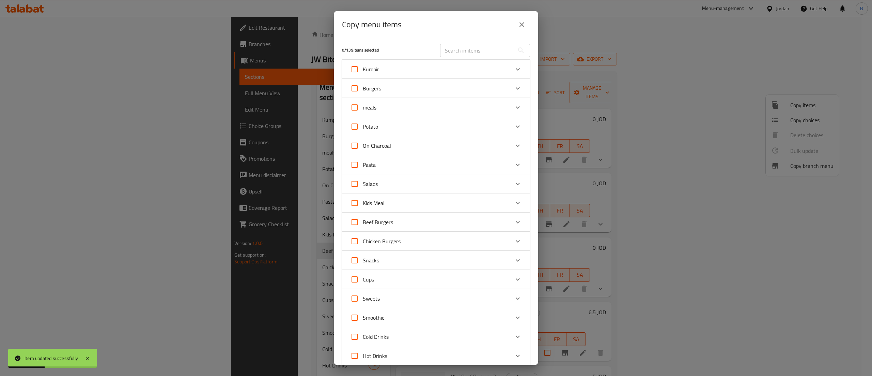
click at [483, 226] on div "Beef Burgers" at bounding box center [429, 222] width 159 height 16
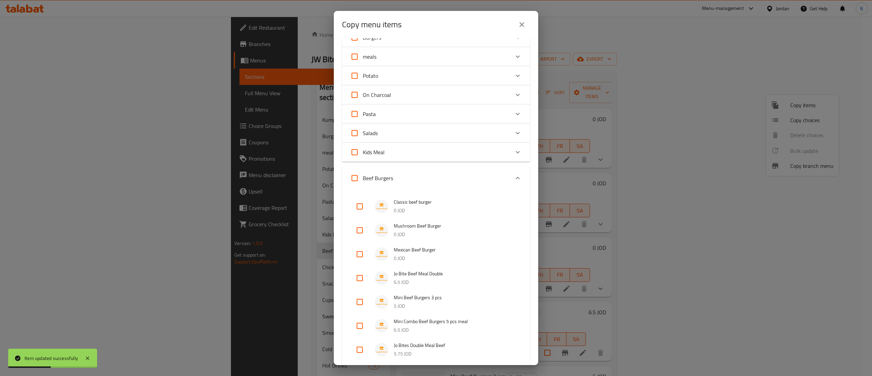
scroll to position [136, 0]
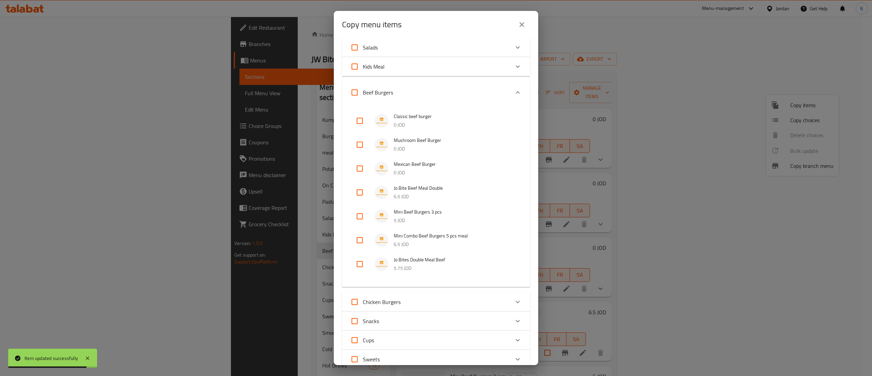
click at [360, 192] on input "checkbox" at bounding box center [360, 192] width 16 height 16
checkbox input "true"
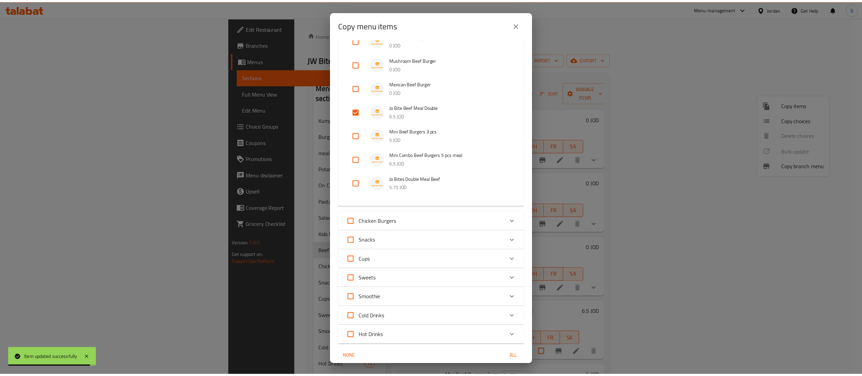
scroll to position [295, 0]
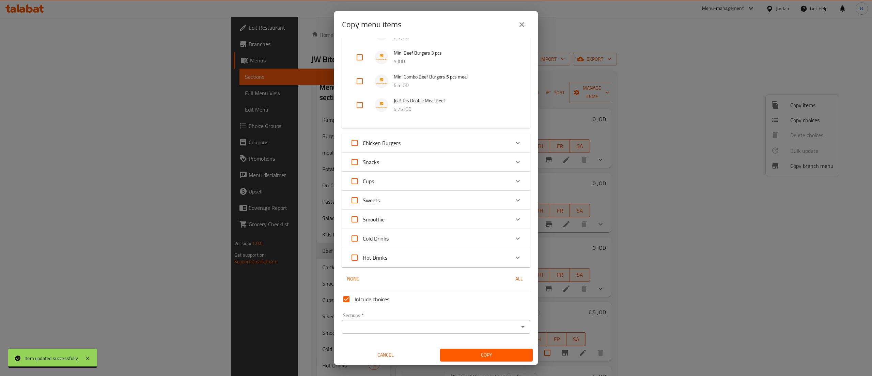
click at [376, 326] on input "Sections   *" at bounding box center [430, 327] width 173 height 10
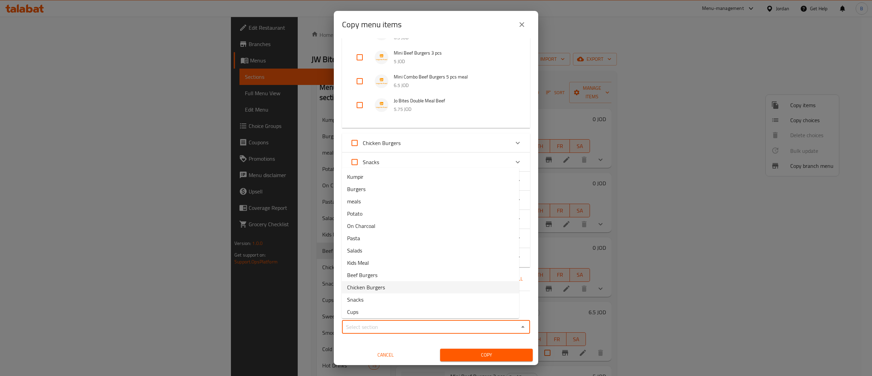
click at [392, 287] on li "Chicken Burgers" at bounding box center [431, 287] width 178 height 12
type input "Chicken Burgers"
click at [456, 354] on span "Copy" at bounding box center [487, 354] width 82 height 9
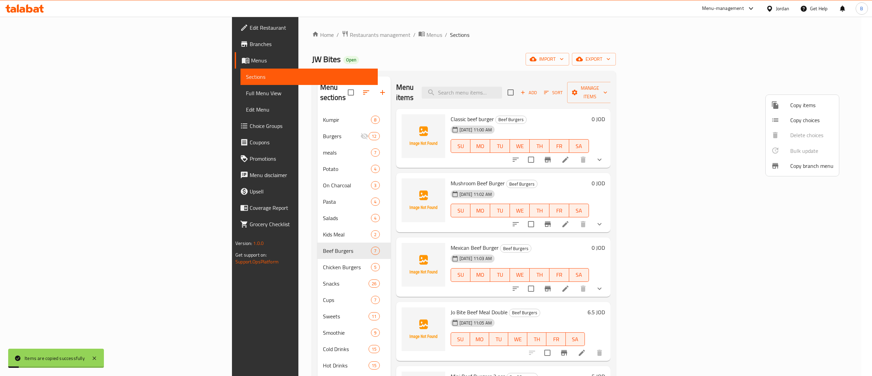
click at [254, 252] on div at bounding box center [436, 188] width 872 height 376
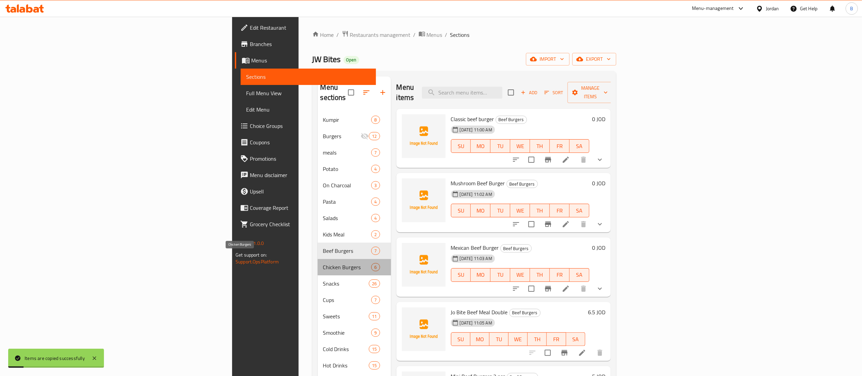
click at [323, 263] on span "Chicken Burgers" at bounding box center [347, 267] width 48 height 8
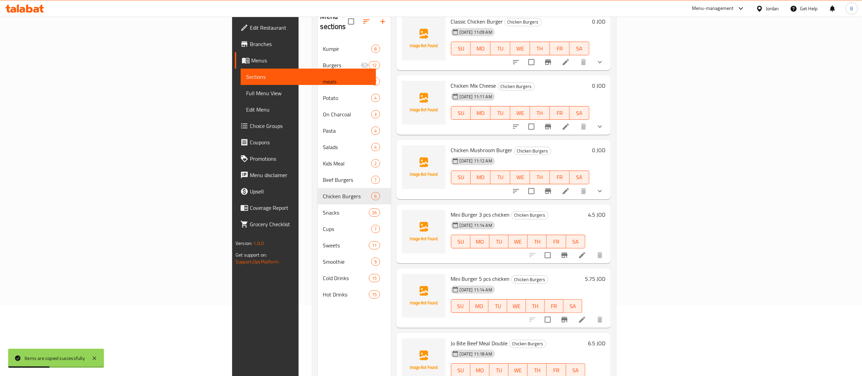
scroll to position [96, 0]
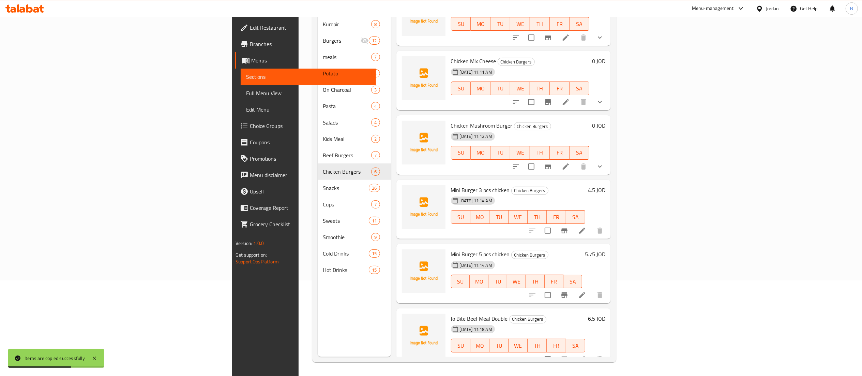
click at [586, 355] on icon at bounding box center [582, 359] width 8 height 8
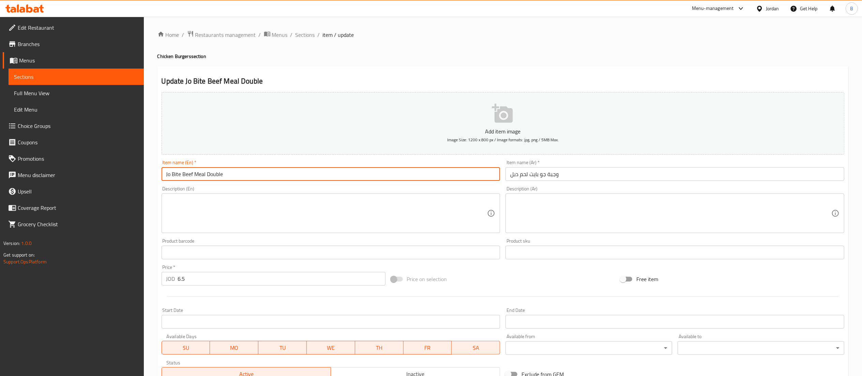
drag, startPoint x: 192, startPoint y: 174, endPoint x: 182, endPoint y: 175, distance: 10.4
click at [182, 175] on input "Jo Bite Beef Meal Double" at bounding box center [331, 174] width 339 height 14
type input "Jo Bite Chicken Meal Double"
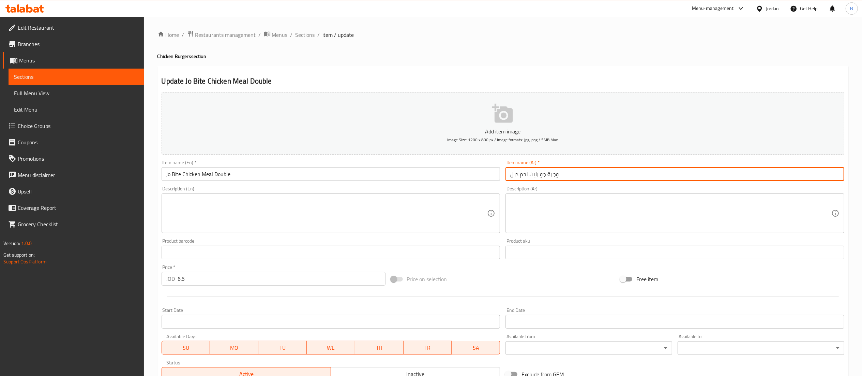
drag, startPoint x: 526, startPoint y: 174, endPoint x: 519, endPoint y: 174, distance: 6.8
click at [519, 174] on input "وجبة جو بايت لحم دبل" at bounding box center [674, 174] width 339 height 14
drag, startPoint x: 529, startPoint y: 174, endPoint x: 521, endPoint y: 174, distance: 7.8
click at [521, 174] on input "وجبة جو بايت لحم دبل" at bounding box center [674, 174] width 339 height 14
click at [529, 174] on input "وجبة جو بايتدجاج دبل" at bounding box center [674, 174] width 339 height 14
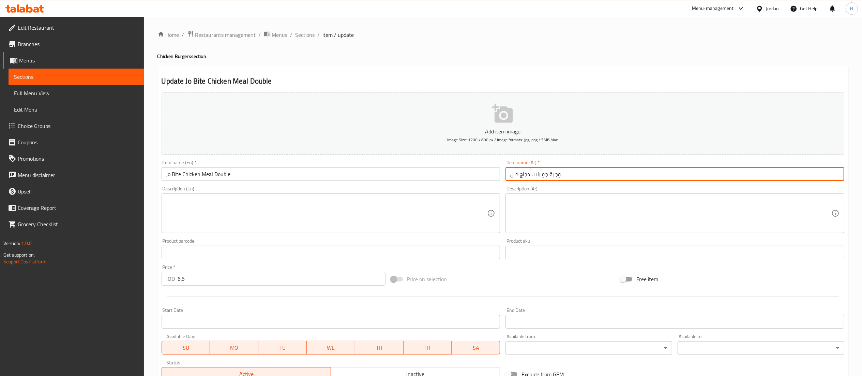
type input "وجبة جو بايت دجاج دبل"
drag, startPoint x: 211, startPoint y: 279, endPoint x: 81, endPoint y: 272, distance: 129.7
click at [127, 272] on div "Edit Restaurant Branches Menus Sections Full Menu View Edit Menu Choice Groups …" at bounding box center [431, 249] width 862 height 465
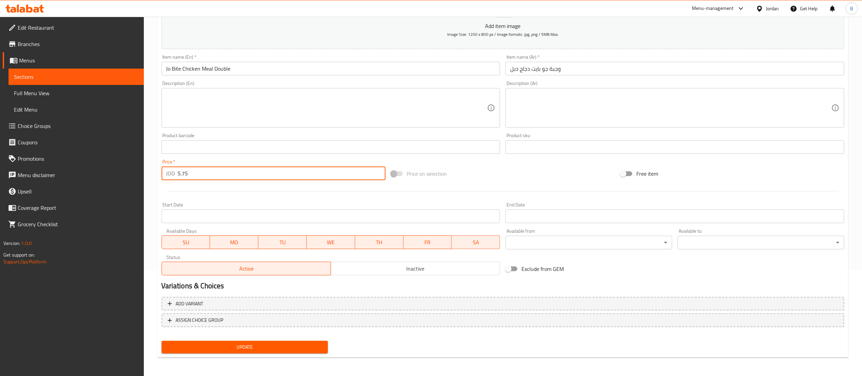
type input "5.75"
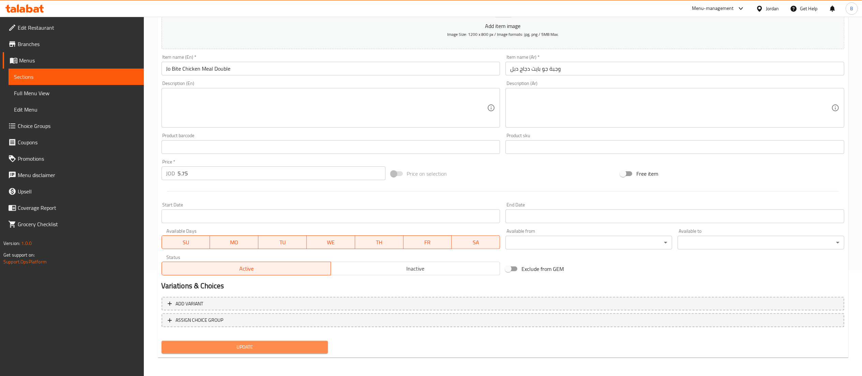
click at [265, 348] on span "Update" at bounding box center [245, 346] width 156 height 9
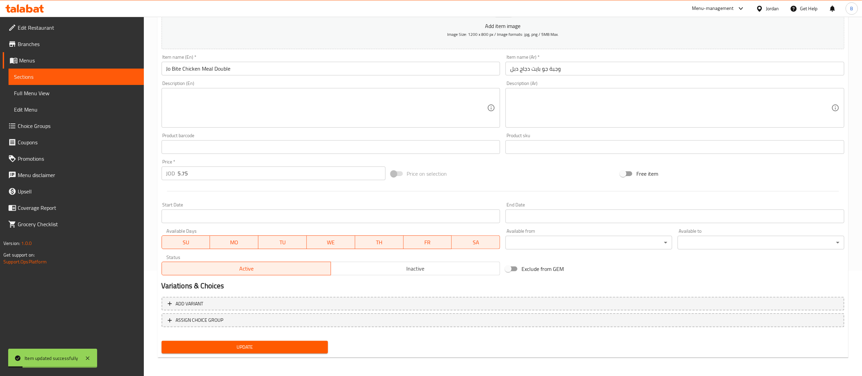
click at [248, 343] on span "Update" at bounding box center [245, 346] width 156 height 9
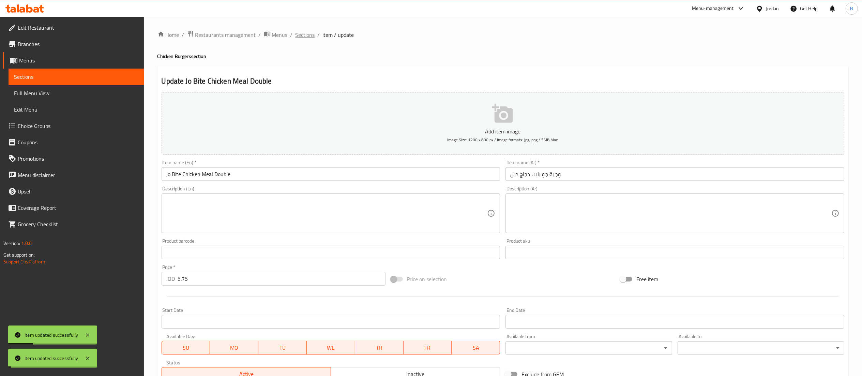
click at [308, 33] on span "Sections" at bounding box center [304, 35] width 19 height 8
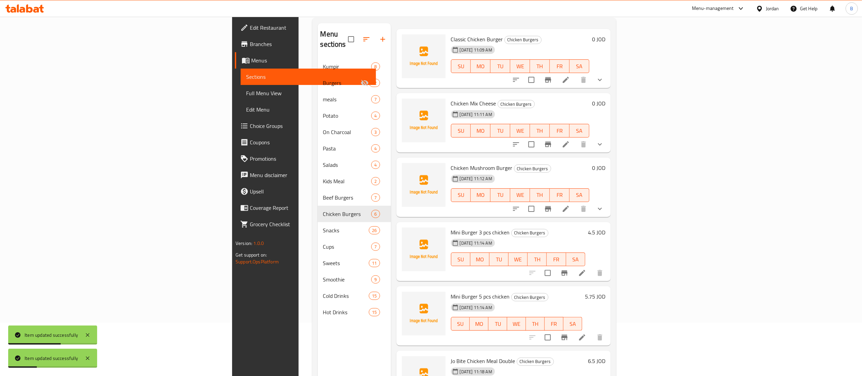
scroll to position [96, 0]
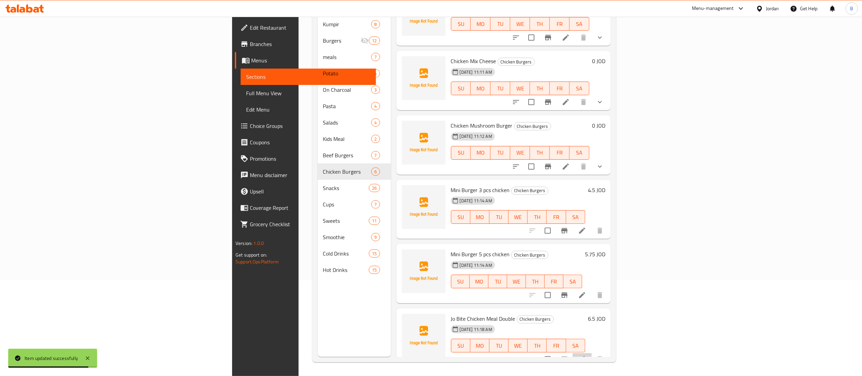
click at [592, 353] on li at bounding box center [581, 359] width 19 height 12
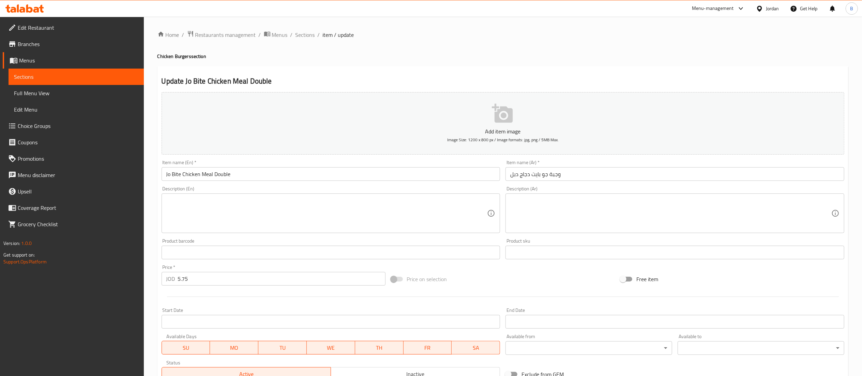
click at [261, 170] on input "Jo Bite Chicken Meal Double" at bounding box center [331, 174] width 339 height 14
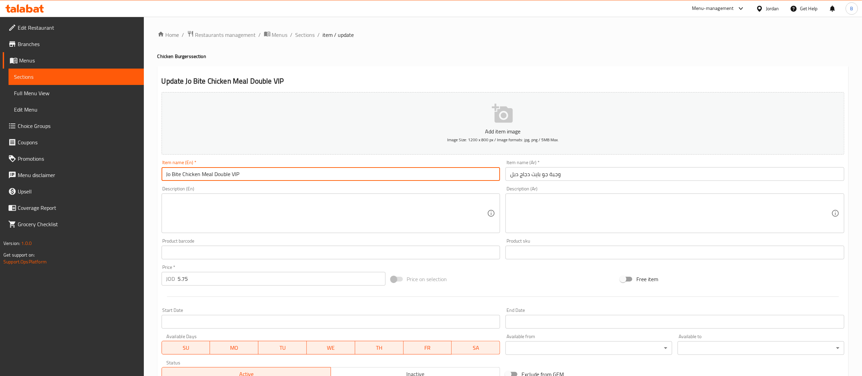
type input "Jo Bite Chicken Meal Double VIP"
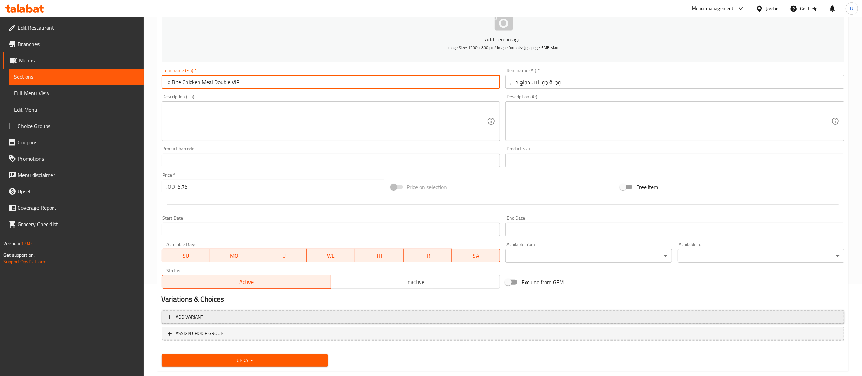
scroll to position [105, 0]
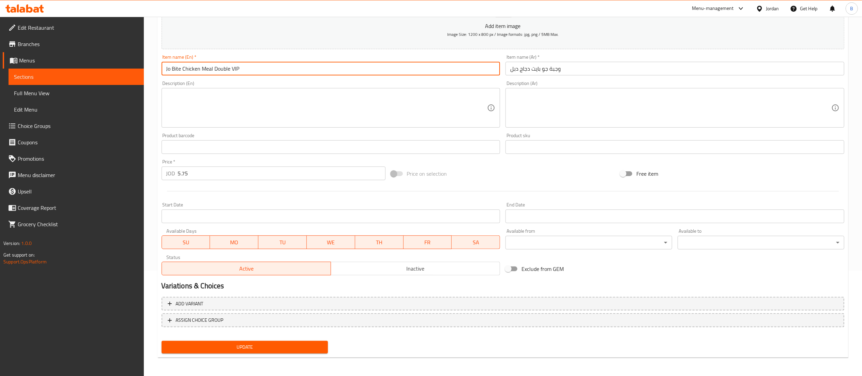
click at [585, 72] on input "وجبة جو بايت دجاج دبل" at bounding box center [674, 69] width 339 height 14
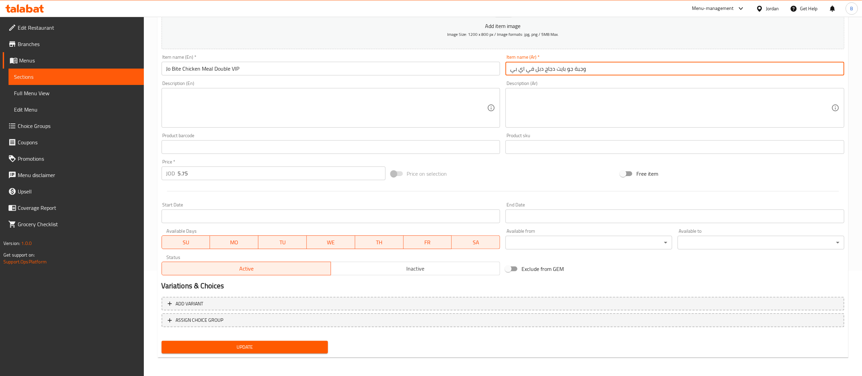
type input "وجبة جو بايت دجاج دبل في اي بي"
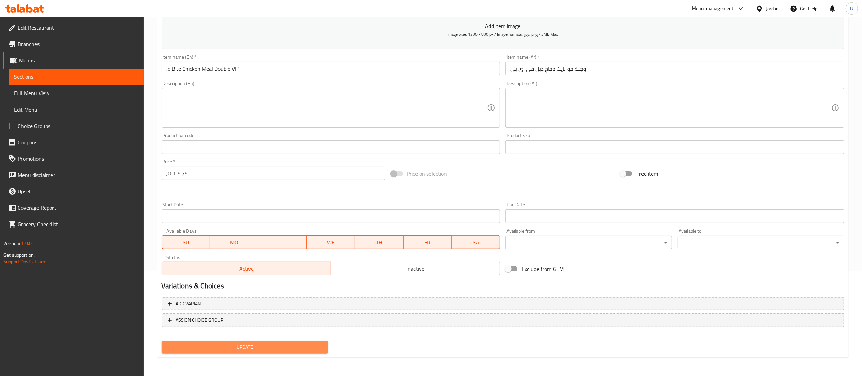
click at [291, 344] on span "Update" at bounding box center [245, 346] width 156 height 9
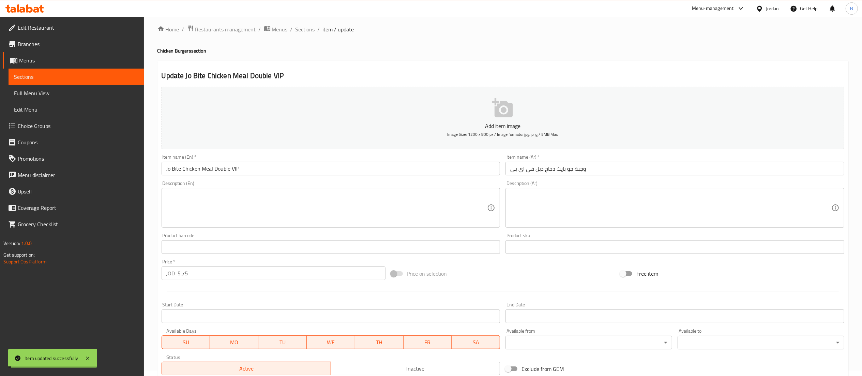
scroll to position [0, 0]
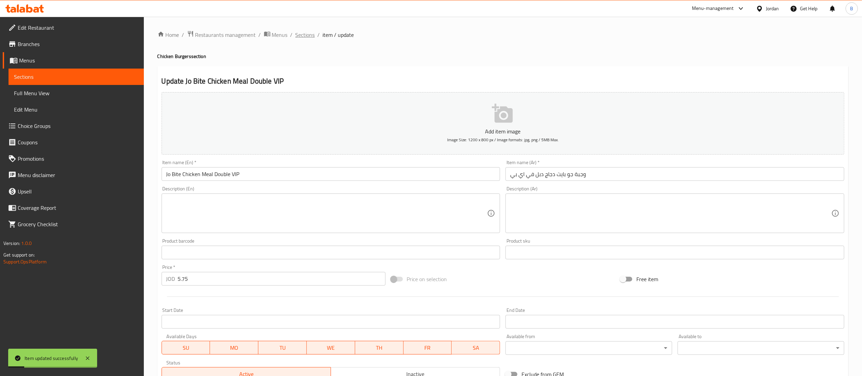
click at [300, 32] on span "Sections" at bounding box center [304, 35] width 19 height 8
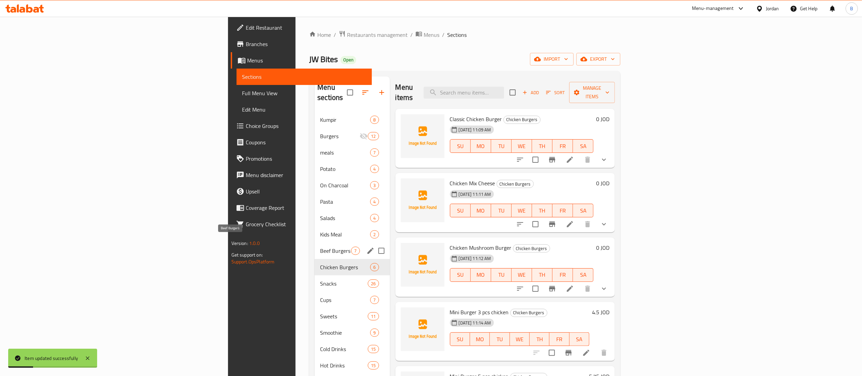
drag, startPoint x: 205, startPoint y: 242, endPoint x: 197, endPoint y: 239, distance: 8.7
click at [320, 246] on span "Beef Burgers" at bounding box center [335, 250] width 31 height 8
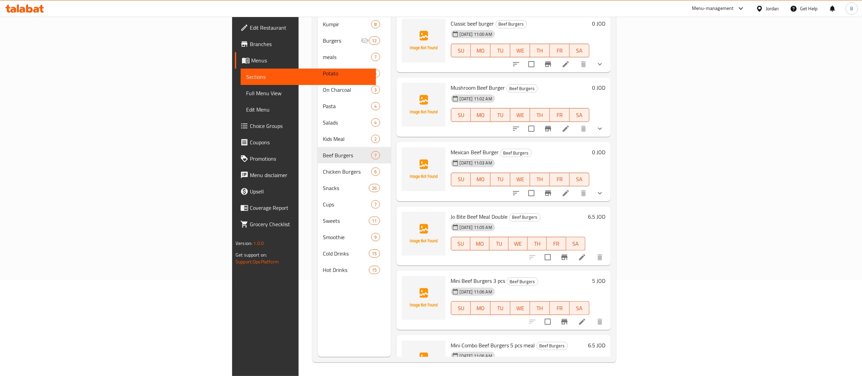
click at [592, 251] on li at bounding box center [581, 257] width 19 height 12
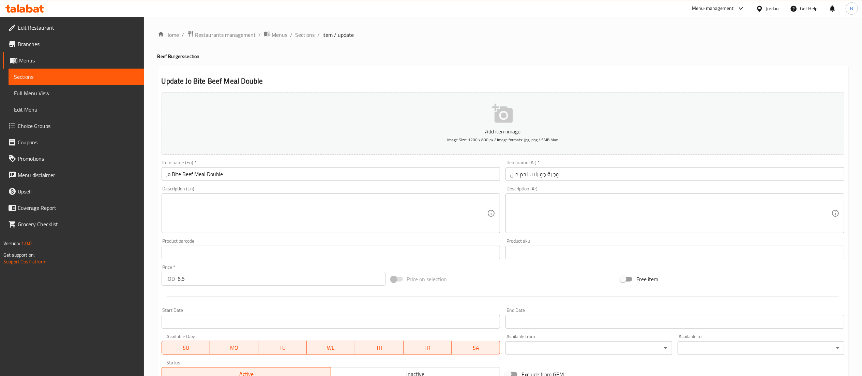
click at [255, 180] on input "Jo Bite Beef Meal Double" at bounding box center [331, 174] width 339 height 14
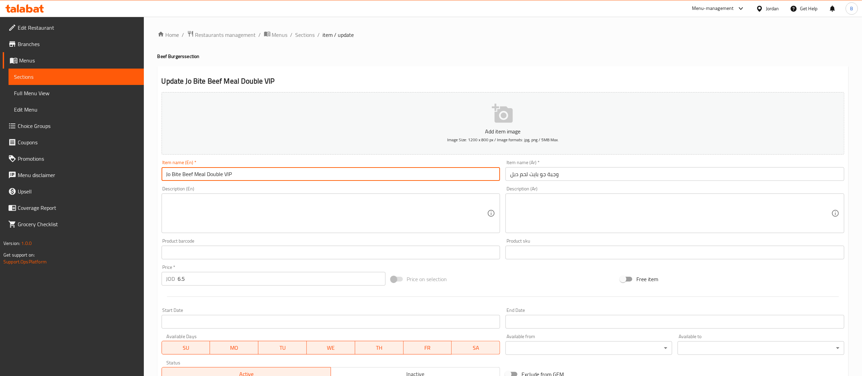
type input "Jo Bite Beef Meal Double VIP"
click at [660, 174] on input "وجبة جو بايت لحم دبل" at bounding box center [674, 174] width 339 height 14
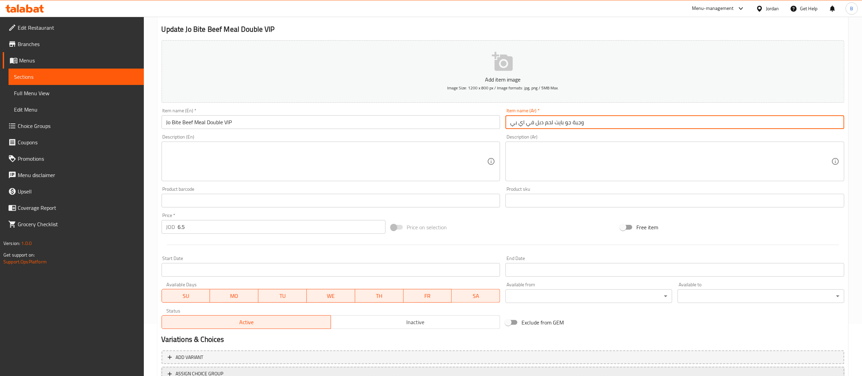
scroll to position [105, 0]
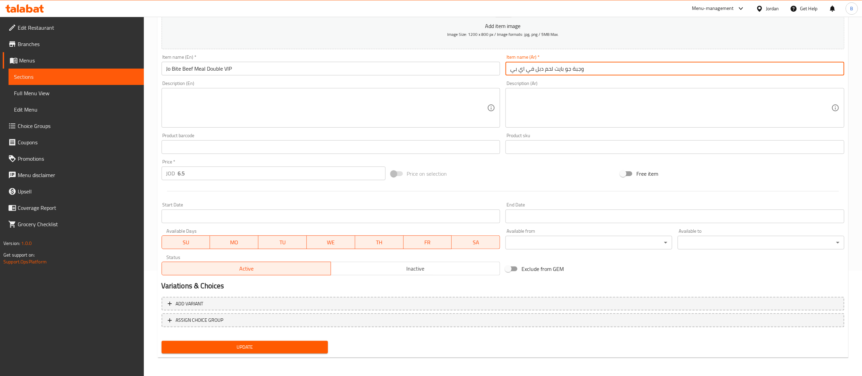
type input "وجبة جو بايت لحم دبل في اي بي"
click at [273, 348] on span "Update" at bounding box center [245, 346] width 156 height 9
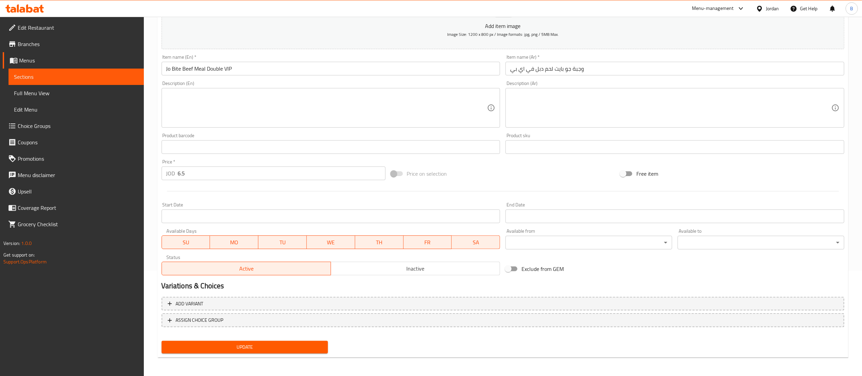
click at [28, 10] on icon at bounding box center [24, 8] width 39 height 8
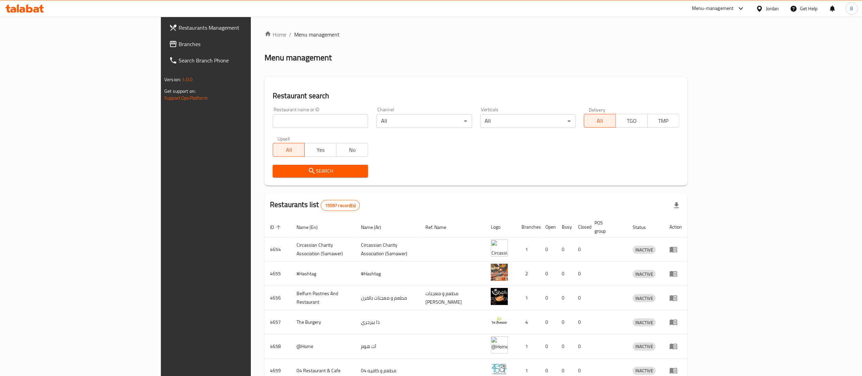
drag, startPoint x: 51, startPoint y: 42, endPoint x: 54, endPoint y: 45, distance: 4.1
click at [179, 42] on span "Branches" at bounding box center [239, 44] width 121 height 8
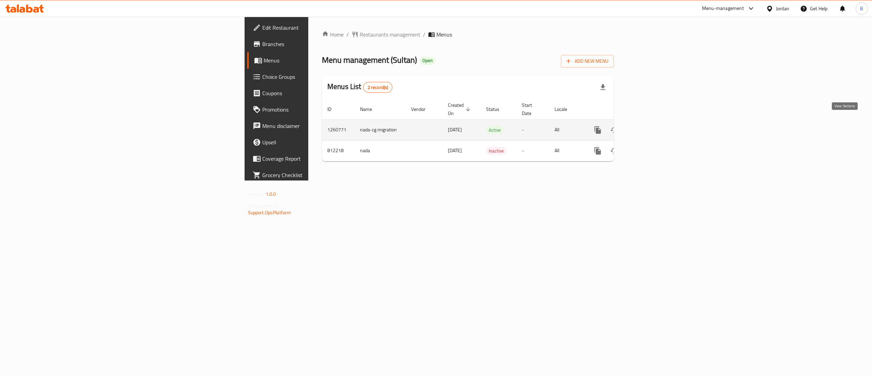
click at [655, 122] on link "enhanced table" at bounding box center [647, 130] width 16 height 16
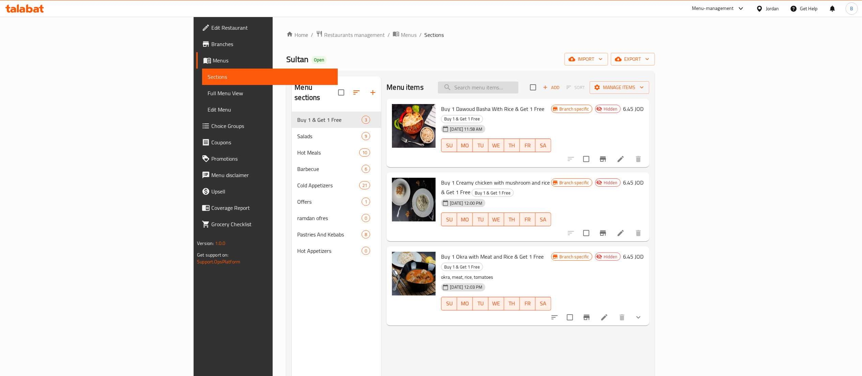
drag, startPoint x: 548, startPoint y: 82, endPoint x: 552, endPoint y: 85, distance: 4.9
click at [518, 83] on input "search" at bounding box center [478, 87] width 80 height 12
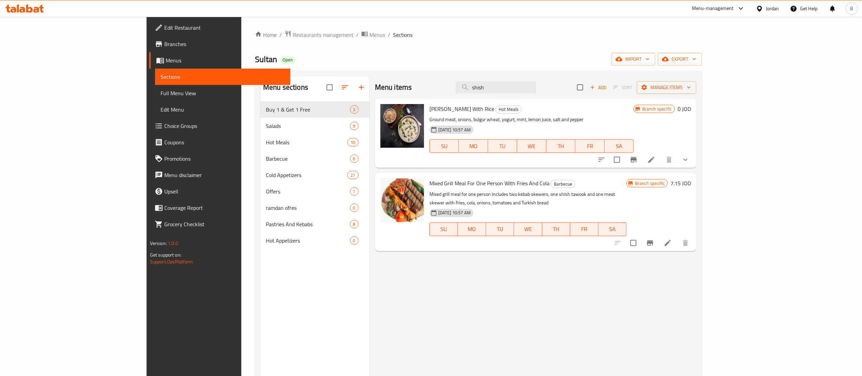
type input "shish"
click at [693, 165] on button "show more" at bounding box center [685, 159] width 16 height 16
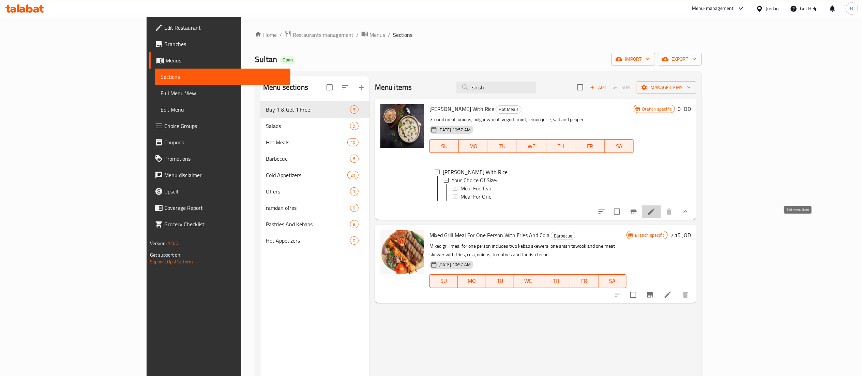
click at [655, 215] on icon at bounding box center [651, 211] width 8 height 8
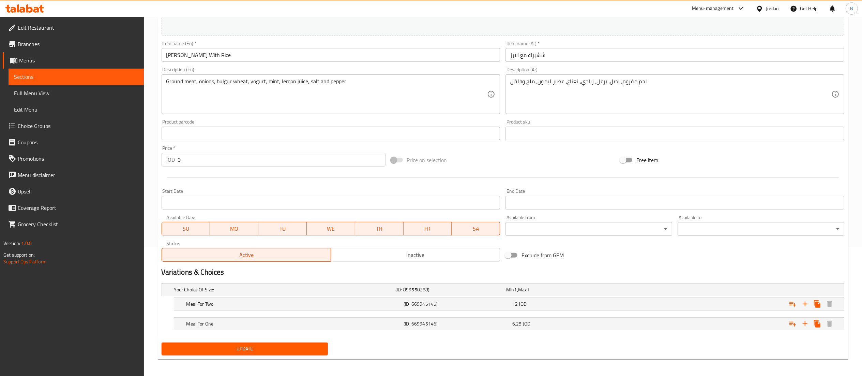
scroll to position [132, 0]
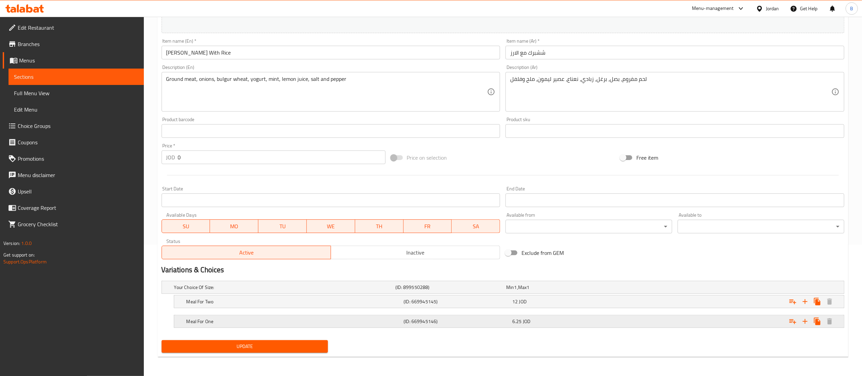
click at [547, 320] on div "6.25 JOD" at bounding box center [565, 321] width 106 height 7
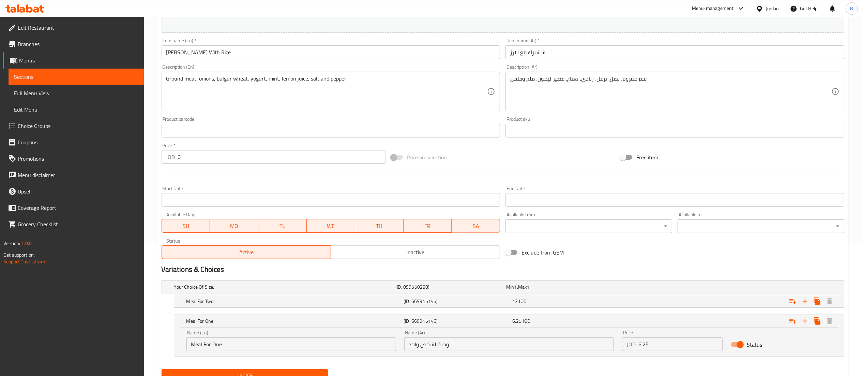
drag, startPoint x: 668, startPoint y: 348, endPoint x: 573, endPoint y: 341, distance: 95.3
click at [573, 341] on div "Name (En) Meal For One Name (En) Name (Ar) وجبة لشخص واحد Name (Ar) Price JOD 6…" at bounding box center [508, 340] width 653 height 29
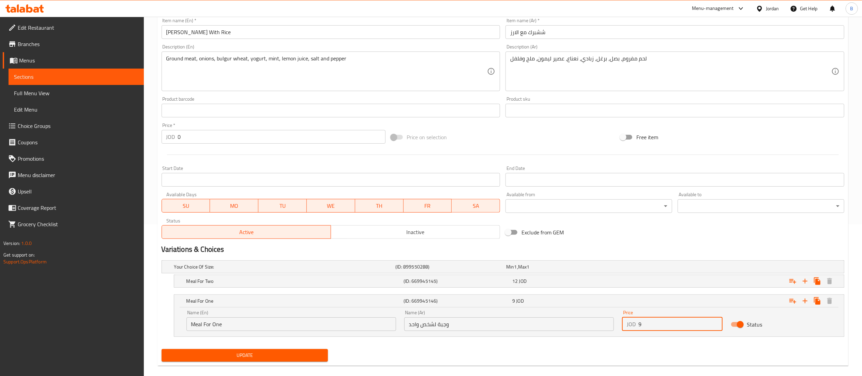
scroll to position [161, 0]
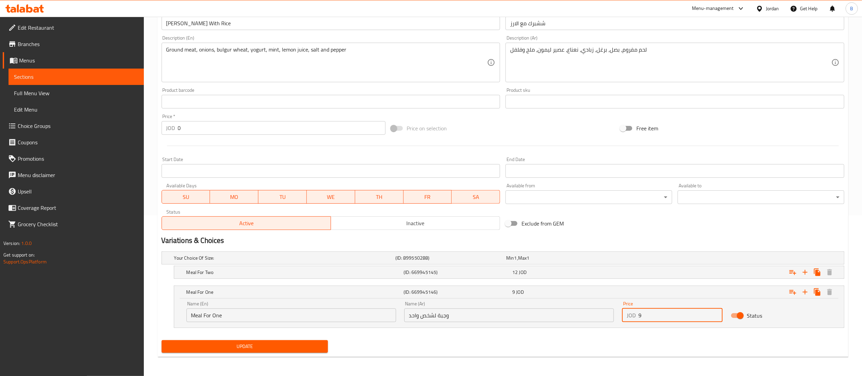
type input "9"
click at [303, 345] on span "Update" at bounding box center [245, 346] width 156 height 9
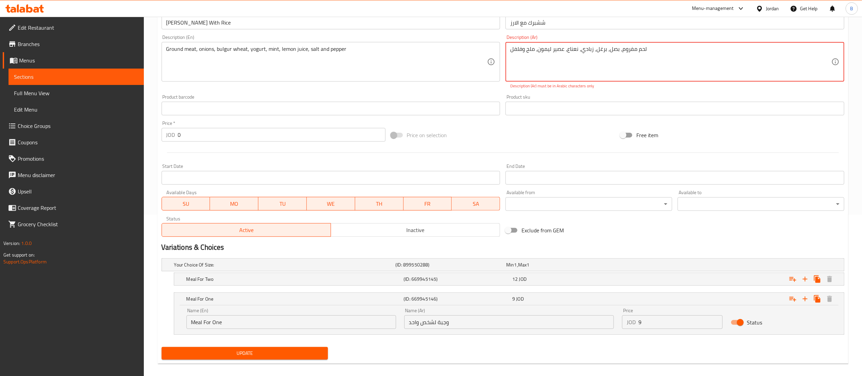
click at [309, 353] on span "Update" at bounding box center [245, 353] width 156 height 9
click at [310, 351] on span "Update" at bounding box center [245, 353] width 156 height 9
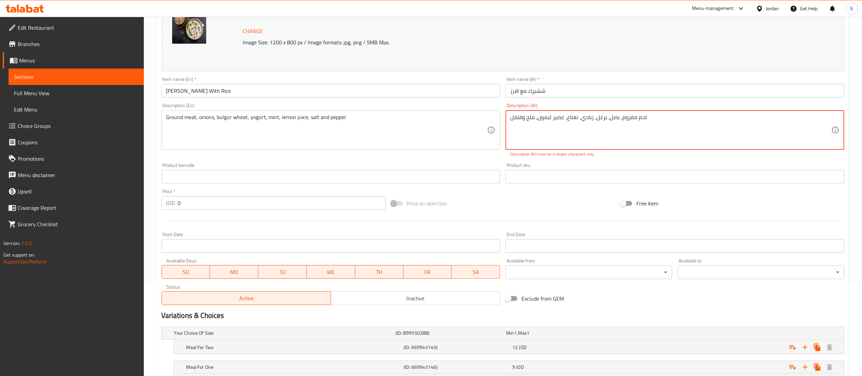
drag, startPoint x: 654, startPoint y: 119, endPoint x: 369, endPoint y: 114, distance: 284.2
click at [369, 116] on div "Change Image Size: 1200 x 800 px / Image formats: jpg, png / 5MB Max. Item name…" at bounding box center [503, 151] width 688 height 311
type textarea "9"
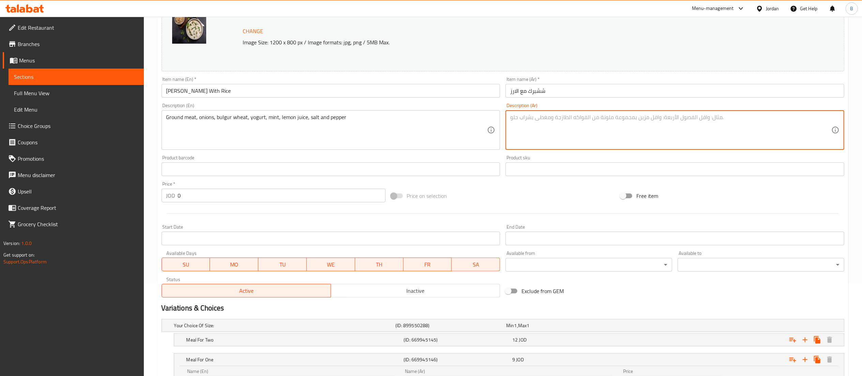
type textarea "9"
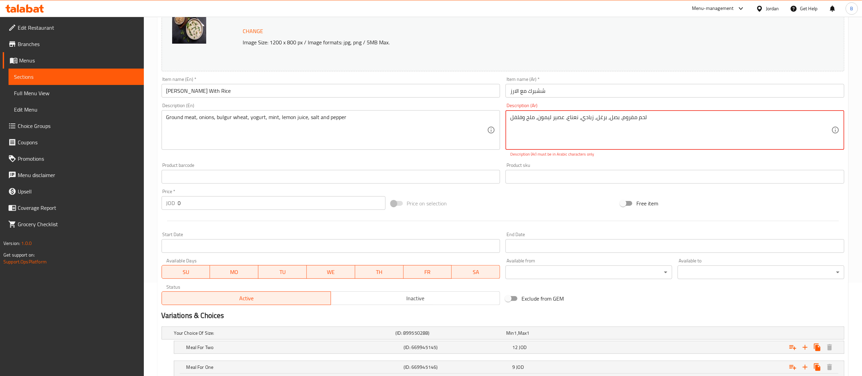
click at [602, 141] on textarea "لحم مفروم، بصل، برغل، زبادي، نعناع، ​​عصير ليمون، ملح وفلفل" at bounding box center [670, 130] width 321 height 32
click at [618, 116] on textarea "لحم مفروم، بصل، برغل، زبادي، نعناع، ​​عصير ليمون، ملح وفلفل" at bounding box center [670, 130] width 321 height 32
click at [620, 117] on textarea "لحم مفروم، بصل، برغل، زبادي، نعناع، ​​عصير ليمون، ملح وفلفل" at bounding box center [670, 130] width 321 height 32
click at [607, 124] on textarea "لحم مفروم بصل، برغل، زبادي، نعناع، ​​عصير ليمون، ملح وفلفل" at bounding box center [670, 130] width 321 height 32
click at [594, 129] on textarea "لحم مفروم بصل برغل، زبادي، نعناع، ​​عصير ليمون، ملح وفلفل" at bounding box center [670, 130] width 321 height 32
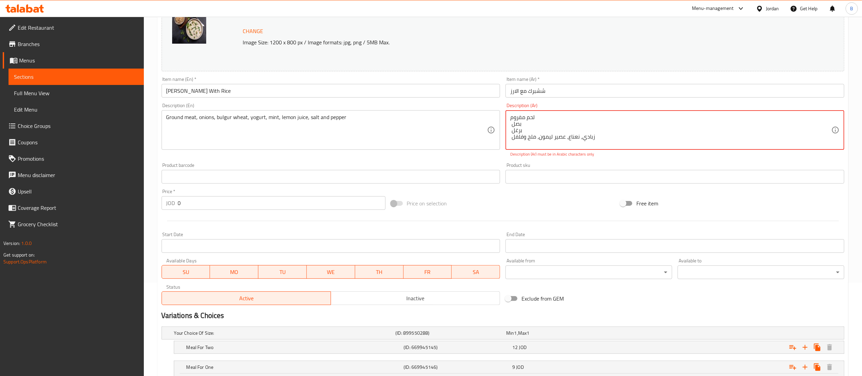
click at [582, 137] on textarea "لحم مفروم بصل برغل زبادي، نعناع، ​​عصير ليمون، ملح وفلفل" at bounding box center [670, 130] width 321 height 32
drag, startPoint x: 566, startPoint y: 142, endPoint x: 567, endPoint y: 138, distance: 4.9
click at [567, 138] on textarea "لحم مفروم بصل برغل زبادي نعناع، ​​عصير ليمون، ملح وفلفل" at bounding box center [670, 130] width 321 height 32
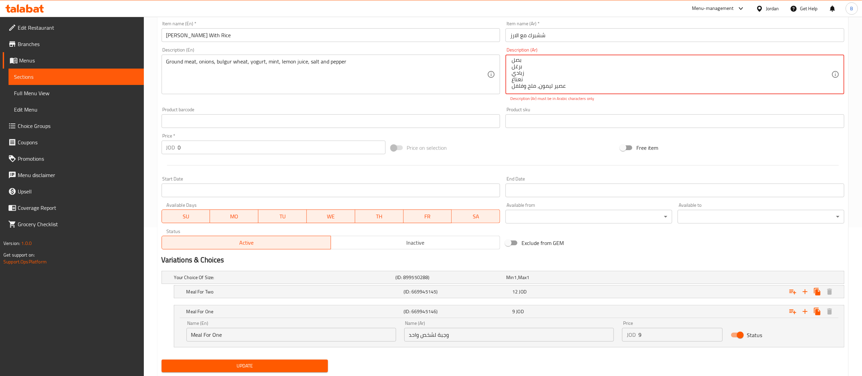
scroll to position [168, 0]
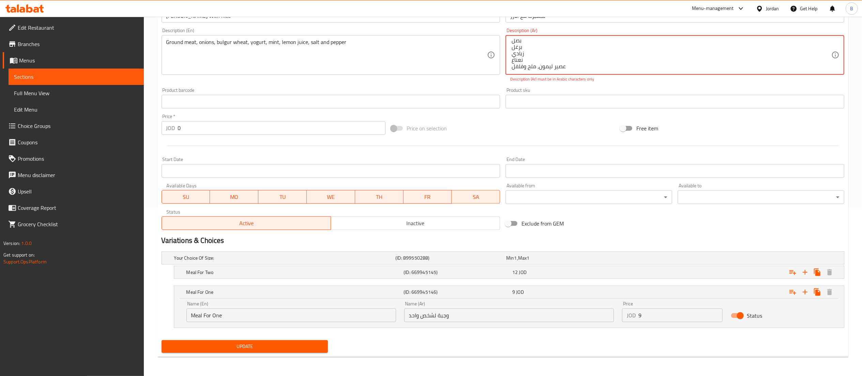
click at [538, 67] on textarea "لحم مفروم بصل برغل زبادي نعناع ​​عصير ليمون، ملح وفلفل" at bounding box center [670, 55] width 321 height 32
type textarea "لحم مفروم بصل برغل زبادي نعناع ​​عصير ليمون ملح وفلفل"
click at [243, 348] on span "Update" at bounding box center [245, 346] width 156 height 9
click at [242, 346] on span "Update" at bounding box center [245, 346] width 156 height 9
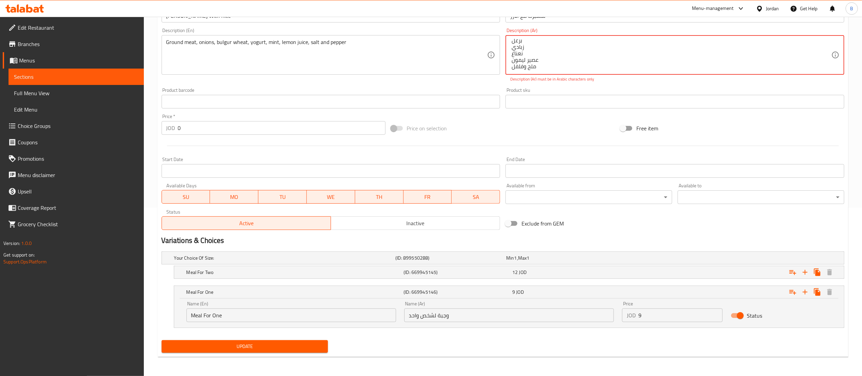
click at [242, 346] on span "Update" at bounding box center [245, 346] width 156 height 9
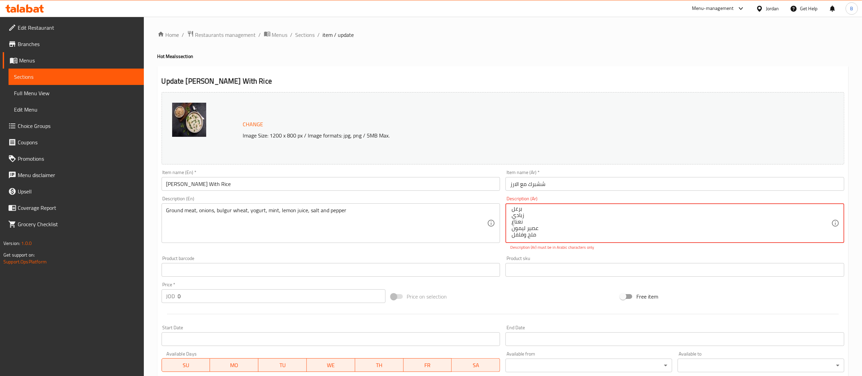
scroll to position [0, 0]
drag, startPoint x: 555, startPoint y: 233, endPoint x: 471, endPoint y: 168, distance: 106.3
click at [484, 180] on div "Change Image Size: 1200 x 800 px / Image formats: jpg, png / 5MB Max. Item name…" at bounding box center [503, 244] width 688 height 311
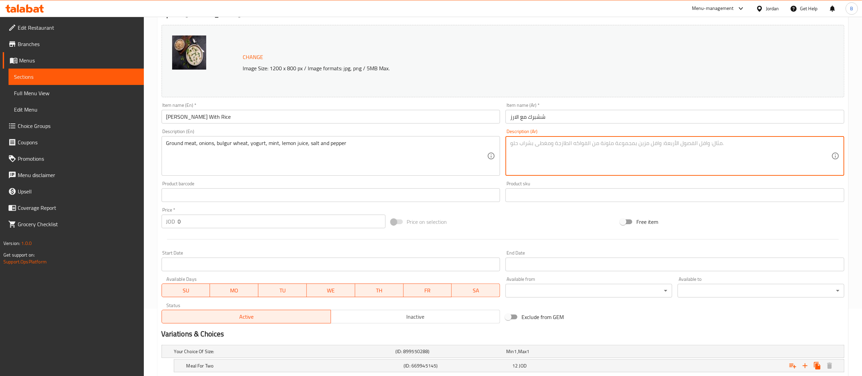
scroll to position [161, 0]
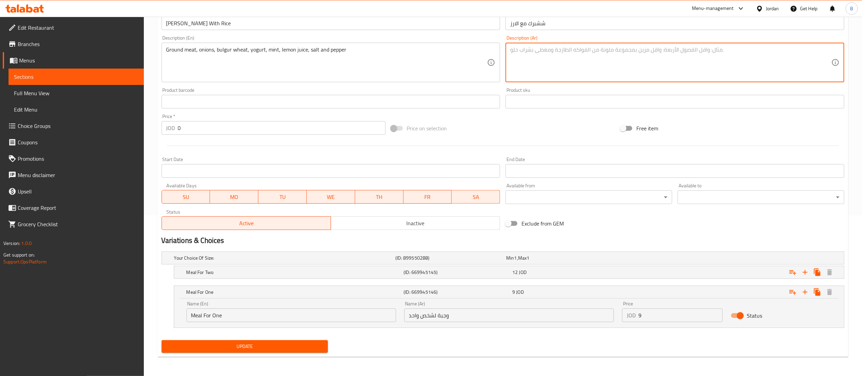
click at [264, 340] on button "Update" at bounding box center [245, 346] width 167 height 13
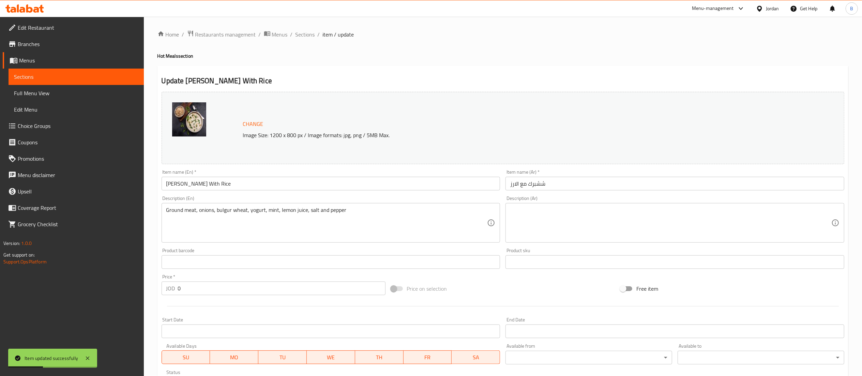
scroll to position [0, 0]
click at [299, 33] on span "Sections" at bounding box center [304, 35] width 19 height 8
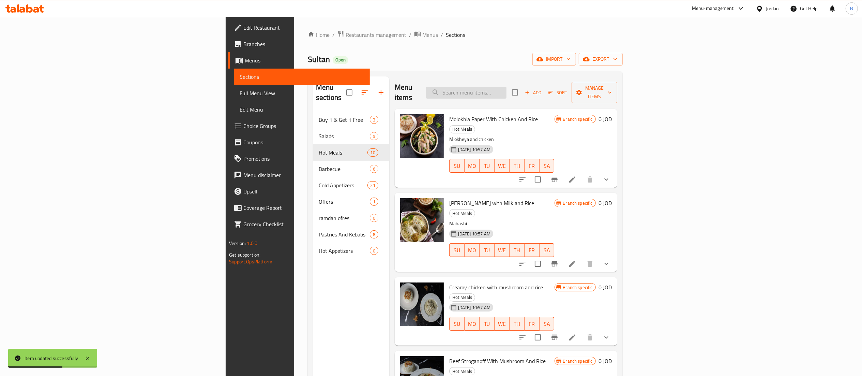
click at [506, 87] on input "search" at bounding box center [466, 93] width 80 height 12
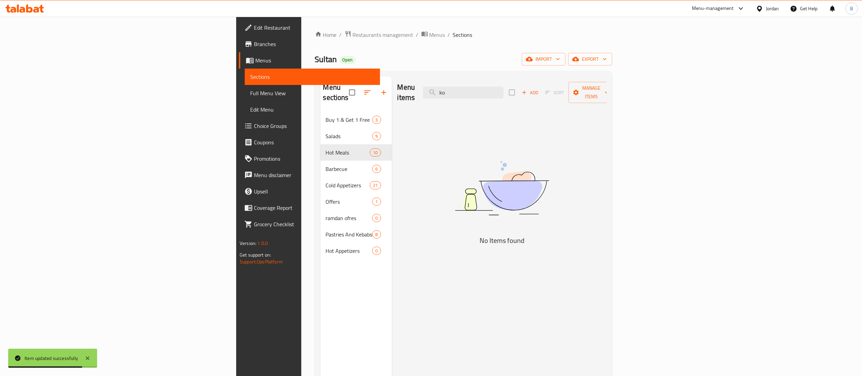
type input "k"
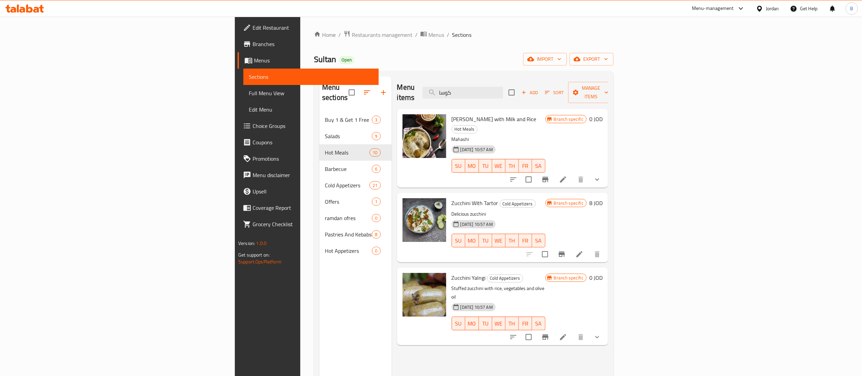
type input "كوسا"
click at [605, 171] on button "show more" at bounding box center [597, 179] width 16 height 16
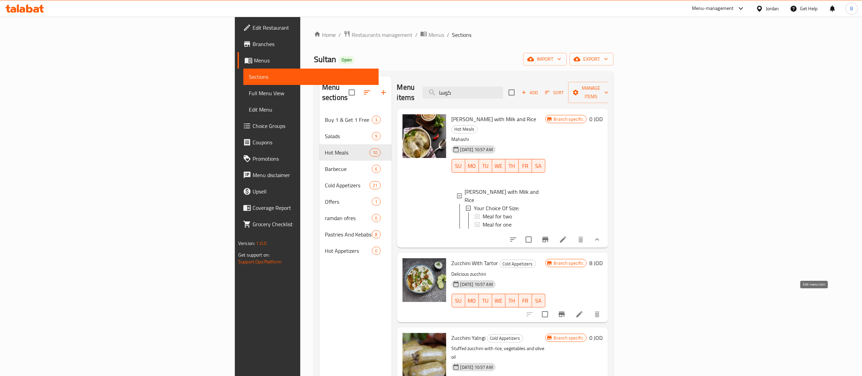
click at [583, 310] on icon at bounding box center [579, 314] width 8 height 8
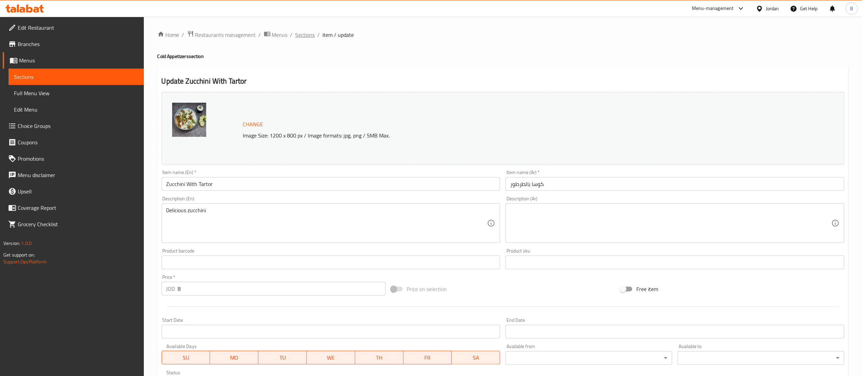
click at [314, 35] on span "Sections" at bounding box center [304, 35] width 19 height 8
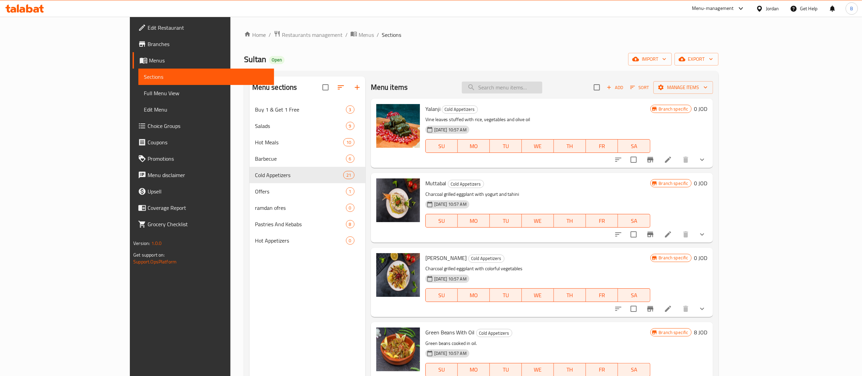
click at [542, 88] on input "search" at bounding box center [502, 87] width 80 height 12
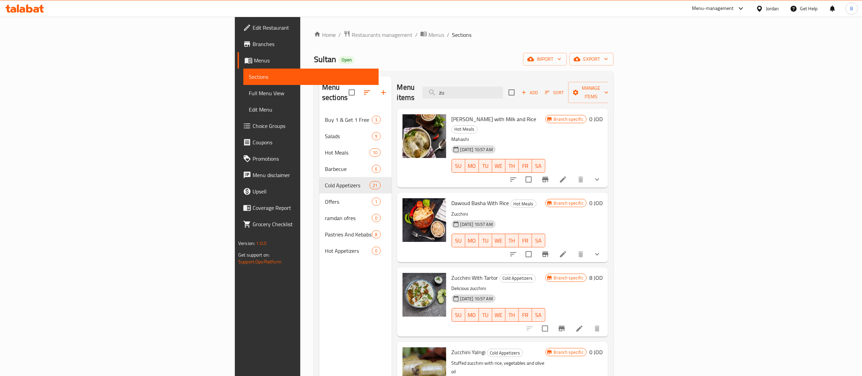
type input "z"
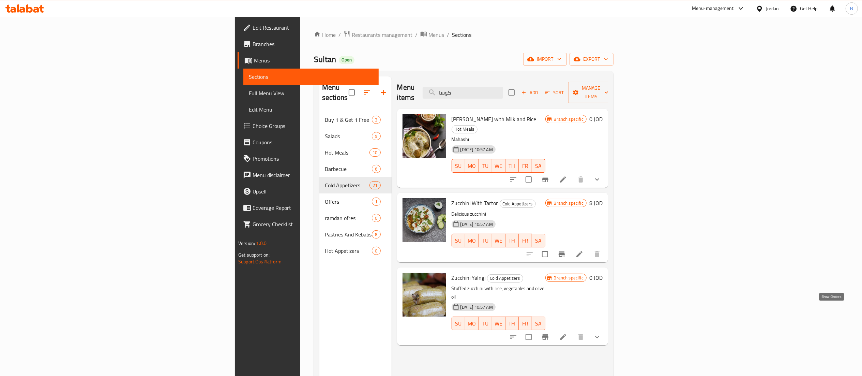
type input "كوسا"
click at [601, 333] on icon "show more" at bounding box center [597, 337] width 8 height 8
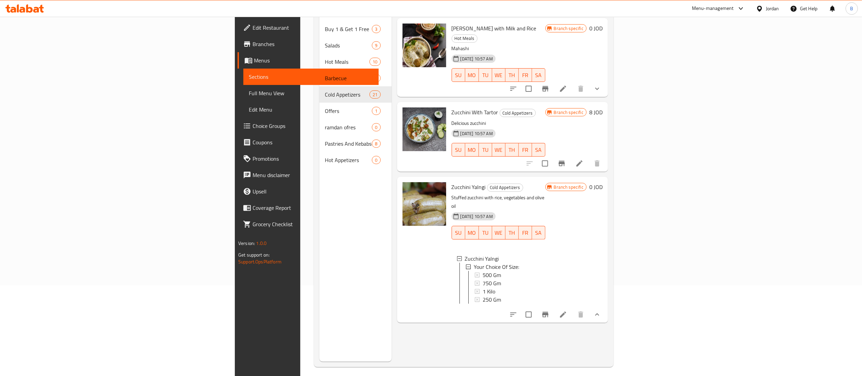
scroll to position [96, 0]
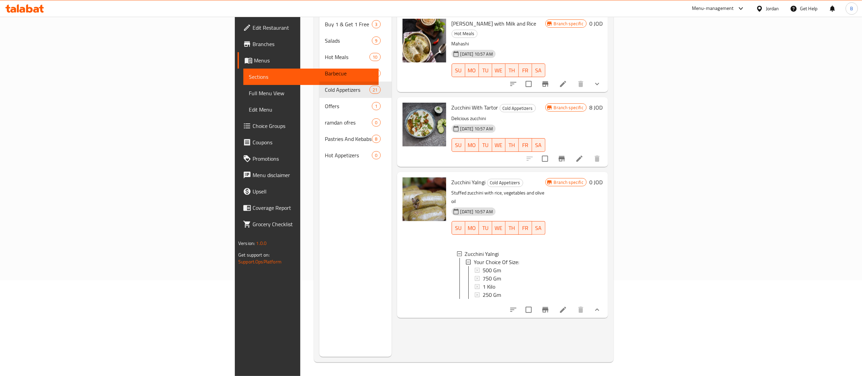
click at [572, 303] on li at bounding box center [562, 309] width 19 height 12
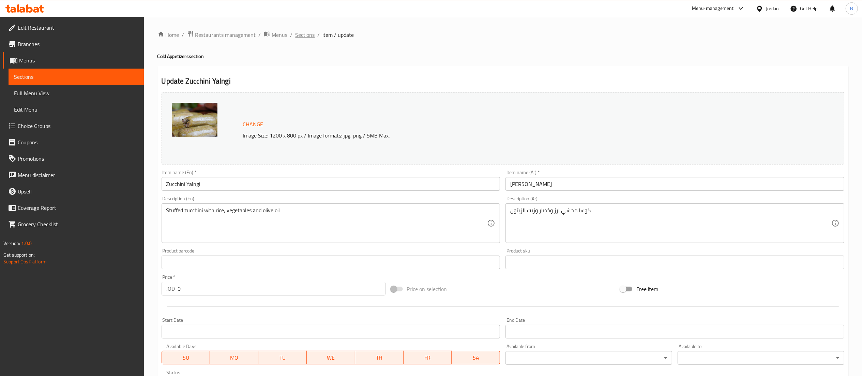
click at [307, 33] on span "Sections" at bounding box center [304, 35] width 19 height 8
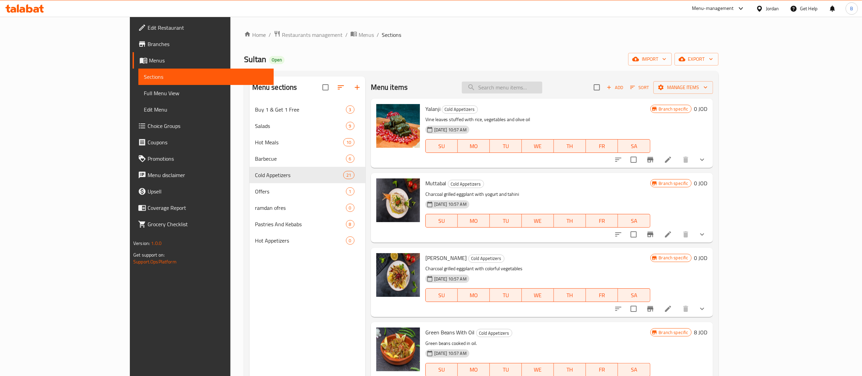
click at [542, 87] on input "search" at bounding box center [502, 87] width 80 height 12
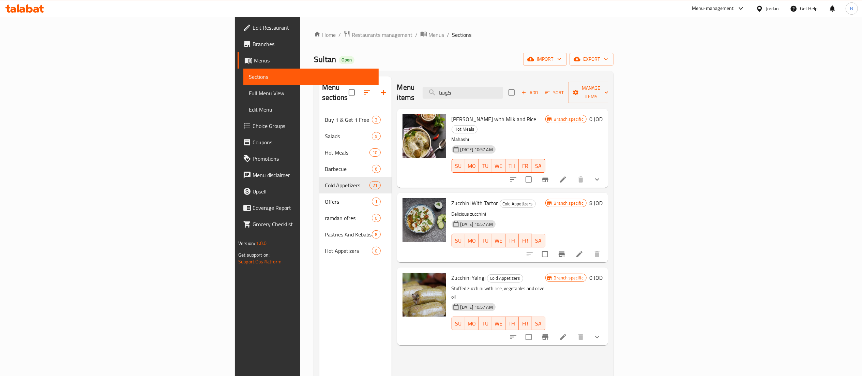
type input "كوسا"
drag, startPoint x: 837, startPoint y: 311, endPoint x: 782, endPoint y: 287, distance: 59.7
click at [605, 328] on button "show more" at bounding box center [597, 336] width 16 height 16
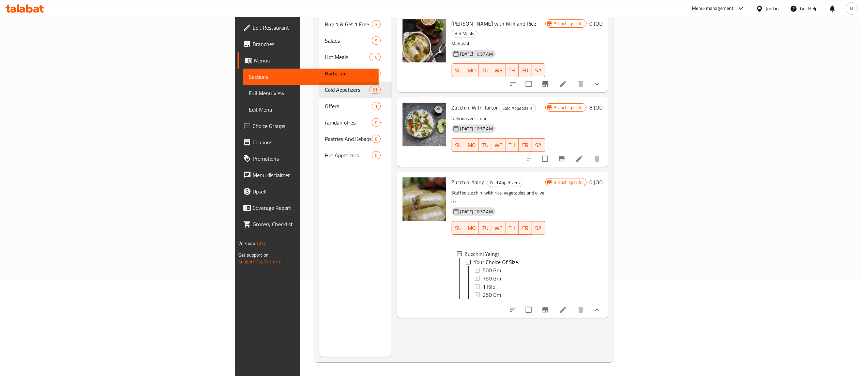
scroll to position [28, 0]
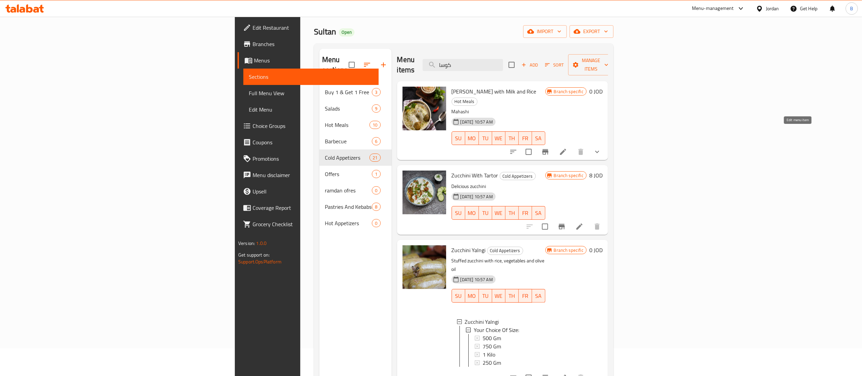
click at [567, 148] on icon at bounding box center [563, 152] width 8 height 8
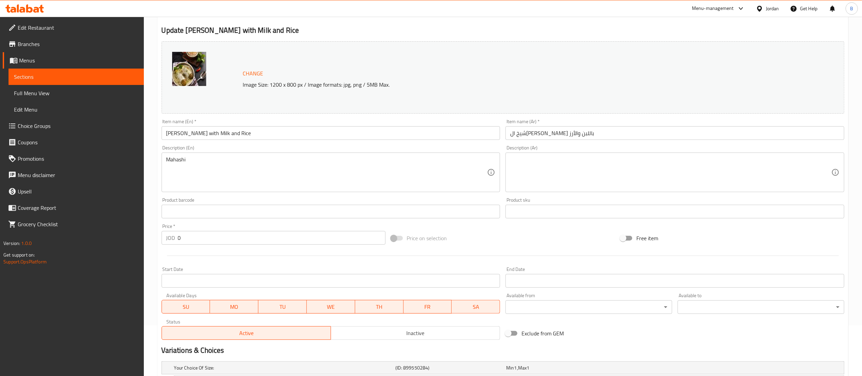
scroll to position [132, 0]
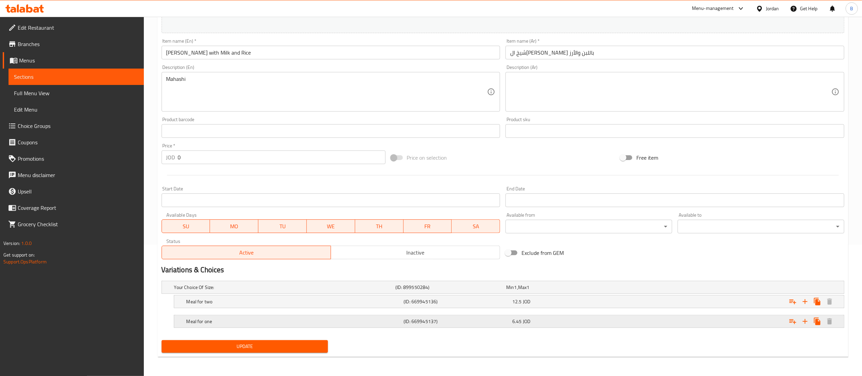
click at [537, 323] on div "6.45 JOD" at bounding box center [565, 321] width 106 height 7
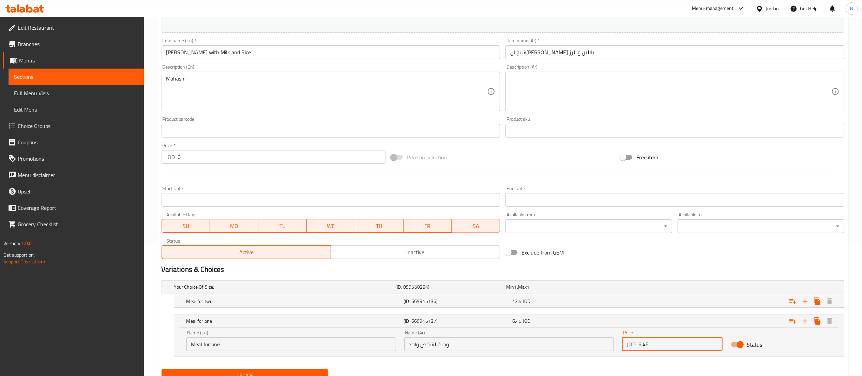
drag, startPoint x: 663, startPoint y: 346, endPoint x: 530, endPoint y: 347, distance: 132.6
click at [555, 343] on div "Name (En) Meal for one Name (En) Name (Ar) وجبة لشخص واحد Name (Ar) Price JOD 6…" at bounding box center [508, 340] width 653 height 29
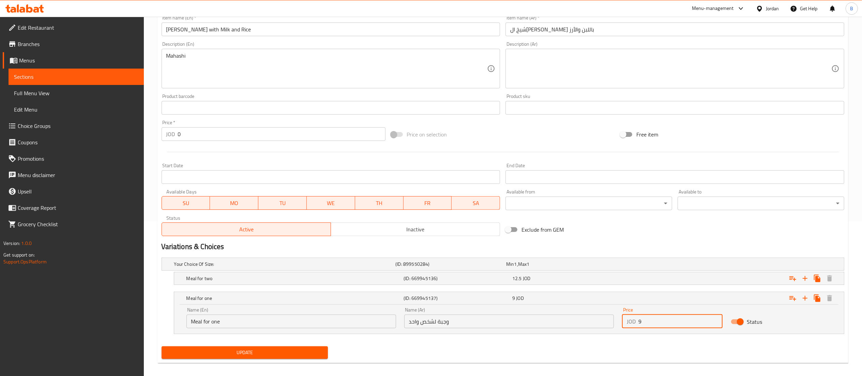
scroll to position [161, 0]
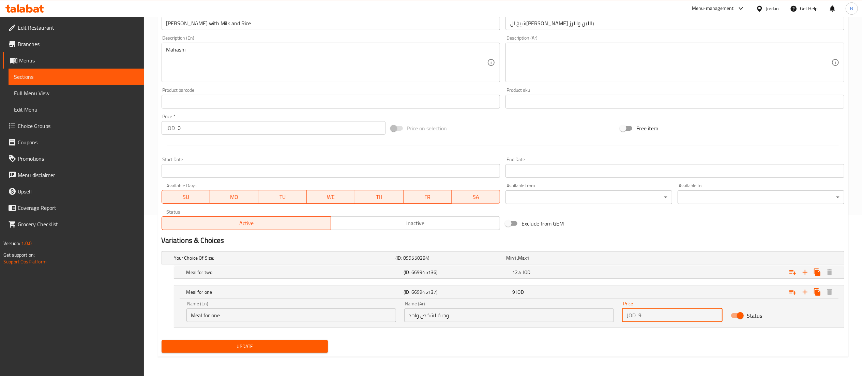
type input "9"
click at [303, 346] on span "Update" at bounding box center [245, 346] width 156 height 9
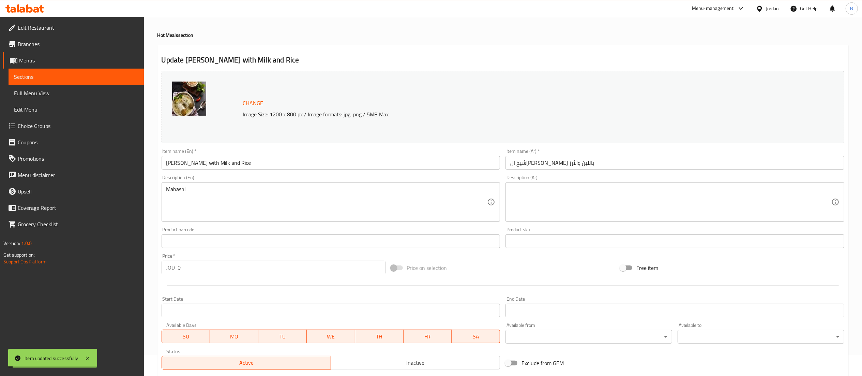
scroll to position [0, 0]
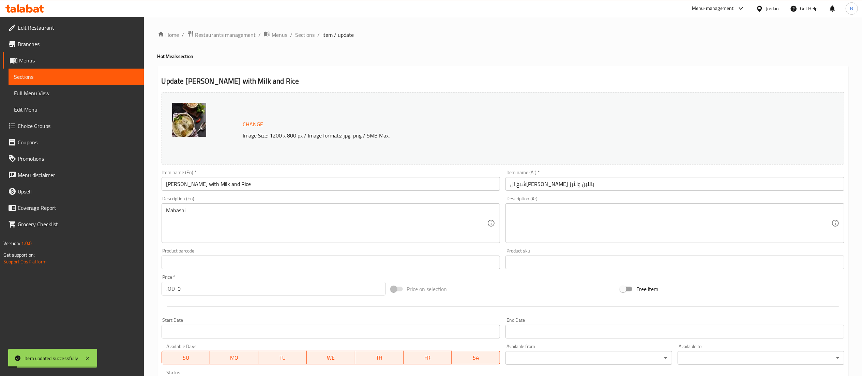
click at [292, 31] on ol "Home / Restaurants management / Menus / Sections / item / update" at bounding box center [502, 34] width 691 height 9
click at [295, 31] on span "Sections" at bounding box center [304, 35] width 19 height 8
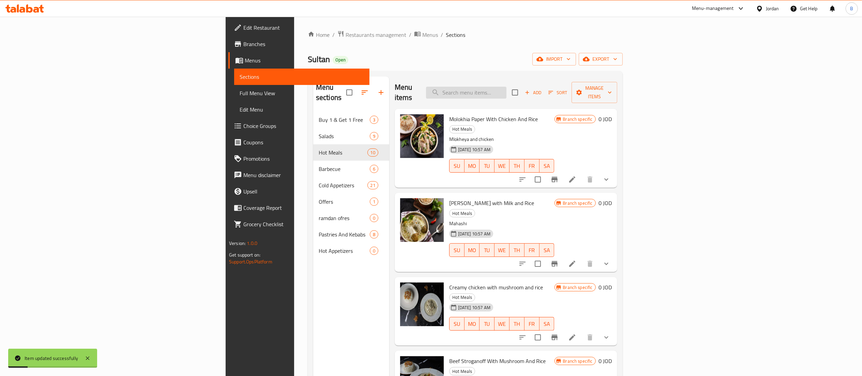
click at [506, 87] on input "search" at bounding box center [466, 93] width 80 height 12
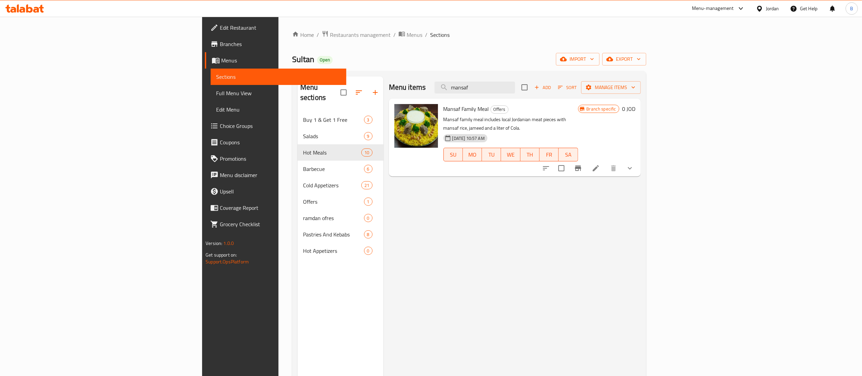
type input "mansaf"
click at [605, 162] on li at bounding box center [595, 168] width 19 height 12
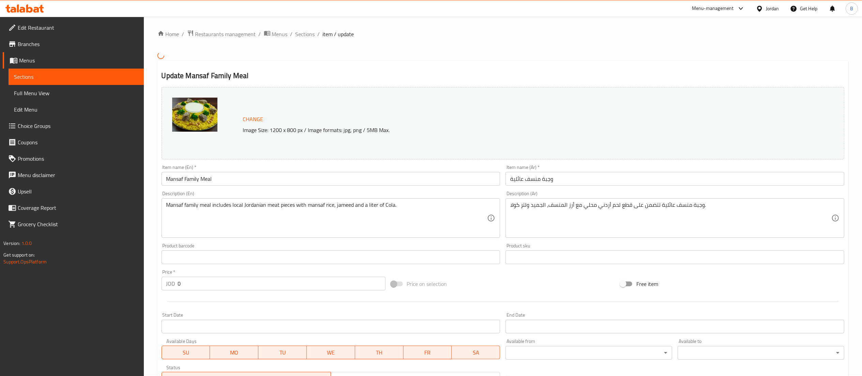
scroll to position [147, 0]
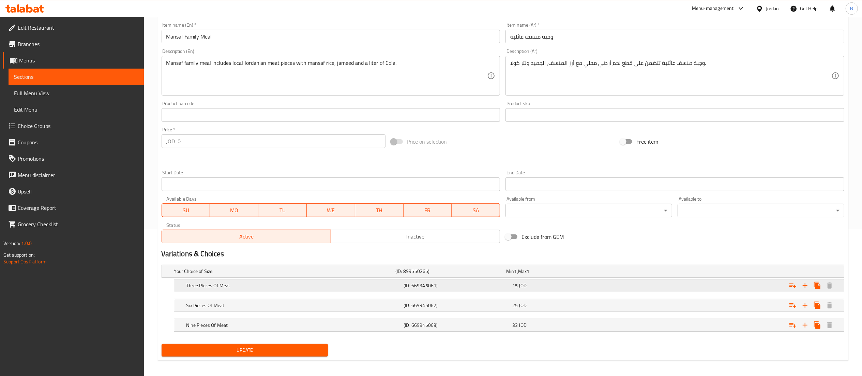
click at [539, 282] on div "15 JOD" at bounding box center [565, 285] width 109 height 10
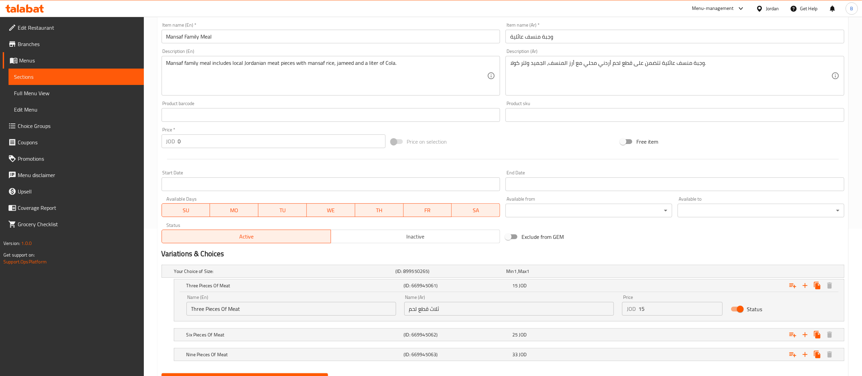
drag, startPoint x: 651, startPoint y: 302, endPoint x: 594, endPoint y: 305, distance: 57.3
click at [603, 305] on div "Name (En) Three Pieces Of Meat Name (En) Name (Ar) ثلاث قطع لحم Name (Ar) Price…" at bounding box center [508, 304] width 653 height 29
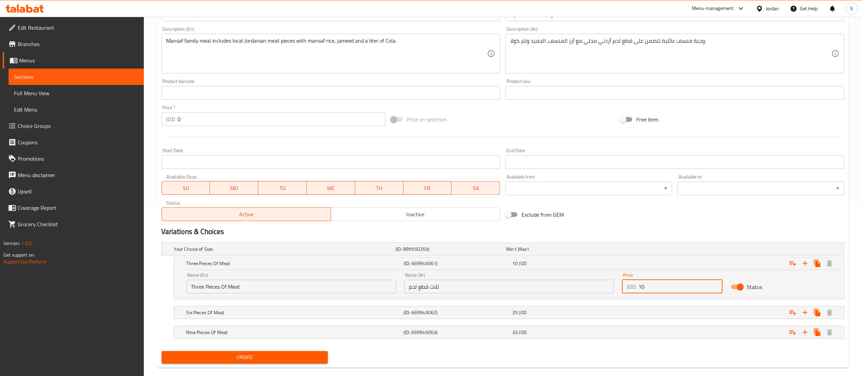
scroll to position [181, 0]
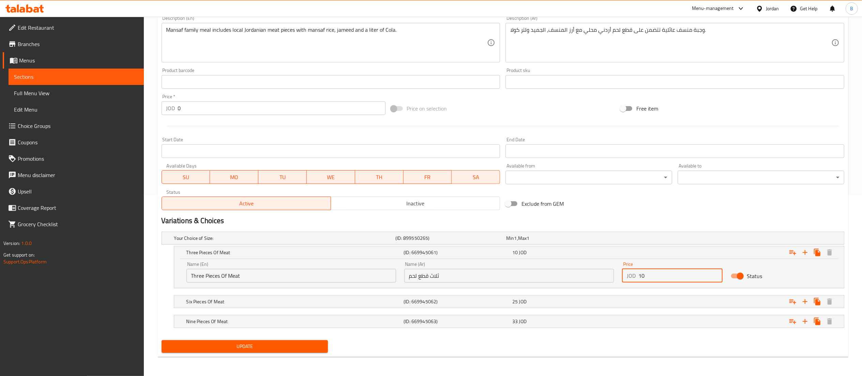
type input "10"
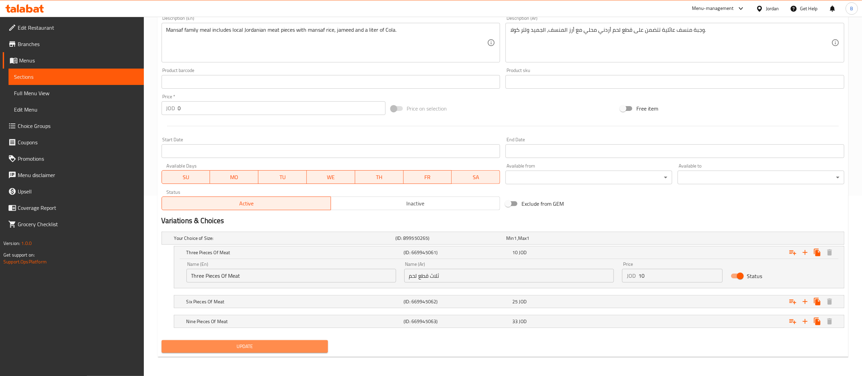
click at [279, 345] on span "Update" at bounding box center [245, 346] width 156 height 9
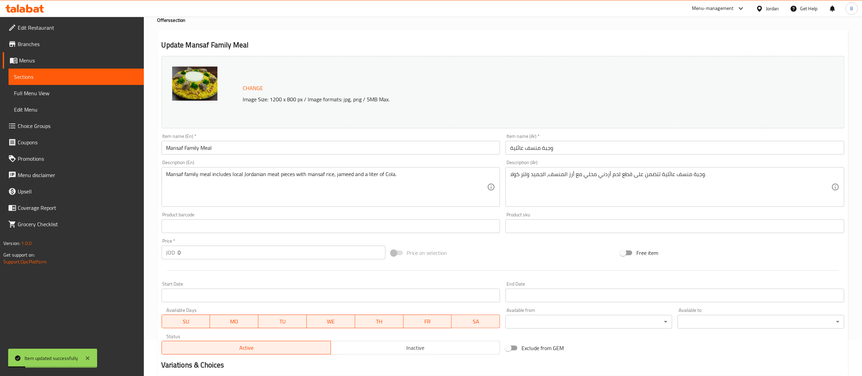
scroll to position [0, 0]
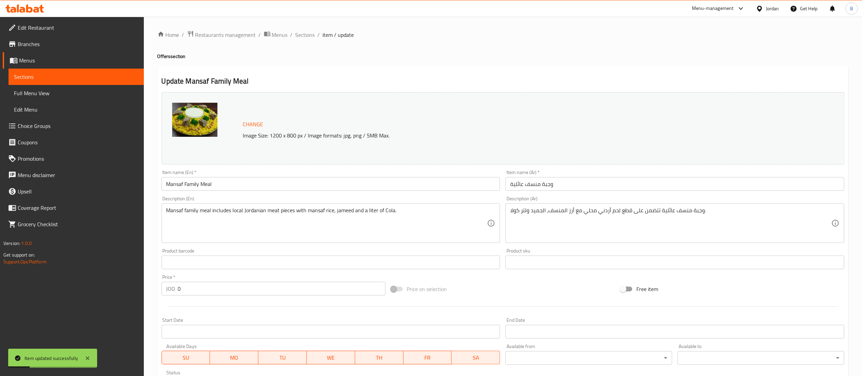
drag, startPoint x: 311, startPoint y: 36, endPoint x: 323, endPoint y: 52, distance: 20.0
click at [311, 36] on span "Sections" at bounding box center [304, 35] width 19 height 8
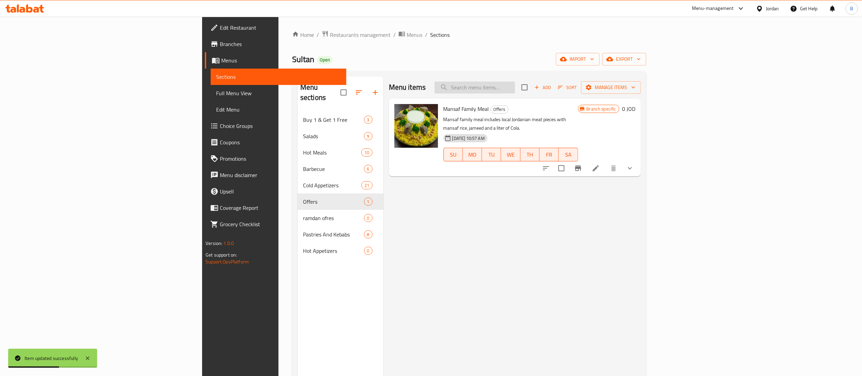
click at [515, 91] on input "search" at bounding box center [474, 87] width 80 height 12
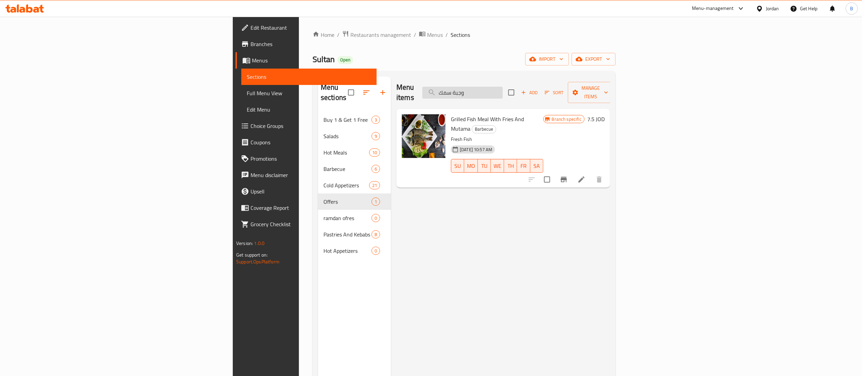
drag, startPoint x: 573, startPoint y: 88, endPoint x: 558, endPoint y: 86, distance: 15.2
click at [503, 87] on input "وجبة سمك" at bounding box center [462, 93] width 80 height 12
click at [503, 90] on input "وجبة سمك" at bounding box center [462, 93] width 80 height 12
click at [503, 92] on input "وجبة سمك" at bounding box center [462, 93] width 80 height 12
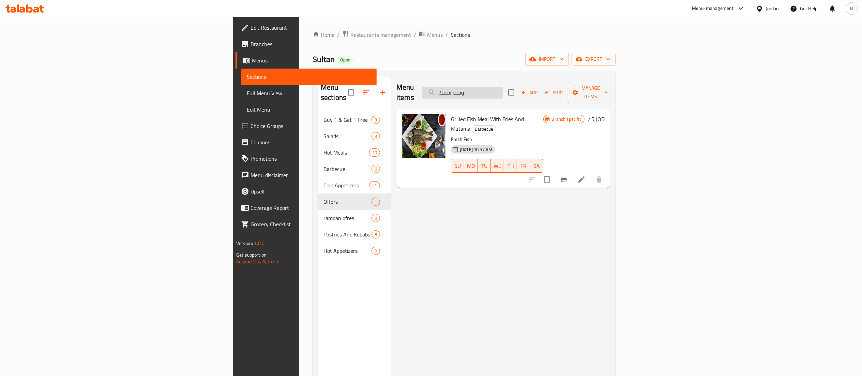
click at [503, 87] on input "وجبة سمك" at bounding box center [462, 93] width 80 height 12
drag, startPoint x: 396, startPoint y: 108, endPoint x: 491, endPoint y: 110, distance: 95.4
click at [491, 114] on h6 "Grilled Fish Meal With Fries And Mutama Barbecue" at bounding box center [497, 123] width 92 height 19
drag, startPoint x: 560, startPoint y: 86, endPoint x: 419, endPoint y: 88, distance: 141.1
click at [425, 87] on div "Menu items وجبة سمك Add Sort Manage items" at bounding box center [503, 92] width 214 height 32
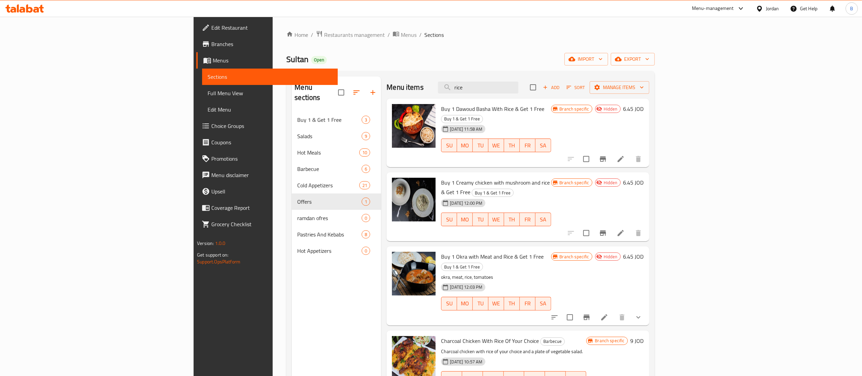
drag, startPoint x: 564, startPoint y: 91, endPoint x: 426, endPoint y: 90, distance: 138.4
click at [426, 90] on div "Menu items rice Add Sort Manage items" at bounding box center [517, 87] width 262 height 22
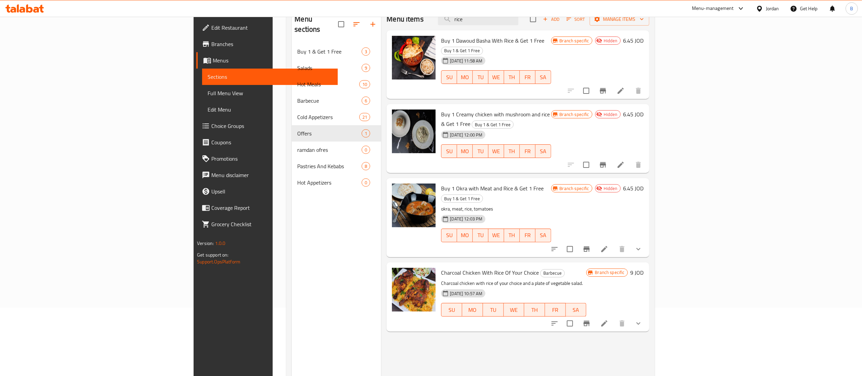
scroll to position [96, 0]
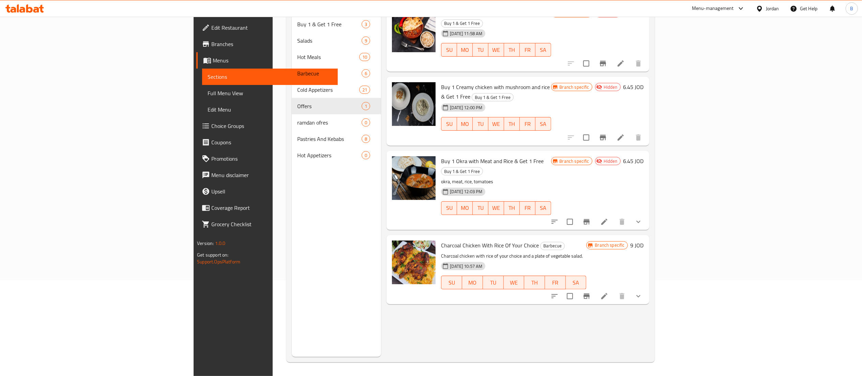
click at [642, 292] on icon "show more" at bounding box center [638, 296] width 8 height 8
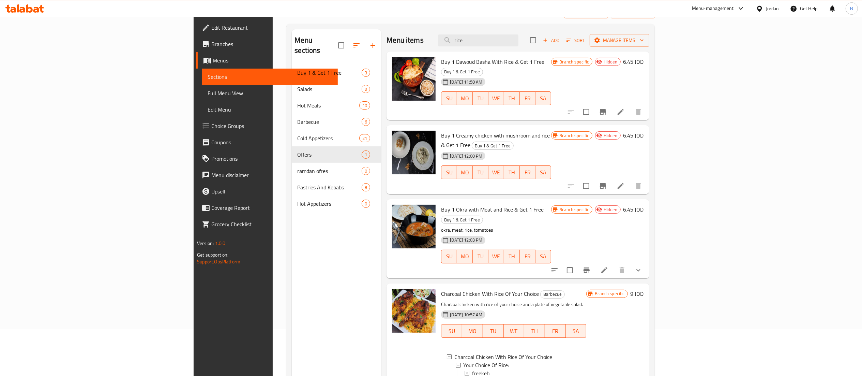
scroll to position [0, 0]
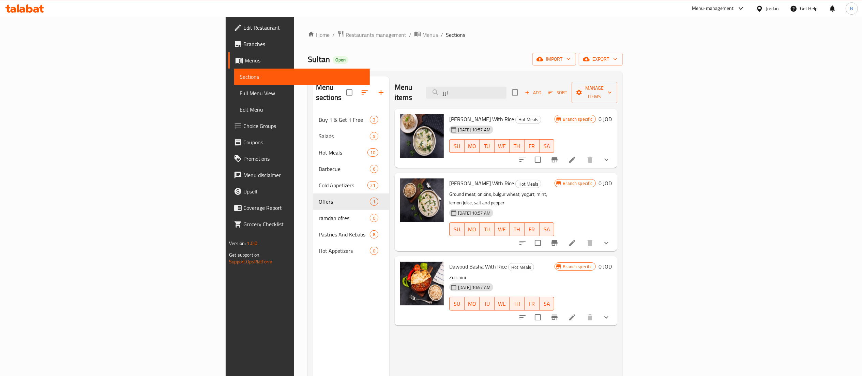
type input "ارز"
click at [610, 313] on icon "show more" at bounding box center [606, 317] width 8 height 8
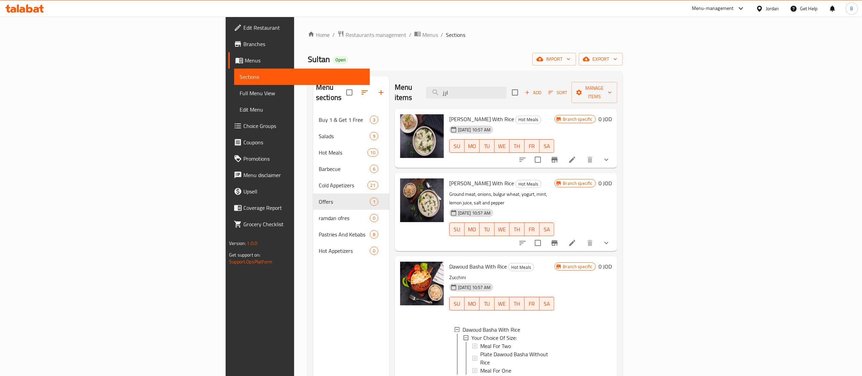
click at [610, 155] on icon "show more" at bounding box center [606, 159] width 8 height 8
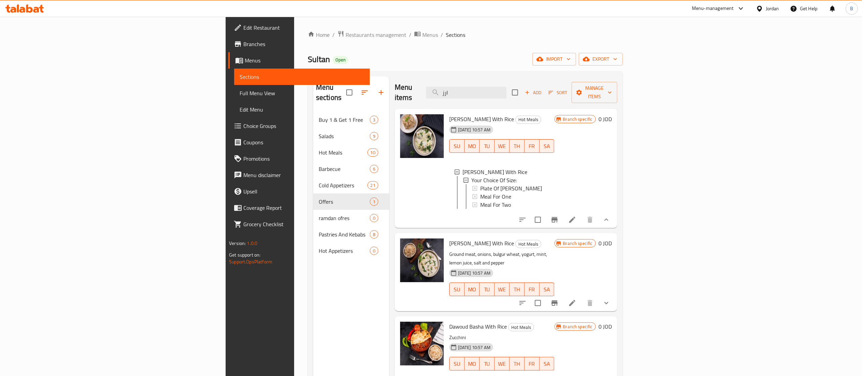
drag, startPoint x: 549, startPoint y: 84, endPoint x: 502, endPoint y: 80, distance: 47.8
click at [502, 80] on div "Menu items ارز Add Sort Manage items" at bounding box center [506, 92] width 223 height 32
click at [32, 7] on icon at bounding box center [24, 8] width 39 height 8
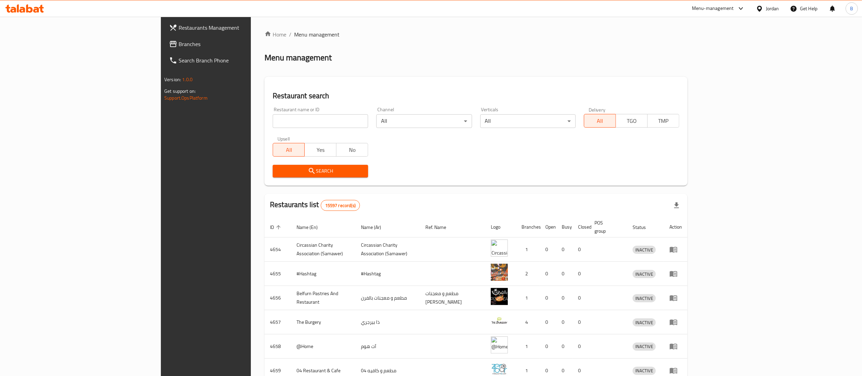
drag, startPoint x: 0, startPoint y: 0, endPoint x: 48, endPoint y: 45, distance: 65.3
click at [179, 45] on span "Branches" at bounding box center [239, 44] width 121 height 8
click at [273, 121] on input "search" at bounding box center [320, 121] width 95 height 14
type input "sultan"
click button "Search" at bounding box center [320, 171] width 95 height 13
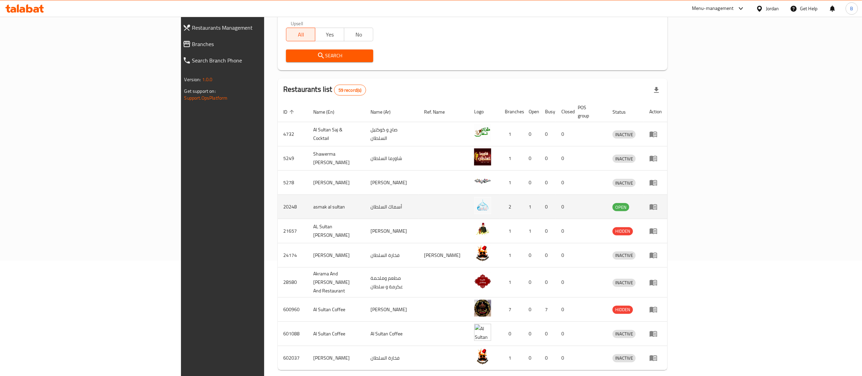
scroll to position [133, 0]
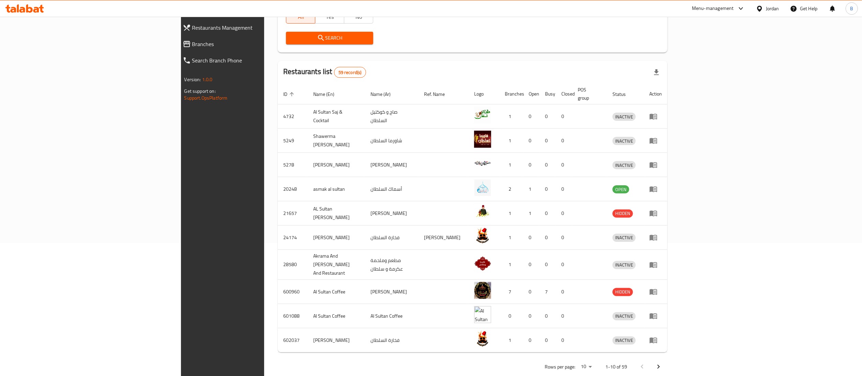
click at [38, 10] on icon at bounding box center [36, 10] width 6 height 6
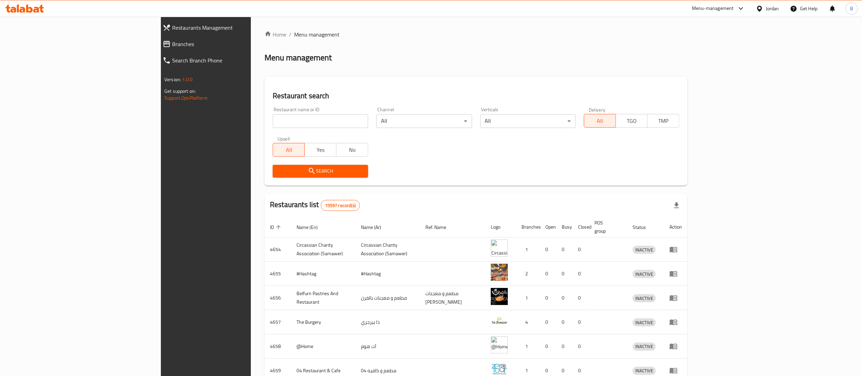
click at [172, 40] on span "Branches" at bounding box center [235, 44] width 127 height 8
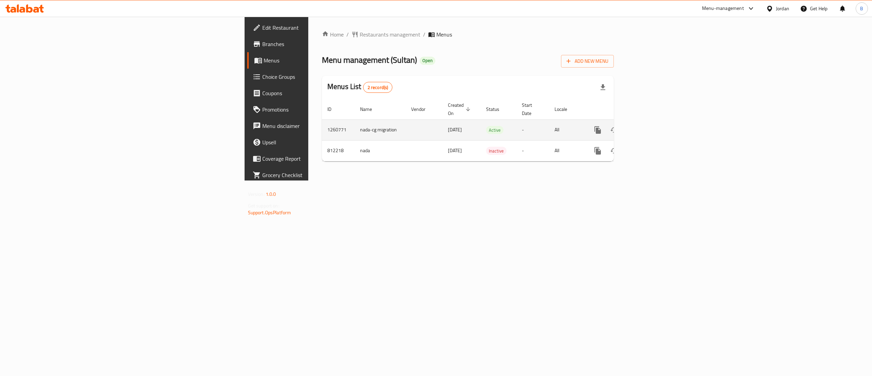
click at [655, 122] on link "enhanced table" at bounding box center [647, 130] width 16 height 16
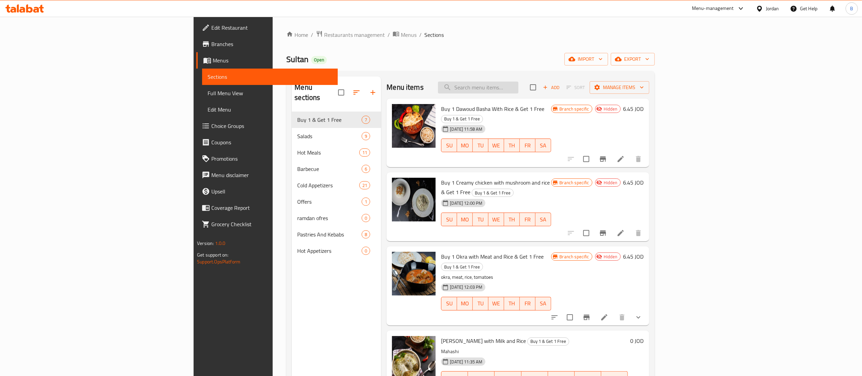
click at [518, 87] on input "search" at bounding box center [478, 87] width 80 height 12
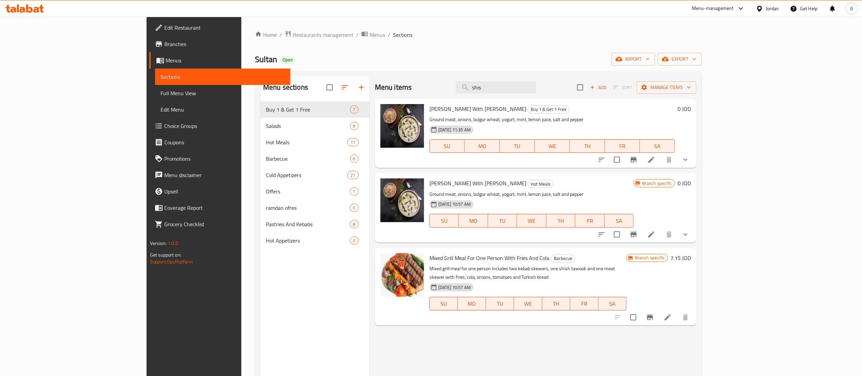
type input "shis"
click at [693, 167] on button "show more" at bounding box center [685, 159] width 16 height 16
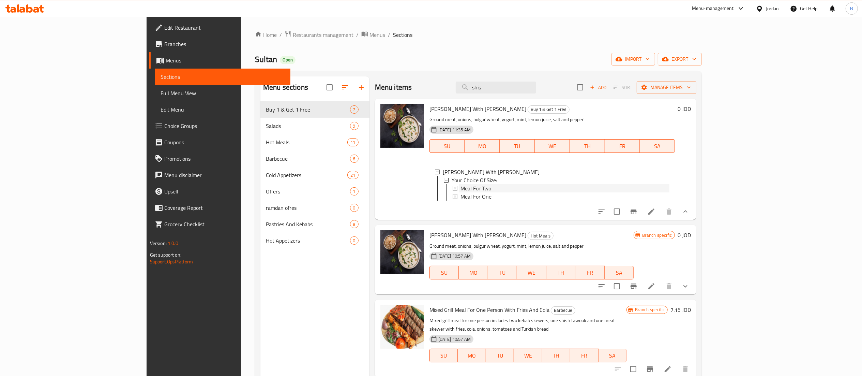
click at [597, 187] on div "Meal For Two" at bounding box center [564, 188] width 209 height 8
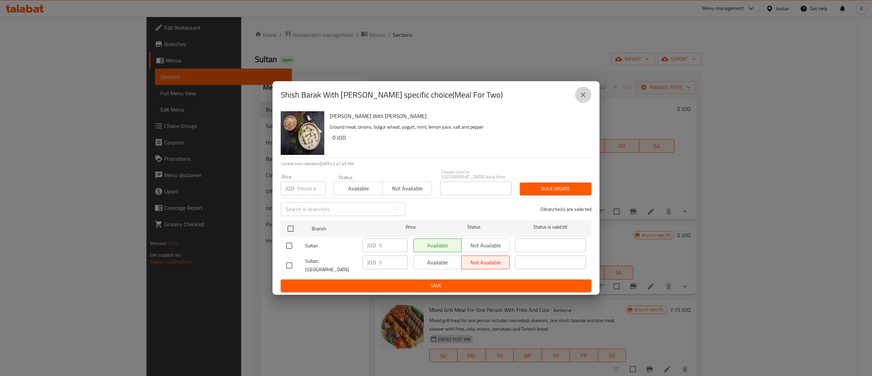
click at [588, 99] on button "close" at bounding box center [583, 95] width 16 height 16
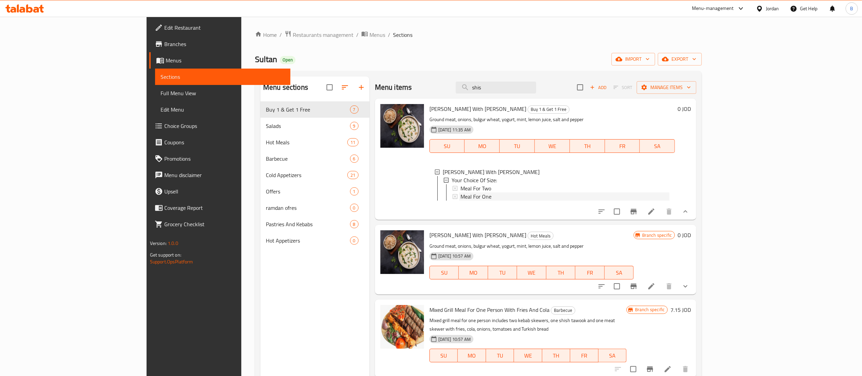
click at [460, 197] on div "Meal For One" at bounding box center [564, 196] width 209 height 8
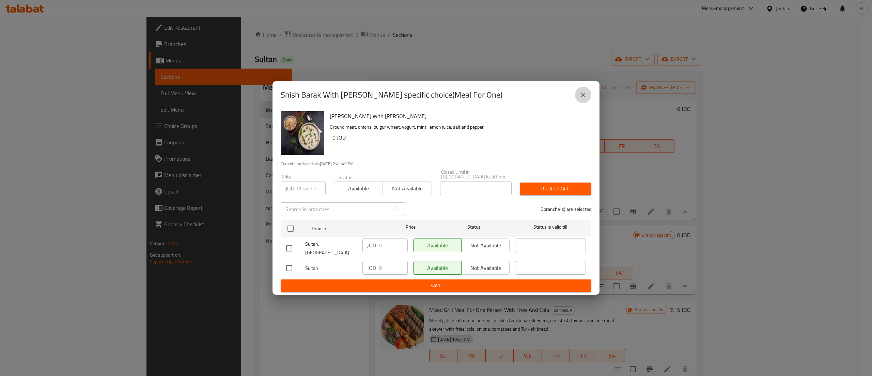
click at [586, 99] on icon "close" at bounding box center [583, 95] width 8 height 8
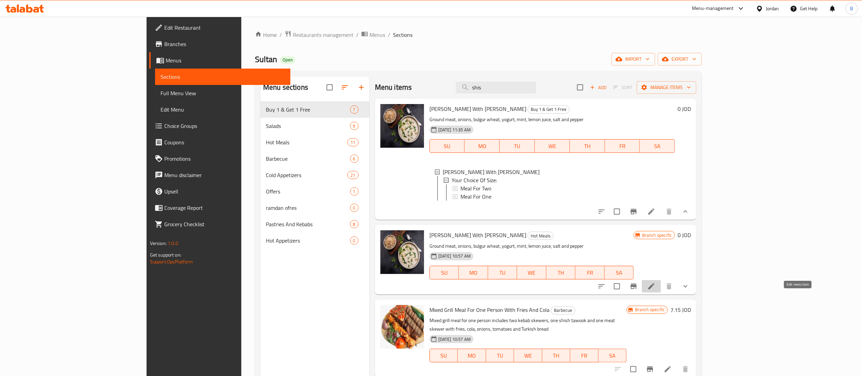
click at [655, 290] on icon at bounding box center [651, 286] width 8 height 8
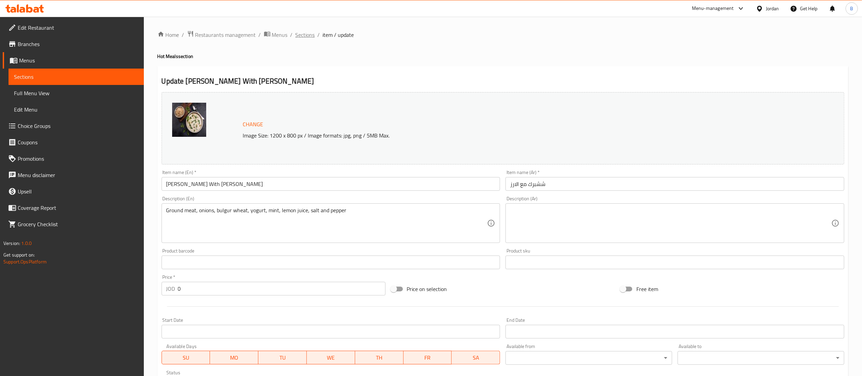
click at [306, 36] on span "Sections" at bounding box center [304, 35] width 19 height 8
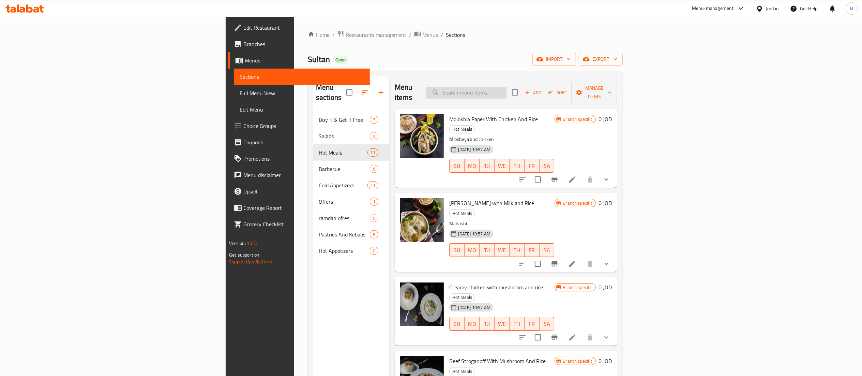
click at [506, 87] on input "search" at bounding box center [466, 93] width 80 height 12
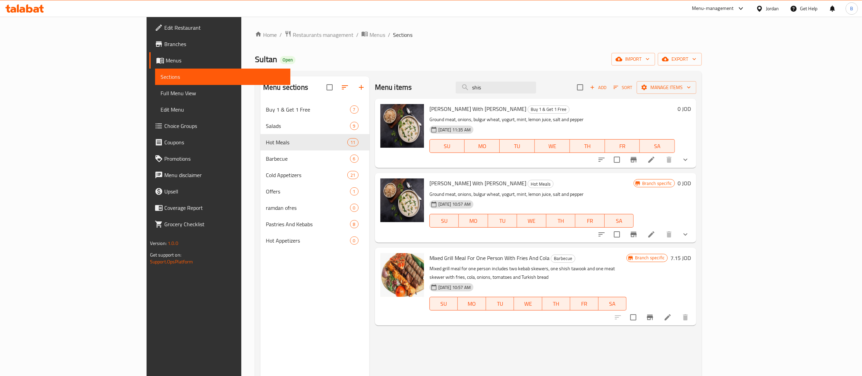
type input "shis"
click at [661, 228] on li at bounding box center [651, 234] width 19 height 12
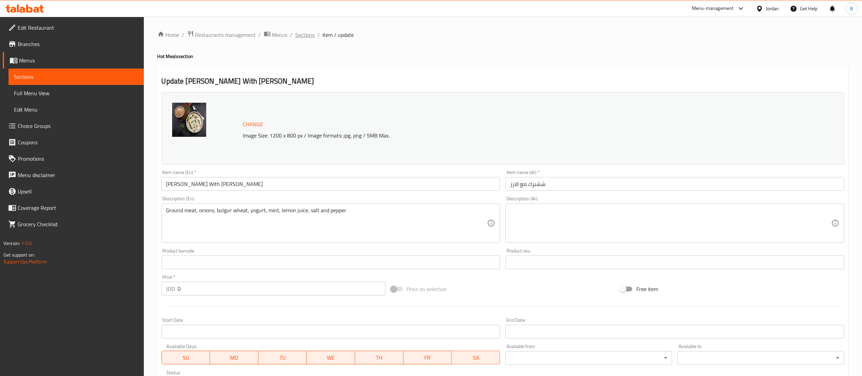
click at [305, 34] on span "Sections" at bounding box center [304, 35] width 19 height 8
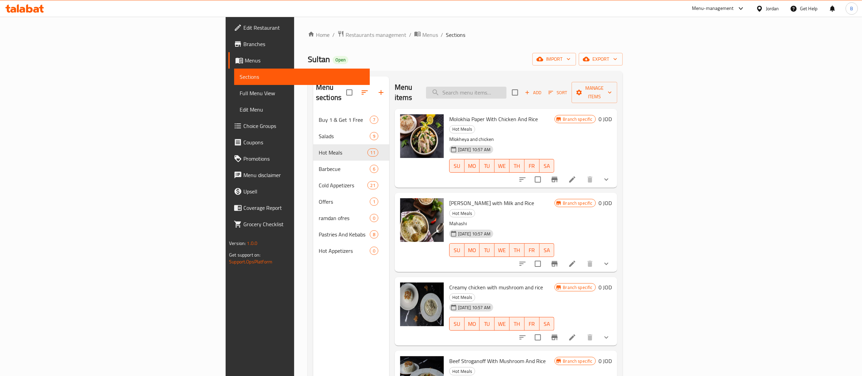
click at [506, 88] on input "search" at bounding box center [466, 93] width 80 height 12
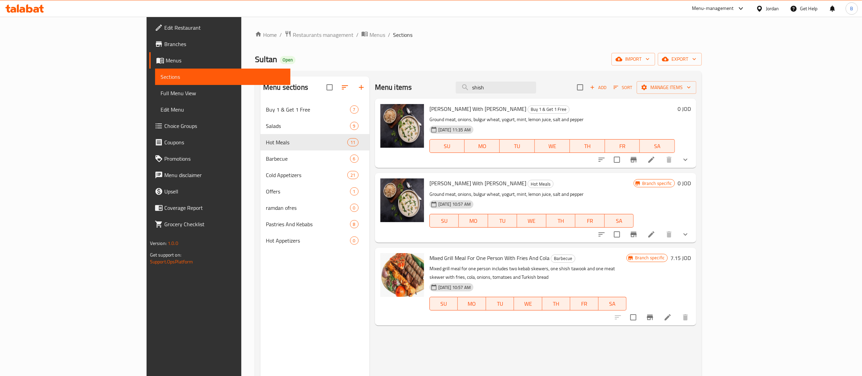
type input "shish"
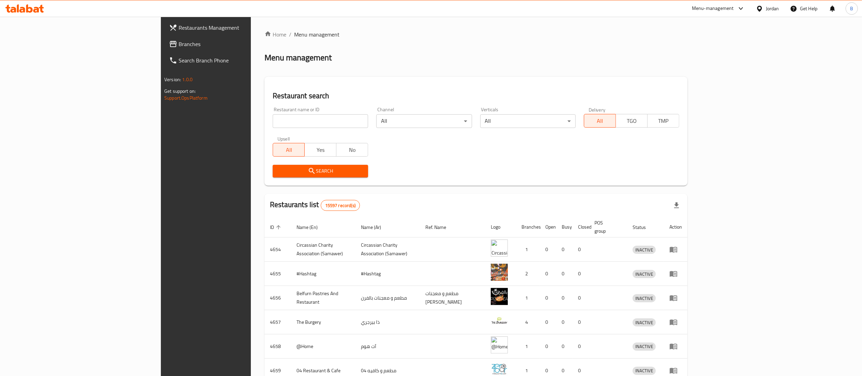
drag, startPoint x: 239, startPoint y: 123, endPoint x: 236, endPoint y: 118, distance: 5.2
click at [273, 123] on input "search" at bounding box center [320, 121] width 95 height 14
paste input "744406"
type input "744406"
click button "Search" at bounding box center [320, 171] width 95 height 13
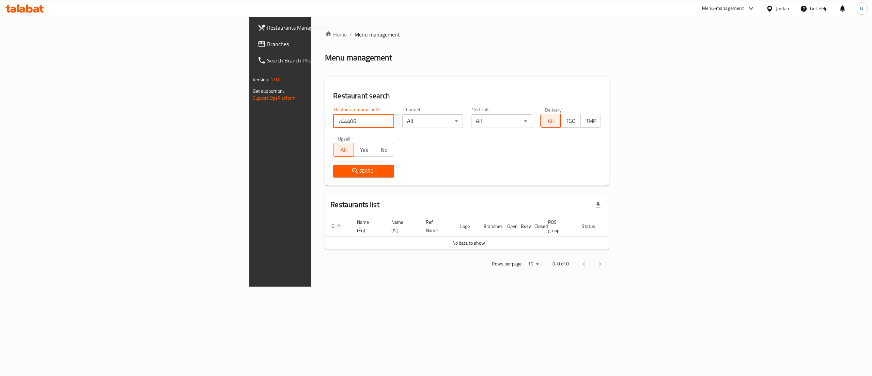
click at [267, 40] on span "Branches" at bounding box center [328, 44] width 123 height 8
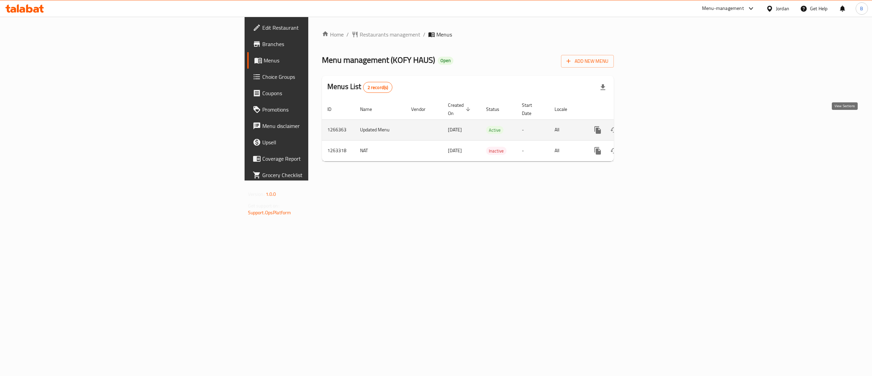
click at [651, 126] on icon "enhanced table" at bounding box center [647, 130] width 8 height 8
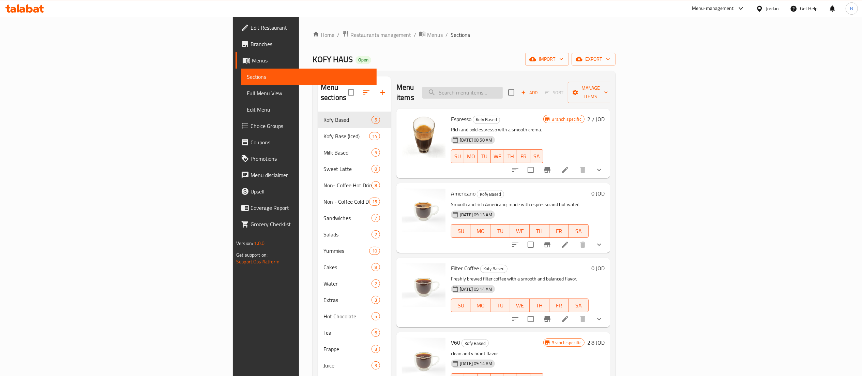
click at [503, 87] on input "search" at bounding box center [462, 93] width 80 height 12
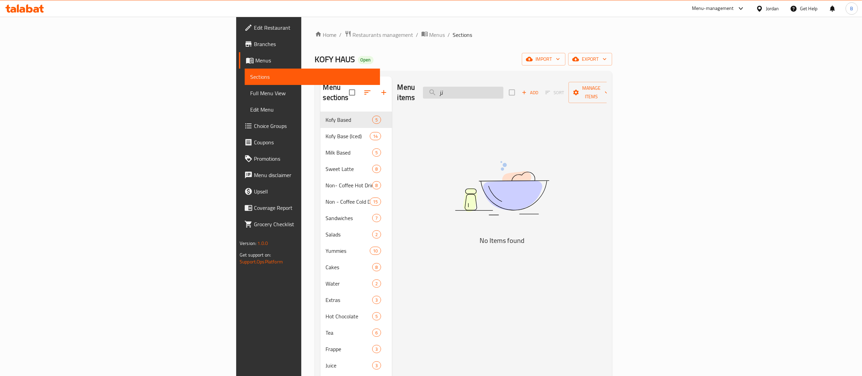
type input "ت"
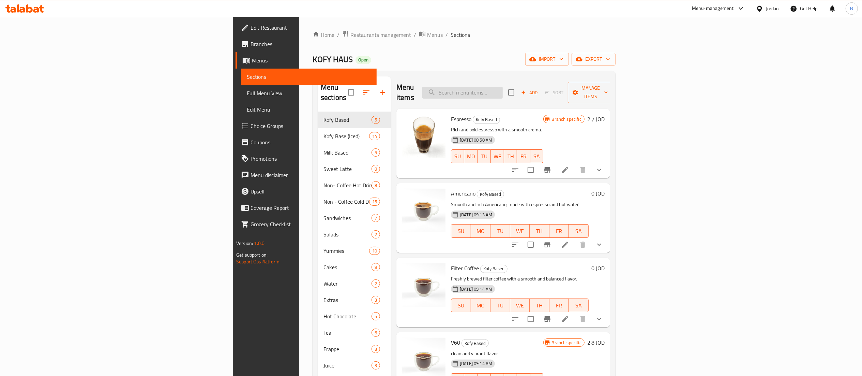
type input "ن"
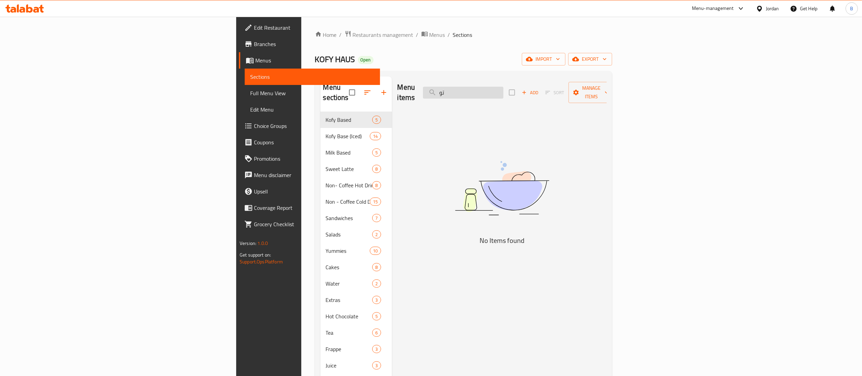
type input "ت"
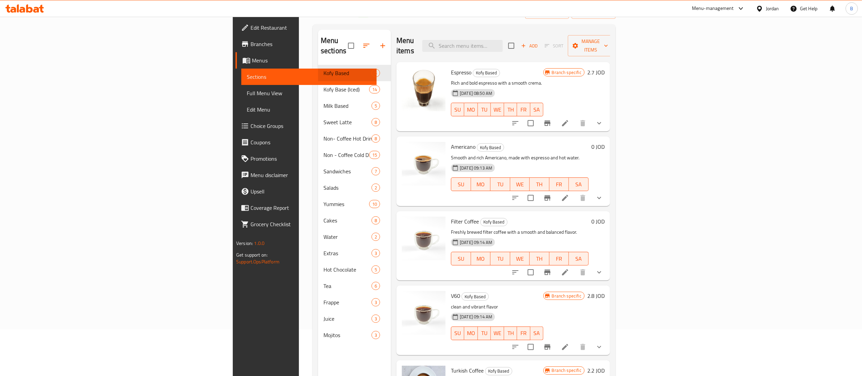
scroll to position [68, 0]
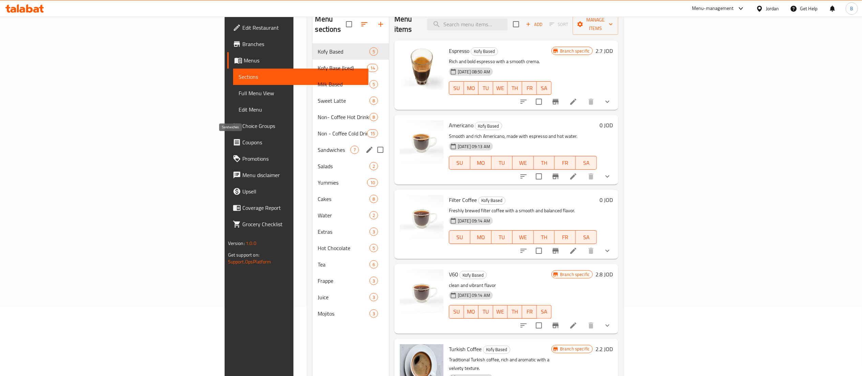
click at [318, 146] on span "Sandwiches" at bounding box center [334, 150] width 32 height 8
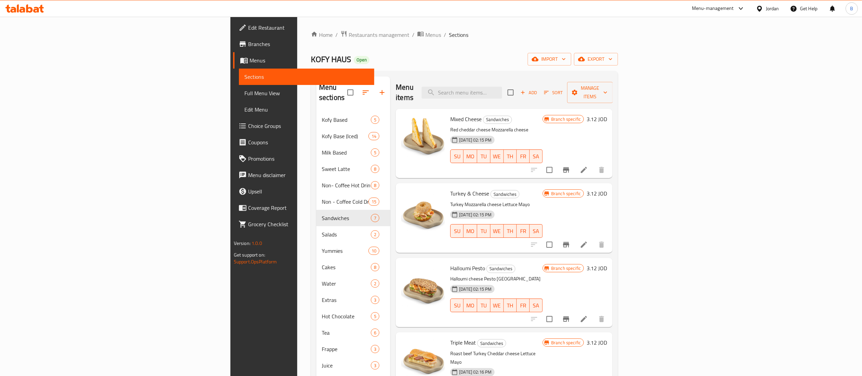
click at [613, 82] on div "Add Sort Manage items" at bounding box center [559, 92] width 105 height 21
click at [538, 89] on span "Add" at bounding box center [528, 93] width 18 height 8
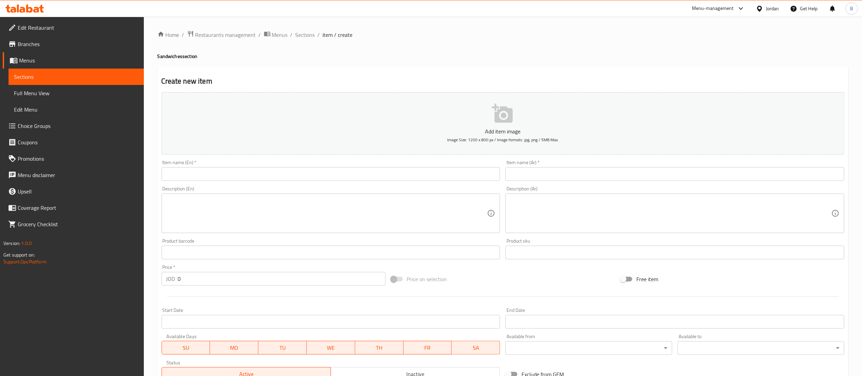
click at [266, 176] on input "text" at bounding box center [331, 174] width 339 height 14
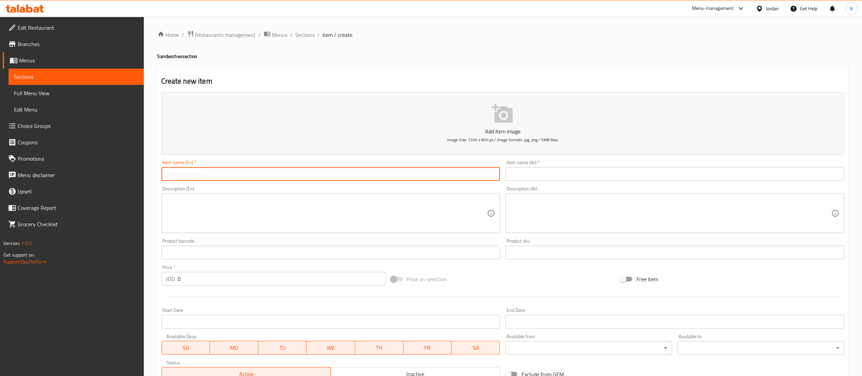
paste input "Tuna sandwich"
type input "Tuna sandwich"
drag, startPoint x: 525, startPoint y: 171, endPoint x: 529, endPoint y: 174, distance: 4.4
click at [529, 174] on input "text" at bounding box center [674, 174] width 339 height 14
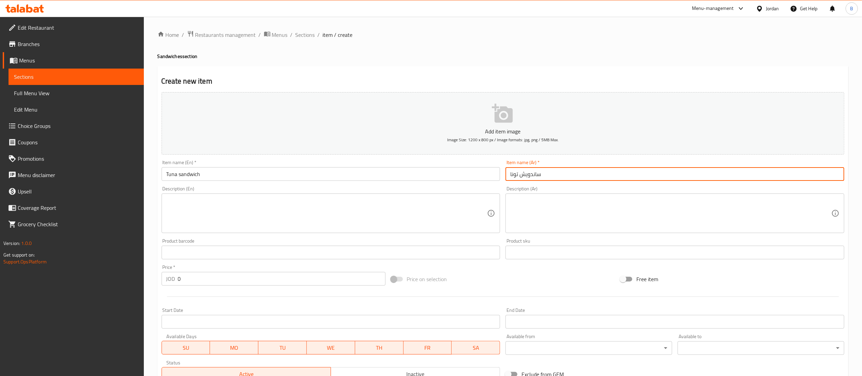
type input "ساندويش تونا"
click at [364, 222] on textarea at bounding box center [326, 213] width 321 height 32
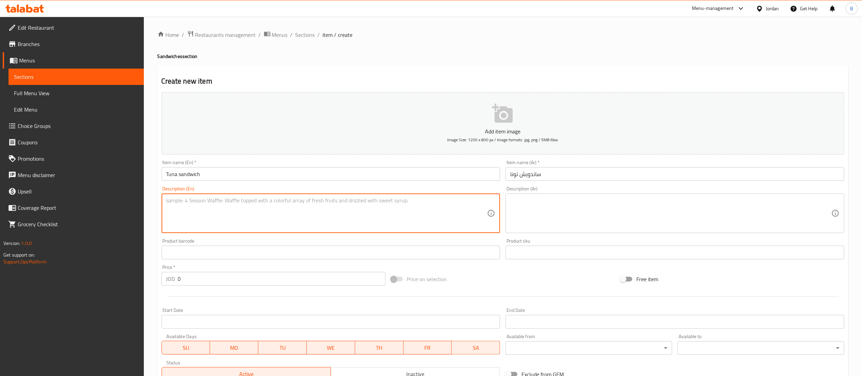
paste textarea "tuna lemon special sauce brown loaf"
type textarea "tuna lemon special sauce brown loaf"
click at [578, 209] on textarea at bounding box center [670, 213] width 321 height 32
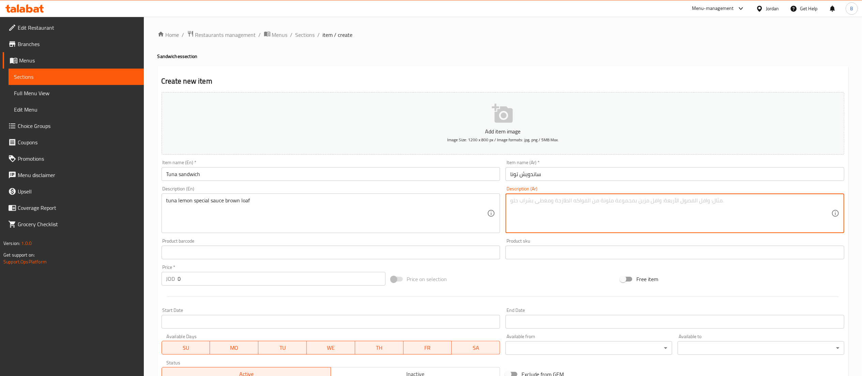
paste textarea "خبز بني مع صلصة التونة والليمون الخاصة"
type textarea "خبز بني مع صلصة التونة والليمون الخاصة"
click at [136, 285] on div "Edit Restaurant Branches Menus Sections Full Menu View Edit Menu Choice Groups …" at bounding box center [431, 249] width 862 height 465
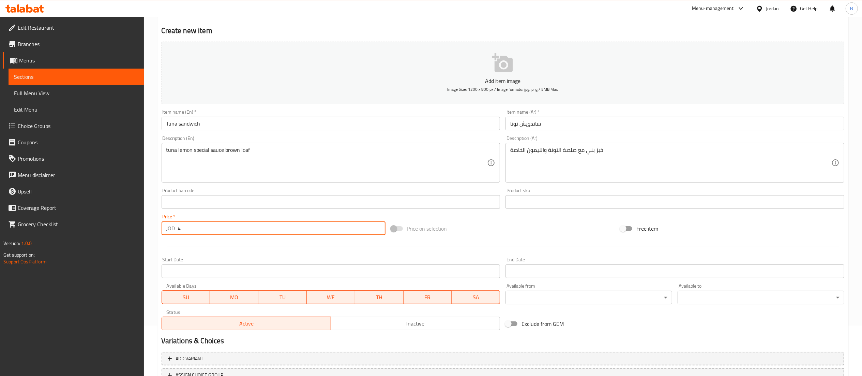
scroll to position [105, 0]
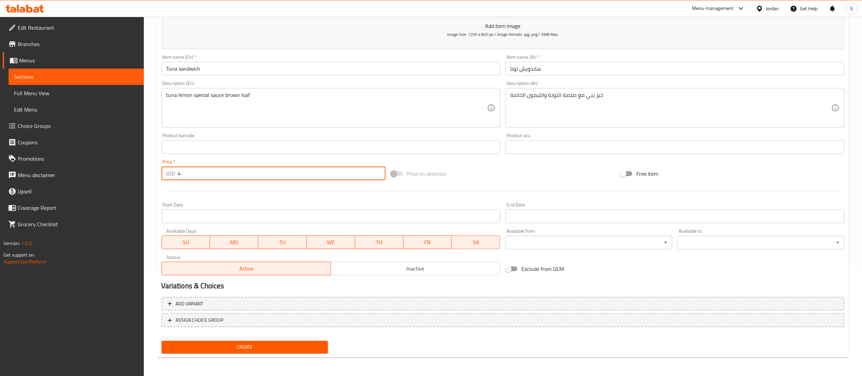
type input "4"
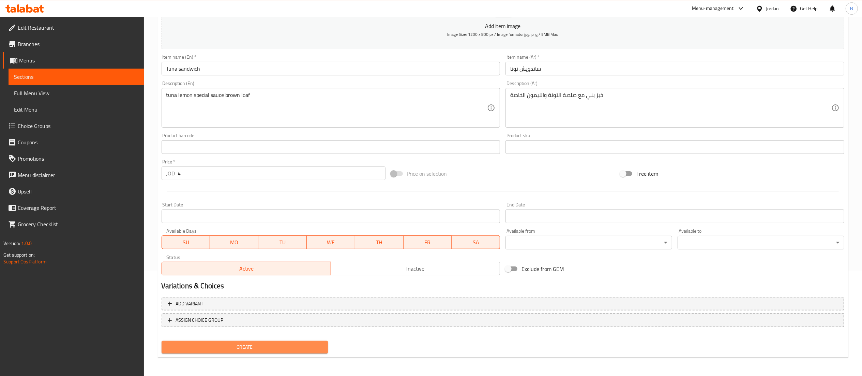
click at [276, 347] on span "Create" at bounding box center [245, 346] width 156 height 9
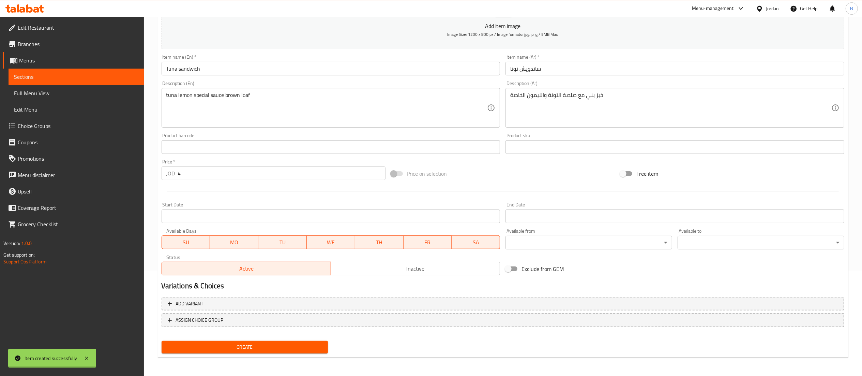
type input "0"
click at [32, 8] on icon at bounding box center [29, 8] width 6 height 8
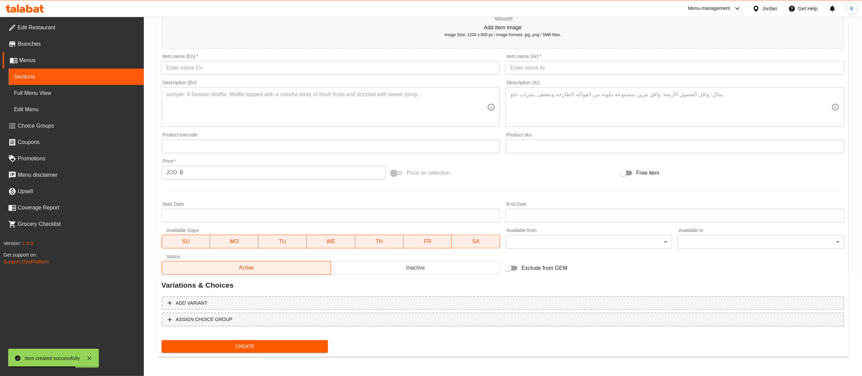
scroll to position [101, 0]
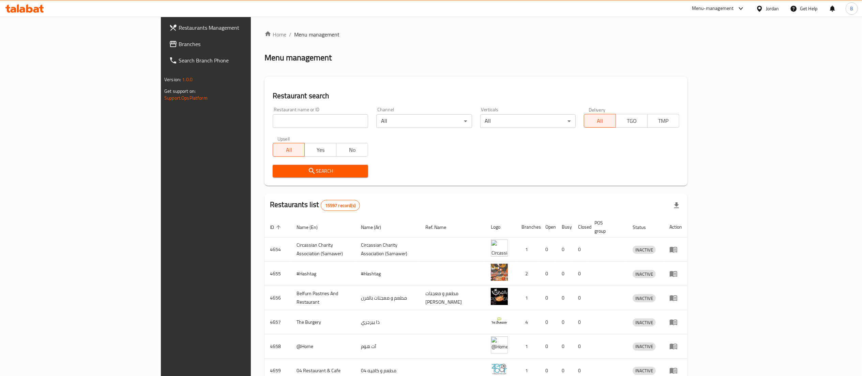
click at [303, 114] on input "search" at bounding box center [320, 121] width 95 height 14
paste input "774011"
type input "774011"
click button "Search" at bounding box center [320, 171] width 95 height 13
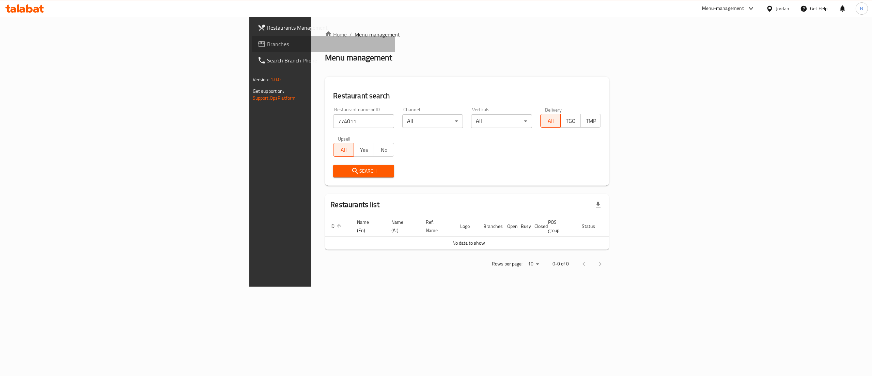
click at [267, 43] on span "Branches" at bounding box center [328, 44] width 123 height 8
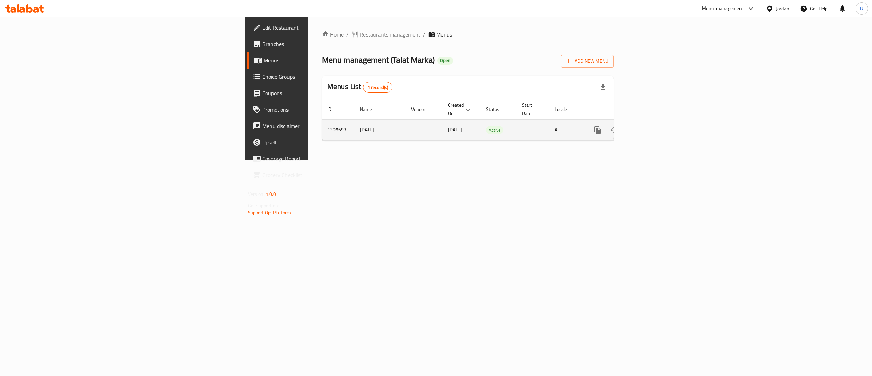
click at [650, 127] on icon "enhanced table" at bounding box center [647, 130] width 6 height 6
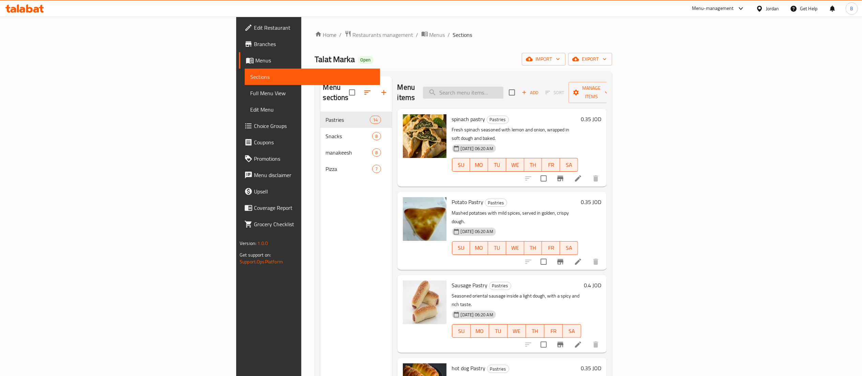
click at [503, 87] on input "search" at bounding box center [463, 93] width 80 height 12
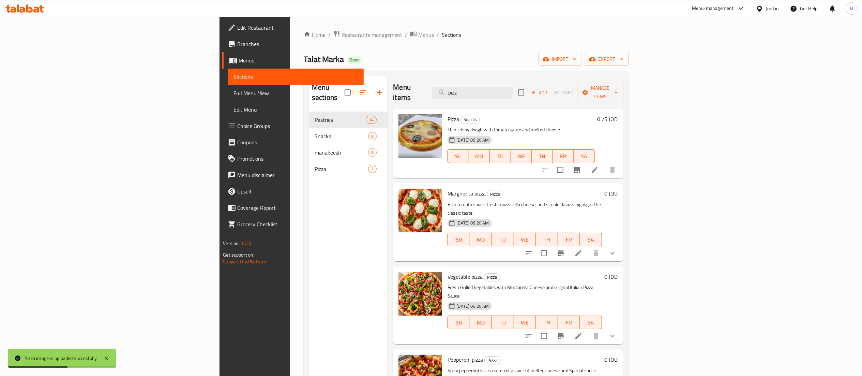
drag, startPoint x: 561, startPoint y: 90, endPoint x: 404, endPoint y: 76, distance: 157.3
click at [453, 83] on div "Menu items pizz Add Sort Manage items" at bounding box center [508, 92] width 230 height 32
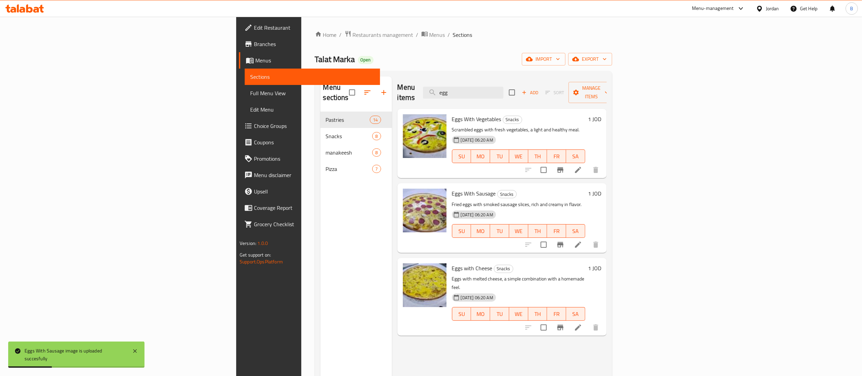
drag, startPoint x: 551, startPoint y: 87, endPoint x: 427, endPoint y: 88, distance: 124.4
click at [461, 87] on div "Menu items egg Add Sort Manage items" at bounding box center [501, 92] width 209 height 32
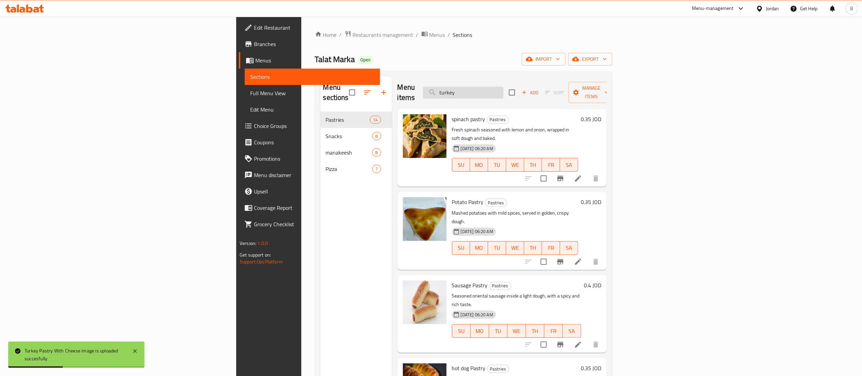
click at [503, 91] on input "turkey" at bounding box center [463, 93] width 80 height 12
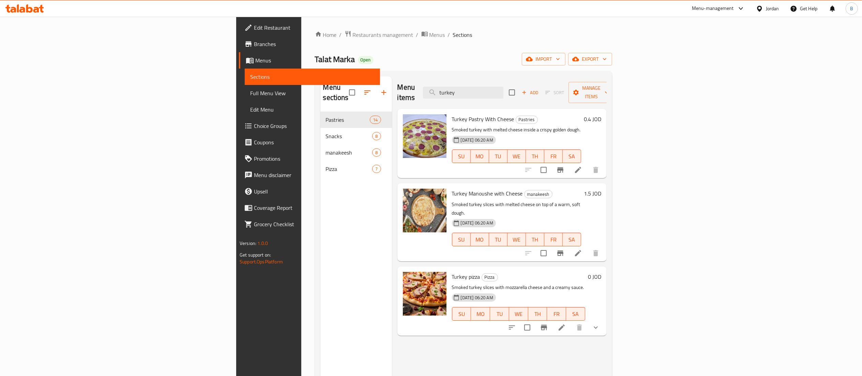
click at [403, 139] on div at bounding box center [425, 136] width 44 height 44
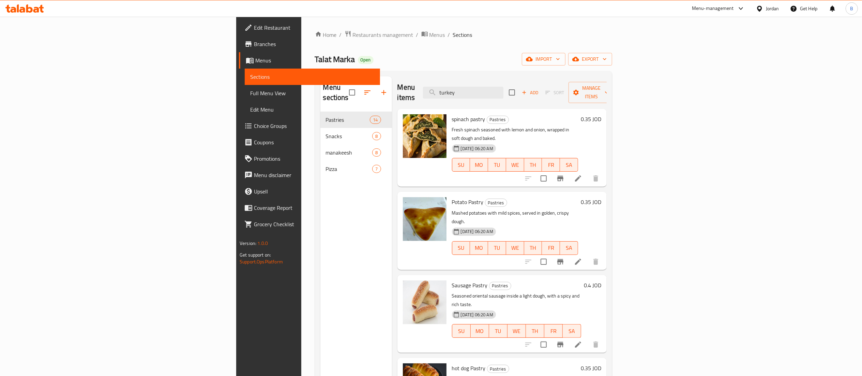
drag, startPoint x: 570, startPoint y: 91, endPoint x: 574, endPoint y: 95, distance: 6.0
click at [572, 94] on div "Menu items turkey Add Sort Manage items" at bounding box center [501, 92] width 209 height 32
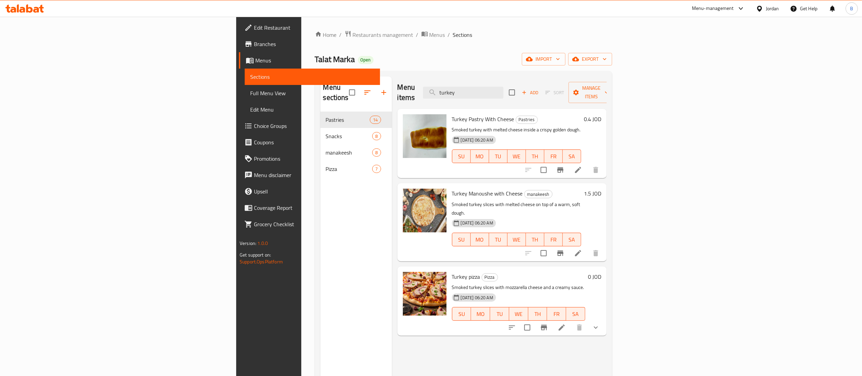
drag, startPoint x: 560, startPoint y: 92, endPoint x: 412, endPoint y: 90, distance: 148.6
click at [414, 88] on div "Menu items turkey Add Sort Manage items" at bounding box center [501, 92] width 209 height 32
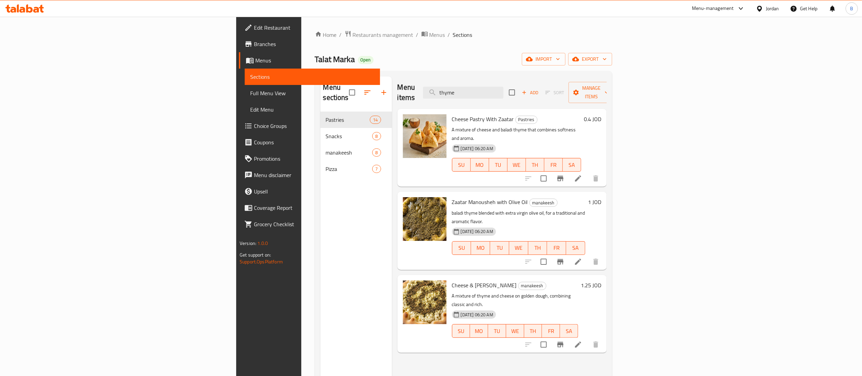
drag, startPoint x: 432, startPoint y: 92, endPoint x: 341, endPoint y: 92, distance: 91.0
click at [408, 92] on div "Menu items thyme Add Sort Manage items" at bounding box center [501, 92] width 209 height 32
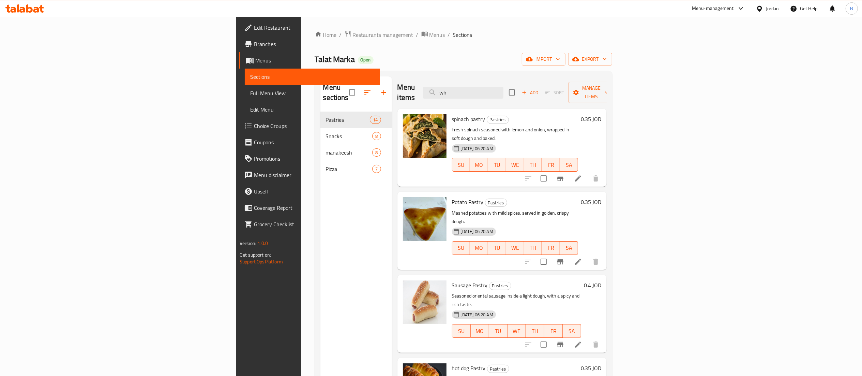
type input "w"
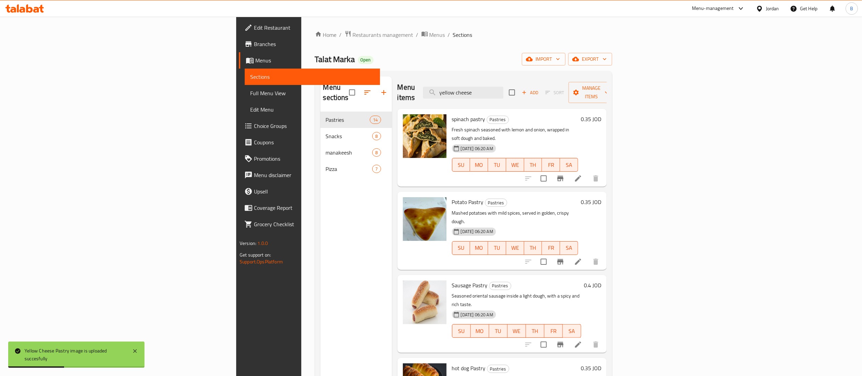
drag, startPoint x: 564, startPoint y: 88, endPoint x: 417, endPoint y: 89, distance: 146.9
click at [428, 89] on div "Menu items yellow cheese Add Sort Manage items" at bounding box center [501, 92] width 209 height 32
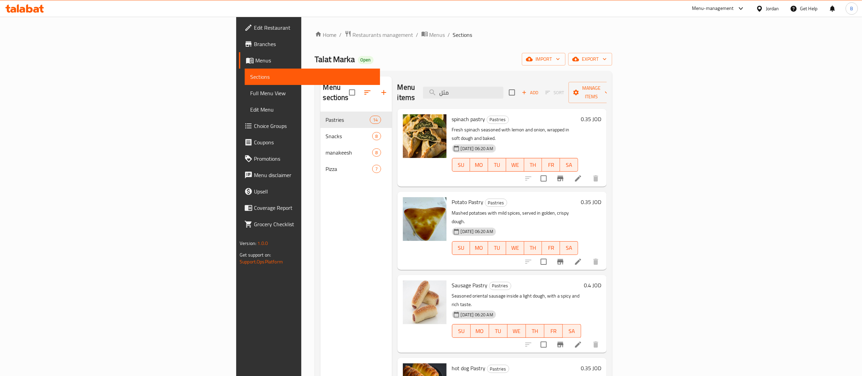
drag, startPoint x: 555, startPoint y: 90, endPoint x: 290, endPoint y: 88, distance: 264.8
click at [397, 90] on div "Menu items مثل Add Sort Manage items" at bounding box center [501, 92] width 209 height 32
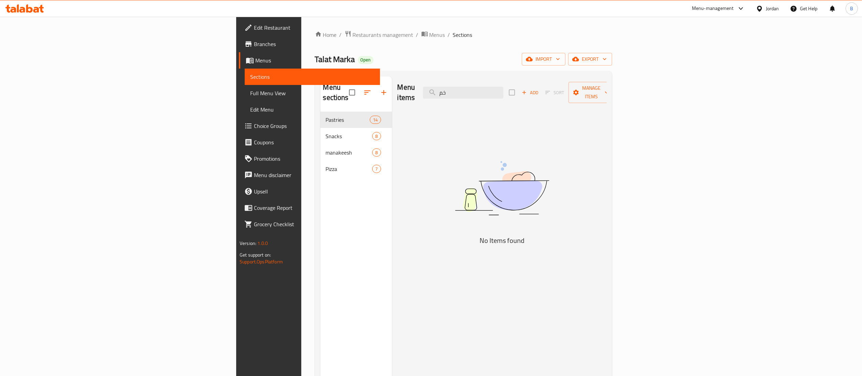
type input "خ"
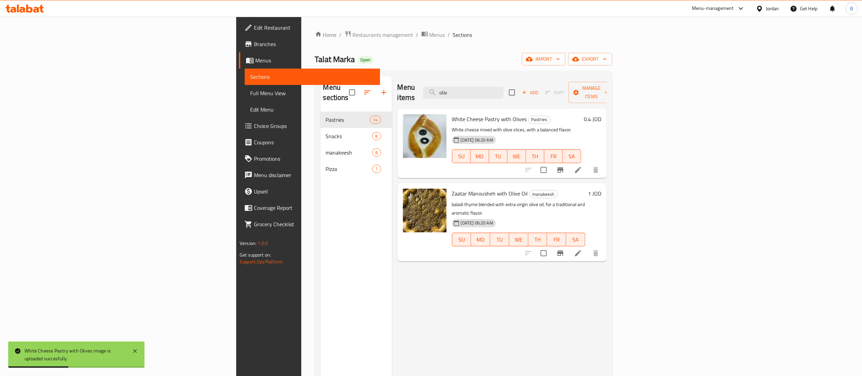
drag, startPoint x: 566, startPoint y: 93, endPoint x: 290, endPoint y: 97, distance: 275.4
click at [397, 89] on div "Menu items oliv Add Sort Manage items" at bounding box center [501, 92] width 209 height 32
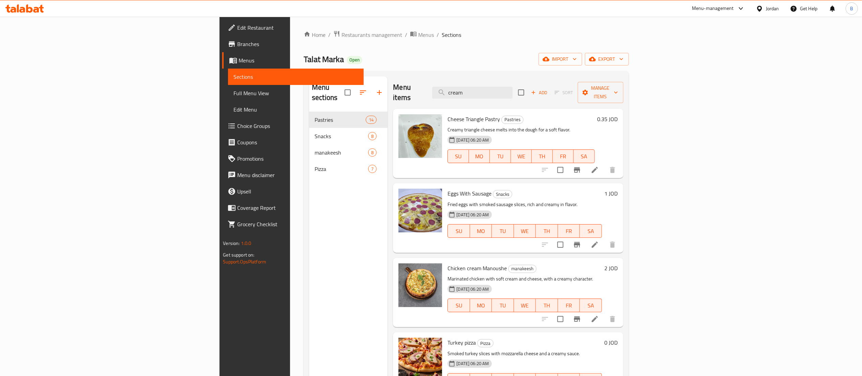
drag, startPoint x: 546, startPoint y: 87, endPoint x: 449, endPoint y: 79, distance: 97.5
click at [450, 79] on div "Menu items cream Add Sort Manage items" at bounding box center [508, 92] width 230 height 32
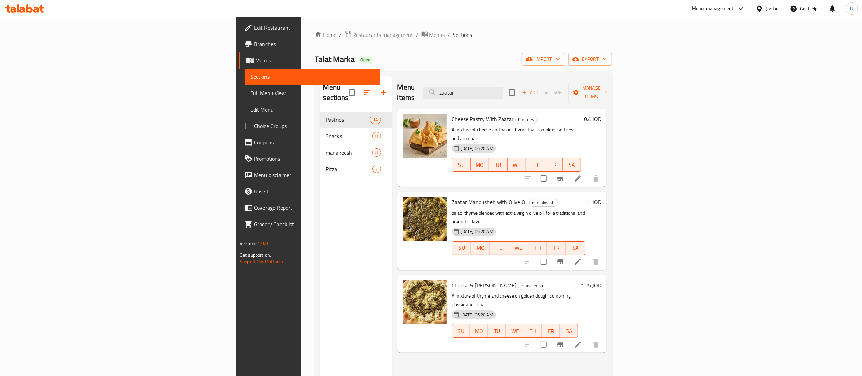
drag, startPoint x: 566, startPoint y: 88, endPoint x: 354, endPoint y: 75, distance: 213.1
click at [397, 76] on div "Menu items zaatar Add Sort Manage items" at bounding box center [501, 92] width 209 height 32
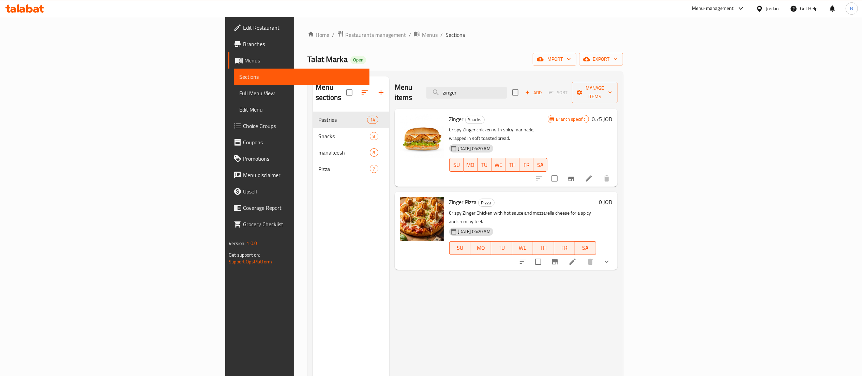
click at [513, 300] on div "Menu items zinger Add Sort Manage items Zinger Snacks Crispy Zinger chicken wit…" at bounding box center [503, 264] width 228 height 376
click at [543, 284] on div "Menu items zinger Add Sort Manage items Zinger Snacks Crispy Zinger chicken wit…" at bounding box center [503, 264] width 228 height 376
drag, startPoint x: 562, startPoint y: 87, endPoint x: 308, endPoint y: 91, distance: 254.2
click at [395, 91] on div "Menu items zinger Add Sort Manage items" at bounding box center [506, 92] width 223 height 32
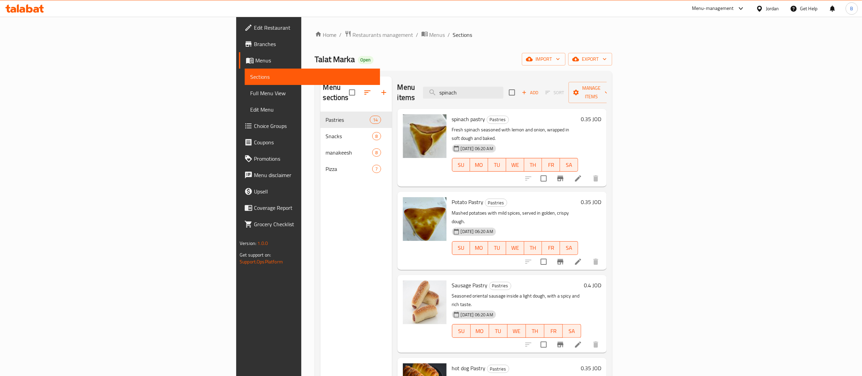
drag, startPoint x: 538, startPoint y: 87, endPoint x: 393, endPoint y: 78, distance: 144.8
click at [397, 78] on div "Menu items spinach Add Sort Manage items" at bounding box center [501, 92] width 209 height 32
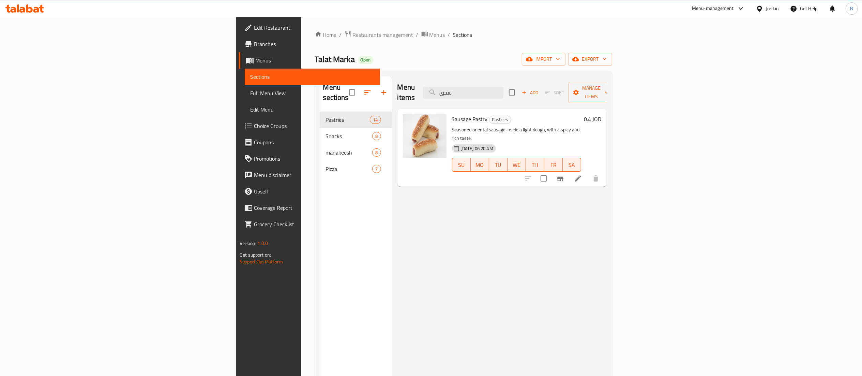
click at [504, 245] on div "Menu items سجق Add Sort Manage items Sausage Pastry Pastries Seasoned oriental …" at bounding box center [499, 264] width 215 height 376
drag, startPoint x: 566, startPoint y: 85, endPoint x: 430, endPoint y: 92, distance: 135.9
click at [444, 88] on div "Menu items سجق Add Sort Manage items" at bounding box center [501, 92] width 209 height 32
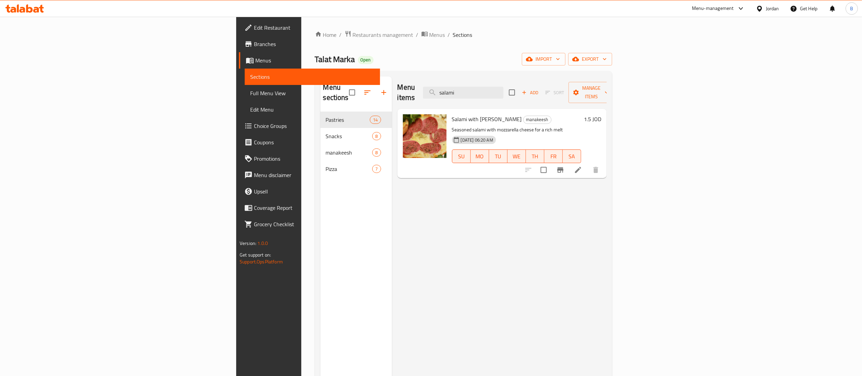
drag, startPoint x: 558, startPoint y: 87, endPoint x: 411, endPoint y: 92, distance: 147.6
click at [454, 90] on div "Menu items salami Add Sort Manage items" at bounding box center [501, 92] width 209 height 32
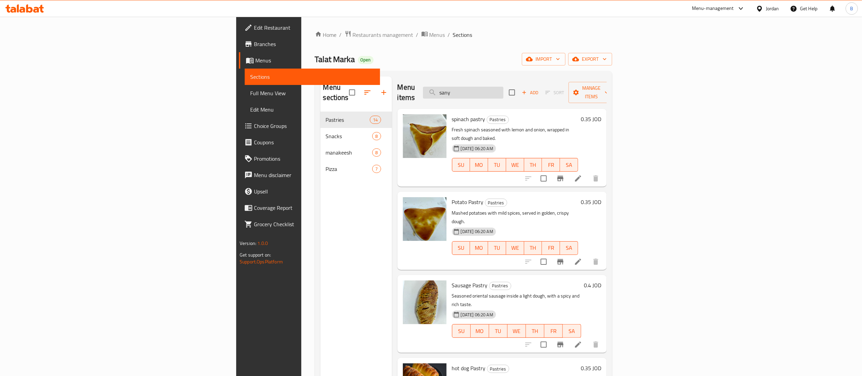
click at [503, 89] on input "sany" at bounding box center [463, 93] width 80 height 12
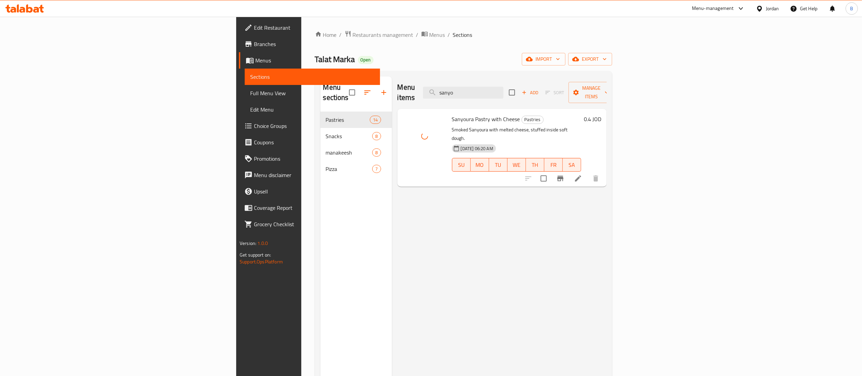
drag, startPoint x: 570, startPoint y: 89, endPoint x: 350, endPoint y: 89, distance: 220.1
click at [400, 89] on div "Menu items sanyo Add Sort Manage items" at bounding box center [501, 92] width 209 height 32
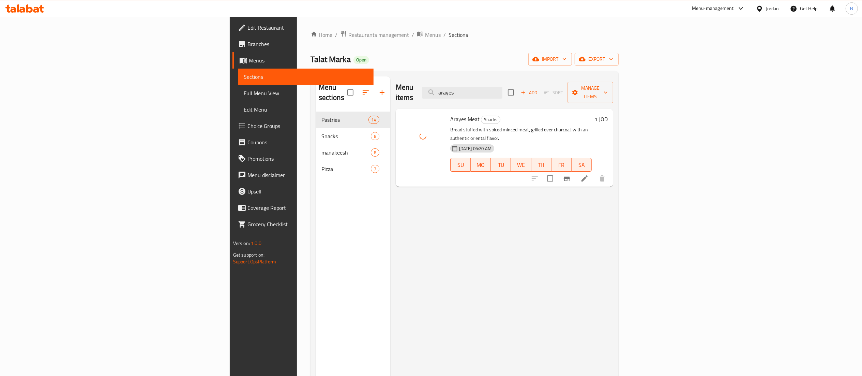
drag, startPoint x: 553, startPoint y: 89, endPoint x: 338, endPoint y: 62, distance: 216.7
click at [396, 76] on div "Menu items arayes Add Sort Manage items" at bounding box center [504, 92] width 217 height 32
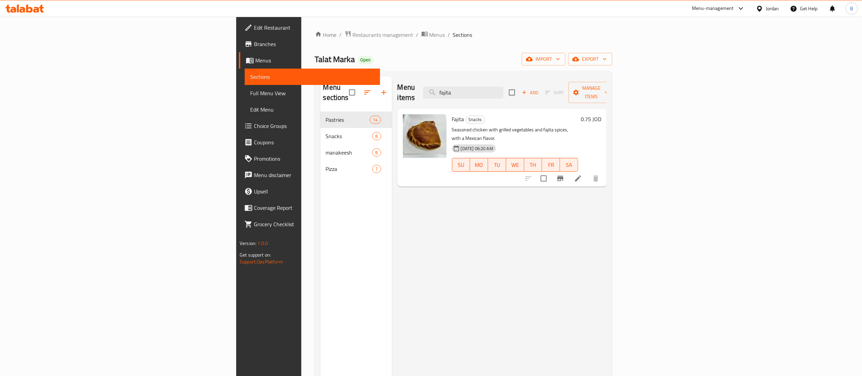
drag, startPoint x: 556, startPoint y: 89, endPoint x: 386, endPoint y: 95, distance: 170.5
click at [402, 92] on div "Menu items fajita Add Sort Manage items" at bounding box center [501, 92] width 209 height 32
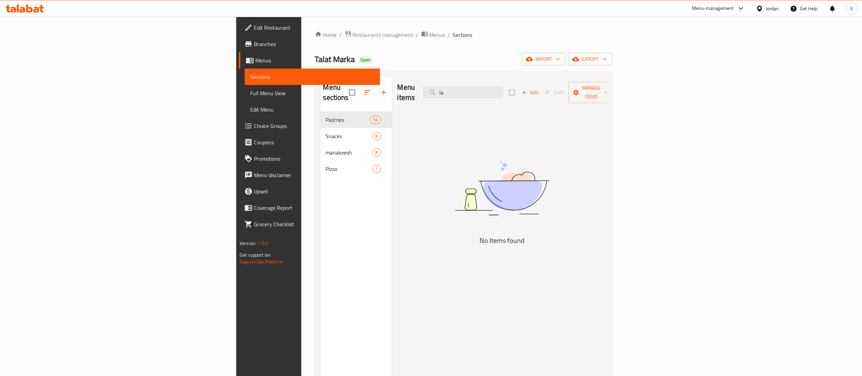
type input "l"
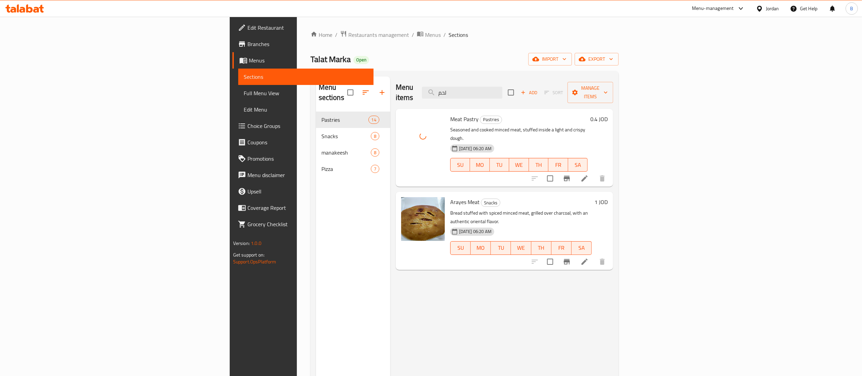
drag, startPoint x: 547, startPoint y: 84, endPoint x: 488, endPoint y: 92, distance: 59.5
click at [488, 92] on div "Menu items لحم Add Sort Manage items" at bounding box center [504, 92] width 217 height 32
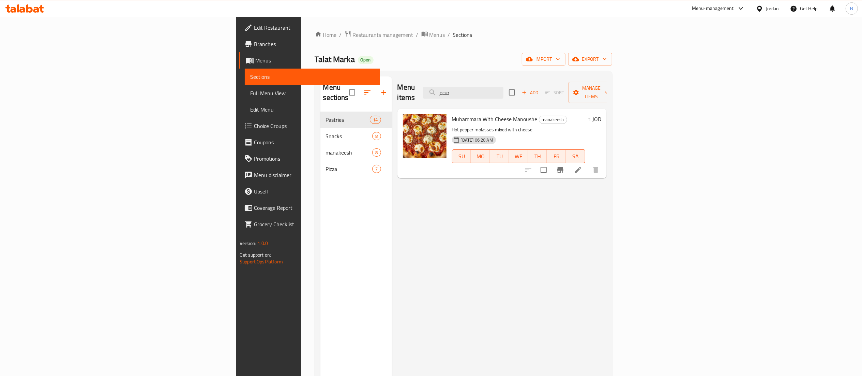
click at [497, 226] on div "Menu items محم Add Sort Manage items Muhammara With Cheese Manoushe manakeesh H…" at bounding box center [499, 264] width 215 height 376
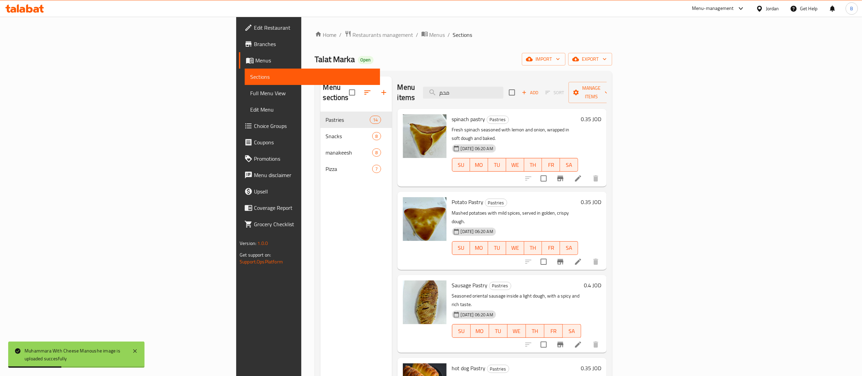
drag, startPoint x: 538, startPoint y: 87, endPoint x: 435, endPoint y: 87, distance: 103.6
click at [442, 87] on div "Menu items محم Add Sort Manage items" at bounding box center [501, 92] width 209 height 32
type input "ؤ"
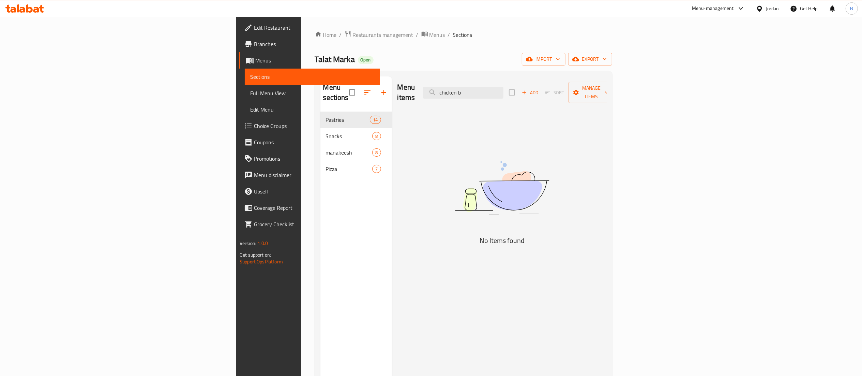
drag, startPoint x: 574, startPoint y: 86, endPoint x: 375, endPoint y: 78, distance: 199.5
click at [397, 77] on div "Menu items chicken b Add Sort Manage items" at bounding box center [501, 92] width 209 height 32
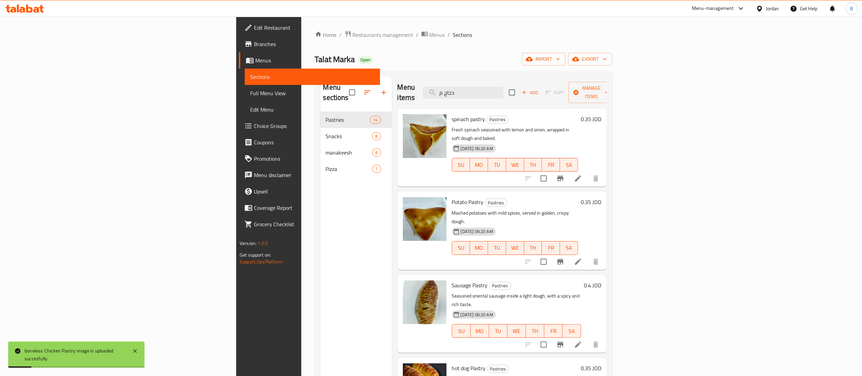
drag, startPoint x: 547, startPoint y: 86, endPoint x: 334, endPoint y: 70, distance: 213.2
click at [397, 83] on div "Menu items دجاج م Add Sort Manage items" at bounding box center [501, 92] width 209 height 32
type input "ة"
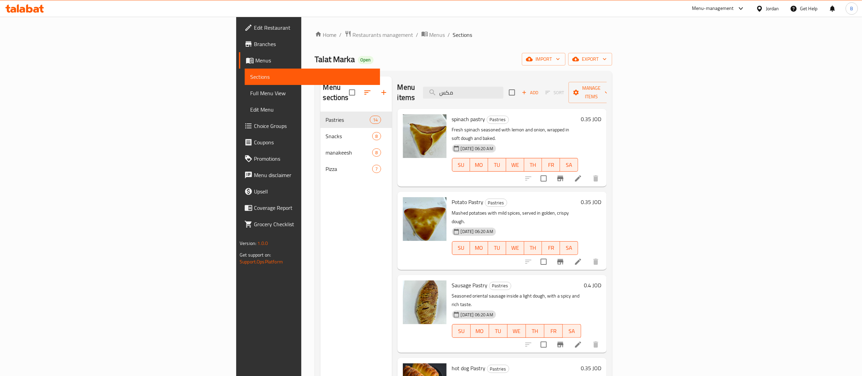
drag, startPoint x: 543, startPoint y: 90, endPoint x: 446, endPoint y: 80, distance: 96.9
click at [446, 80] on div "Menu items مكس Add Sort Manage items" at bounding box center [501, 92] width 209 height 32
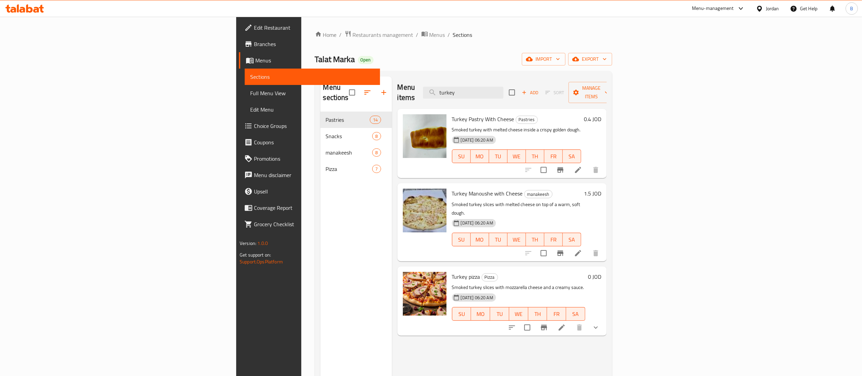
drag, startPoint x: 549, startPoint y: 91, endPoint x: 453, endPoint y: 89, distance: 96.1
click at [453, 89] on div "Menu items turkey Add Sort Manage items" at bounding box center [501, 92] width 209 height 32
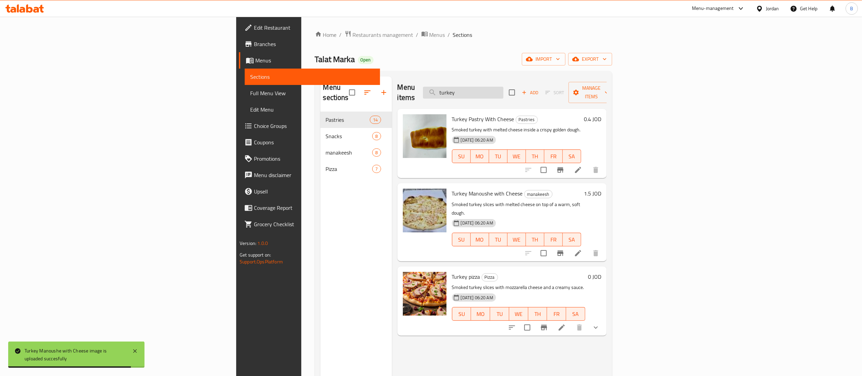
click at [503, 90] on input "turkey" at bounding box center [463, 93] width 80 height 12
drag, startPoint x: 554, startPoint y: 90, endPoint x: 486, endPoint y: 85, distance: 68.7
click at [486, 85] on div "Menu items turkey Add Sort Manage items" at bounding box center [501, 92] width 209 height 32
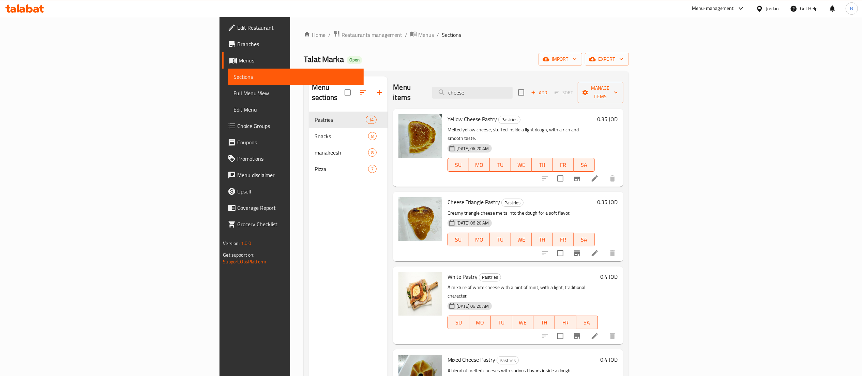
drag, startPoint x: 534, startPoint y: 89, endPoint x: 477, endPoint y: 88, distance: 56.6
click at [487, 90] on div "Menu items cheese Add Sort Manage items" at bounding box center [508, 92] width 230 height 32
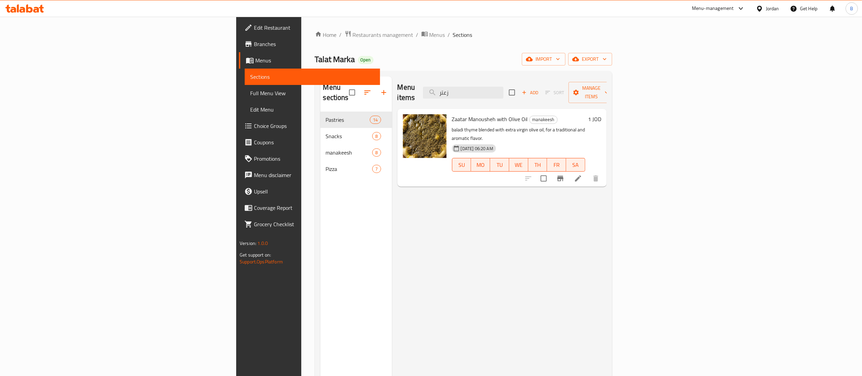
drag, startPoint x: 553, startPoint y: 89, endPoint x: 357, endPoint y: 72, distance: 196.7
click at [357, 72] on div "Menu sections Pastries 14 Snacks 8 manakeesh 8 Pizza 7 Menu items زعتر Add Sort…" at bounding box center [463, 264] width 297 height 386
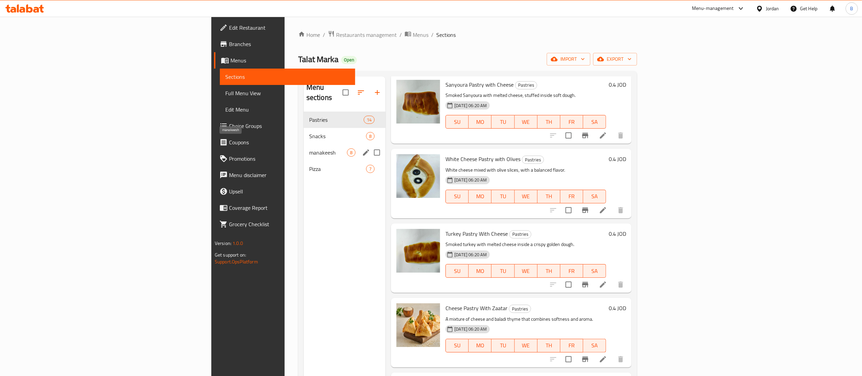
click at [309, 148] on span "manakeesh" at bounding box center [328, 152] width 38 height 8
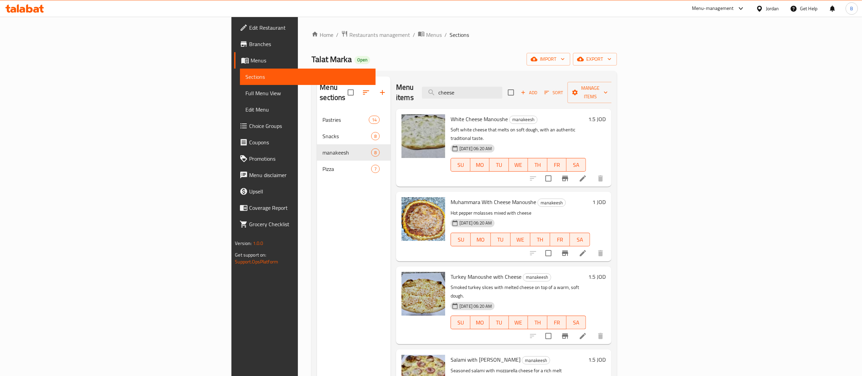
drag, startPoint x: 548, startPoint y: 91, endPoint x: 385, endPoint y: 82, distance: 163.5
click at [396, 81] on div "Menu items cheese Add Sort Manage items" at bounding box center [503, 92] width 215 height 32
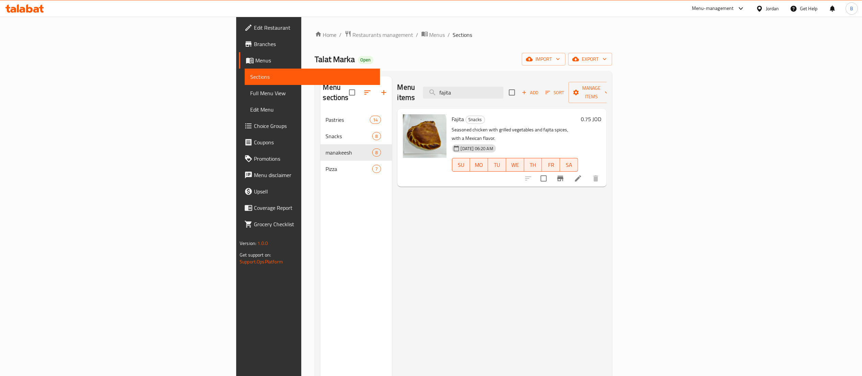
drag, startPoint x: 548, startPoint y: 87, endPoint x: 350, endPoint y: 101, distance: 198.1
click at [397, 95] on div "Menu items fajita Add Sort Manage items" at bounding box center [501, 92] width 209 height 32
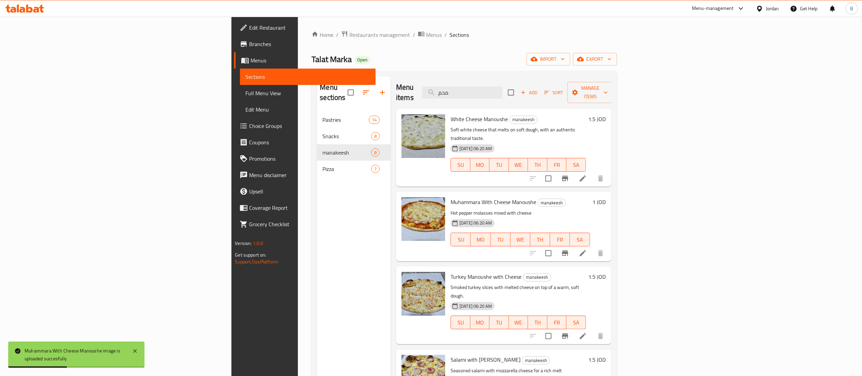
drag, startPoint x: 536, startPoint y: 90, endPoint x: 393, endPoint y: 78, distance: 143.6
click at [396, 78] on div "Menu items محم Add Sort Manage items" at bounding box center [503, 92] width 215 height 32
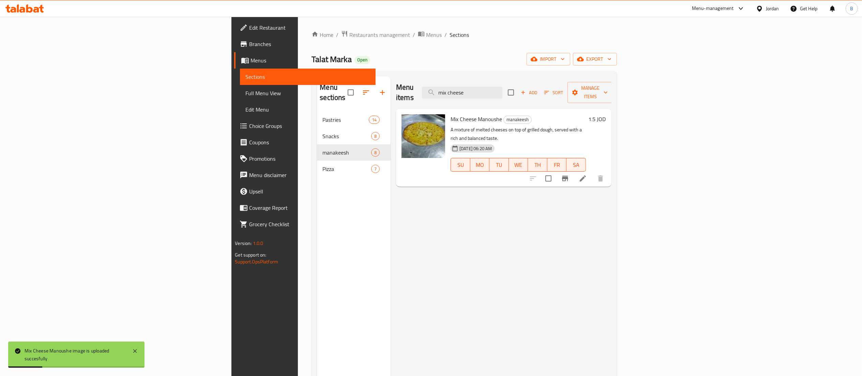
drag, startPoint x: 555, startPoint y: 87, endPoint x: 383, endPoint y: 73, distance: 172.6
click at [387, 73] on div "Menu sections Pastries 14 Snacks 8 manakeesh 8 Pizza 7 Menu items mix cheese Ad…" at bounding box center [463, 264] width 305 height 386
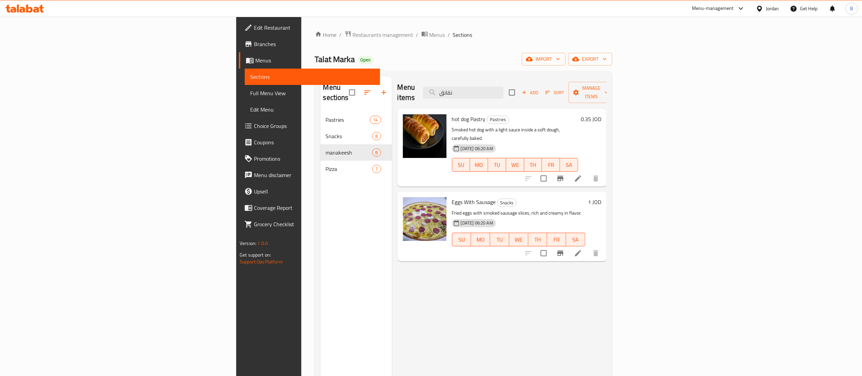
type input "نقانق"
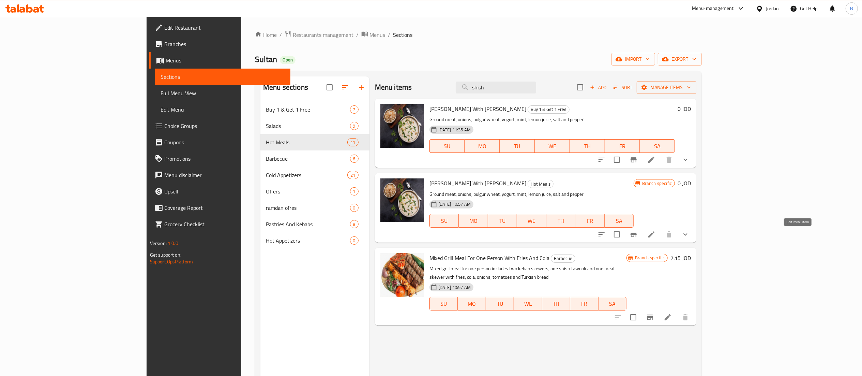
click at [654, 235] on icon at bounding box center [651, 234] width 6 height 6
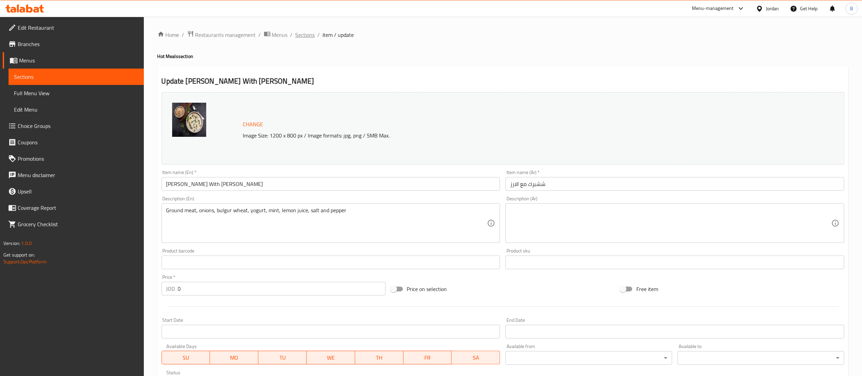
click at [304, 35] on span "Sections" at bounding box center [304, 35] width 19 height 8
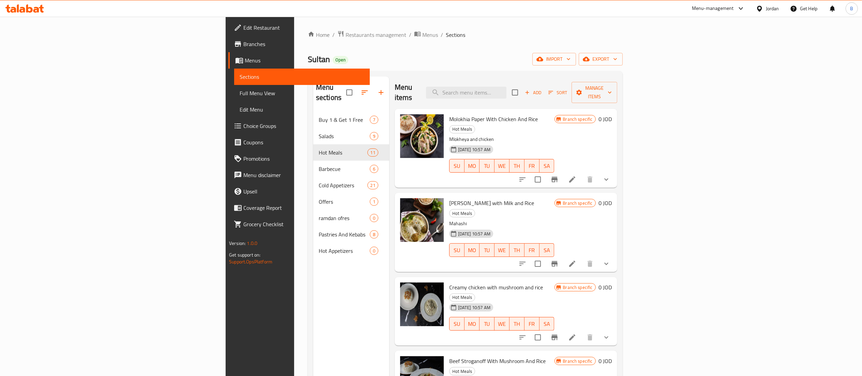
drag, startPoint x: 570, startPoint y: 91, endPoint x: 593, endPoint y: 113, distance: 32.1
click at [506, 91] on input "search" at bounding box center [466, 93] width 80 height 12
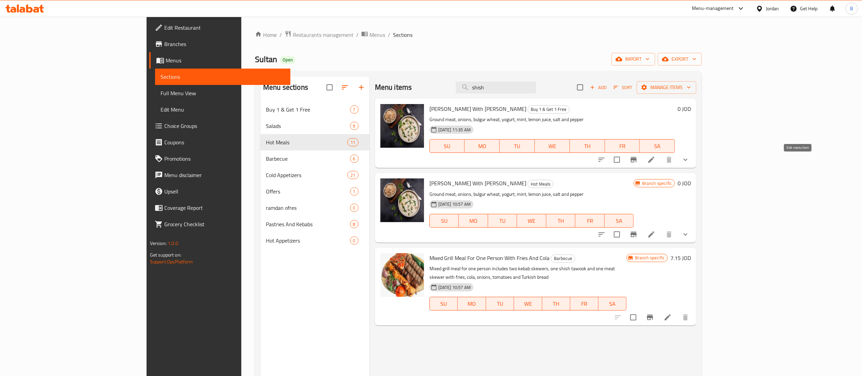
type input "shish"
click at [655, 162] on icon at bounding box center [651, 159] width 8 height 8
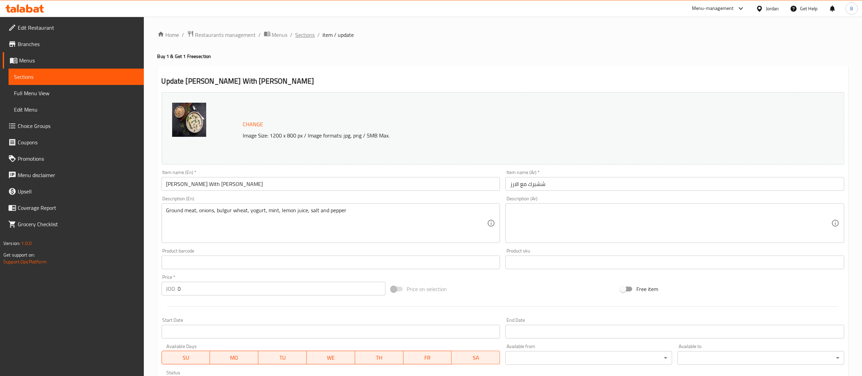
click at [306, 38] on span "Sections" at bounding box center [304, 35] width 19 height 8
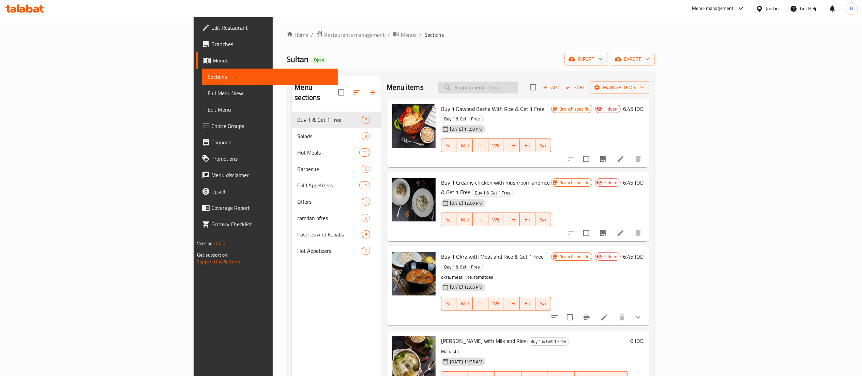
click at [518, 85] on input "search" at bounding box center [478, 87] width 80 height 12
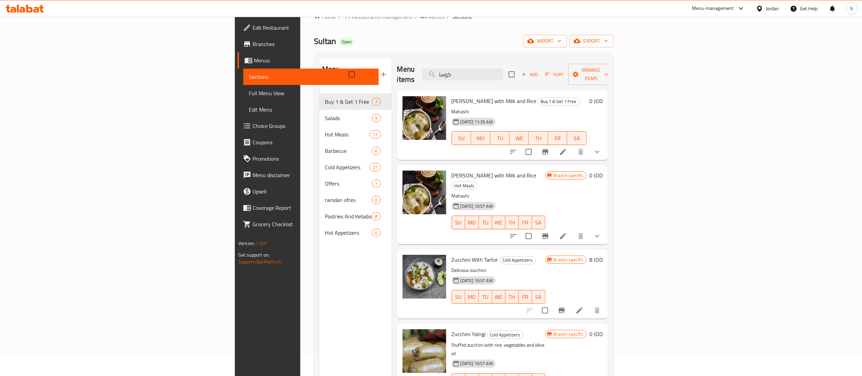
scroll to position [68, 0]
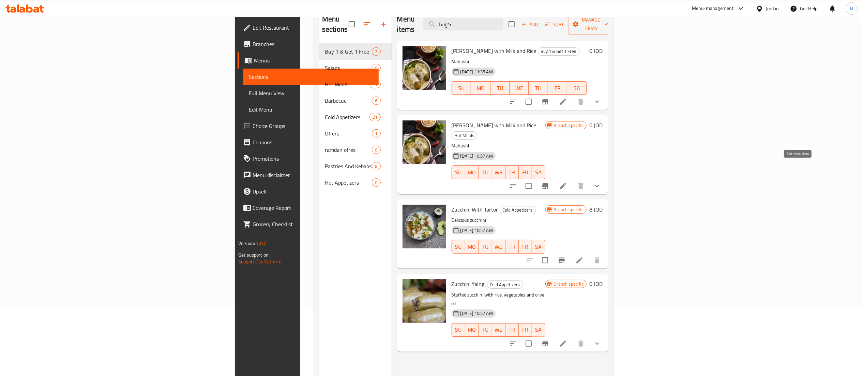
type input "كوسا"
click at [567, 182] on icon at bounding box center [563, 186] width 8 height 8
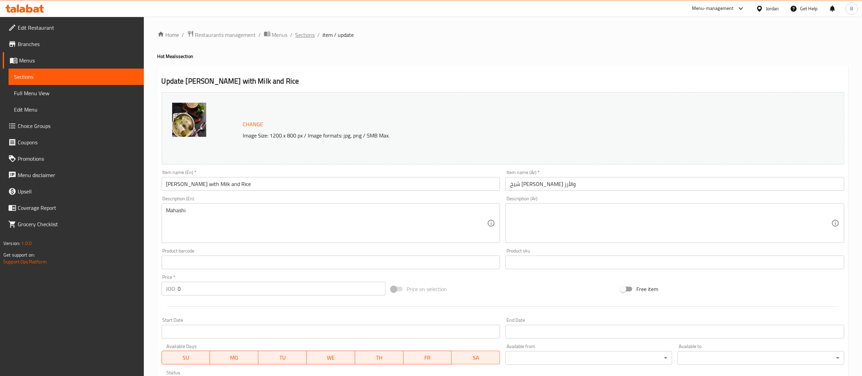
click at [306, 36] on span "Sections" at bounding box center [304, 35] width 19 height 8
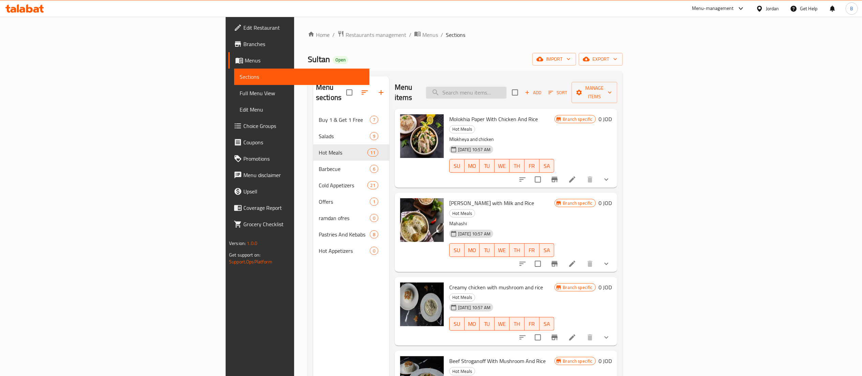
click at [506, 87] on input "search" at bounding box center [466, 93] width 80 height 12
type input ";"
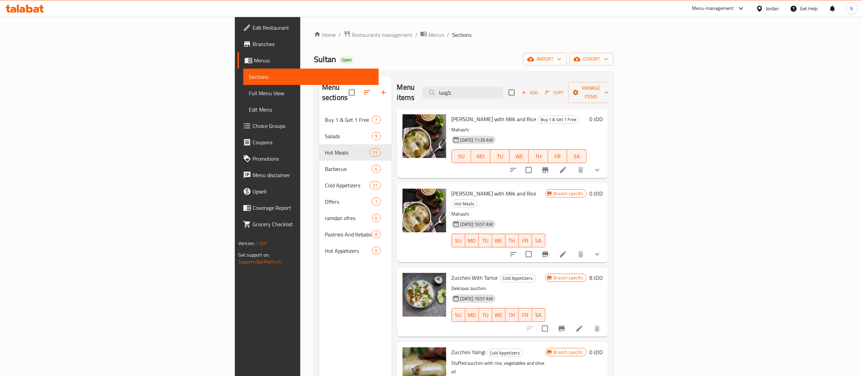
type input "كوسا"
click at [572, 164] on li at bounding box center [562, 170] width 19 height 12
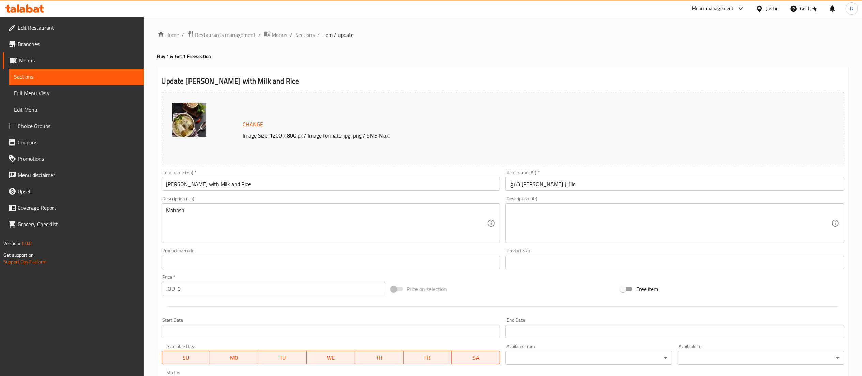
click at [314, 31] on ol "Home / Restaurants management / Menus / Sections / item / update" at bounding box center [502, 34] width 691 height 9
click at [309, 34] on span "Sections" at bounding box center [304, 35] width 19 height 8
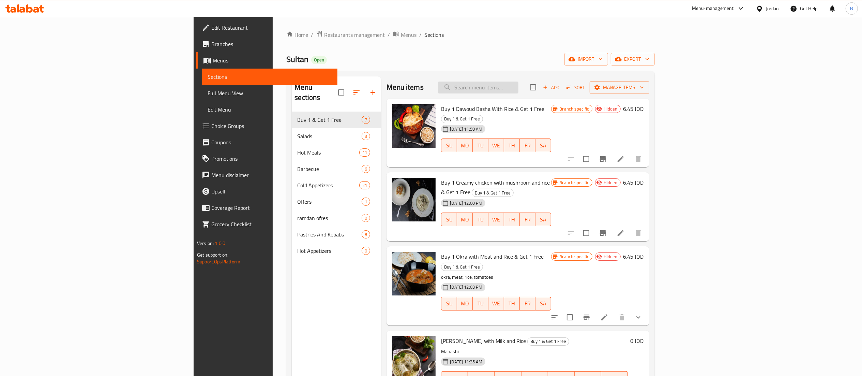
click at [518, 91] on input "search" at bounding box center [478, 87] width 80 height 12
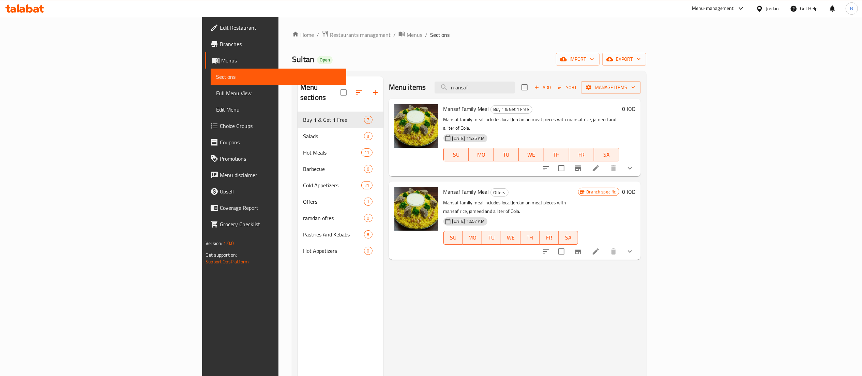
type input "mansaf"
click at [638, 243] on button "show more" at bounding box center [630, 251] width 16 height 16
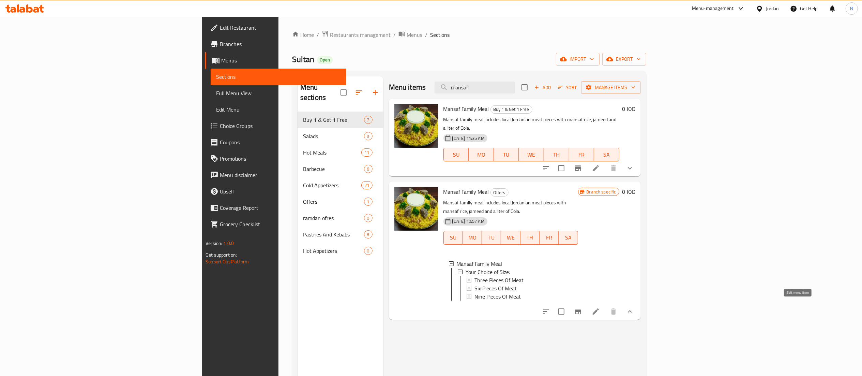
click at [599, 308] on icon at bounding box center [596, 311] width 6 height 6
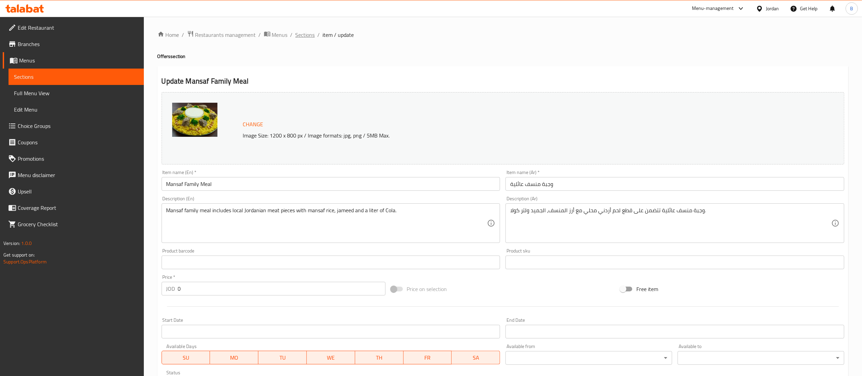
click at [310, 34] on span "Sections" at bounding box center [304, 35] width 19 height 8
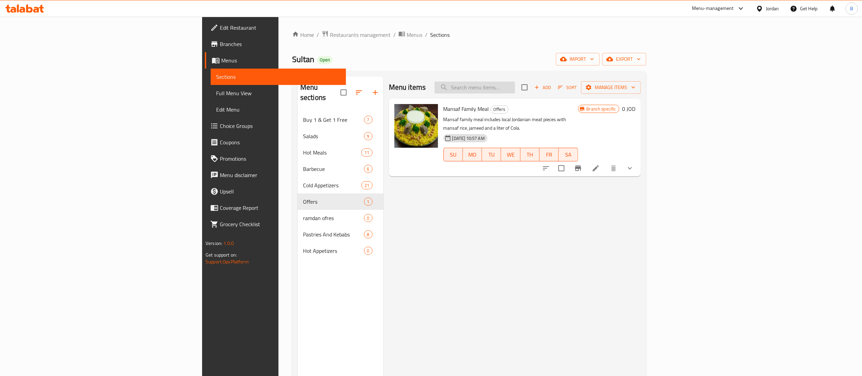
click at [515, 85] on input "search" at bounding box center [474, 87] width 80 height 12
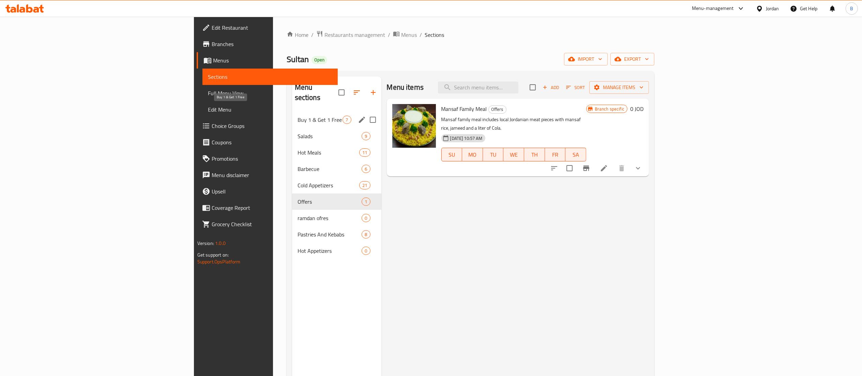
click at [297, 116] on span "Buy 1 & Get 1 Free" at bounding box center [319, 120] width 45 height 8
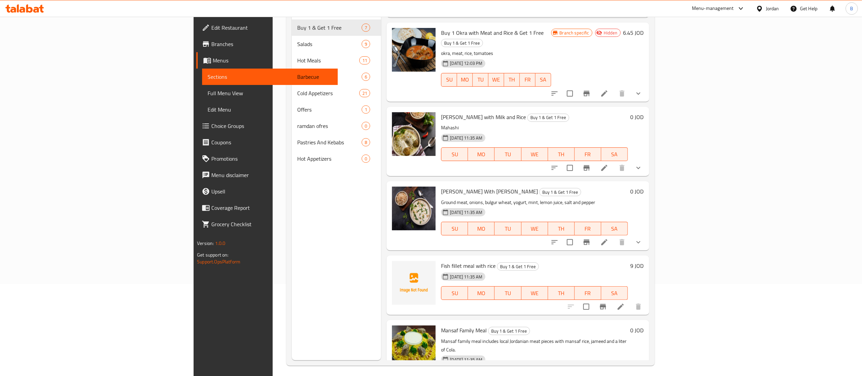
scroll to position [96, 0]
